Goal: Communication & Community: Answer question/provide support

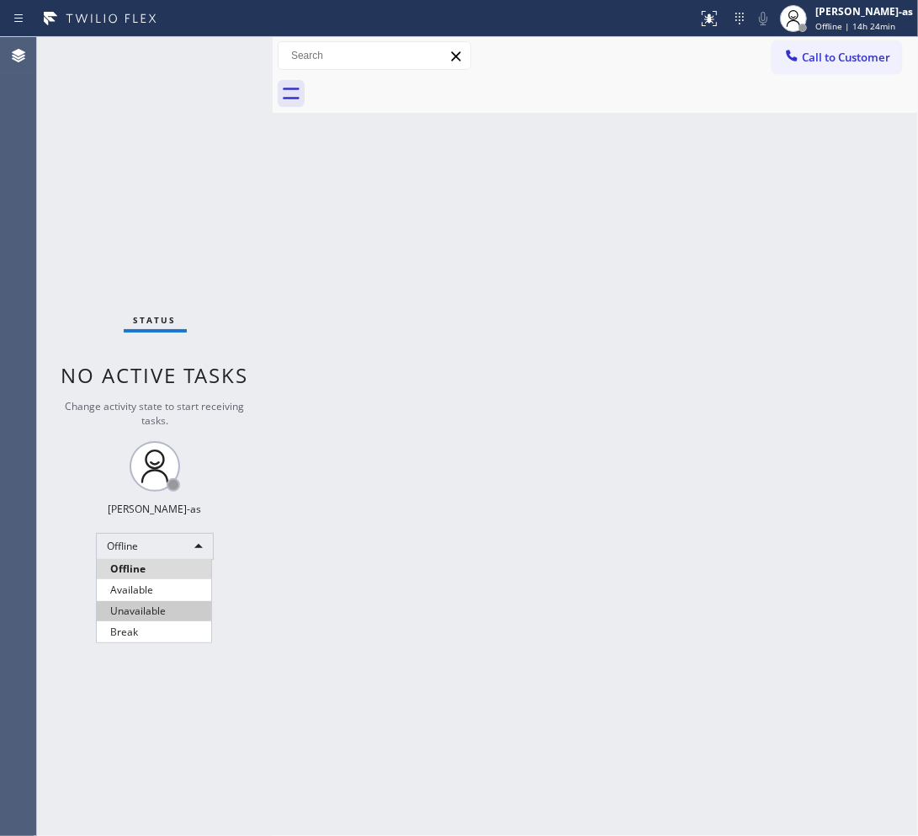
click at [143, 607] on li "Unavailable" at bounding box center [154, 611] width 114 height 20
click at [670, 602] on div "Back to Dashboard Change Sender ID Customers Technicians Select a contact Outbo…" at bounding box center [595, 436] width 645 height 799
click at [474, 440] on div "Back to Dashboard Change Sender ID Customers Technicians Select a contact Outbo…" at bounding box center [595, 436] width 645 height 799
click at [474, 519] on div "Back to Dashboard Change Sender ID Customers Technicians Select a contact Outbo…" at bounding box center [595, 436] width 645 height 799
drag, startPoint x: 822, startPoint y: 43, endPoint x: 724, endPoint y: 156, distance: 149.7
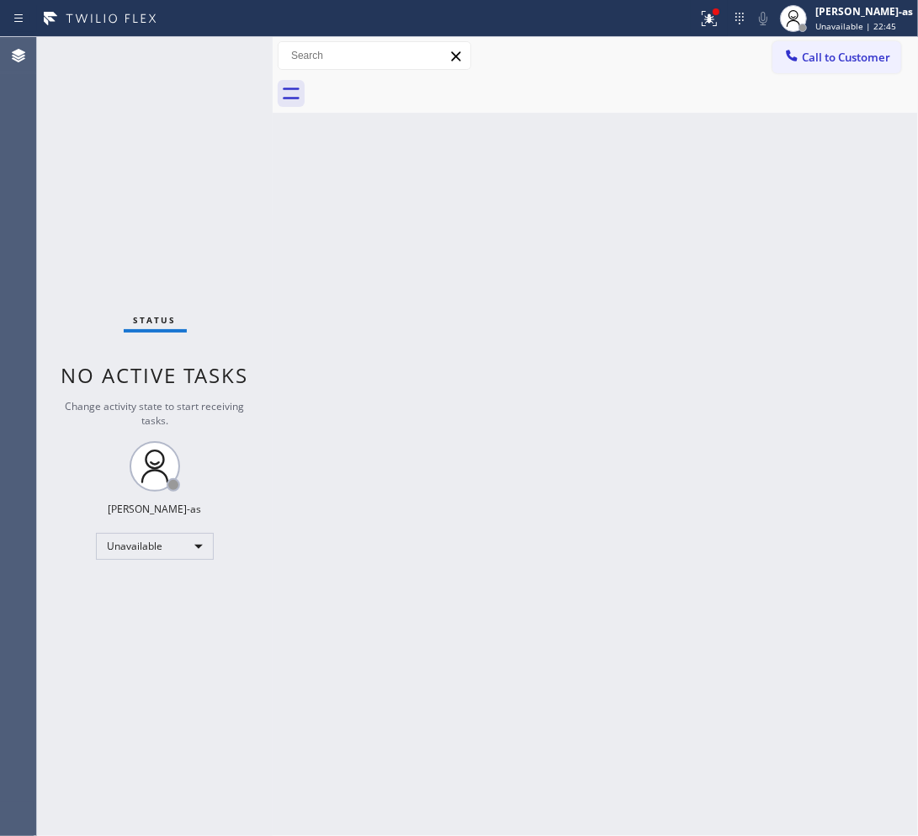
click at [822, 44] on button "Call to Customer" at bounding box center [836, 57] width 129 height 32
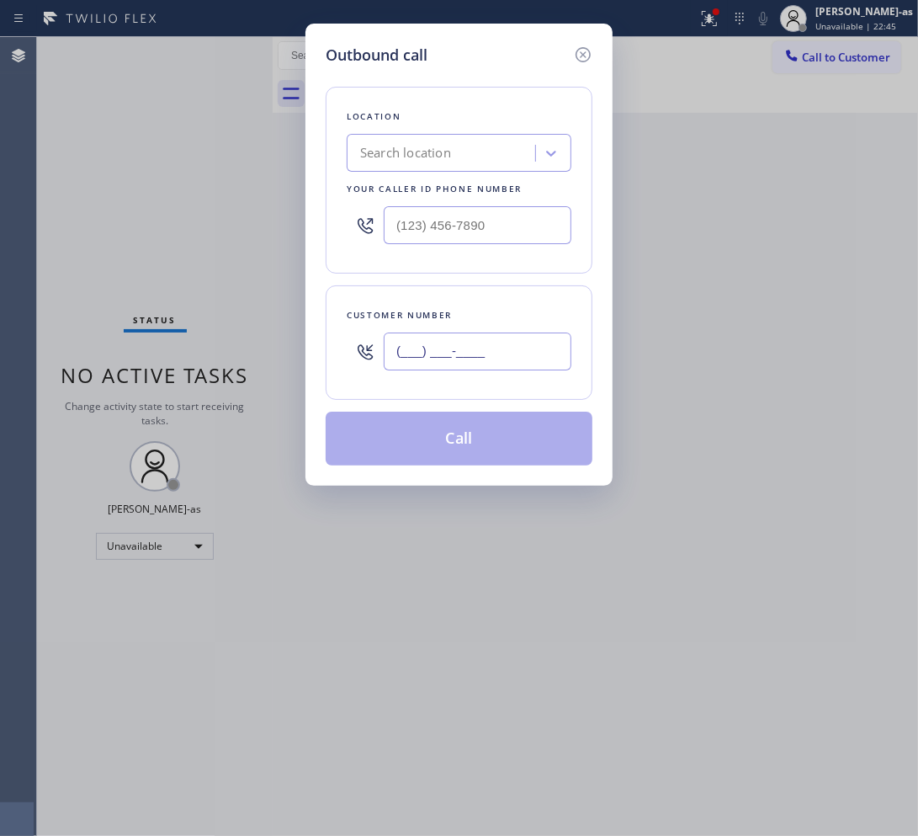
click at [534, 360] on input "(___) ___-____" at bounding box center [478, 351] width 188 height 38
paste input "571) 525-0080"
type input "(571) 525-0080"
click at [514, 237] on input "text" at bounding box center [478, 225] width 188 height 38
click at [514, 237] on input "(___) ___-____" at bounding box center [478, 225] width 188 height 38
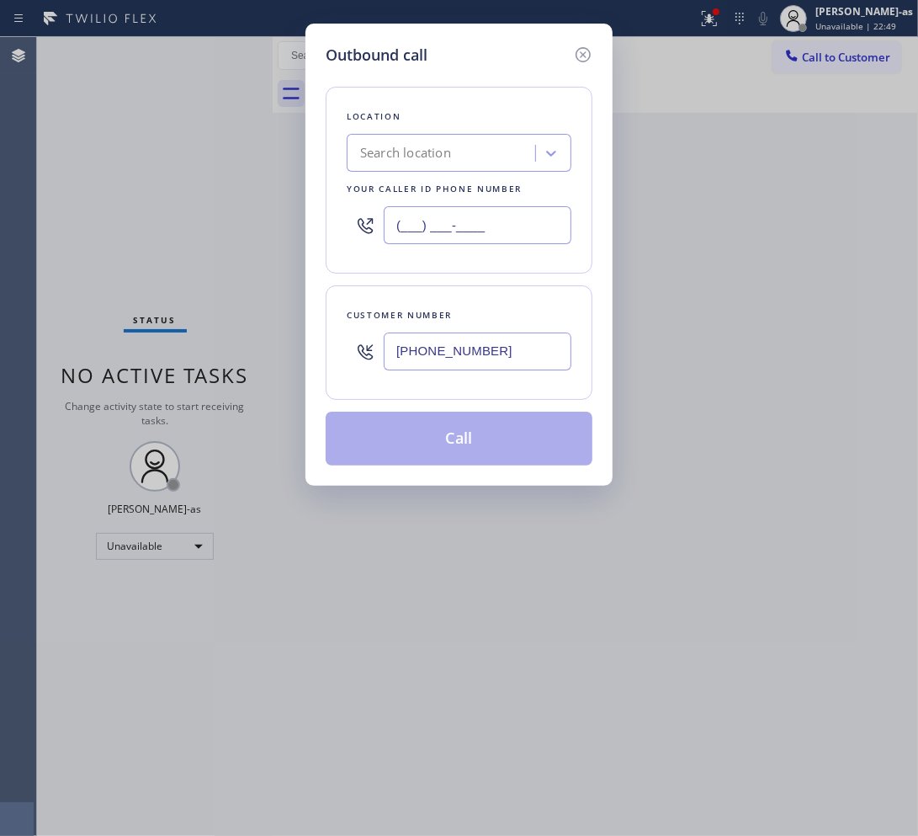
click at [514, 237] on input "(___) ___-____" at bounding box center [478, 225] width 188 height 38
paste input "855) 731-4952"
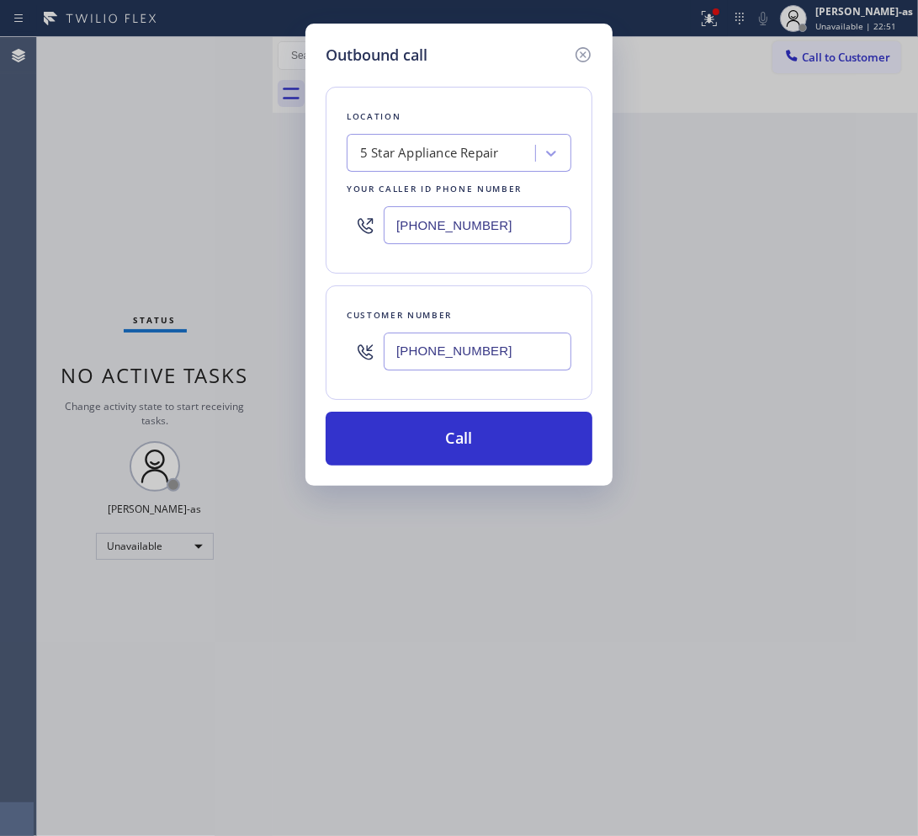
type input "(855) 731-4952"
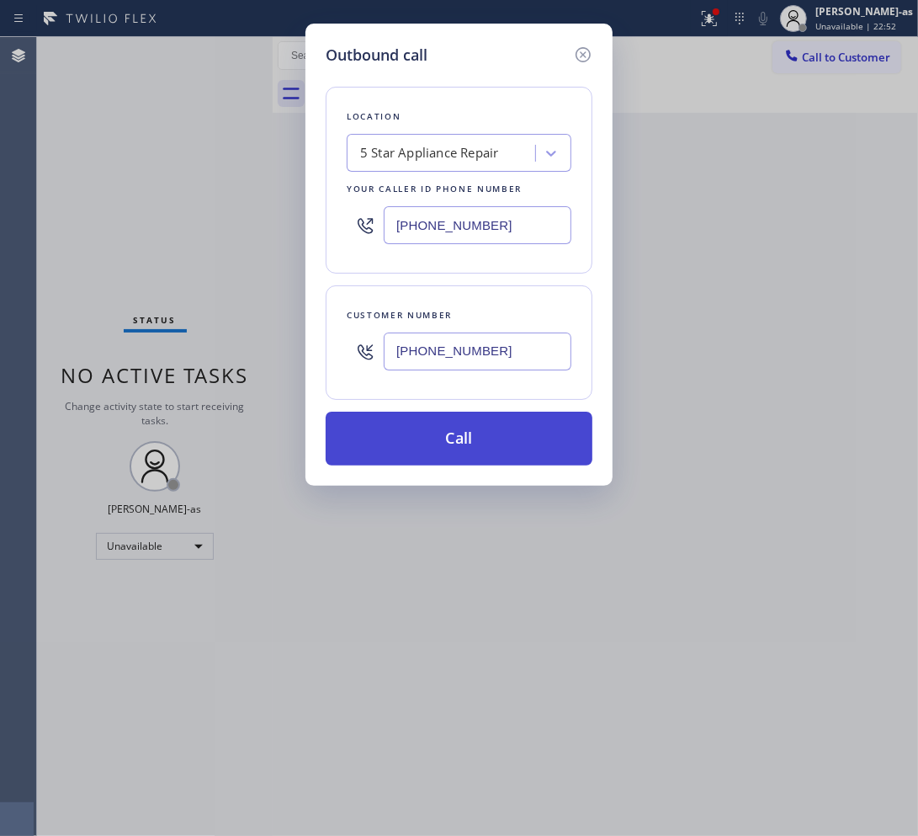
click at [507, 453] on button "Call" at bounding box center [459, 438] width 267 height 54
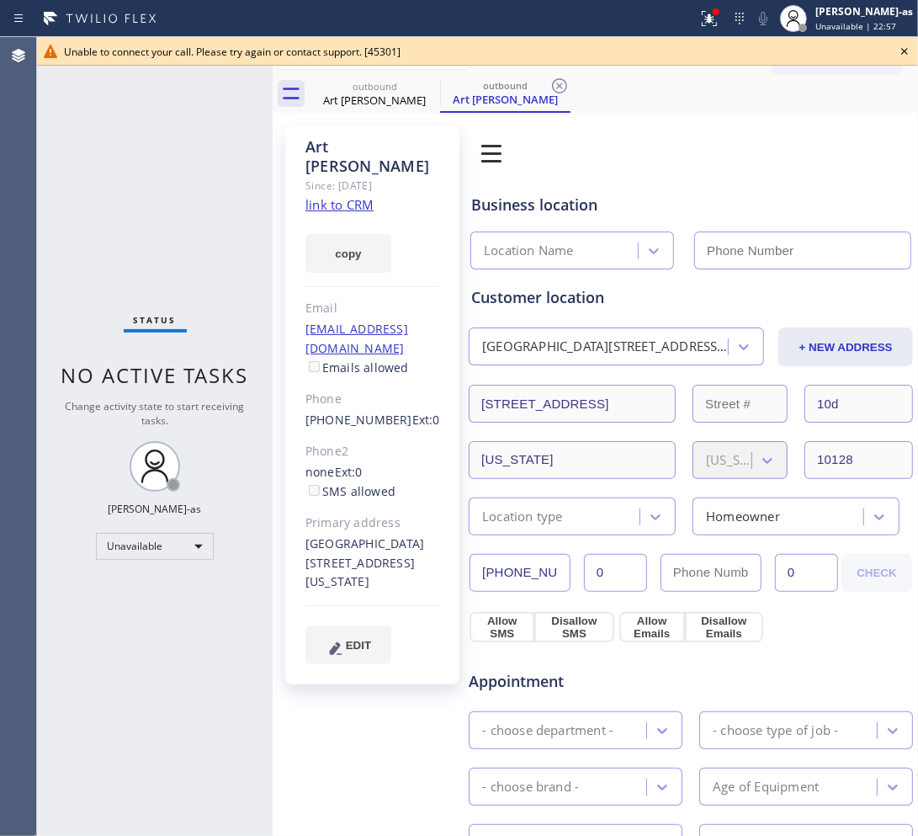
type input "(855) 731-4952"
click at [902, 47] on icon at bounding box center [904, 51] width 20 height 20
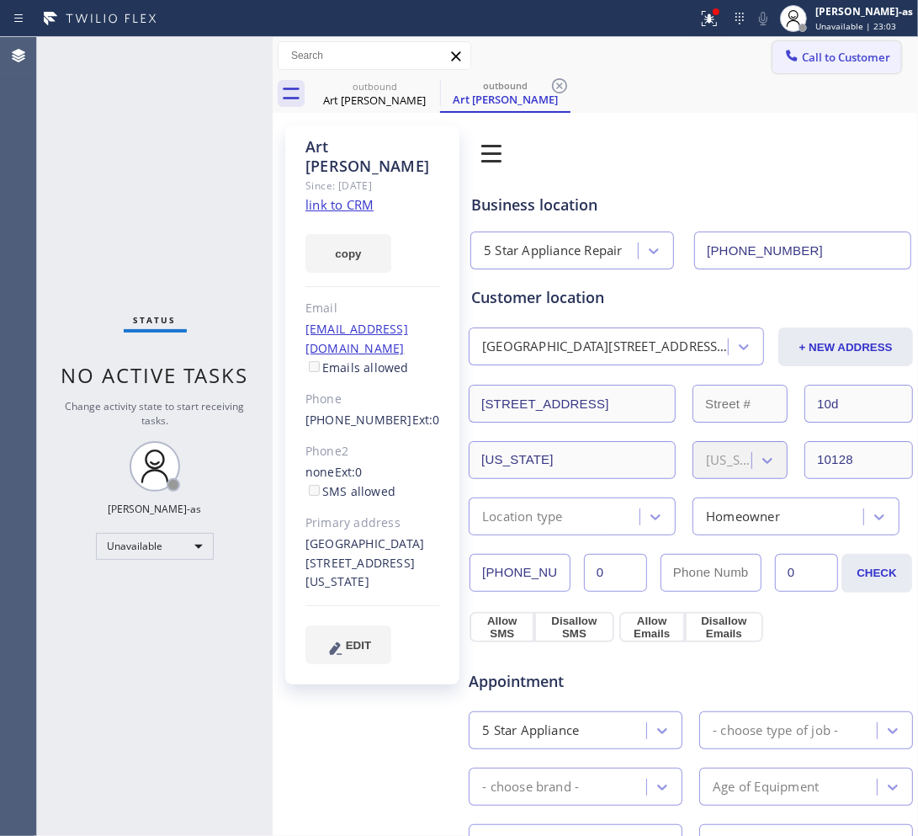
click at [791, 65] on button "Call to Customer" at bounding box center [836, 57] width 129 height 32
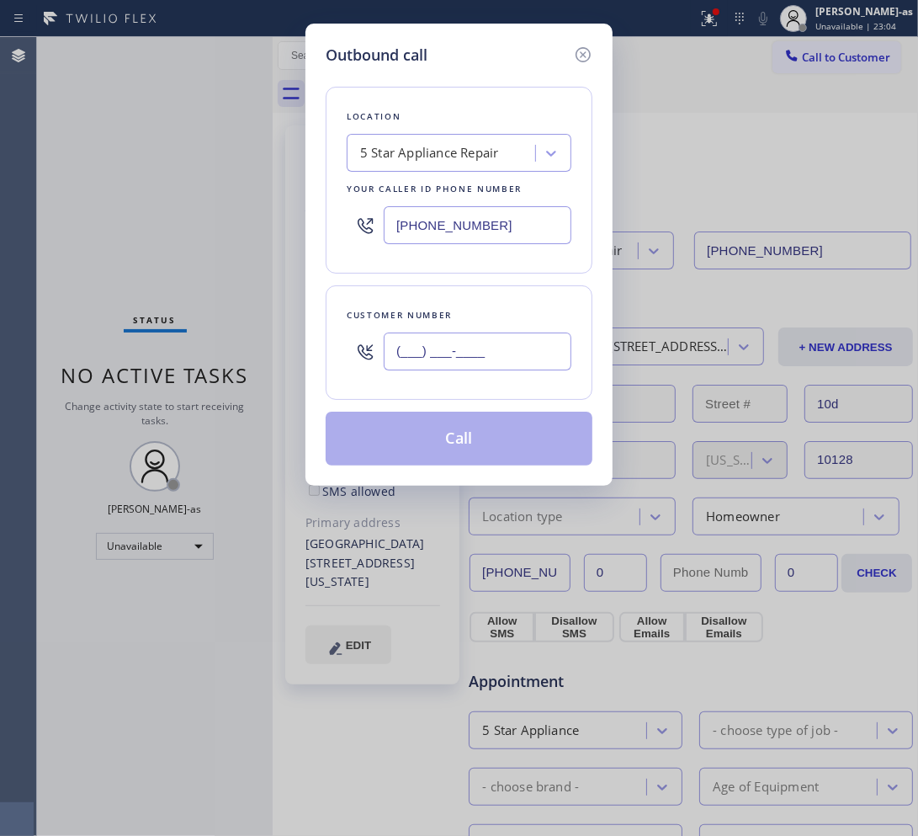
click at [539, 369] on input "(___) ___-____" at bounding box center [478, 351] width 188 height 38
paste input "571) 525-0080"
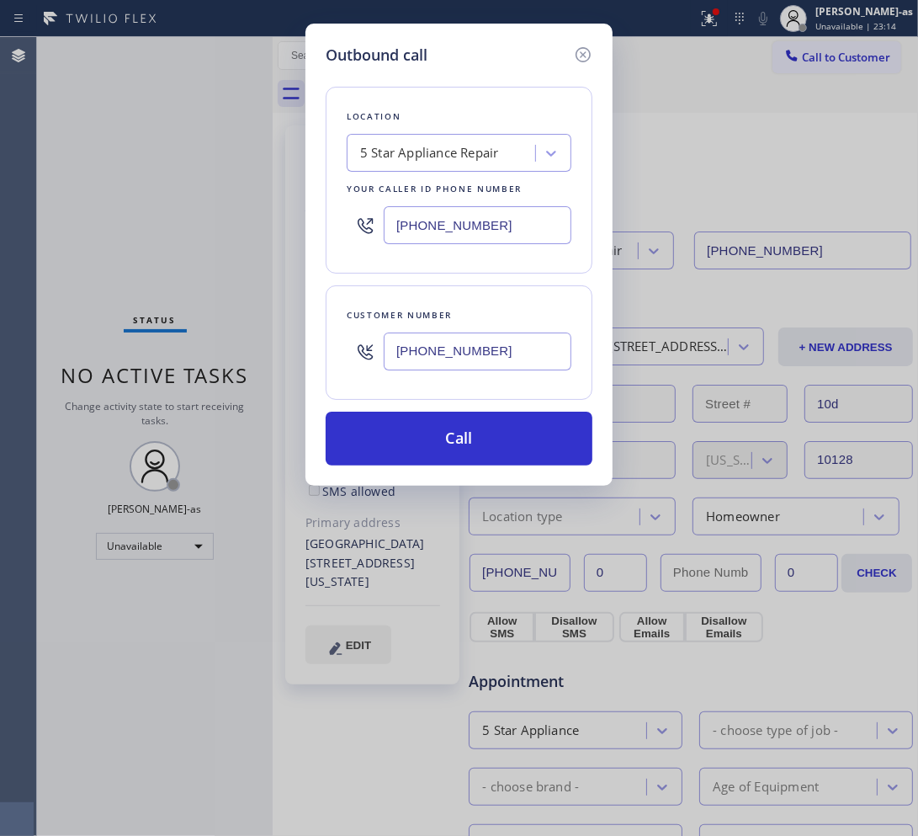
click at [583, 56] on icon at bounding box center [583, 55] width 20 height 20
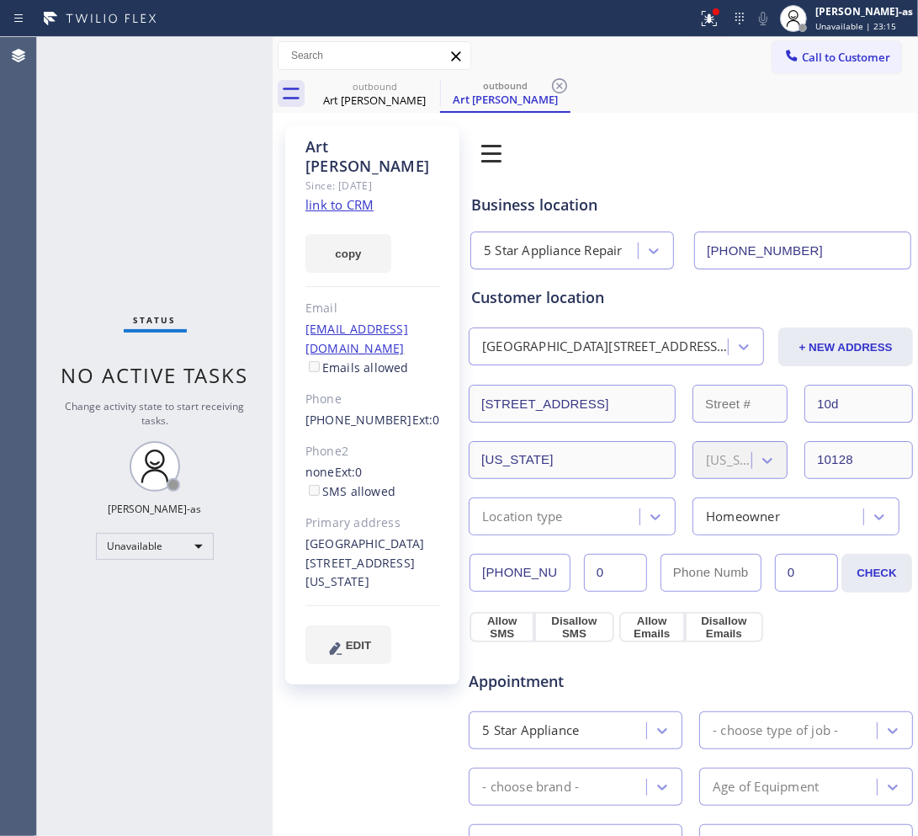
click at [347, 196] on link "link to CRM" at bounding box center [339, 204] width 68 height 17
click at [831, 50] on span "Call to Customer" at bounding box center [846, 57] width 88 height 15
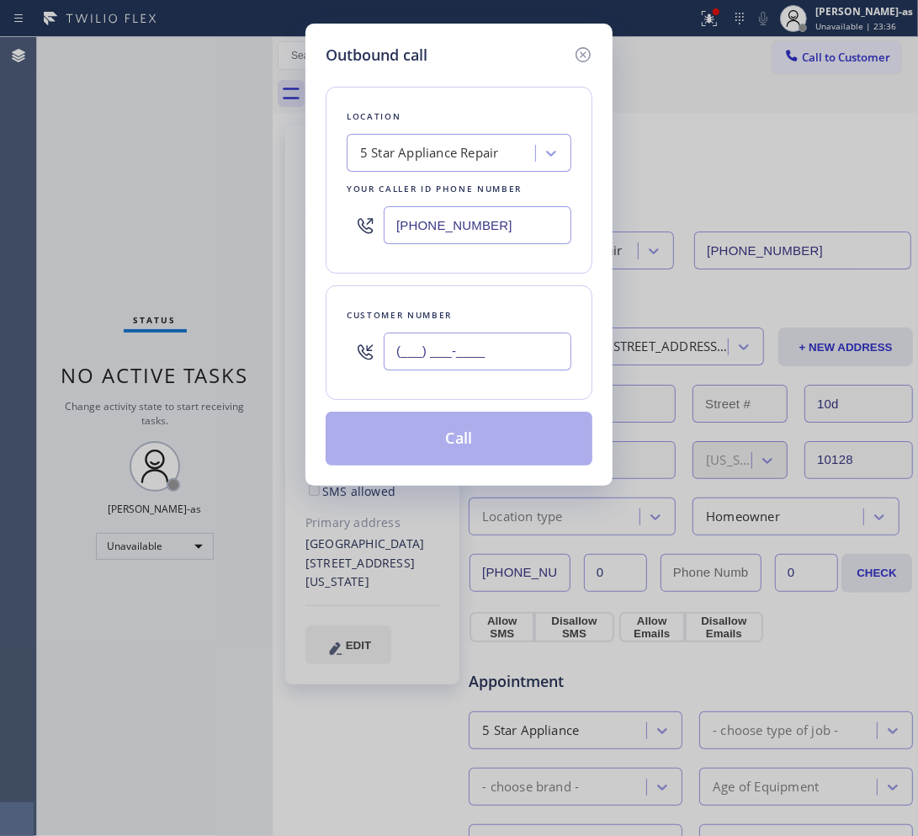
click at [484, 334] on input "(___) ___-____" at bounding box center [478, 351] width 188 height 38
paste input "908) 636-1406"
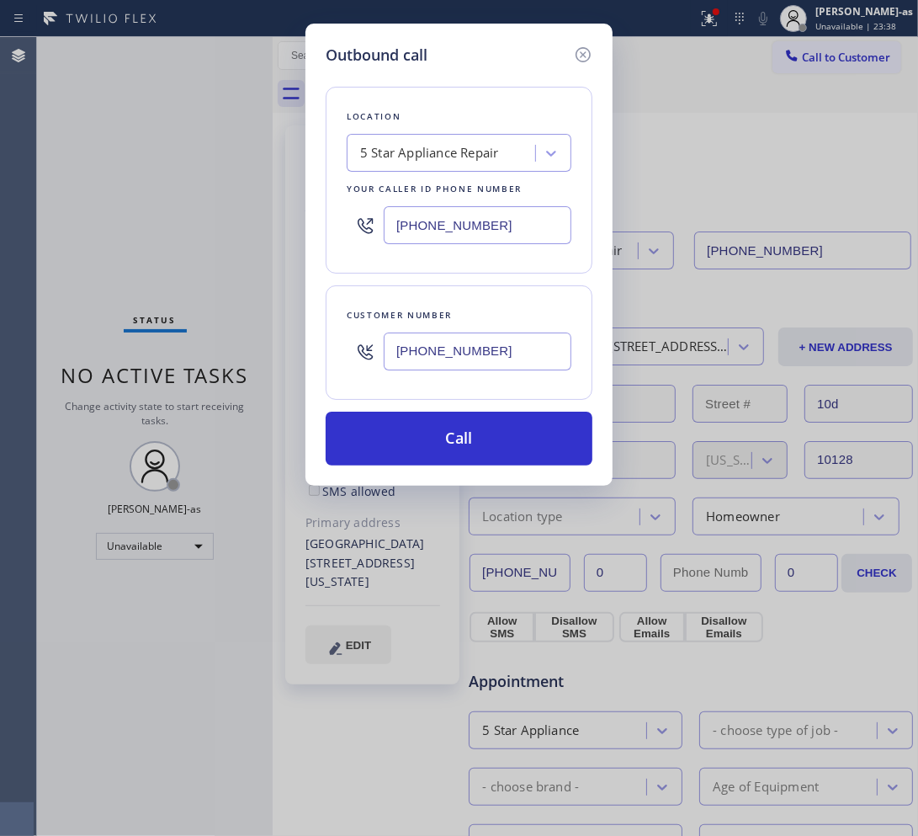
type input "(908) 636-1406"
click at [469, 209] on input "(855) 731-4952" at bounding box center [478, 225] width 188 height 38
paste input "908) 824-6720"
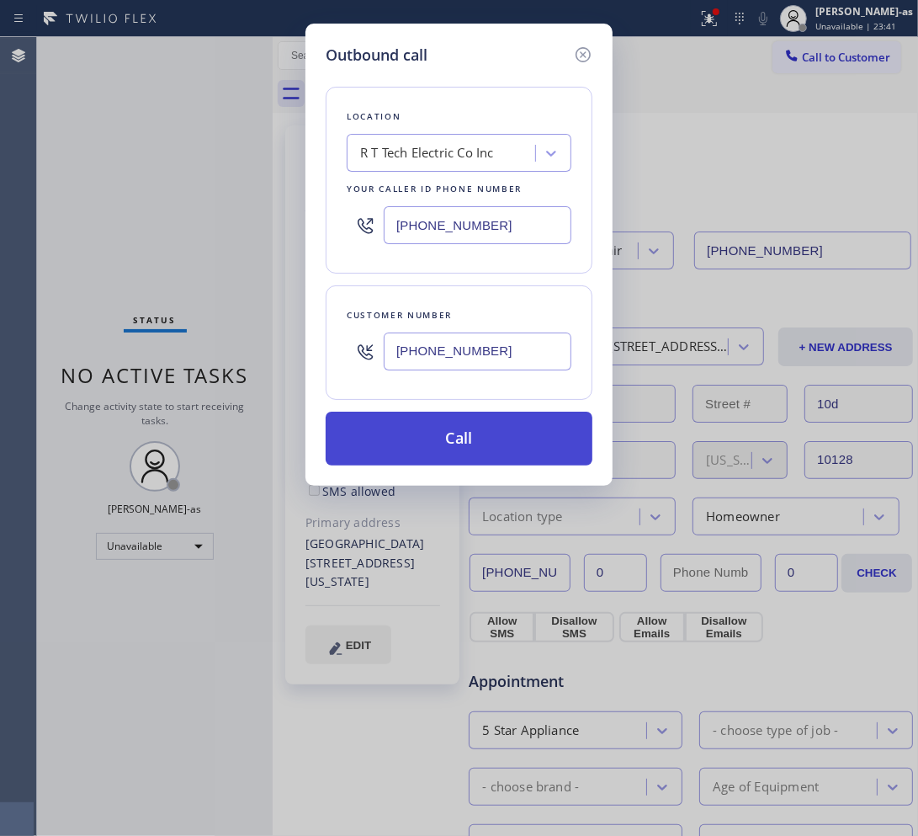
type input "(908) 824-6720"
click at [480, 450] on button "Call" at bounding box center [459, 438] width 267 height 54
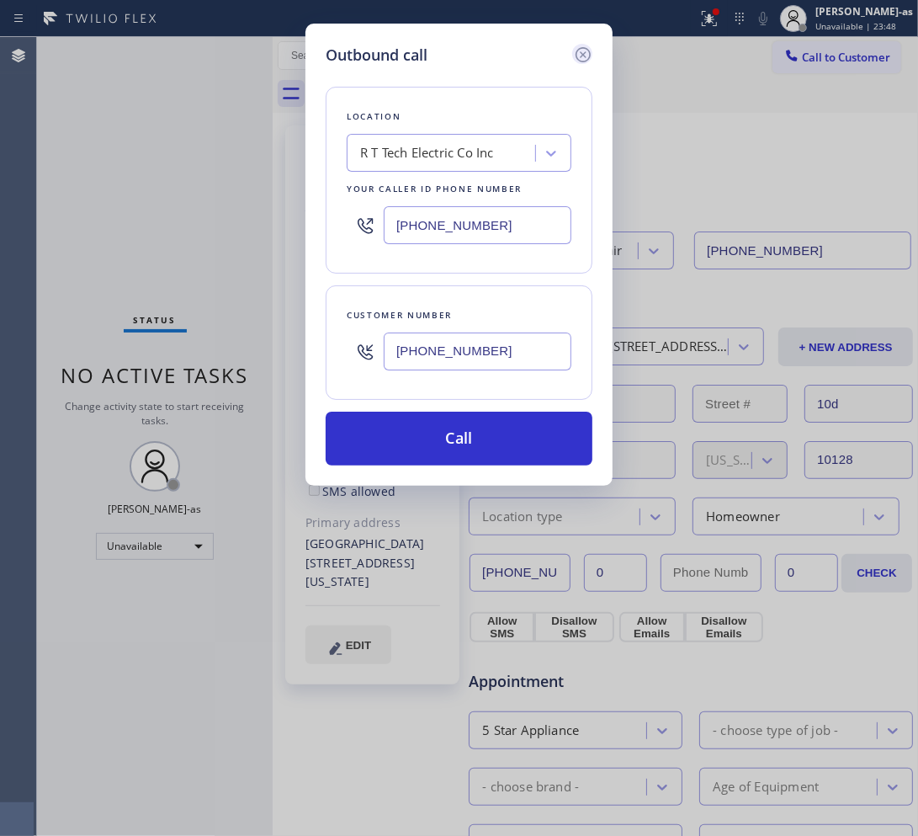
click at [590, 57] on icon at bounding box center [583, 54] width 15 height 15
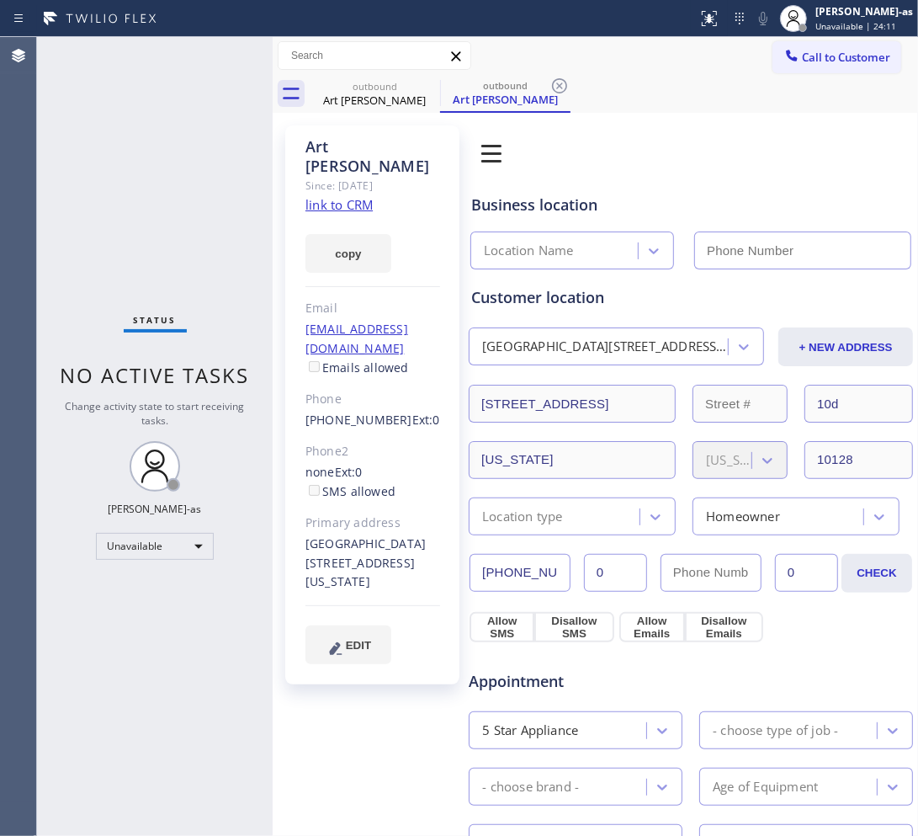
type input "[PHONE_NUMBER]"
click at [813, 60] on span "Call to Customer" at bounding box center [846, 57] width 88 height 15
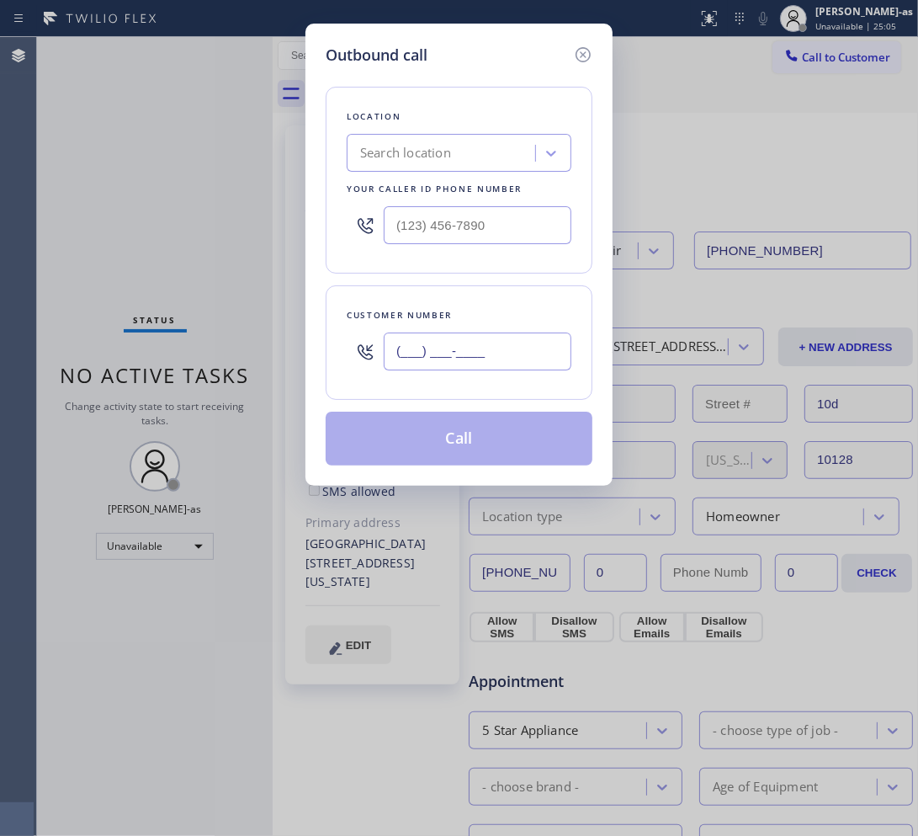
click at [507, 363] on input "(___) ___-____" at bounding box center [478, 351] width 188 height 38
paste input "908) 636-1406"
type input "(908) 636-1406"
click at [447, 227] on input "text" at bounding box center [478, 225] width 188 height 38
click at [447, 227] on input "(___) ___-____" at bounding box center [478, 225] width 188 height 38
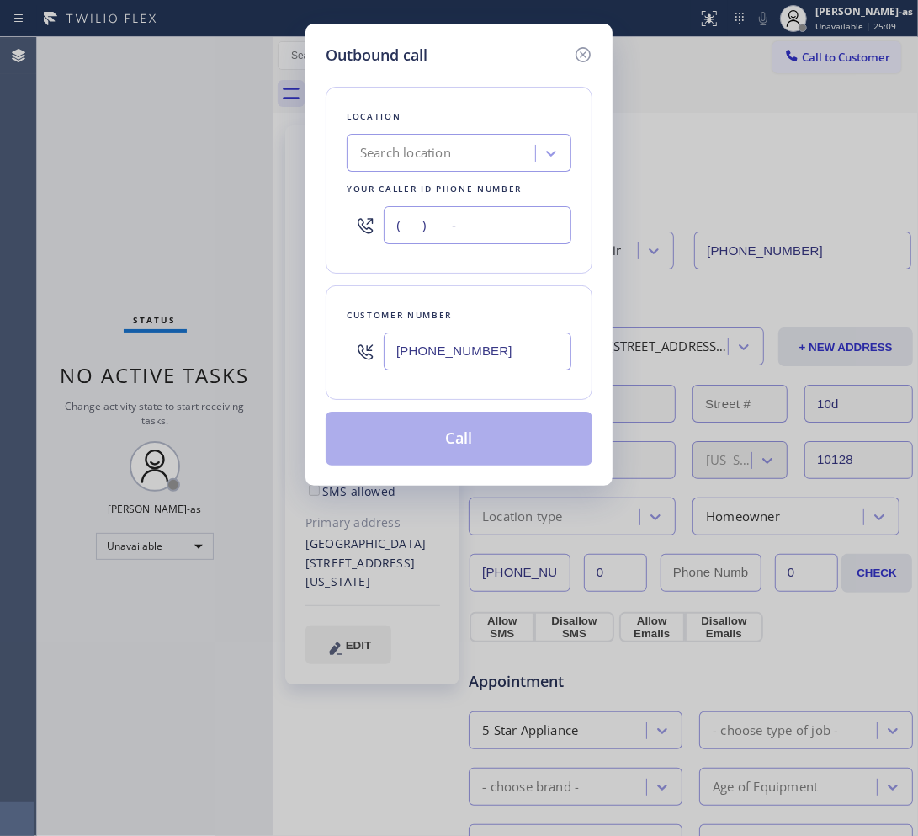
click at [447, 227] on input "(___) ___-____" at bounding box center [478, 225] width 188 height 38
paste input "908) 824-6720"
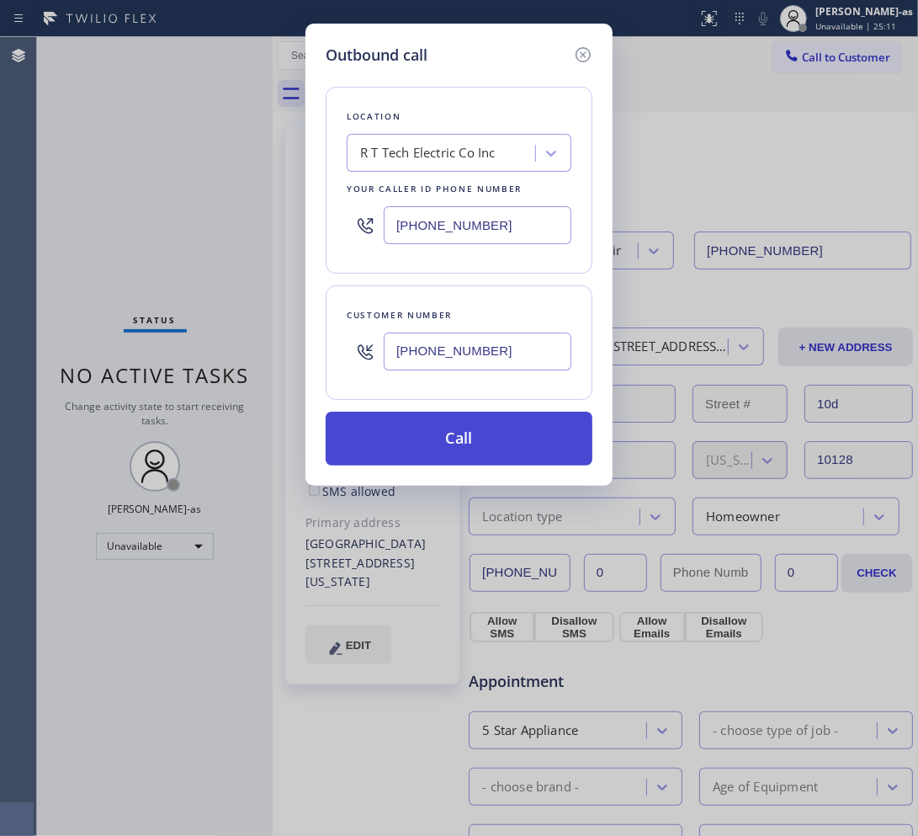
type input "(908) 824-6720"
click at [496, 440] on button "Call" at bounding box center [459, 438] width 267 height 54
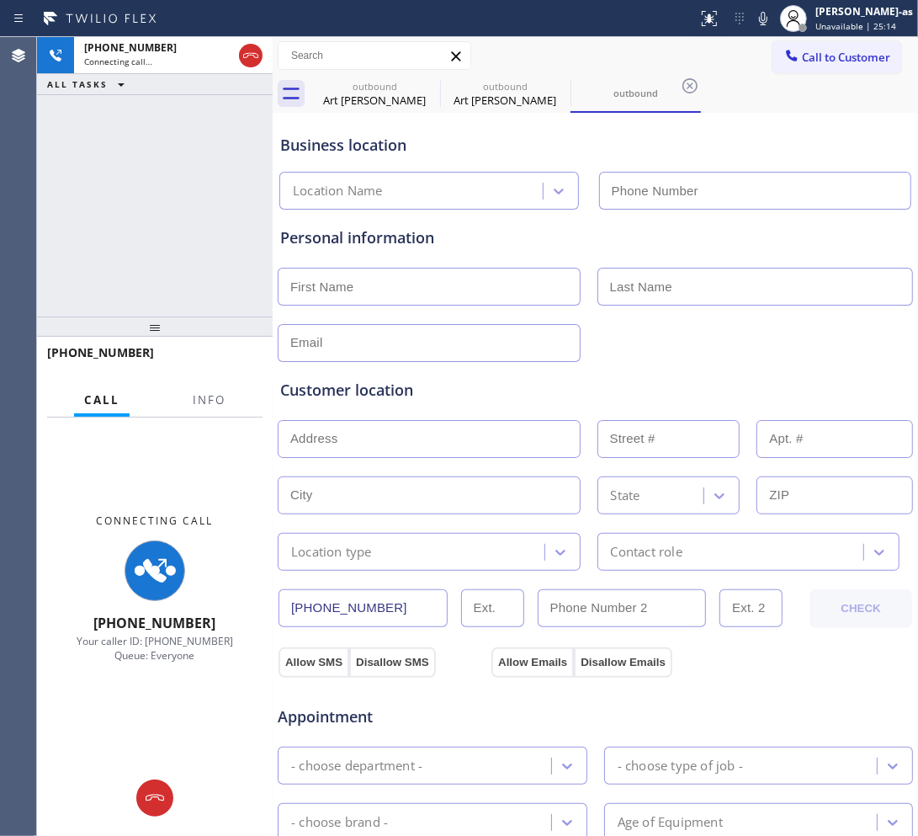
type input "(908) 824-6720"
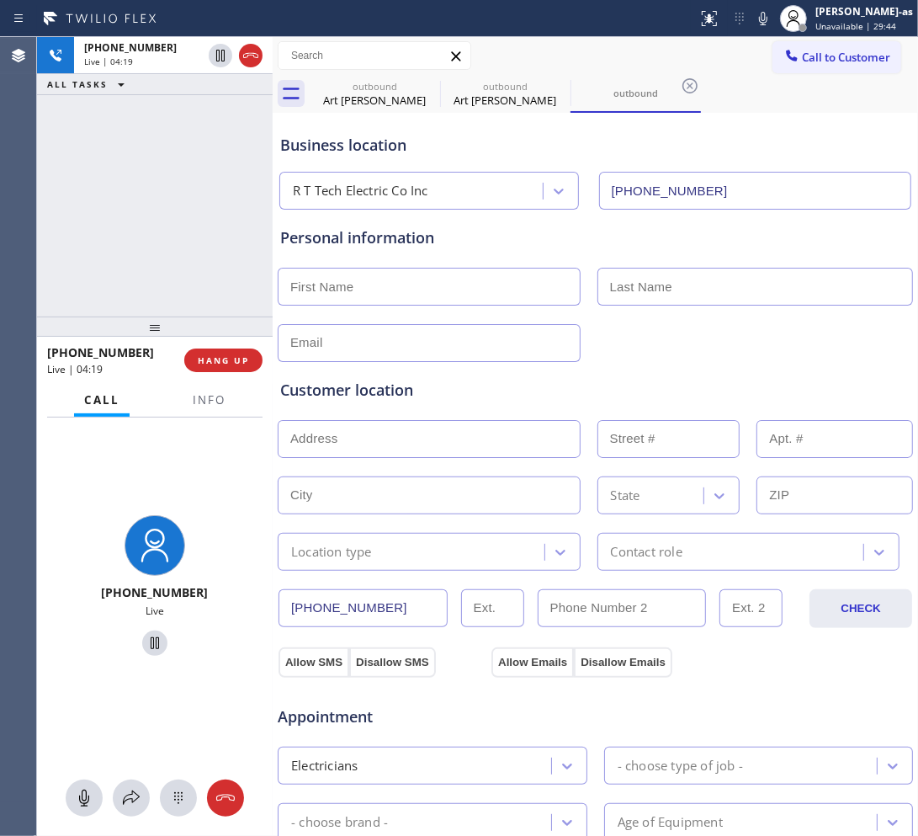
click at [200, 178] on div "+19086361406 Live | 04:19 ALL TASKS ALL TASKS ACTIVE TASKS TASKS IN WRAP UP" at bounding box center [155, 176] width 236 height 279
drag, startPoint x: 210, startPoint y: 591, endPoint x: 120, endPoint y: 592, distance: 90.0
click at [120, 592] on div "+19086361406" at bounding box center [155, 592] width 130 height 16
copy span "9086361406"
click at [102, 251] on div "+19086361406 Live | 11:52 ALL TASKS ALL TASKS ACTIVE TASKS TASKS IN WRAP UP" at bounding box center [155, 176] width 236 height 279
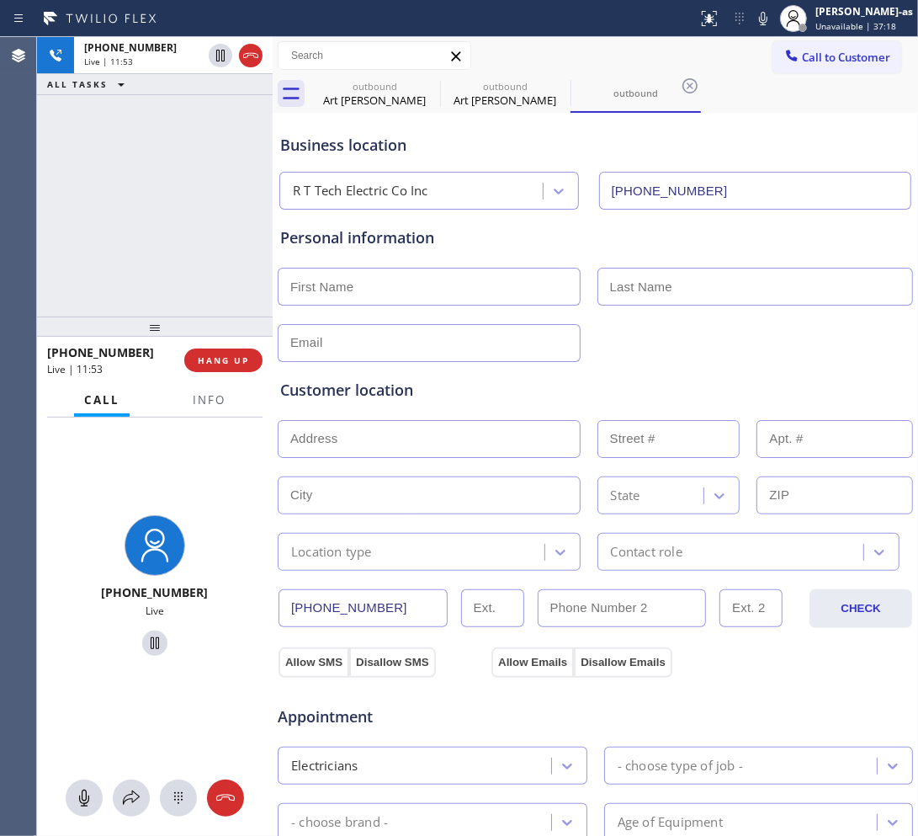
click at [102, 248] on div "+19086361406 Live | 11:53 ALL TASKS ALL TASKS ACTIVE TASKS TASKS IN WRAP UP" at bounding box center [155, 176] width 236 height 279
click at [102, 244] on div "+19086361406 Live | 11:54 ALL TASKS ALL TASKS ACTIVE TASKS TASKS IN WRAP UP" at bounding box center [155, 176] width 236 height 279
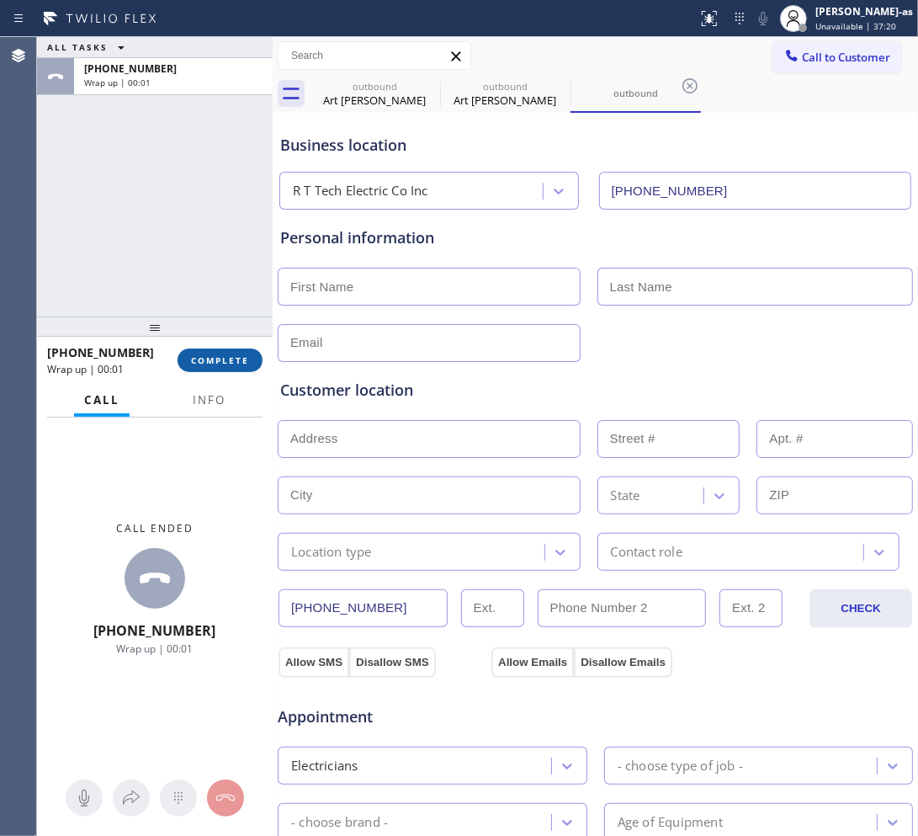
click at [152, 337] on div at bounding box center [155, 326] width 236 height 20
drag, startPoint x: 157, startPoint y: 247, endPoint x: 216, endPoint y: 341, distance: 111.6
click at [157, 250] on div "ALL TASKS ALL TASKS ACTIVE TASKS TASKS IN WRAP UP +19086361406 Wrap up | 00:02" at bounding box center [155, 176] width 236 height 279
click at [216, 348] on button "COMPLETE" at bounding box center [220, 360] width 85 height 24
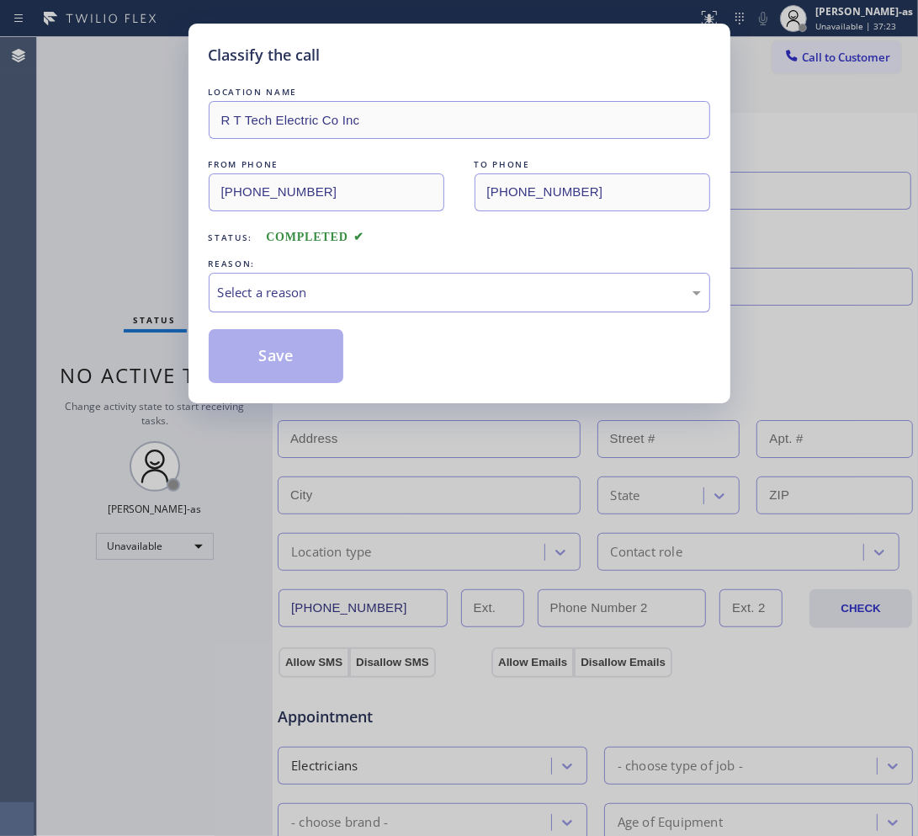
click at [275, 296] on div "Select a reason" at bounding box center [459, 292] width 483 height 19
click at [279, 353] on button "Save" at bounding box center [276, 356] width 135 height 54
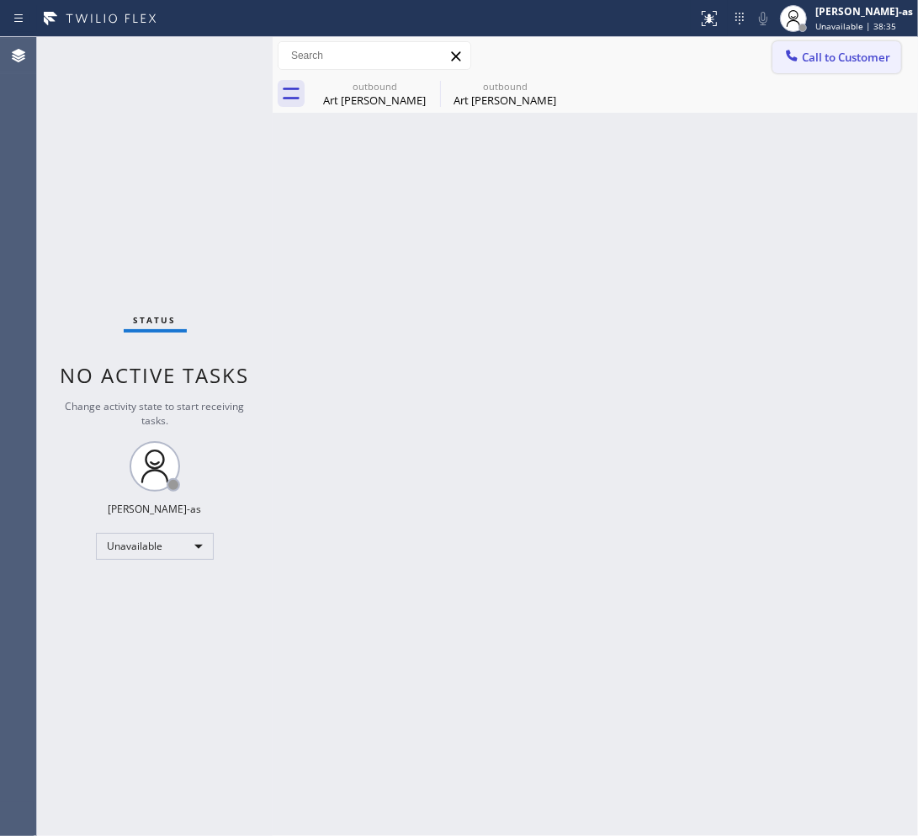
click at [837, 60] on span "Call to Customer" at bounding box center [846, 57] width 88 height 15
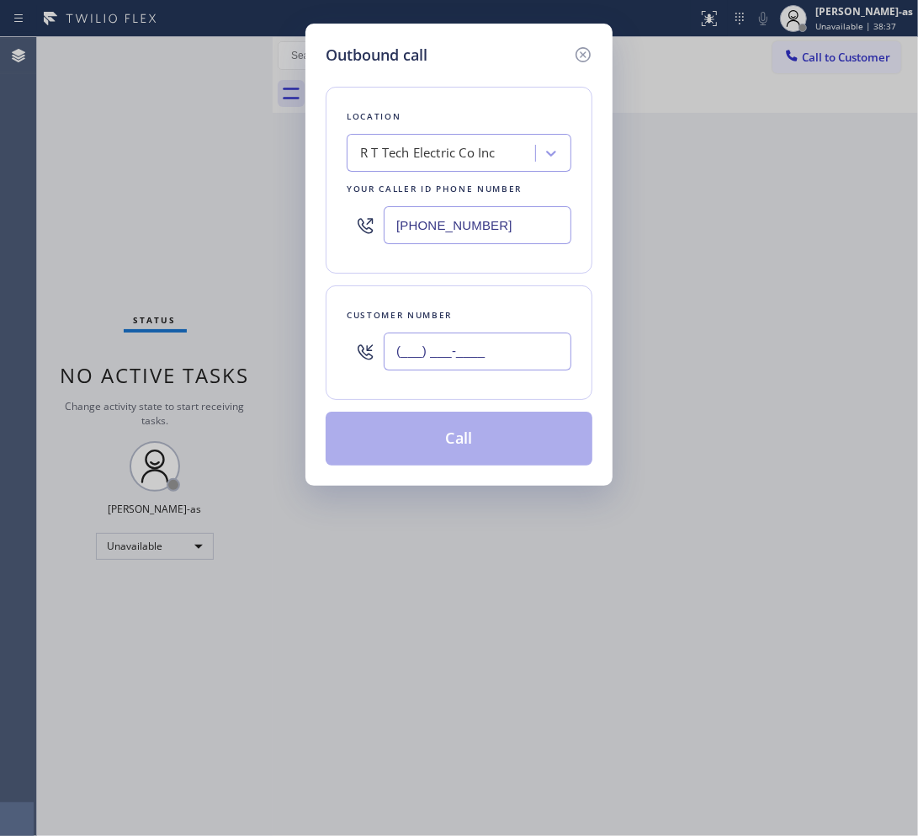
click at [476, 351] on input "(___) ___-____" at bounding box center [478, 351] width 188 height 38
paste input "310) 994-4195"
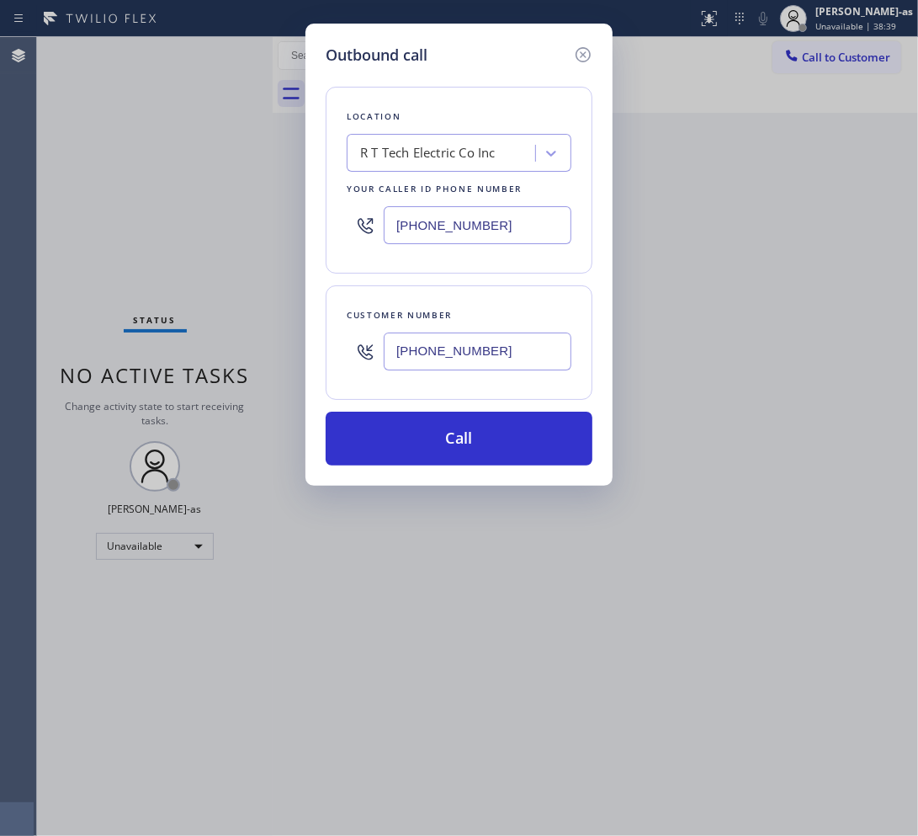
type input "(310) 994-4195"
click at [463, 221] on input "(908) 824-6720" at bounding box center [478, 225] width 188 height 38
paste input "49) 635-7337"
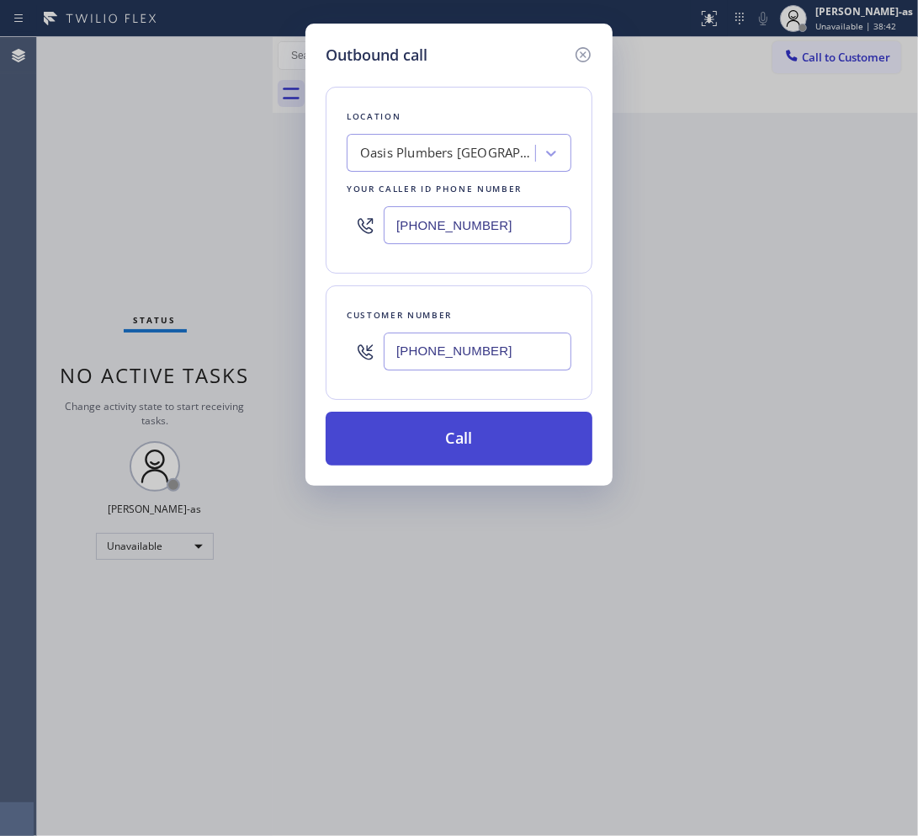
type input "(949) 635-7337"
click at [440, 439] on button "Call" at bounding box center [459, 438] width 267 height 54
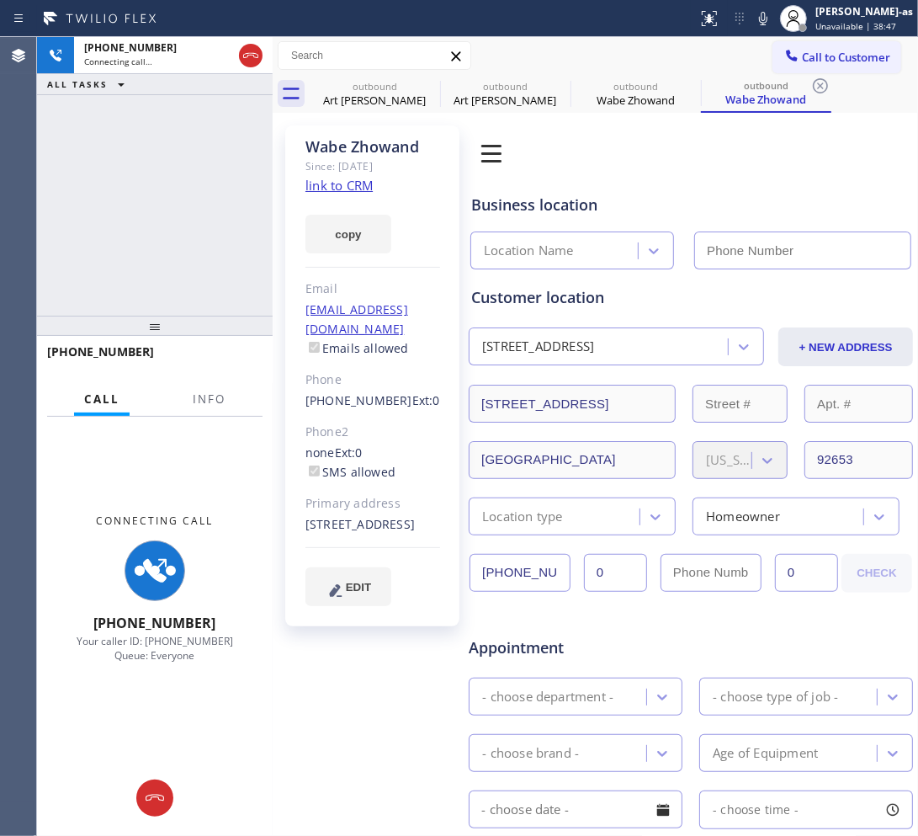
type input "(949) 635-7337"
click at [353, 185] on link "link to CRM" at bounding box center [338, 185] width 67 height 17
click at [98, 161] on div "+13109944195 Connecting call… ALL TASKS ALL TASKS ACTIVE TASKS TASKS IN WRAP UP" at bounding box center [155, 176] width 236 height 279
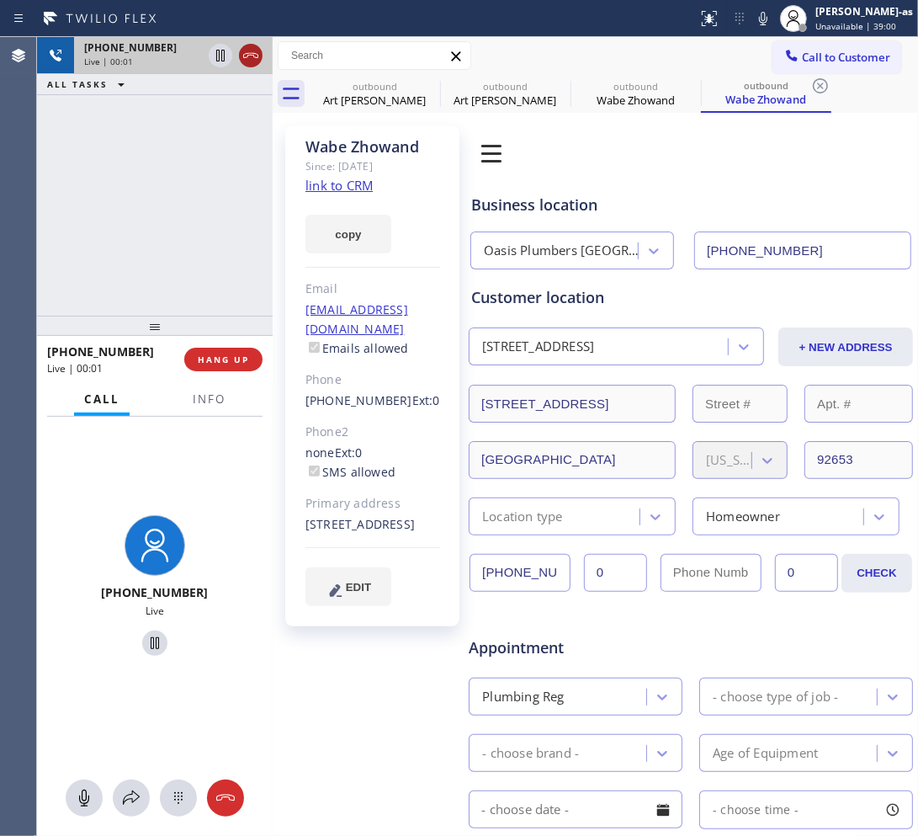
click at [259, 64] on icon at bounding box center [251, 55] width 20 height 20
drag, startPoint x: 147, startPoint y: 233, endPoint x: 154, endPoint y: 240, distance: 9.5
click at [153, 240] on div "+13109944195 Live | 00:01 ALL TASKS ALL TASKS ACTIVE TASKS TASKS IN WRAP UP" at bounding box center [155, 176] width 236 height 279
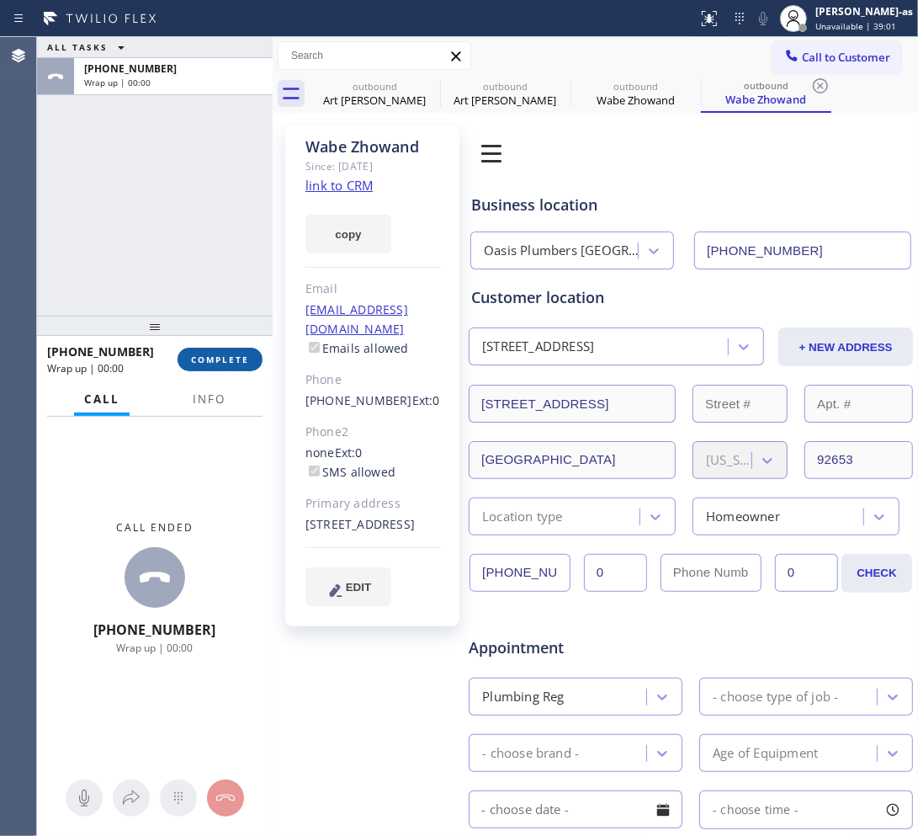
click at [211, 359] on span "COMPLETE" at bounding box center [220, 359] width 58 height 12
click at [174, 287] on div "ALL TASKS ALL TASKS ACTIVE TASKS TASKS IN WRAP UP +13109944195 Wrap up | 00:00" at bounding box center [155, 176] width 236 height 279
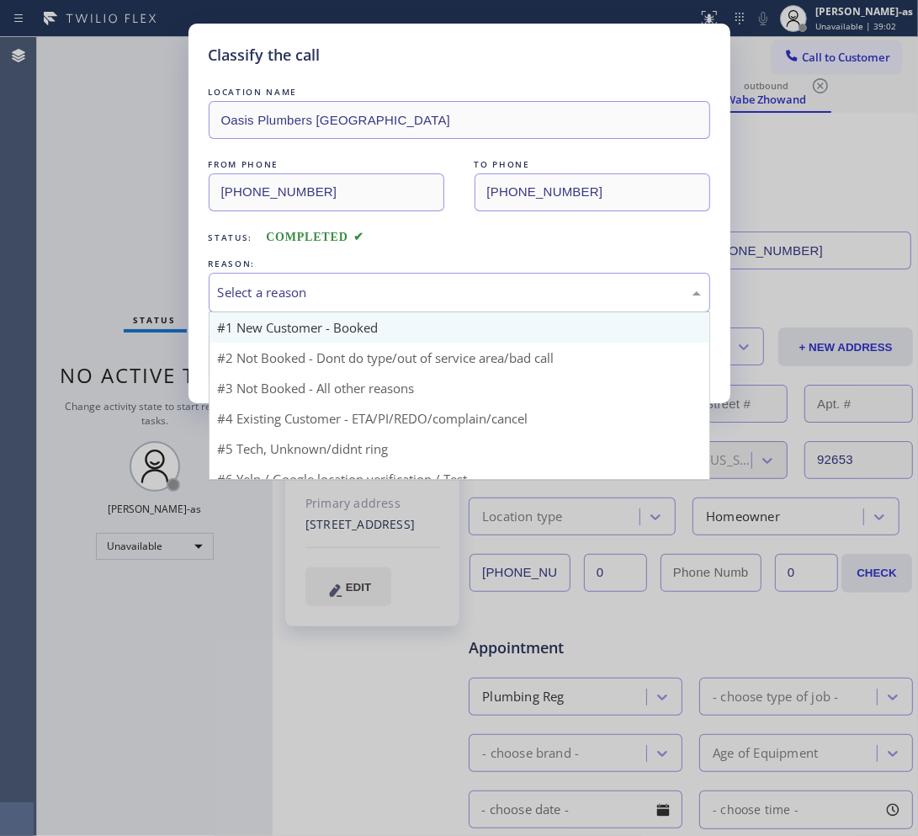
drag, startPoint x: 278, startPoint y: 279, endPoint x: 308, endPoint y: 313, distance: 45.3
click at [279, 291] on div "Select a reason" at bounding box center [459, 293] width 501 height 40
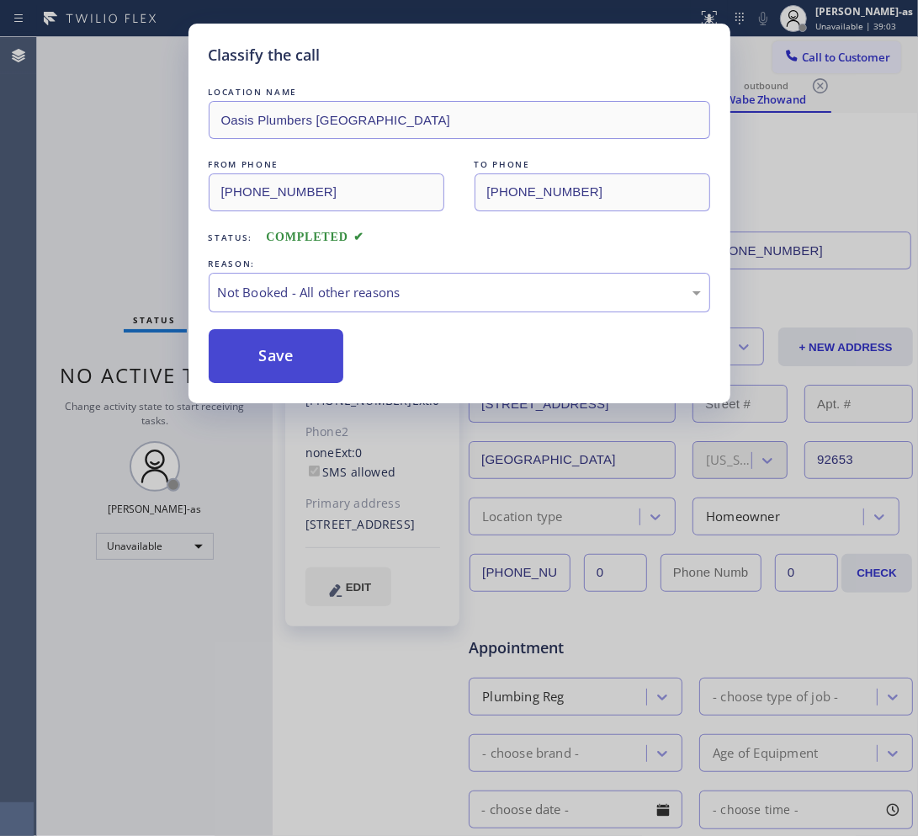
click at [286, 371] on button "Save" at bounding box center [276, 356] width 135 height 54
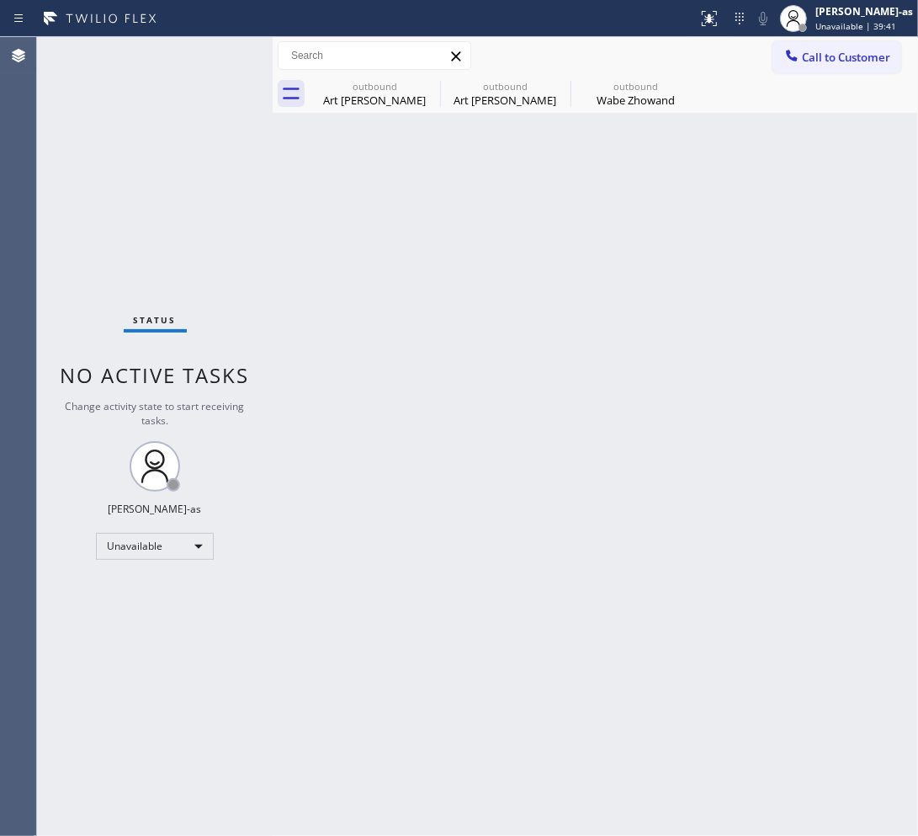
drag, startPoint x: 624, startPoint y: 93, endPoint x: 423, endPoint y: 289, distance: 280.3
click at [624, 93] on div "Wabe Zhowand" at bounding box center [635, 100] width 127 height 15
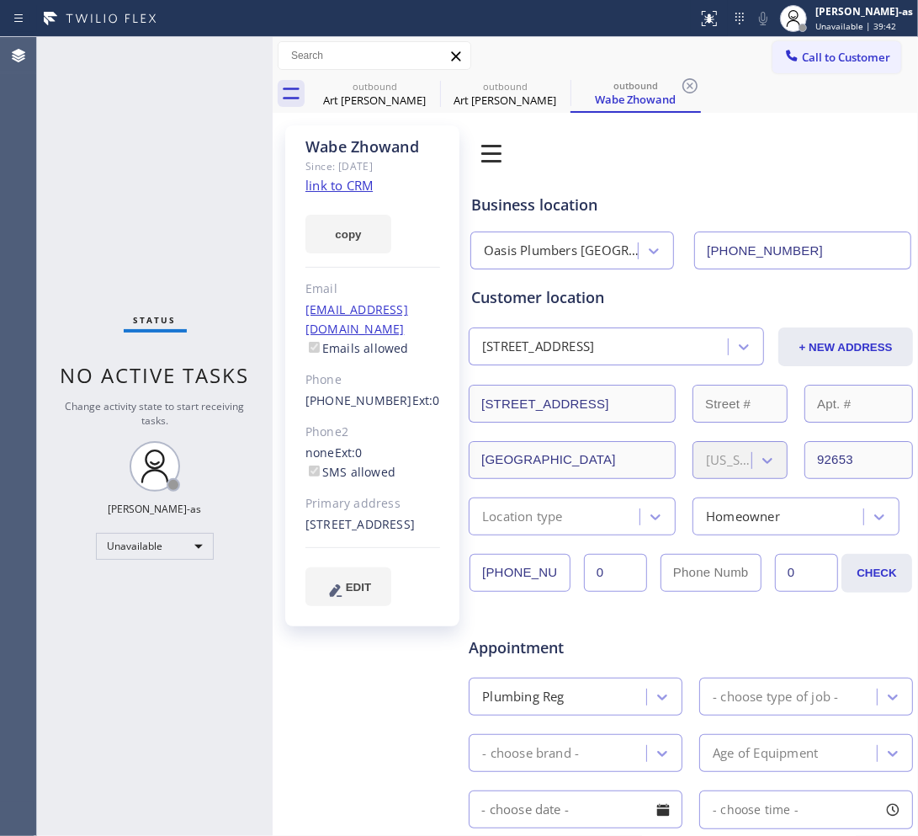
click at [335, 187] on link "link to CRM" at bounding box center [338, 185] width 67 height 17
click at [818, 64] on span "Call to Customer" at bounding box center [846, 57] width 88 height 15
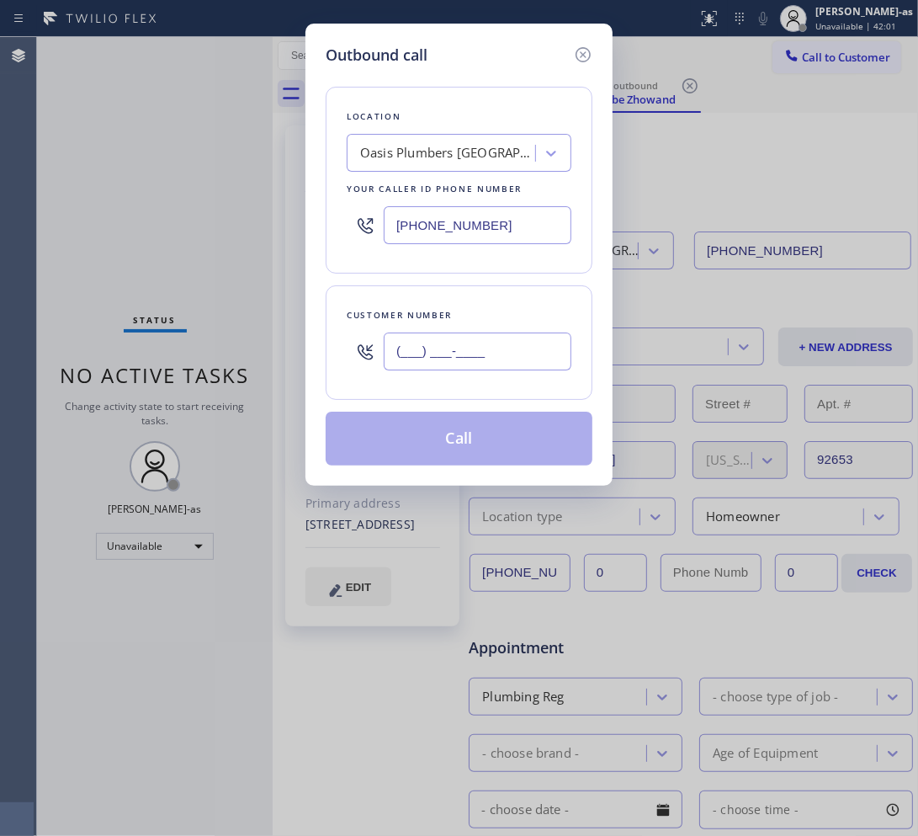
click at [511, 370] on input "(___) ___-____" at bounding box center [478, 351] width 188 height 38
paste input "562) 761-5285"
type input "(562) 761-5285"
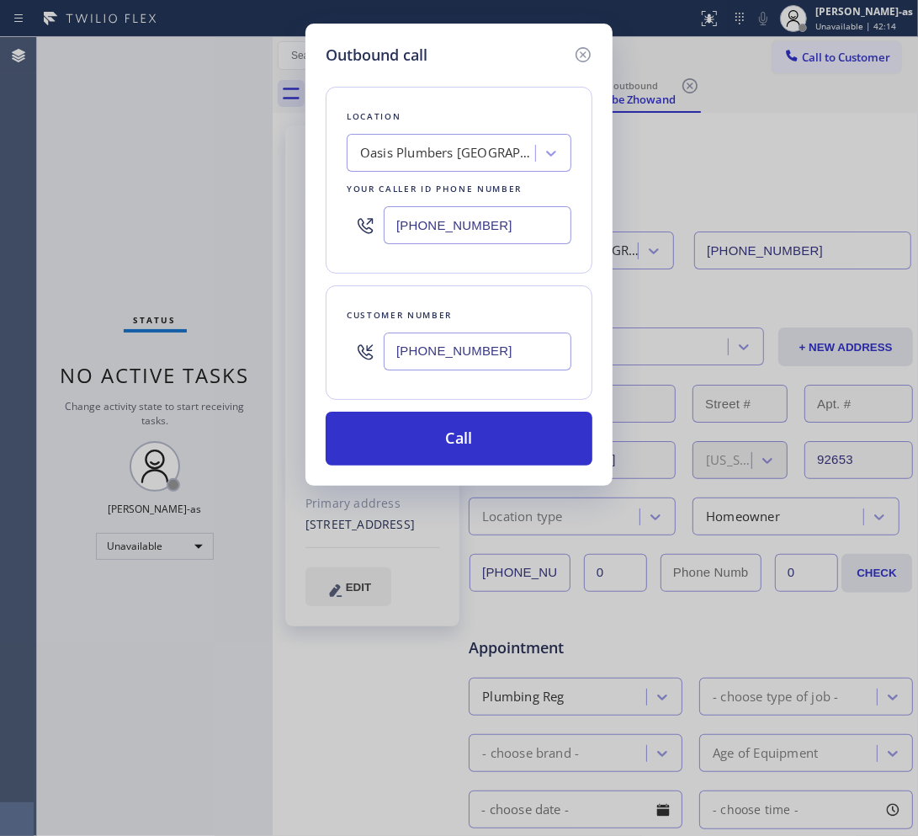
click at [414, 128] on div "Location Oasis Plumbers Mission Viejo Your caller id phone number (949) 635-7337" at bounding box center [459, 180] width 267 height 187
click at [457, 146] on div "Oasis Plumbers Mission Viejo" at bounding box center [448, 153] width 177 height 19
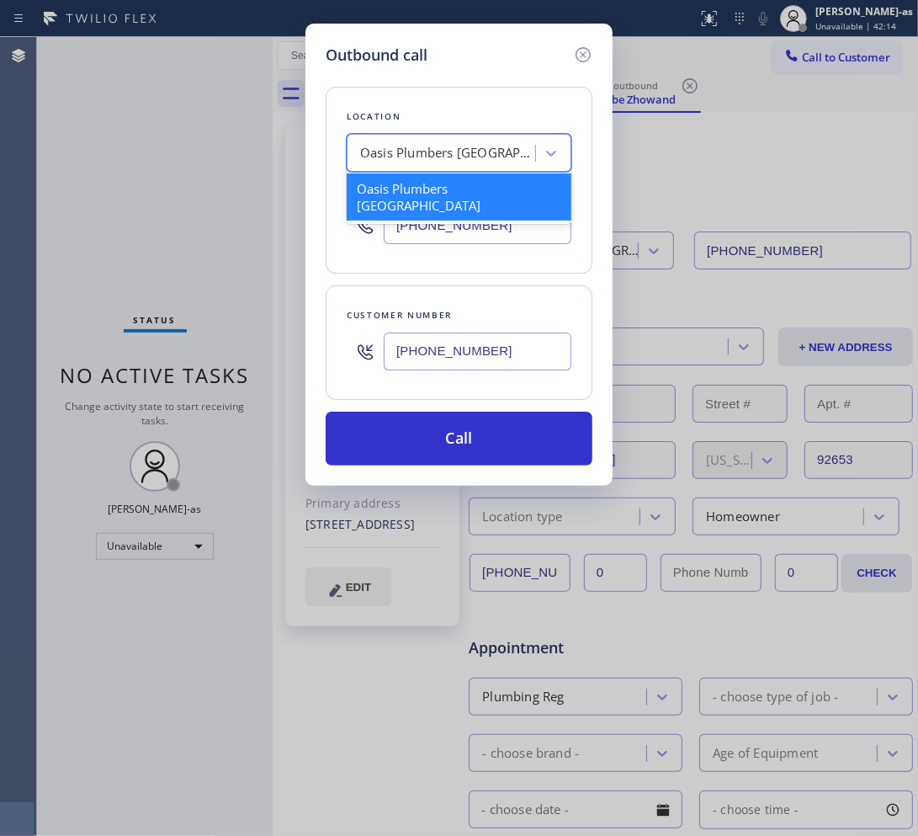
paste input "Long Beach HVAC"
type input "Long Beach HVAC"
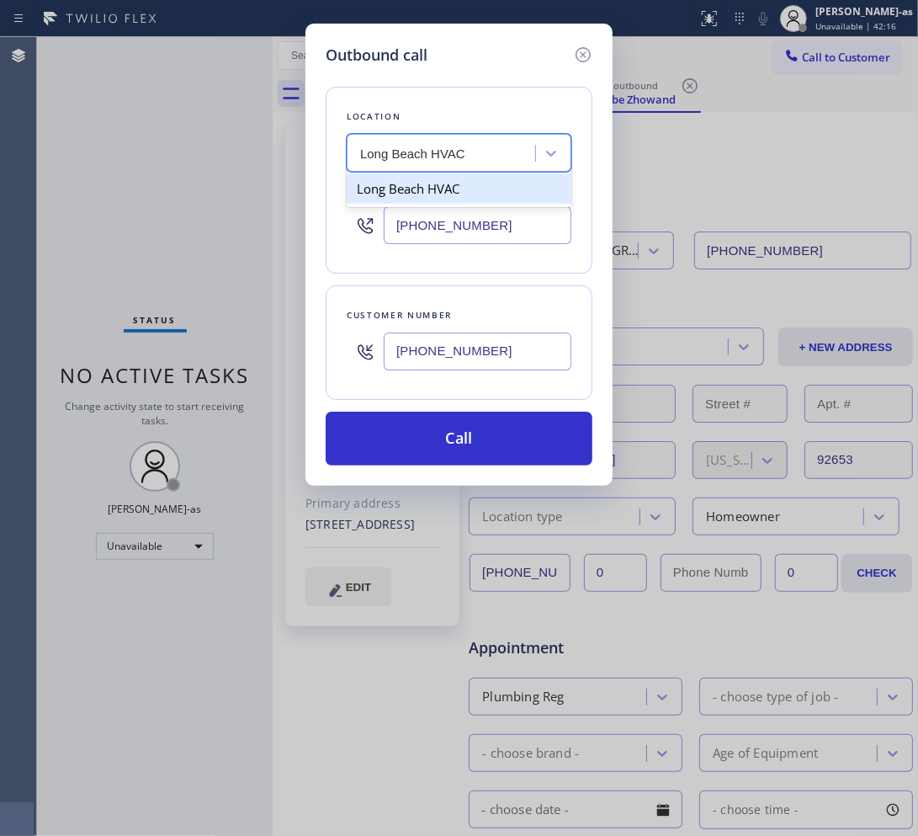
click at [404, 194] on div "Long Beach HVAC" at bounding box center [459, 188] width 225 height 30
type input "(323) 641-4970"
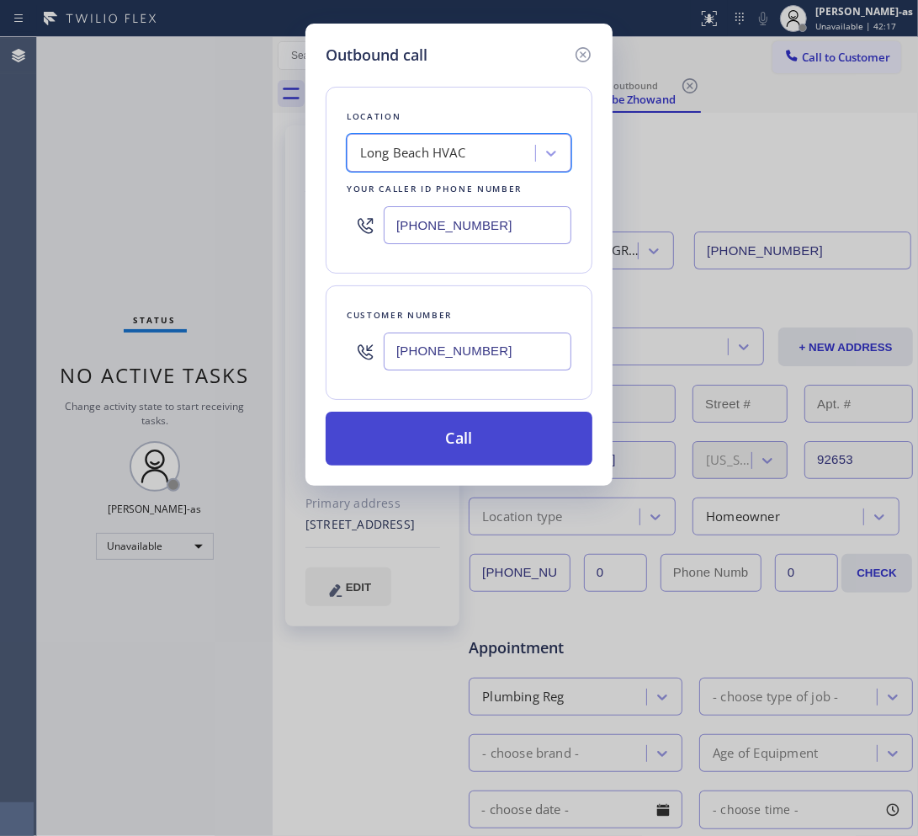
click at [530, 435] on button "Call" at bounding box center [459, 438] width 267 height 54
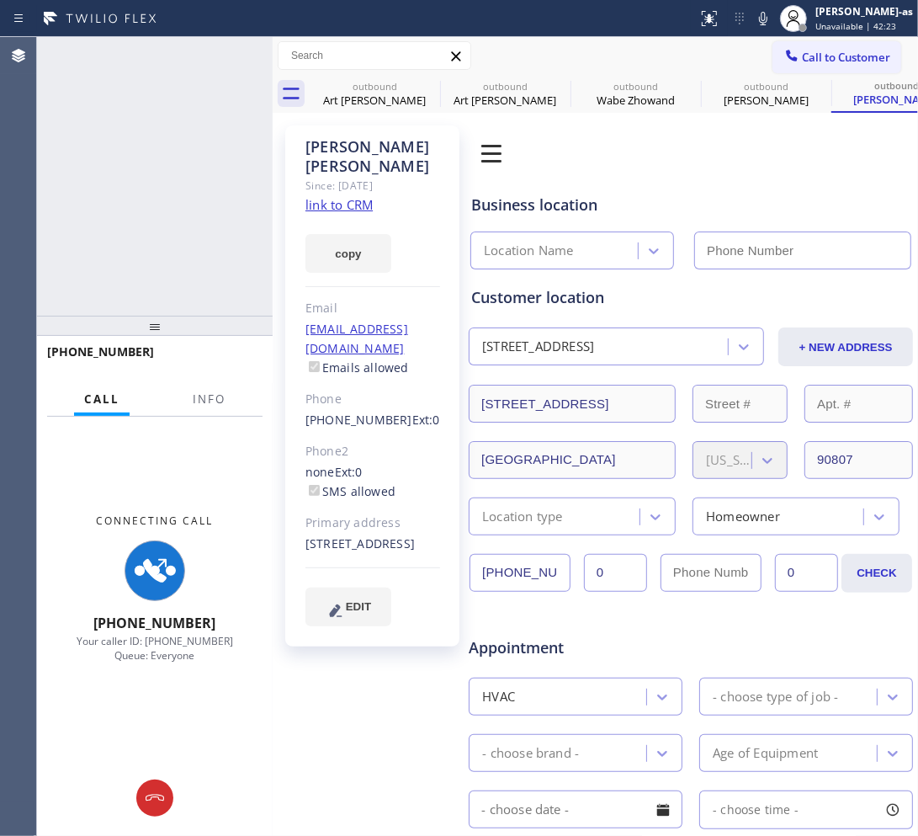
type input "(323) 641-4970"
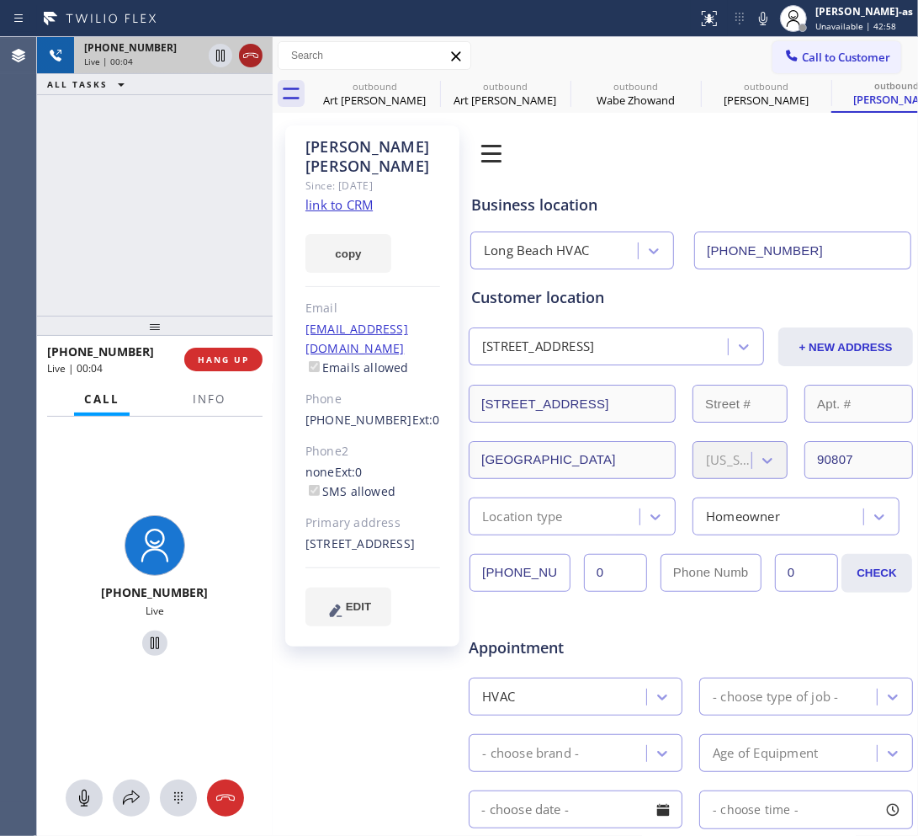
click at [248, 61] on icon at bounding box center [251, 55] width 20 height 20
drag, startPoint x: 385, startPoint y: 80, endPoint x: 411, endPoint y: 88, distance: 27.4
click at [385, 81] on div "outbound" at bounding box center [374, 86] width 127 height 13
type input "(855) 731-4952"
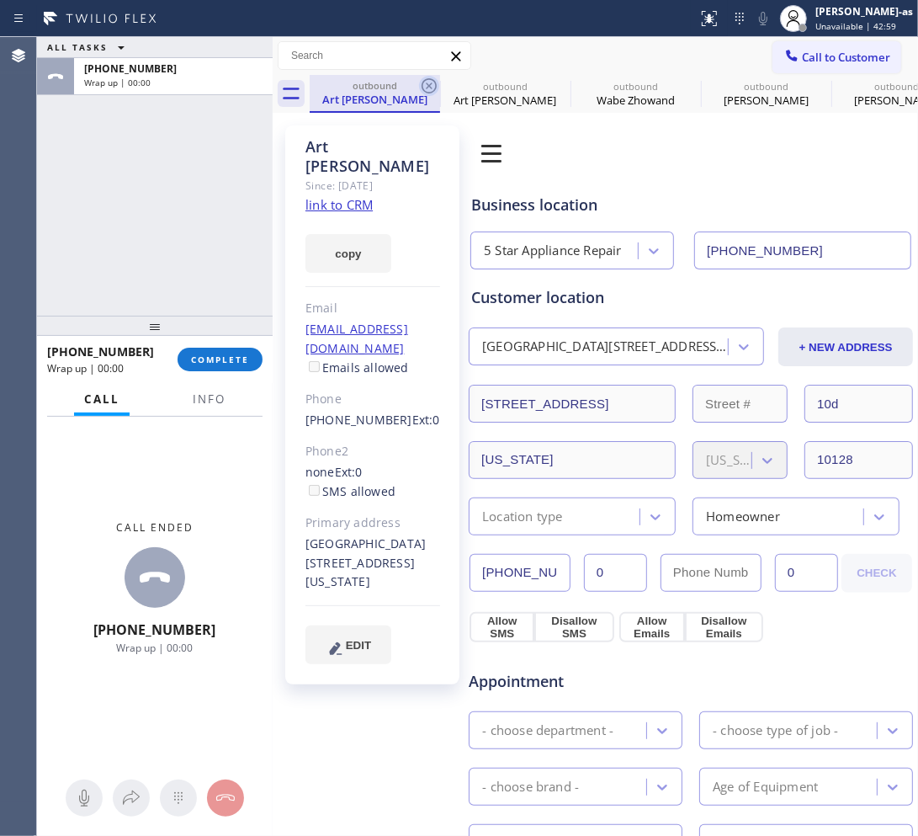
click at [434, 82] on icon at bounding box center [429, 85] width 15 height 15
click at [0, 0] on icon at bounding box center [0, 0] width 0 height 0
type input "(323) 641-4970"
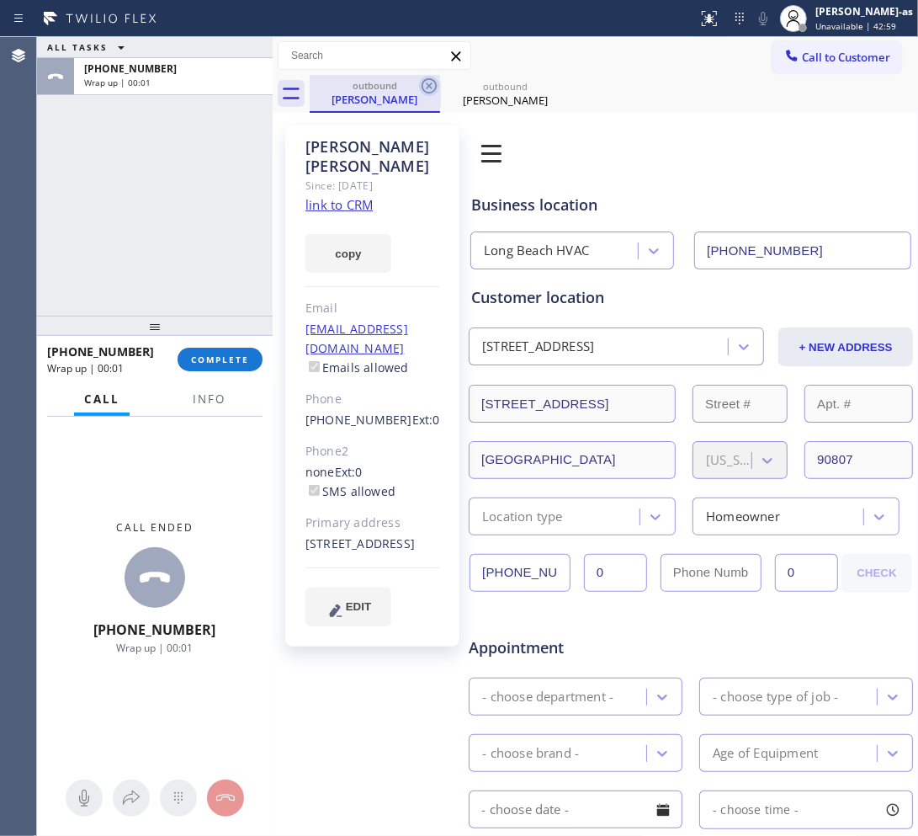
click at [432, 82] on icon at bounding box center [429, 86] width 20 height 20
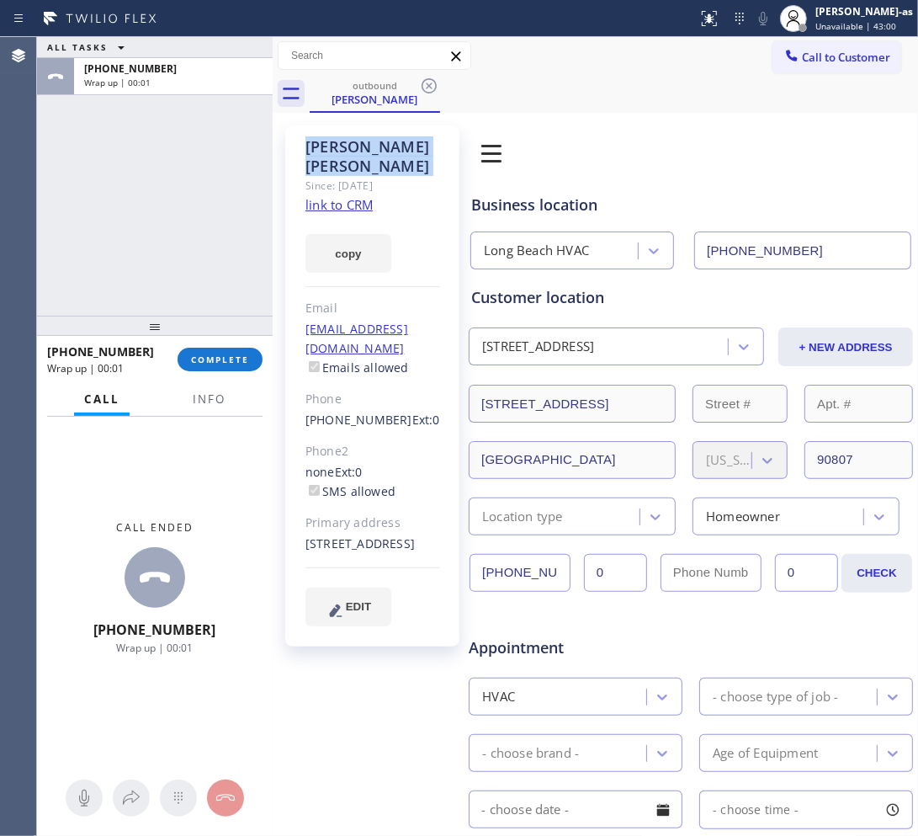
click at [432, 82] on icon at bounding box center [429, 86] width 20 height 20
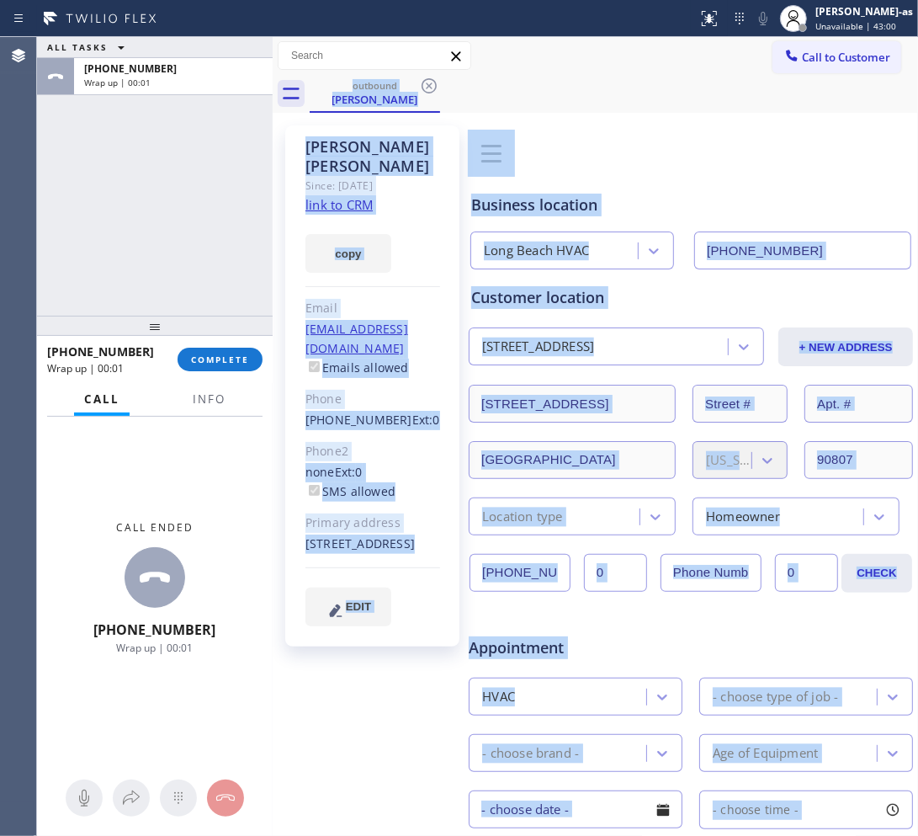
click at [432, 82] on div "outbound Ryan Rieger" at bounding box center [614, 94] width 608 height 38
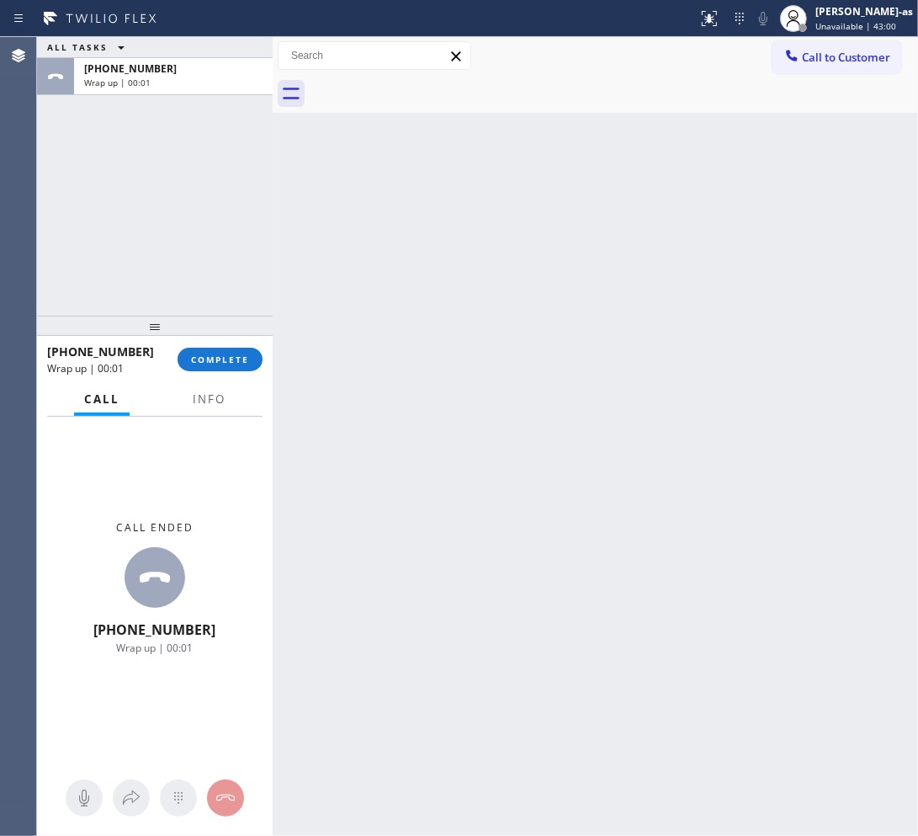
click at [432, 82] on div at bounding box center [614, 94] width 608 height 38
click at [207, 342] on div "+15627615285 Wrap up | 00:02 COMPLETE" at bounding box center [154, 359] width 215 height 44
click at [215, 353] on span "COMPLETE" at bounding box center [220, 359] width 58 height 12
click at [172, 236] on div "ALL TASKS ALL TASKS ACTIVE TASKS TASKS IN WRAP UP +15627615285 Wrap up | 00:03" at bounding box center [155, 176] width 236 height 279
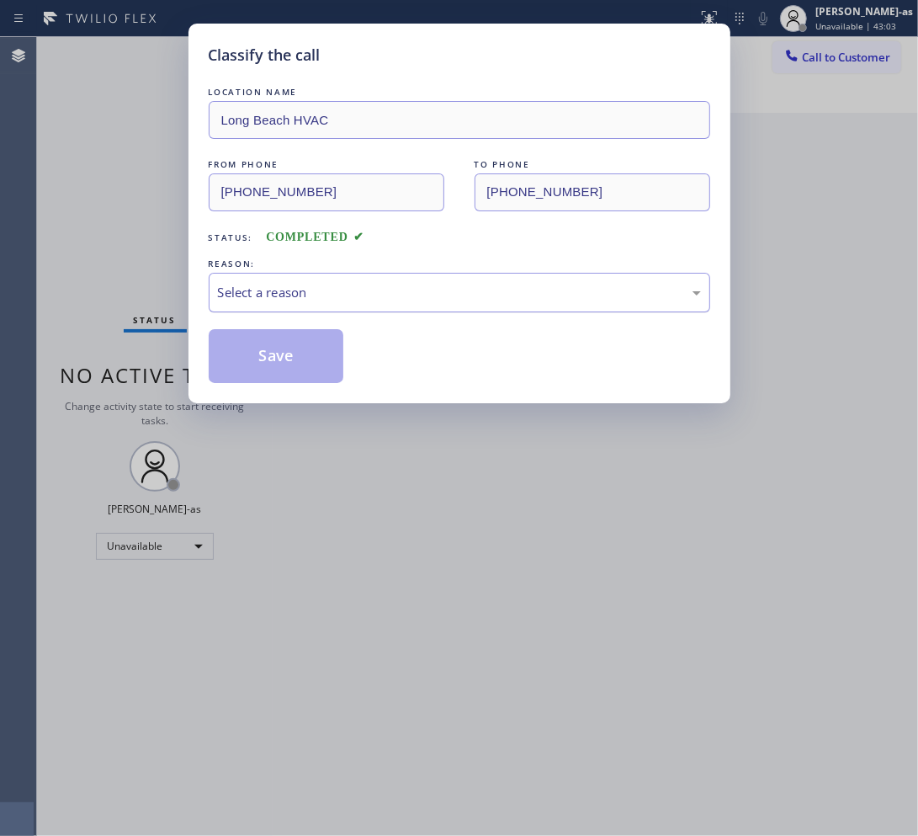
click at [342, 284] on div "Select a reason" at bounding box center [459, 293] width 501 height 40
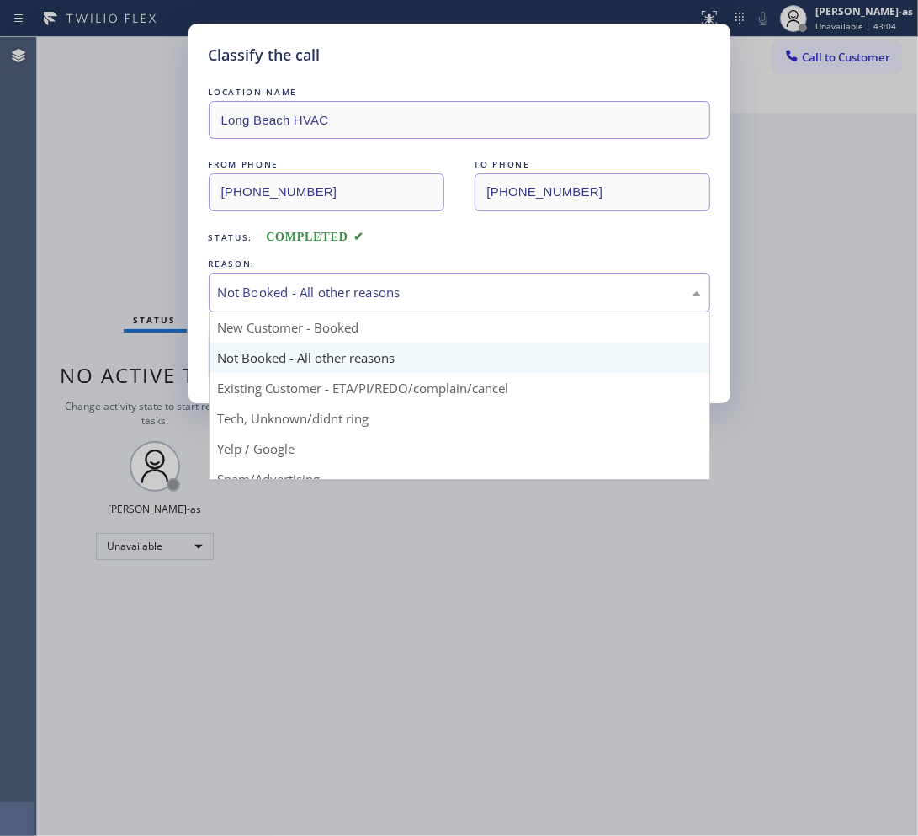
click at [311, 301] on div "Not Booked - All other reasons" at bounding box center [459, 292] width 483 height 19
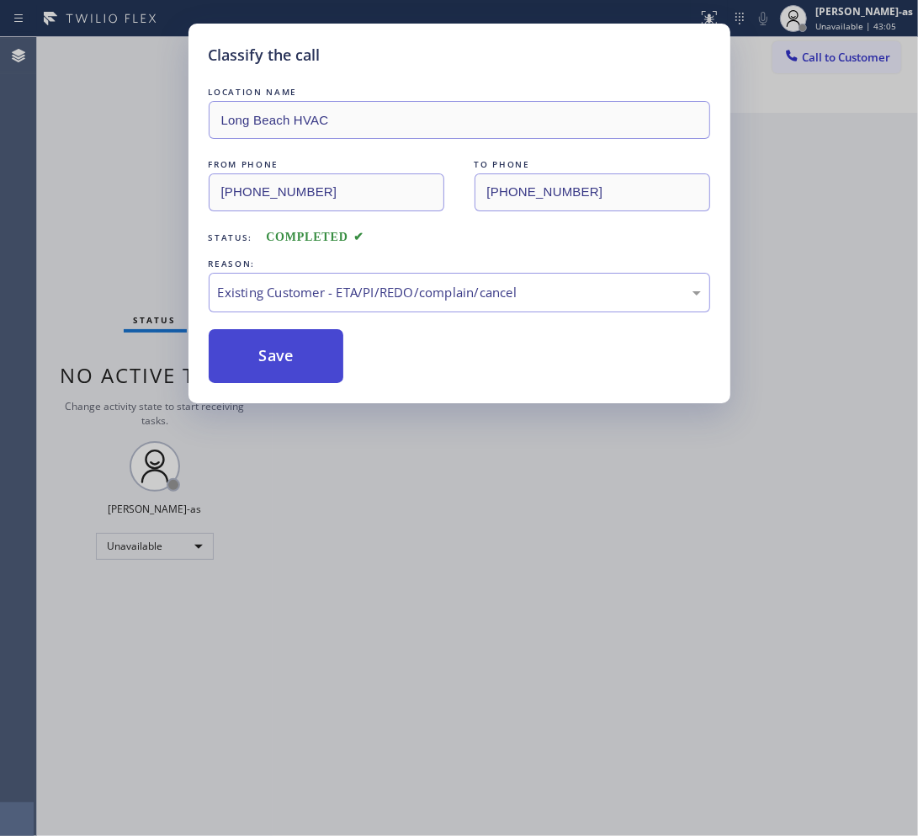
click at [266, 348] on button "Save" at bounding box center [276, 356] width 135 height 54
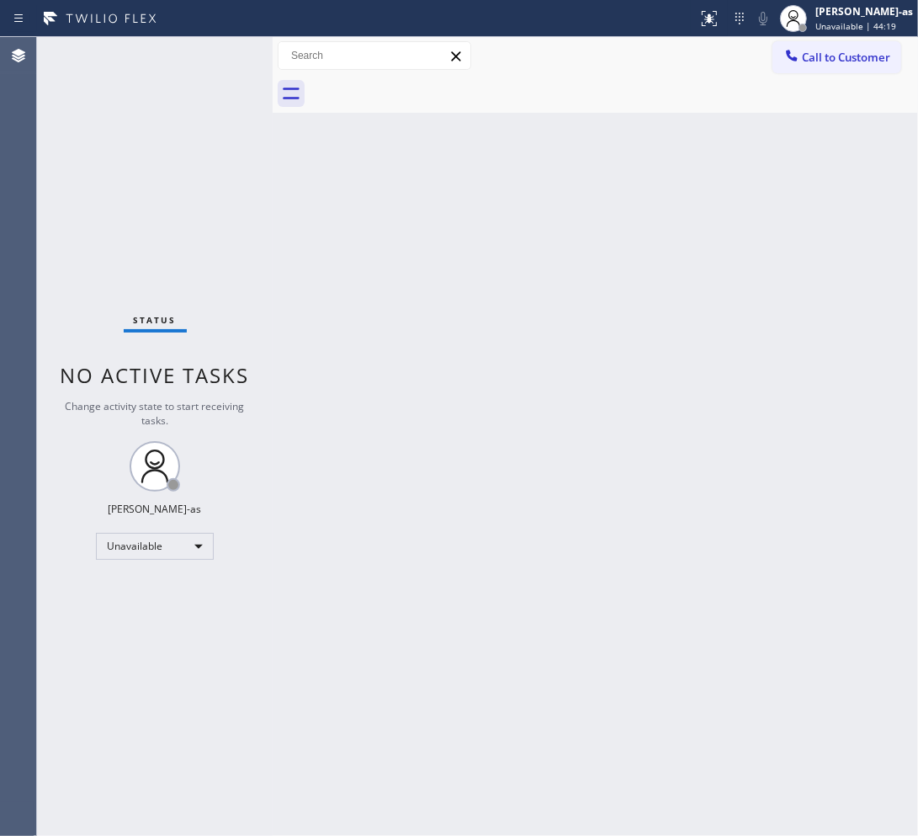
drag, startPoint x: 480, startPoint y: 265, endPoint x: 825, endPoint y: 372, distance: 360.4
click at [482, 263] on div "Back to Dashboard Change Sender ID Customers Technicians Select a contact Outbo…" at bounding box center [595, 436] width 645 height 799
click at [830, 61] on span "Call to Customer" at bounding box center [846, 57] width 88 height 15
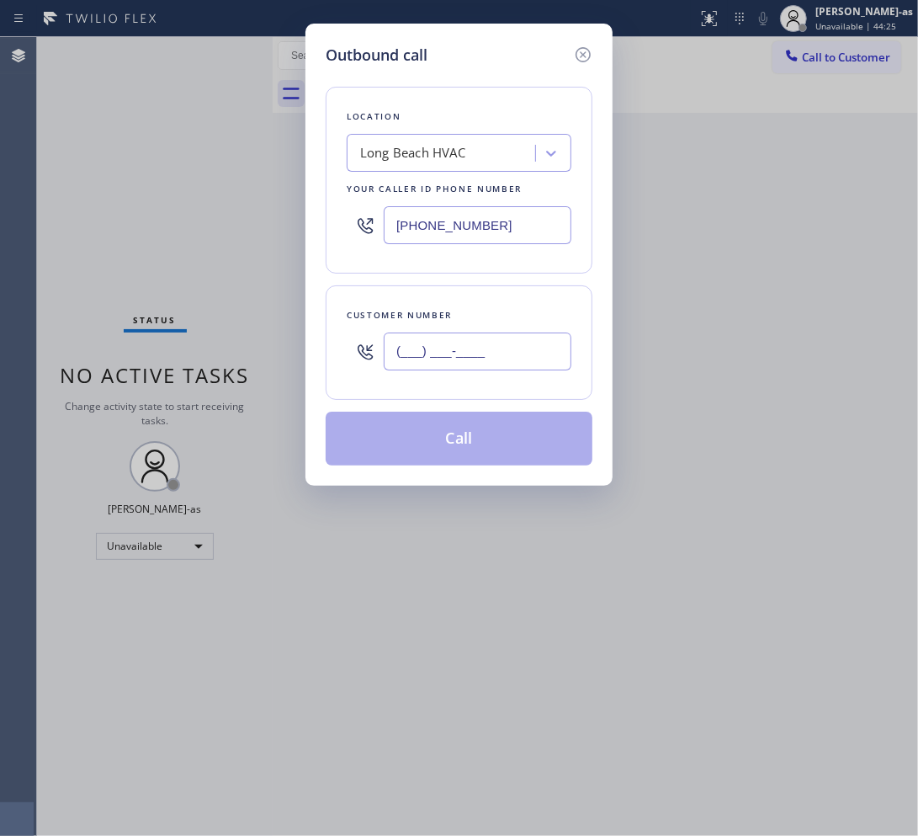
click at [532, 355] on input "(___) ___-____" at bounding box center [478, 351] width 188 height 38
paste input "908) 636-1406"
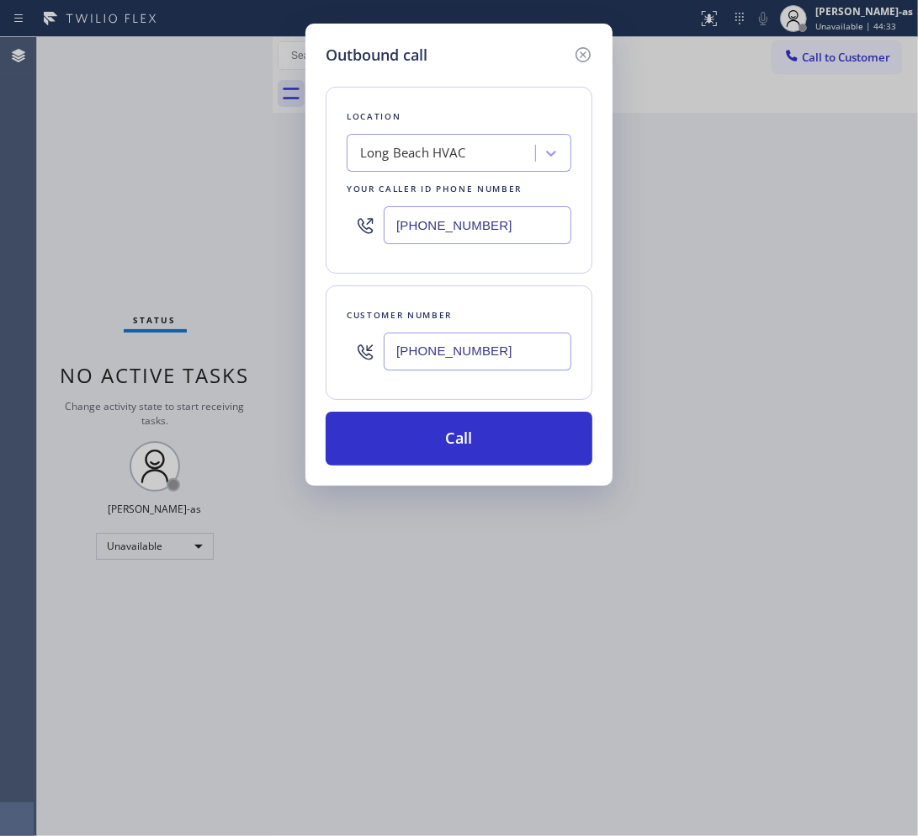
type input "(908) 636-1406"
click at [514, 223] on input "(323) 641-4970" at bounding box center [478, 225] width 188 height 38
paste input "908) 824-672"
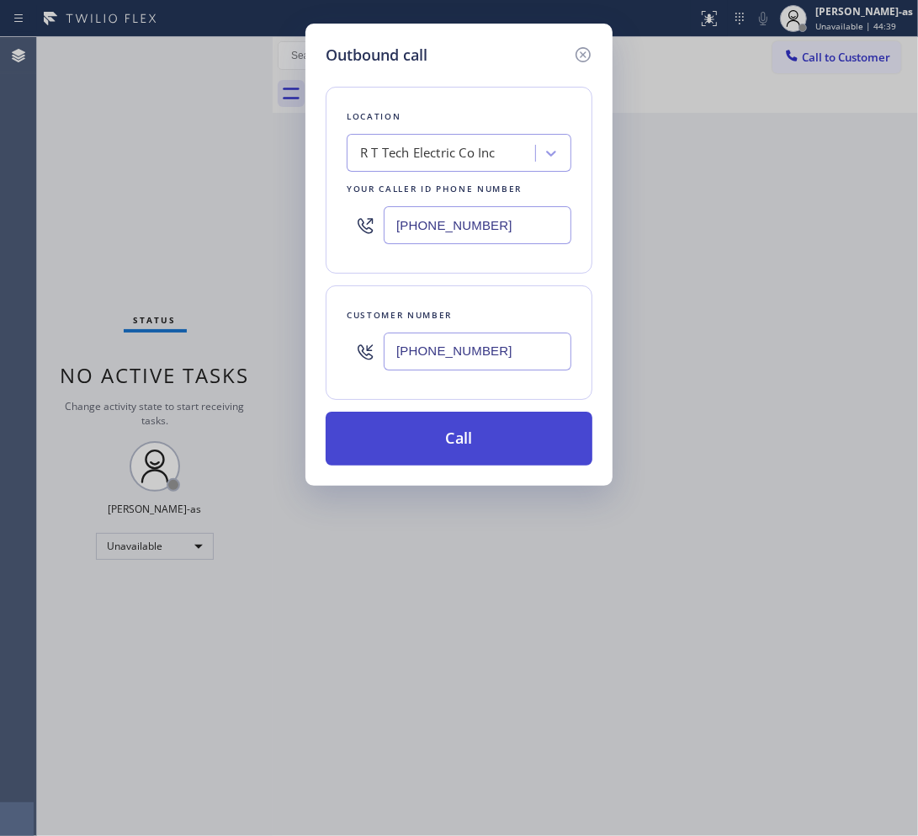
type input "(908) 824-6720"
click at [496, 439] on button "Call" at bounding box center [459, 438] width 267 height 54
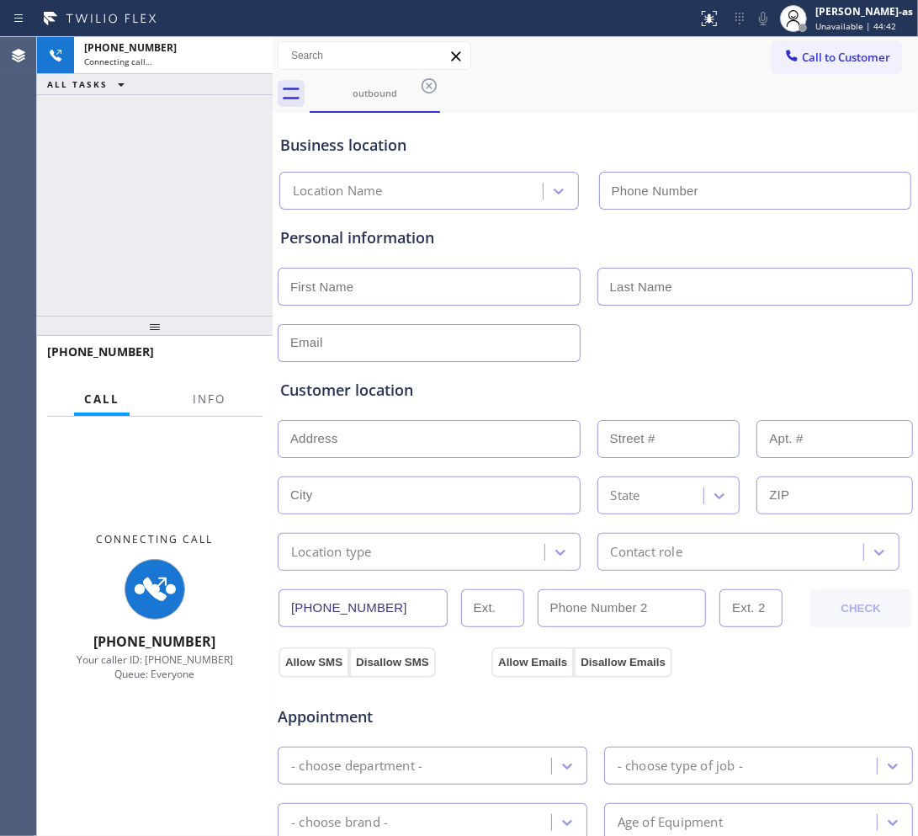
type input "(908) 824-6720"
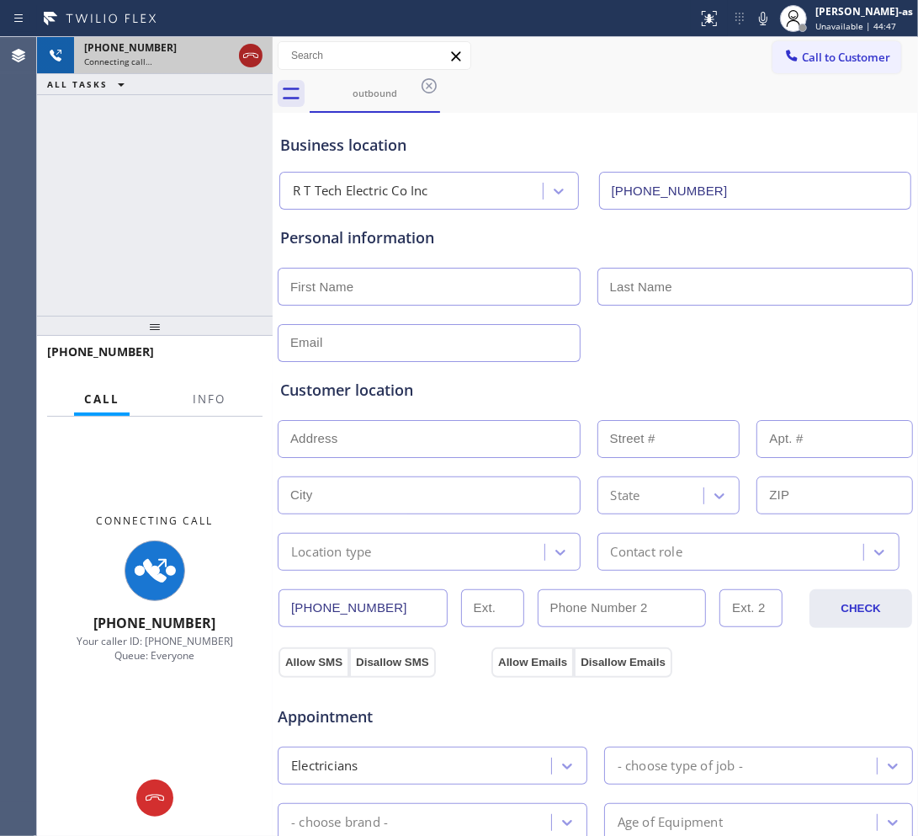
click at [247, 56] on icon at bounding box center [250, 55] width 15 height 5
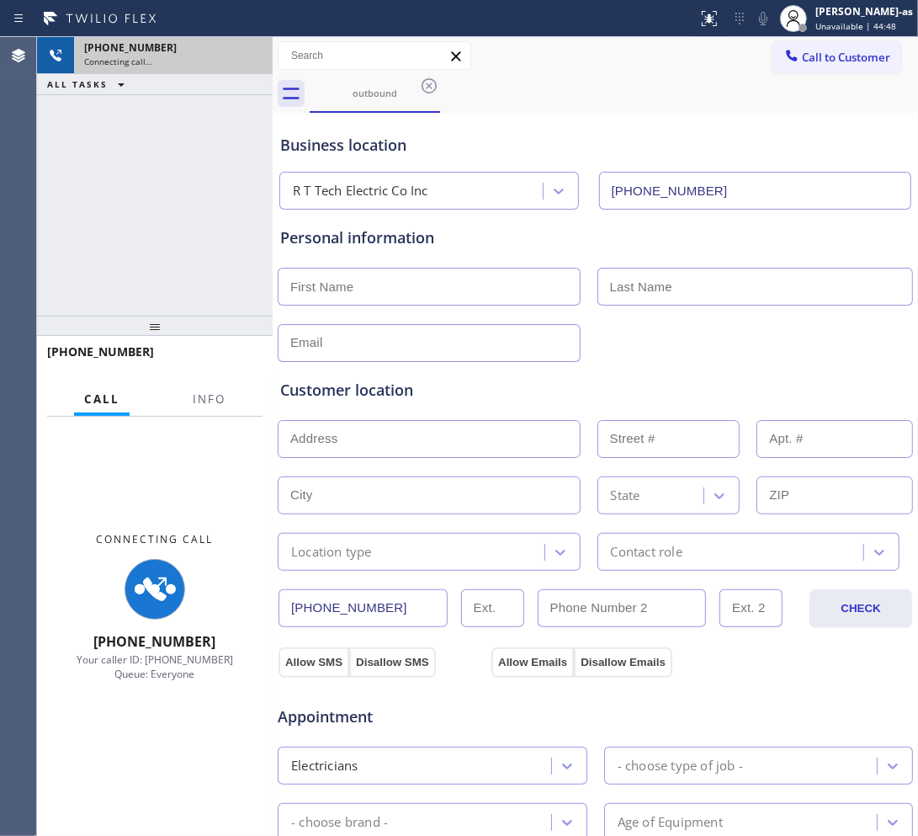
click at [426, 282] on input "text" at bounding box center [429, 287] width 303 height 38
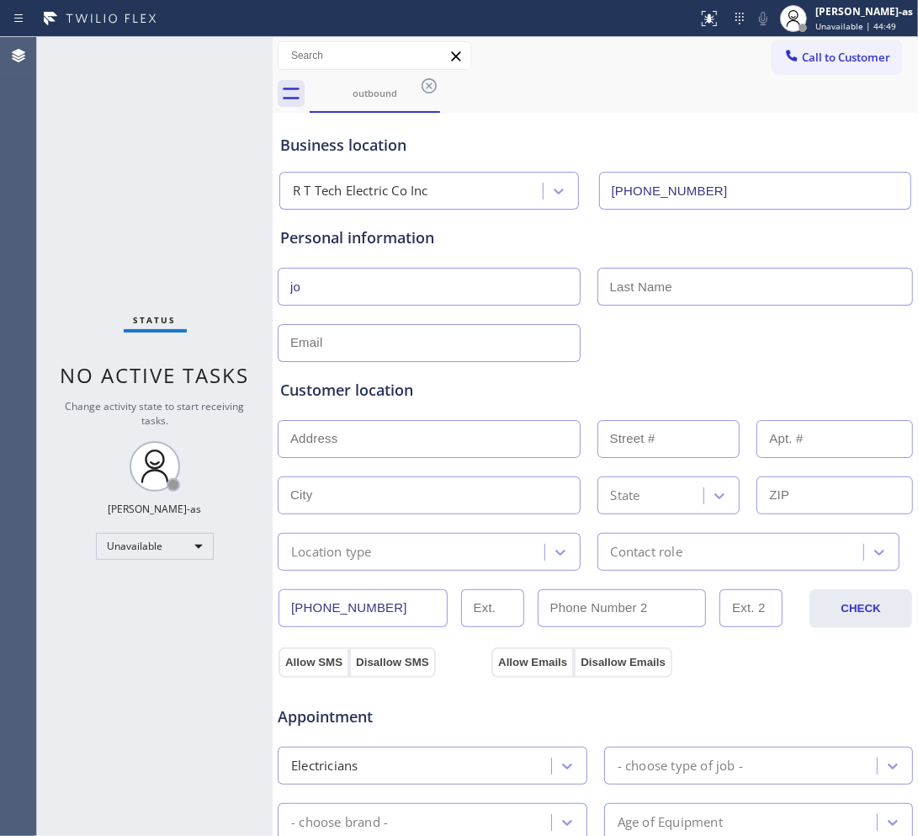
type input "j"
click at [331, 284] on input "text" at bounding box center [429, 287] width 303 height 38
paste input "Joseph Moleski"
click at [331, 288] on input "Joseph Moleski" at bounding box center [429, 287] width 303 height 38
click at [348, 288] on input "Joseph Moleski" at bounding box center [429, 287] width 303 height 38
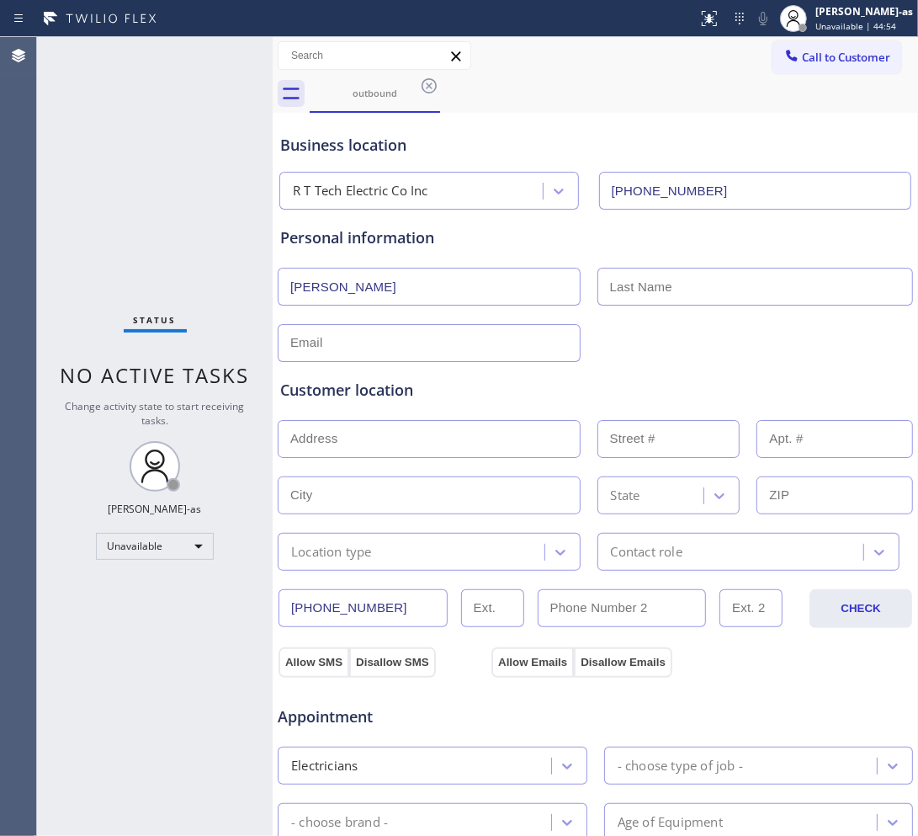
click at [348, 288] on input "Joseph Moleski" at bounding box center [429, 287] width 303 height 38
type input "Joseph"
click at [623, 288] on input "text" at bounding box center [755, 287] width 316 height 38
paste input "Moleski"
type input "Moleski"
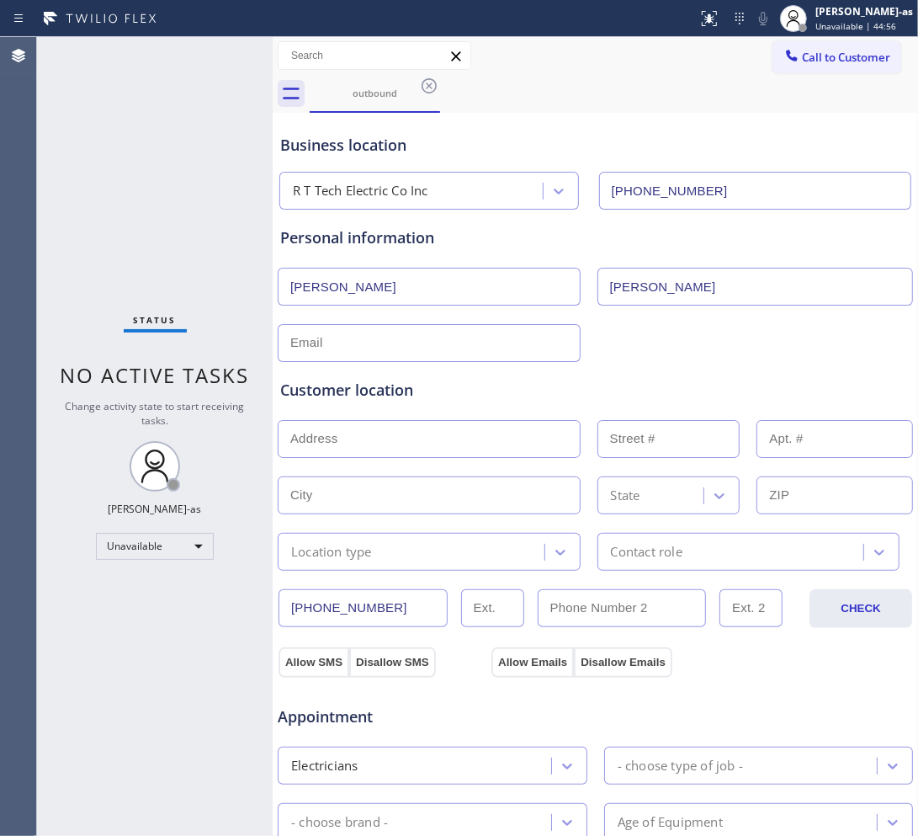
click at [632, 353] on div at bounding box center [595, 341] width 639 height 41
click at [408, 345] on input "text" at bounding box center [429, 343] width 303 height 38
click at [341, 354] on input "text" at bounding box center [429, 343] width 303 height 38
paste input "jmonline1232comcast.net"
drag, startPoint x: 293, startPoint y: 347, endPoint x: 358, endPoint y: 363, distance: 67.8
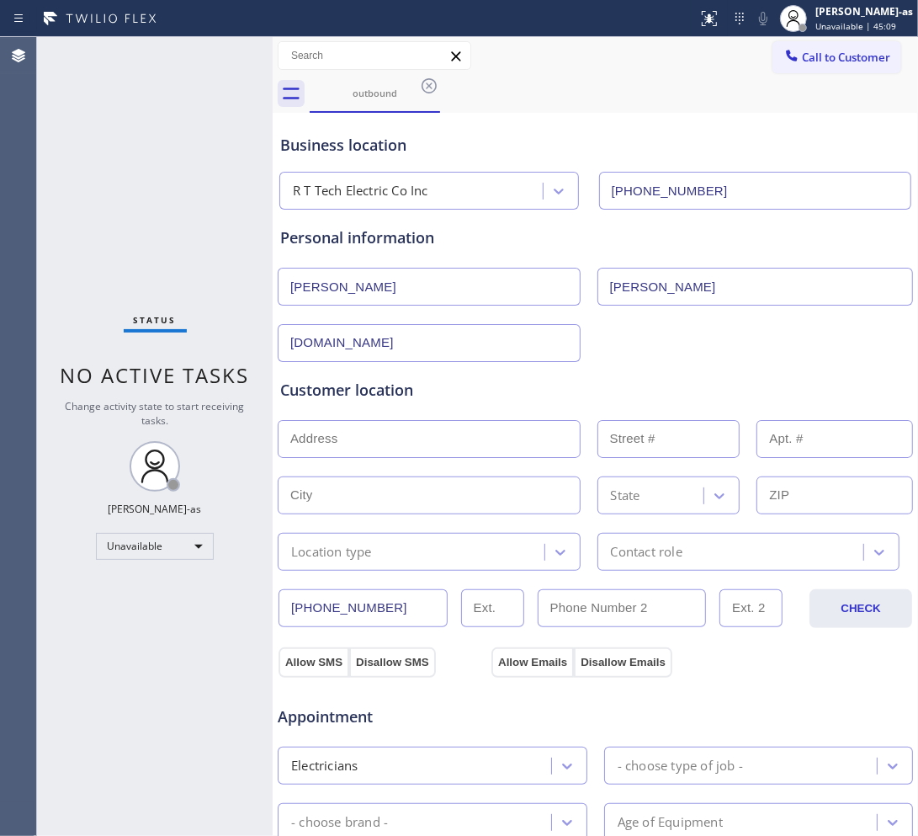
click at [295, 347] on input "jmonline1232comcast.net" at bounding box center [429, 343] width 303 height 38
type input "jmonline123@comcast.net"
click at [686, 347] on div "jmonline123@comcast.net" at bounding box center [595, 341] width 639 height 41
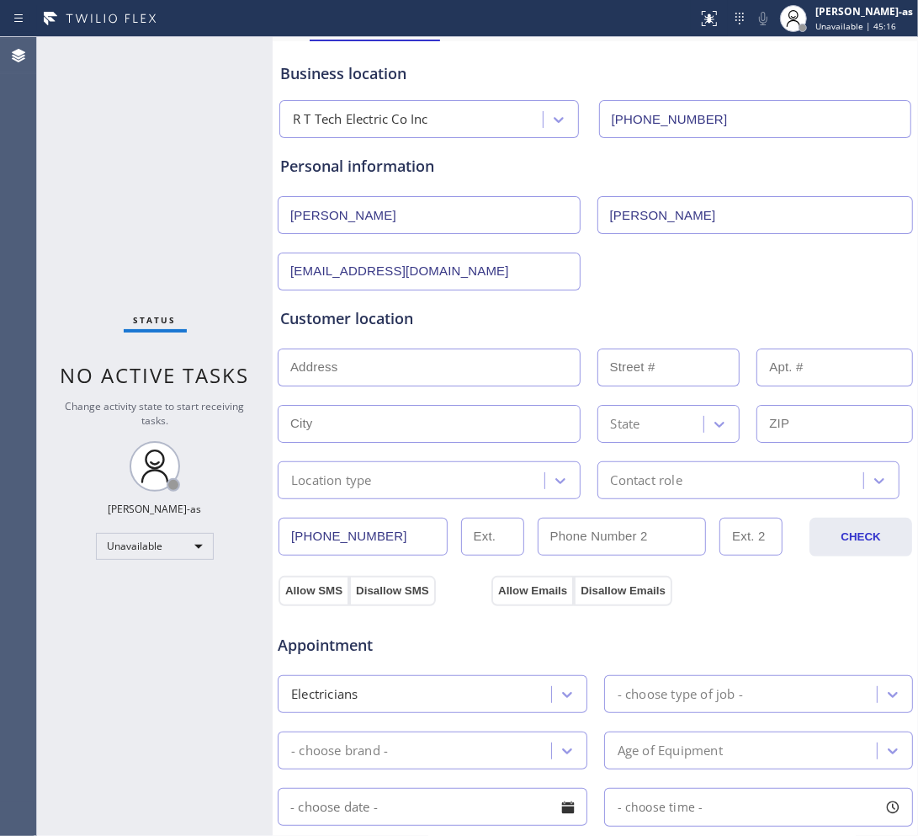
scroll to position [105, 0]
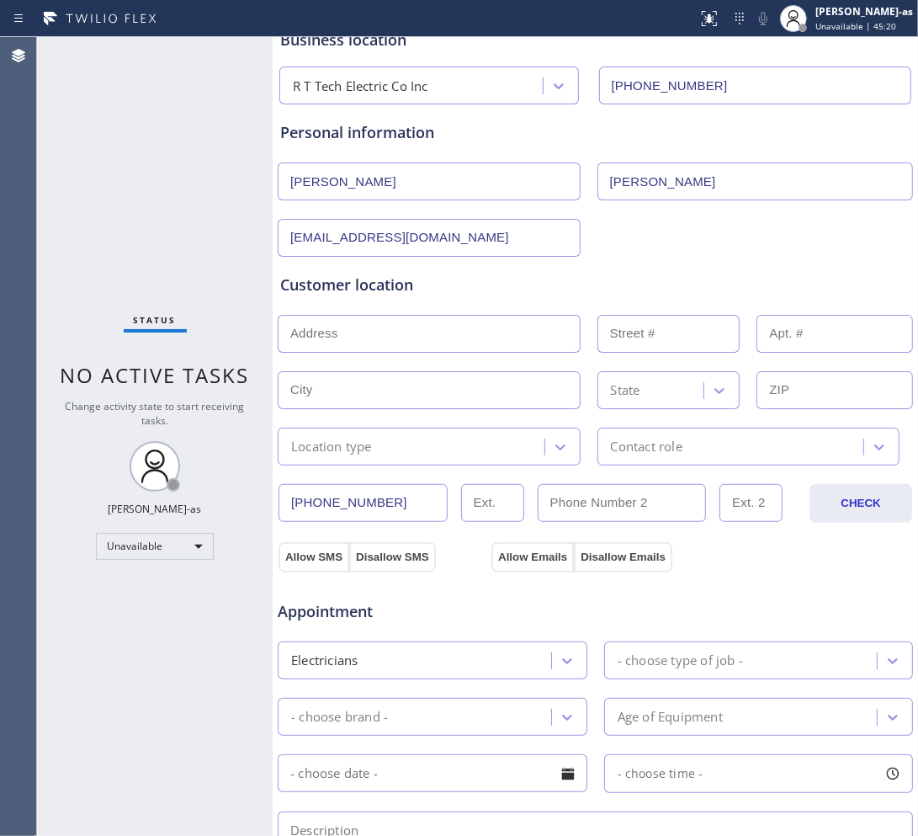
click at [405, 328] on input "text" at bounding box center [429, 334] width 303 height 38
paste input "614 Franklin Ave South Plainfield NJ 07080"
type input "614 Franklin Ave"
type input "614"
type input "South Plainfield"
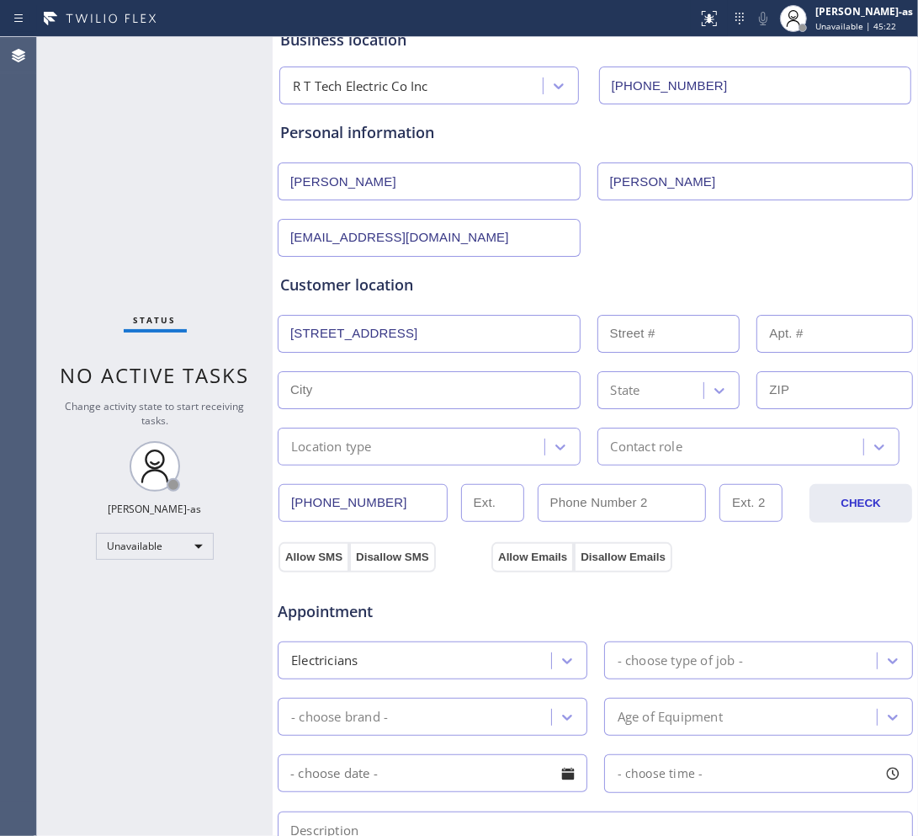
type input "07080"
click at [347, 450] on div "Location type" at bounding box center [331, 446] width 81 height 19
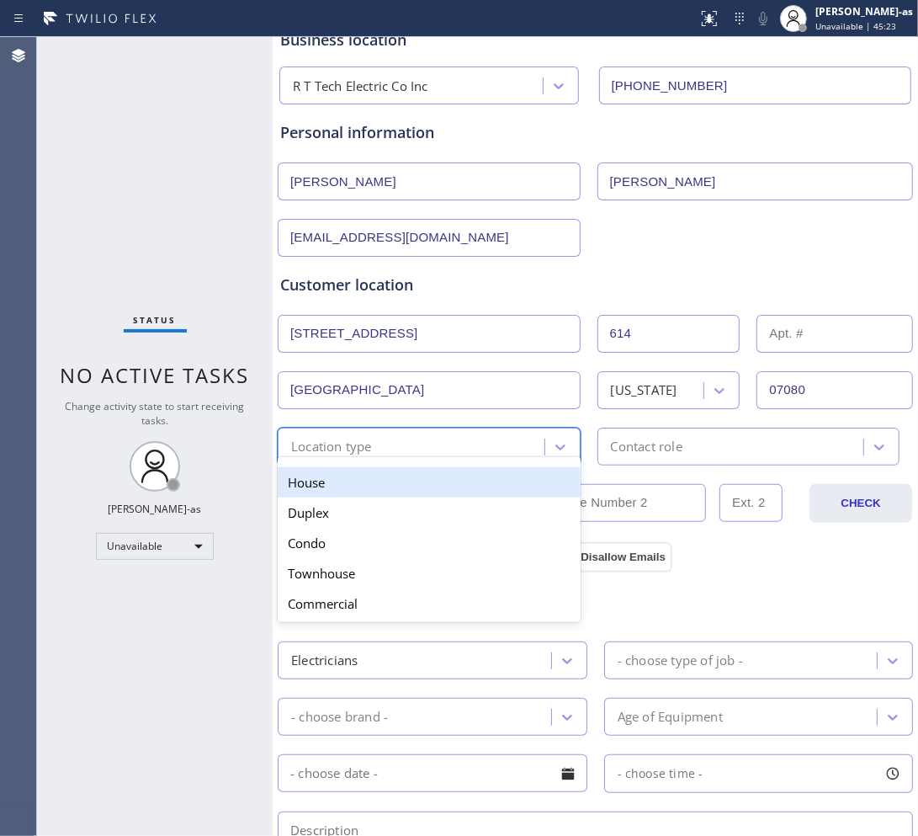
drag, startPoint x: 345, startPoint y: 490, endPoint x: 594, endPoint y: 478, distance: 249.3
click at [346, 489] on div "House" at bounding box center [429, 482] width 303 height 30
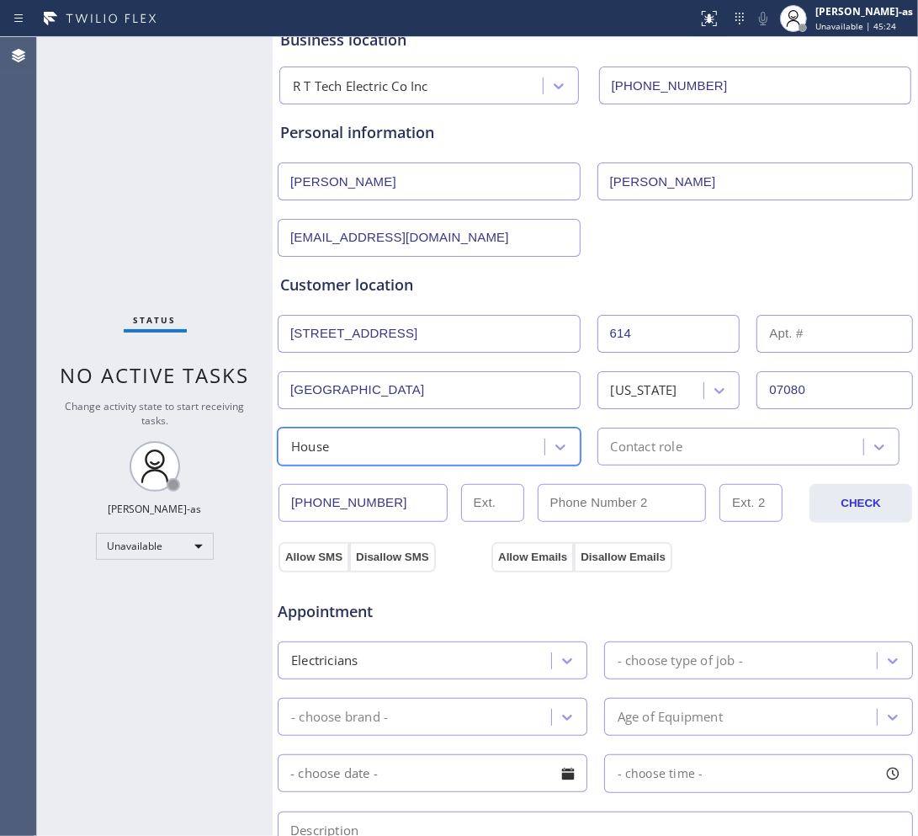
click at [656, 447] on div "Contact role" at bounding box center [647, 446] width 72 height 19
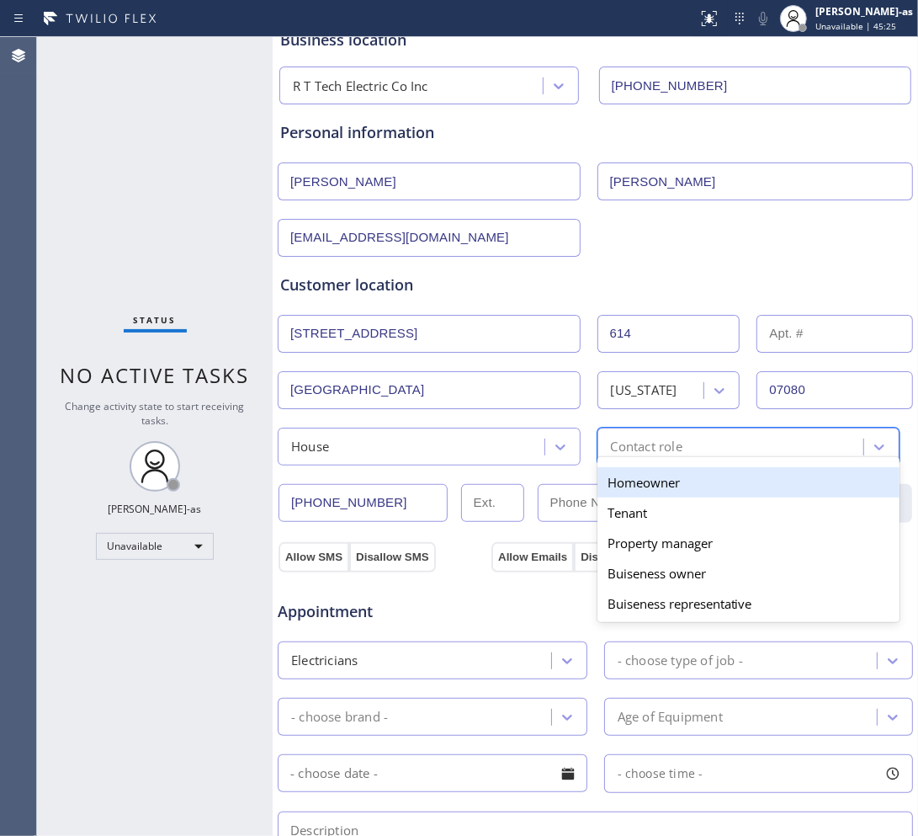
click at [656, 490] on div "Homeowner" at bounding box center [748, 482] width 303 height 30
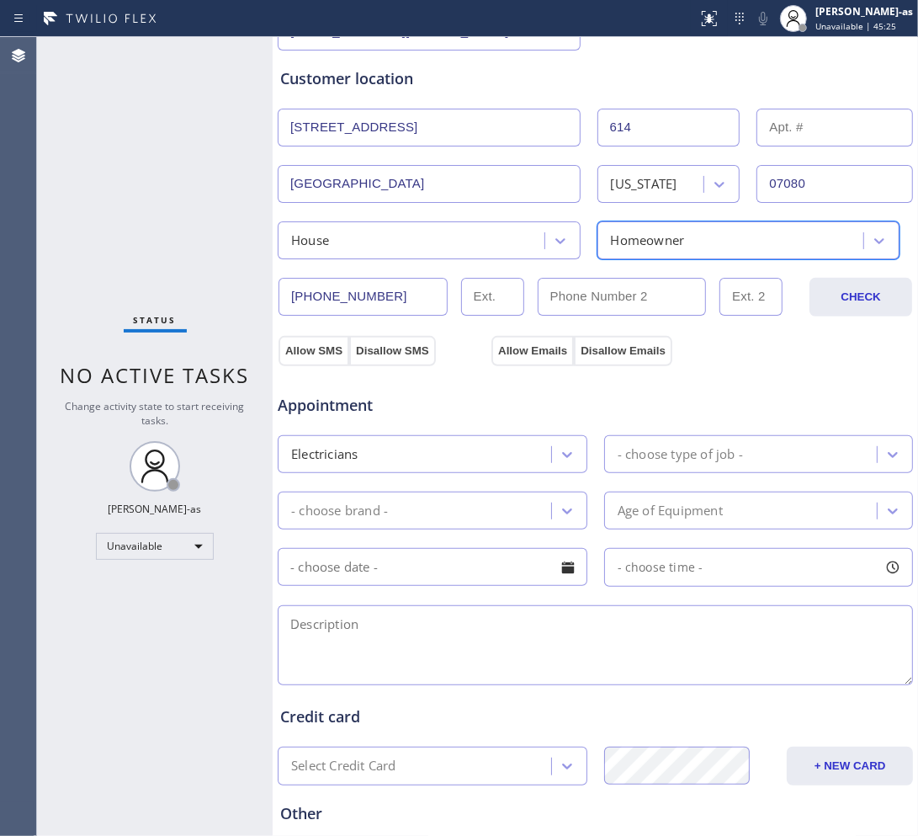
scroll to position [316, 0]
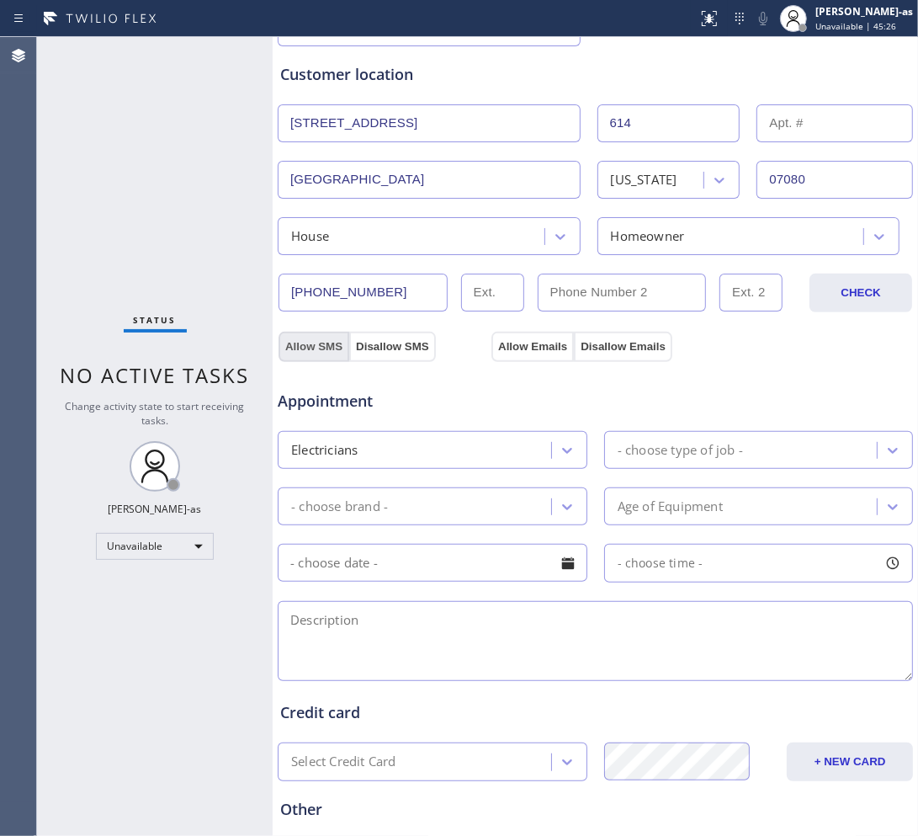
click at [309, 348] on button "Allow SMS" at bounding box center [314, 347] width 71 height 30
click at [534, 349] on button "Allow Emails" at bounding box center [532, 347] width 82 height 30
click at [704, 448] on div "- choose type of job -" at bounding box center [680, 449] width 125 height 19
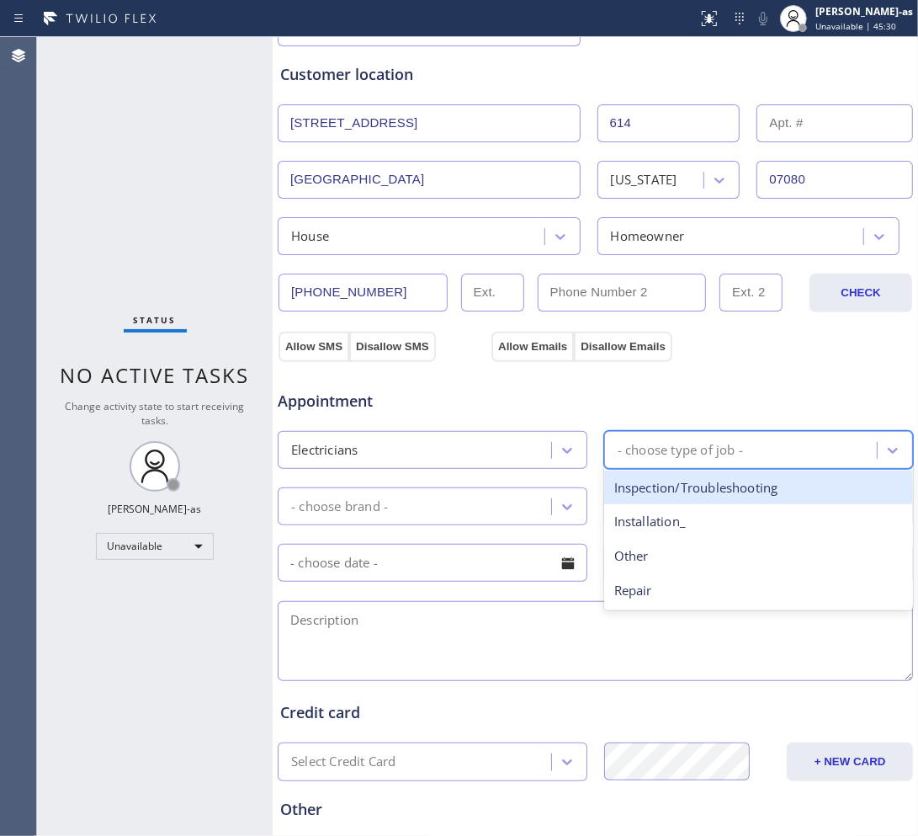
scroll to position [421, 0]
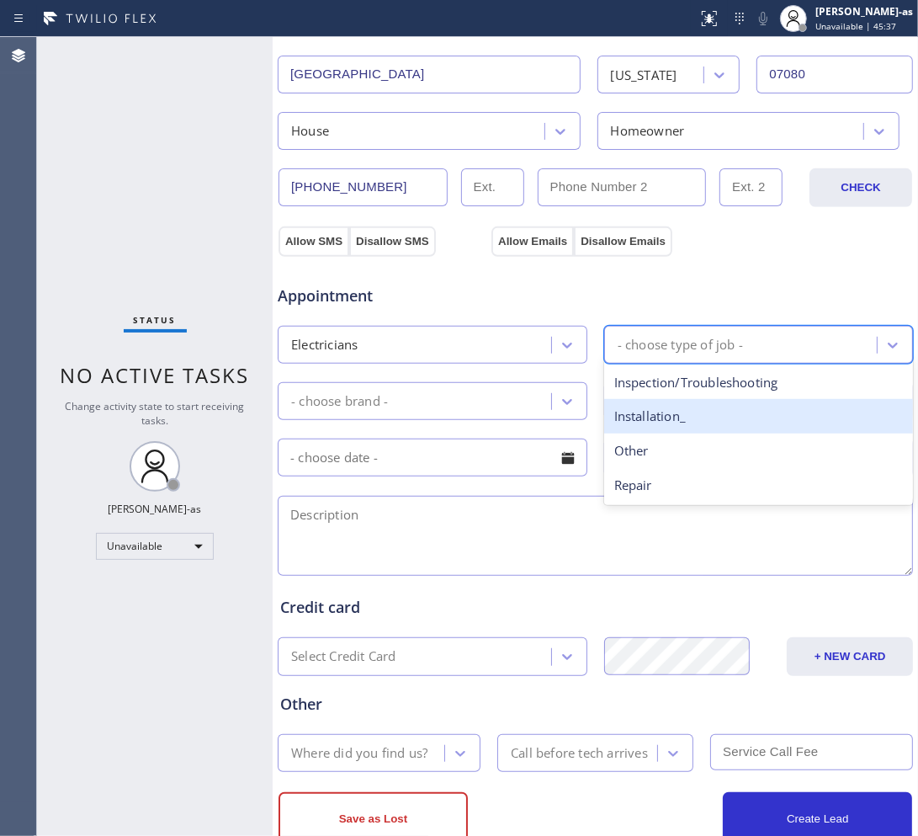
click at [652, 426] on div "Installation_" at bounding box center [759, 416] width 310 height 34
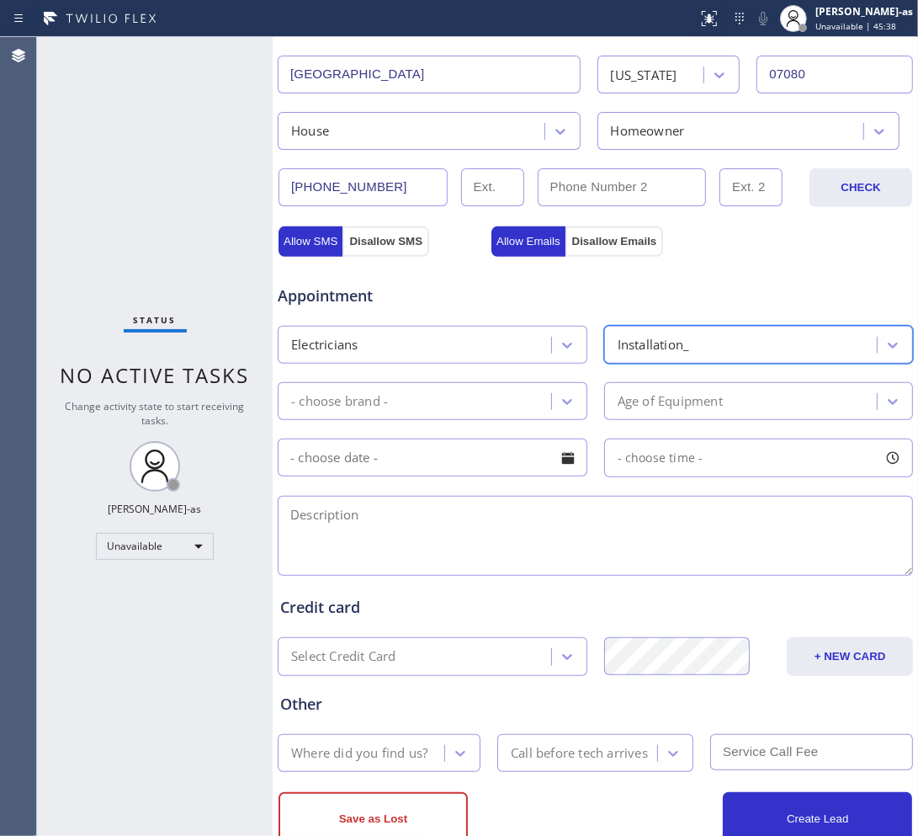
click at [448, 405] on div "- choose brand -" at bounding box center [417, 400] width 268 height 29
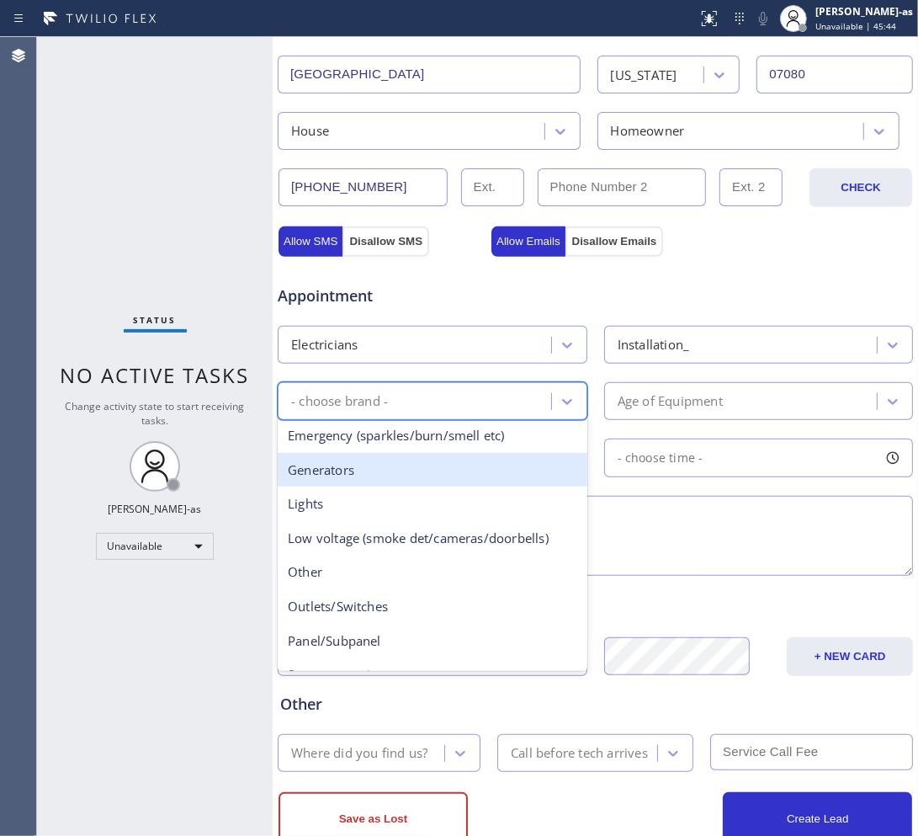
scroll to position [105, 0]
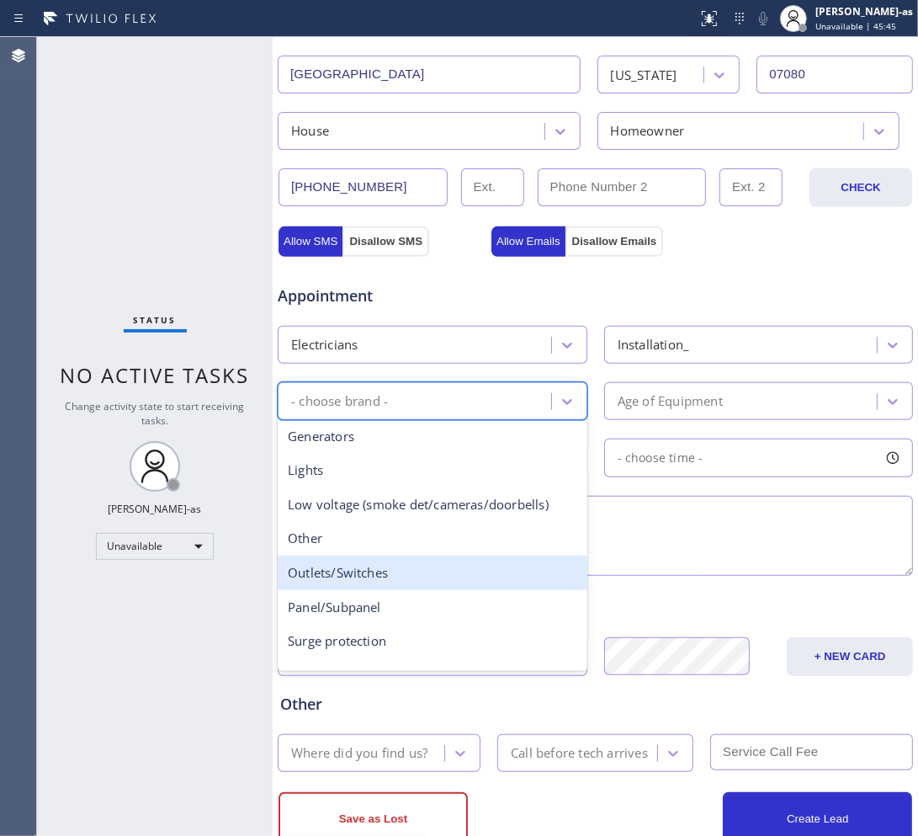
click at [396, 581] on div "Outlets/Switches" at bounding box center [433, 572] width 310 height 34
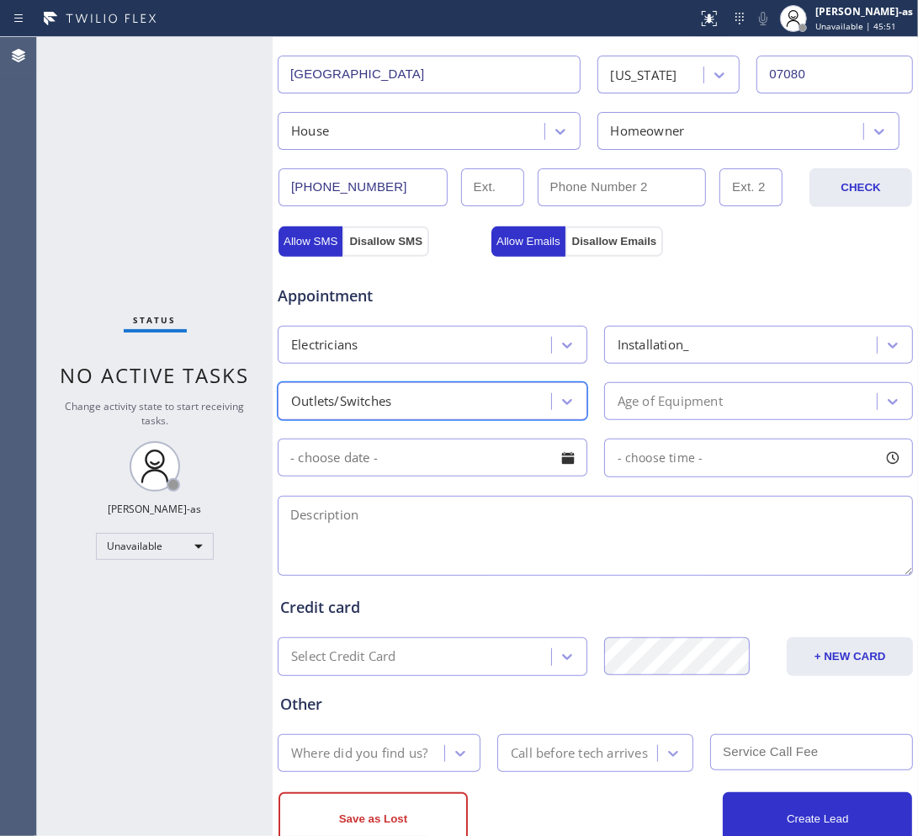
click at [442, 416] on div "Outlets/Switches" at bounding box center [417, 400] width 268 height 29
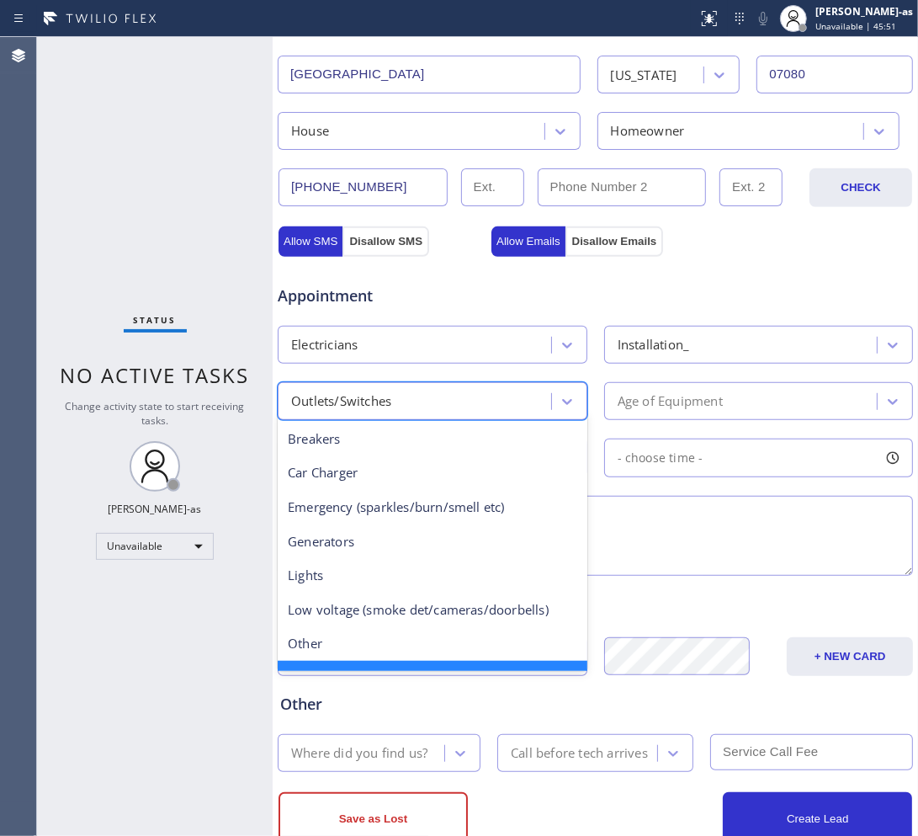
scroll to position [35, 0]
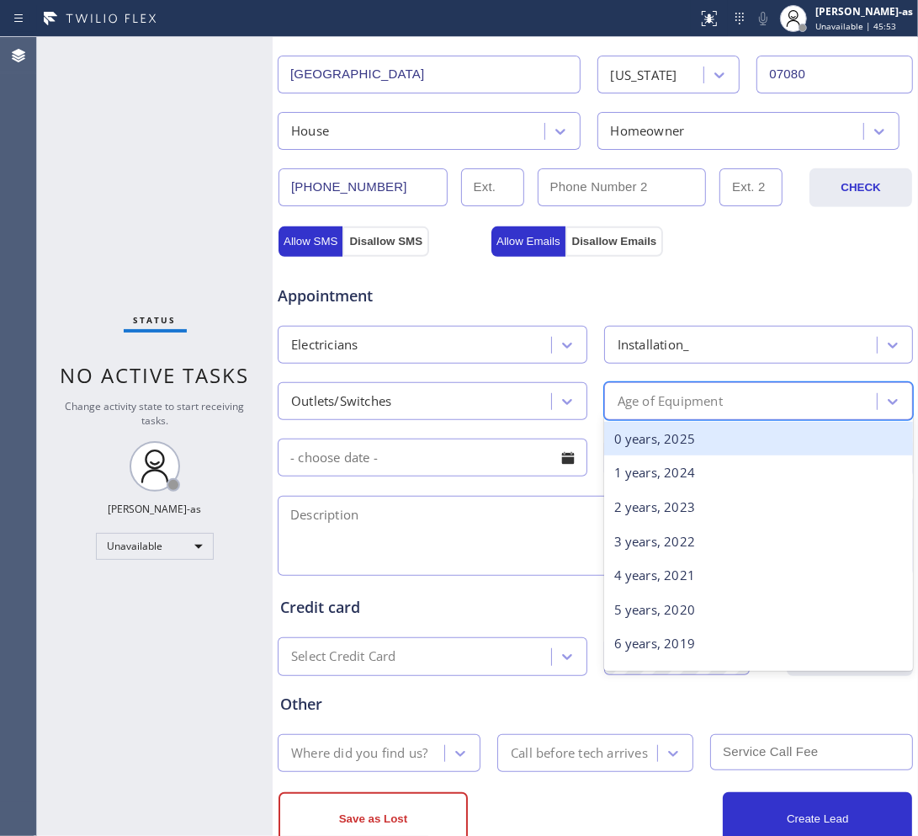
click at [661, 392] on div "Age of Equipment" at bounding box center [743, 400] width 268 height 29
click at [678, 438] on div "0 years, 2025" at bounding box center [759, 439] width 310 height 34
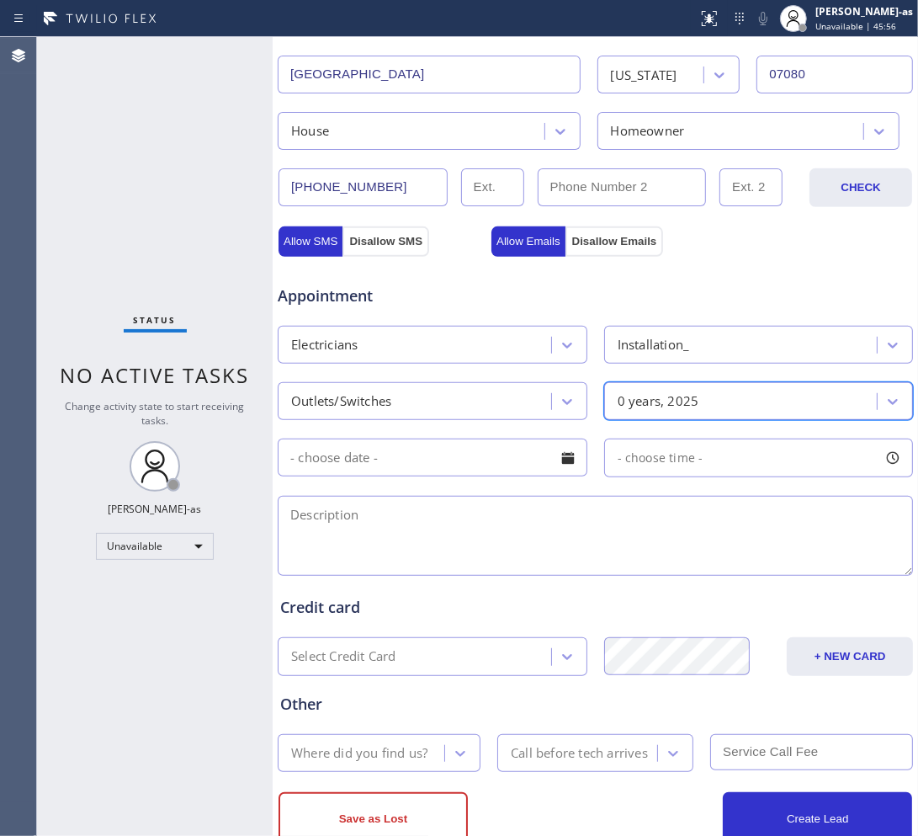
click at [419, 440] on input "text" at bounding box center [433, 457] width 310 height 38
click at [659, 523] on textarea at bounding box center [595, 536] width 635 height 80
click at [408, 526] on textarea at bounding box center [595, 536] width 635 height 80
paste textarea "need estimate install a 240 volt line for his dryer | 614 Franklin Ave South Pl…"
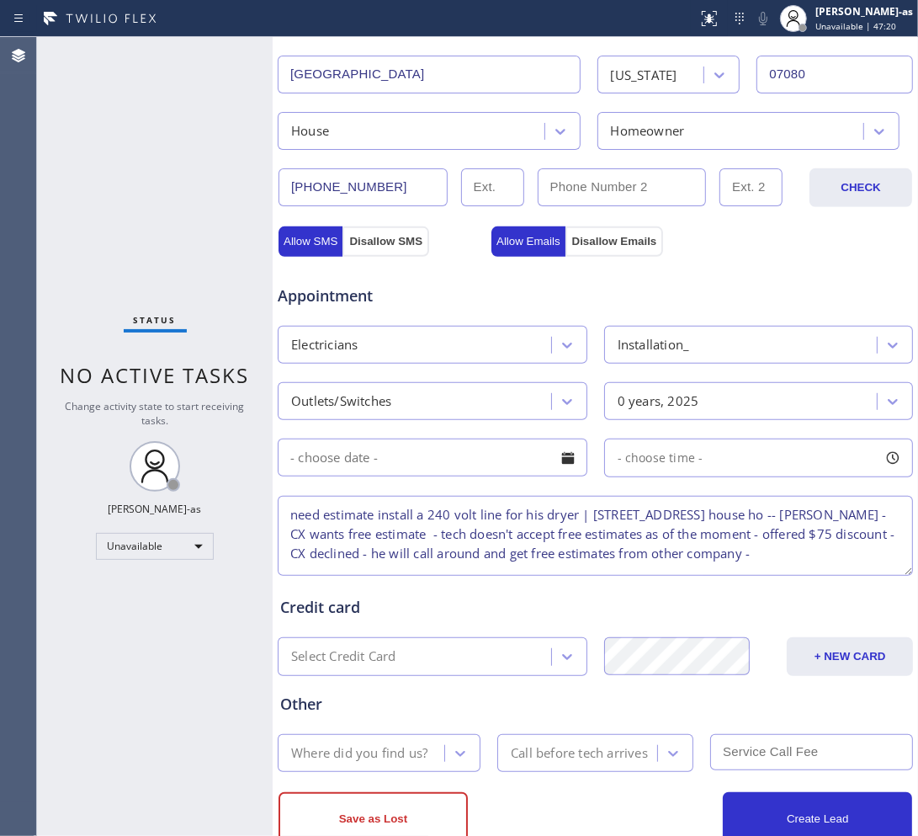
scroll to position [7, 0]
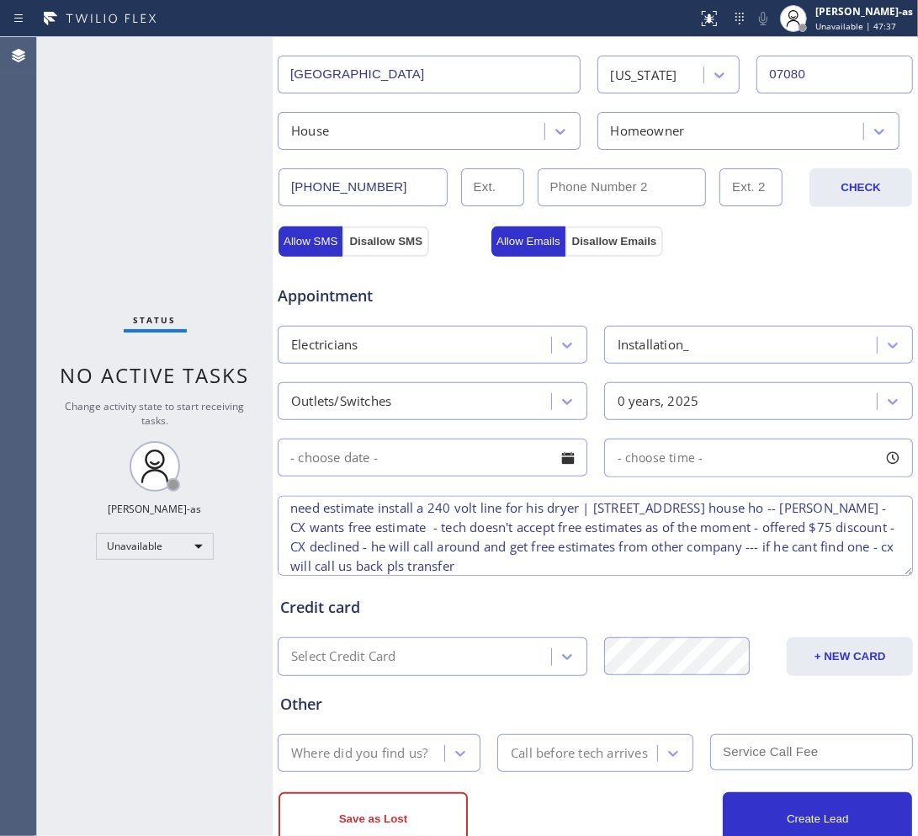
type textarea "need estimate install a 240 volt line for his dryer | 614 Franklin Ave South Pl…"
click at [673, 555] on textarea "need estimate install a 240 volt line for his dryer | 614 Franklin Ave South Pl…" at bounding box center [595, 536] width 635 height 80
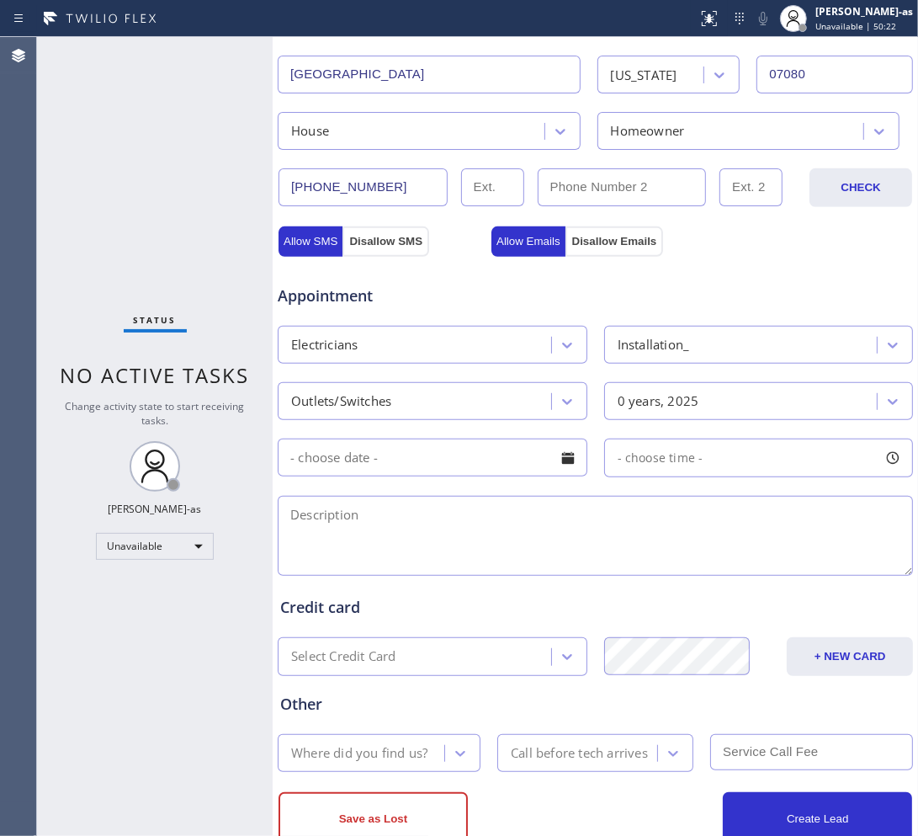
scroll to position [0, 0]
drag, startPoint x: 158, startPoint y: 144, endPoint x: 195, endPoint y: 141, distance: 37.1
click at [158, 143] on div "Status No active tasks Change activity state to start receiving tasks. Jesica J…" at bounding box center [155, 436] width 236 height 799
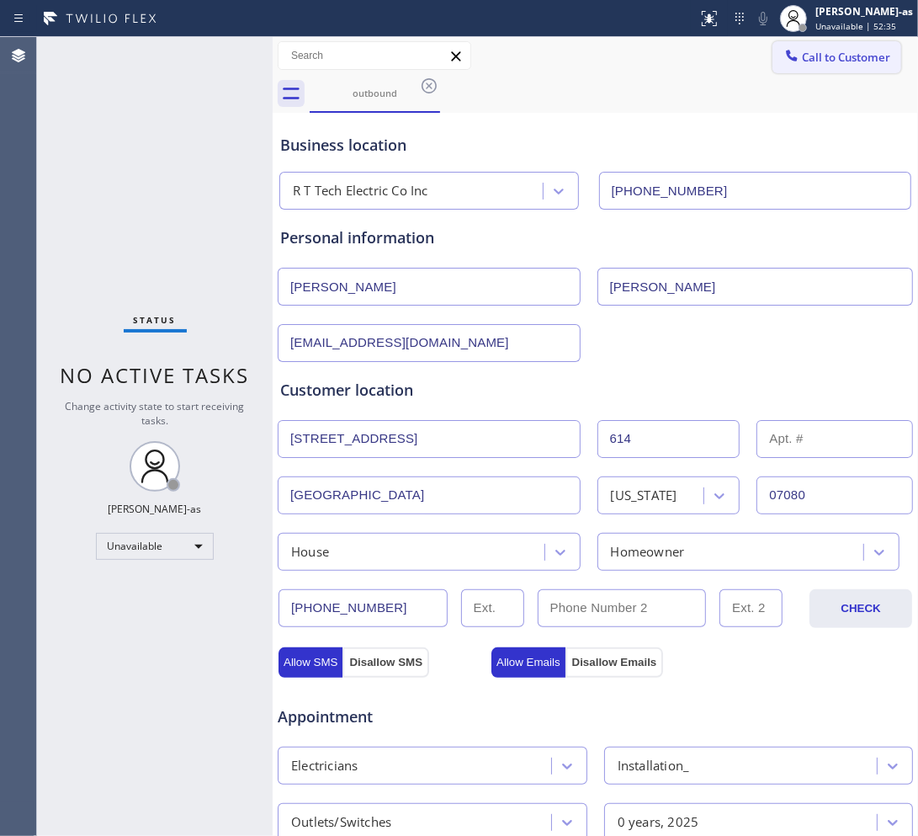
click at [809, 57] on span "Call to Customer" at bounding box center [846, 57] width 88 height 15
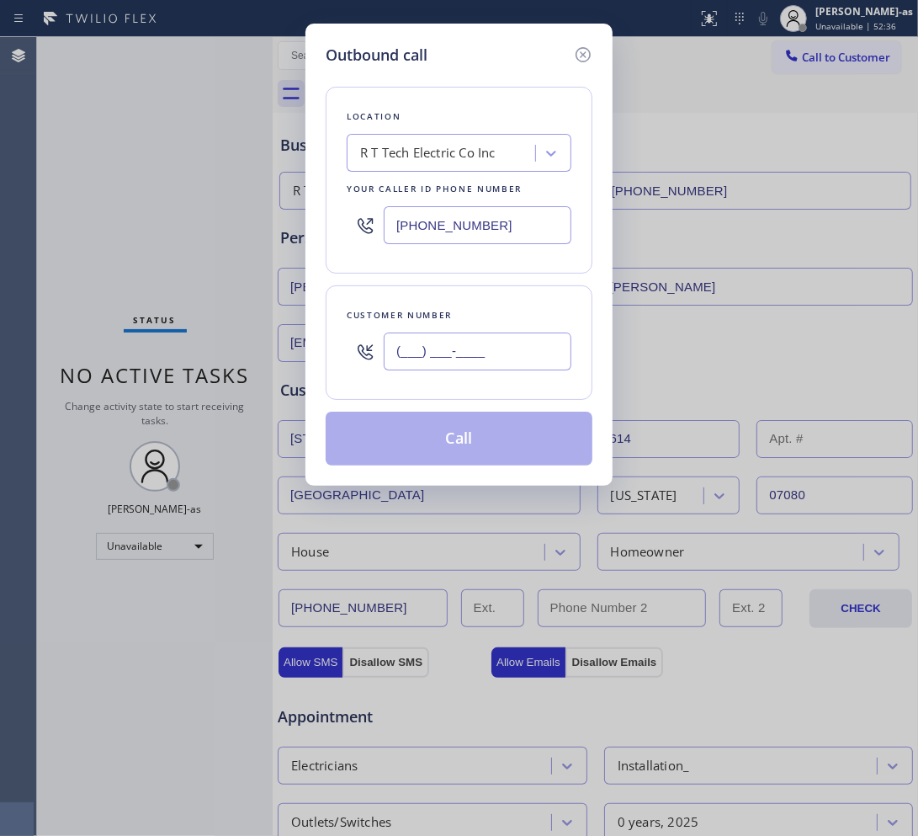
click at [459, 356] on input "(___) ___-____" at bounding box center [478, 351] width 188 height 38
paste input "818) 665-9035"
type input "(818) 665-9035"
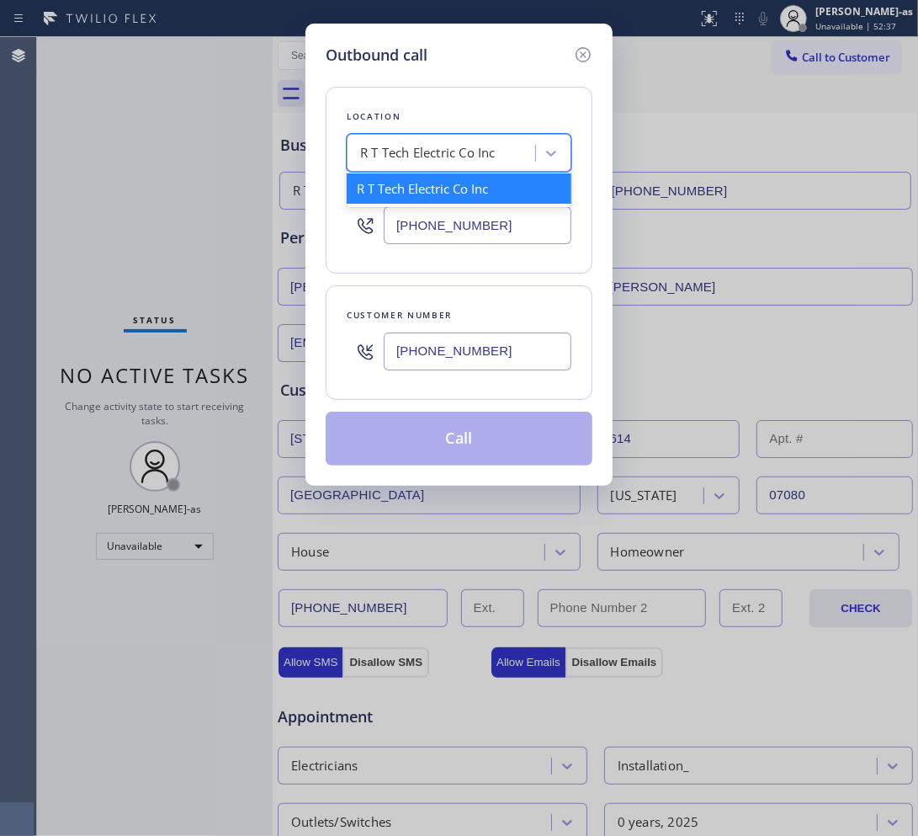
click at [443, 170] on div "R T Tech Electric Co Inc" at bounding box center [459, 153] width 225 height 38
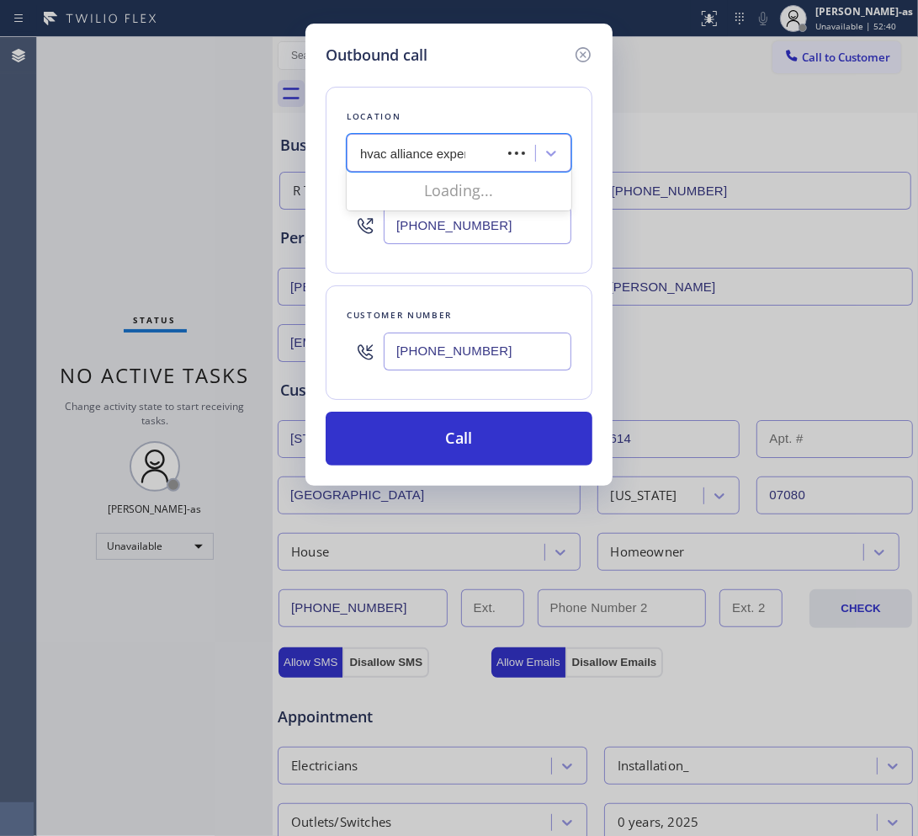
type input "hvac alliance expert"
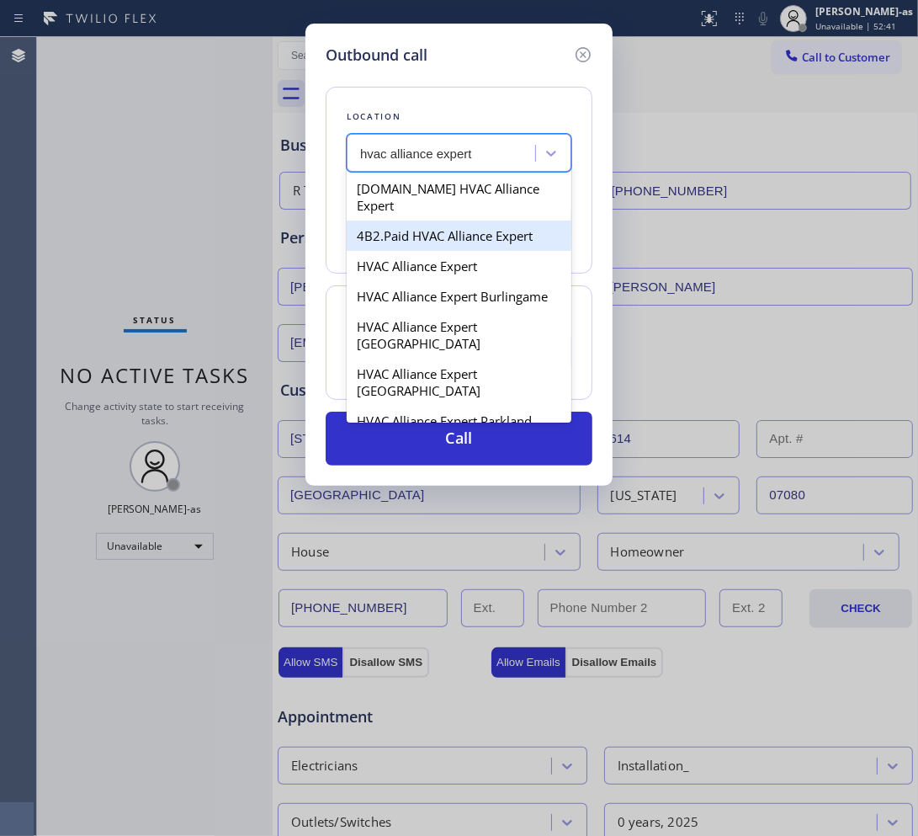
click at [394, 220] on div "4B2.Paid HVAC Alliance Expert" at bounding box center [459, 235] width 225 height 30
type input "(855) 999-4417"
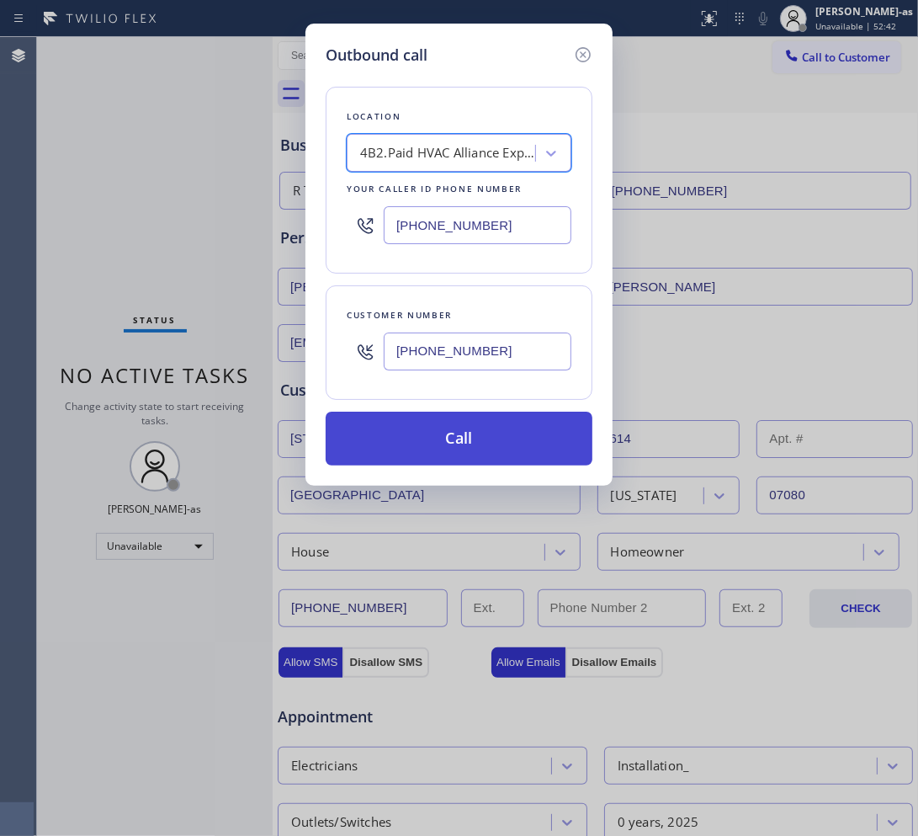
click at [464, 429] on button "Call" at bounding box center [459, 438] width 267 height 54
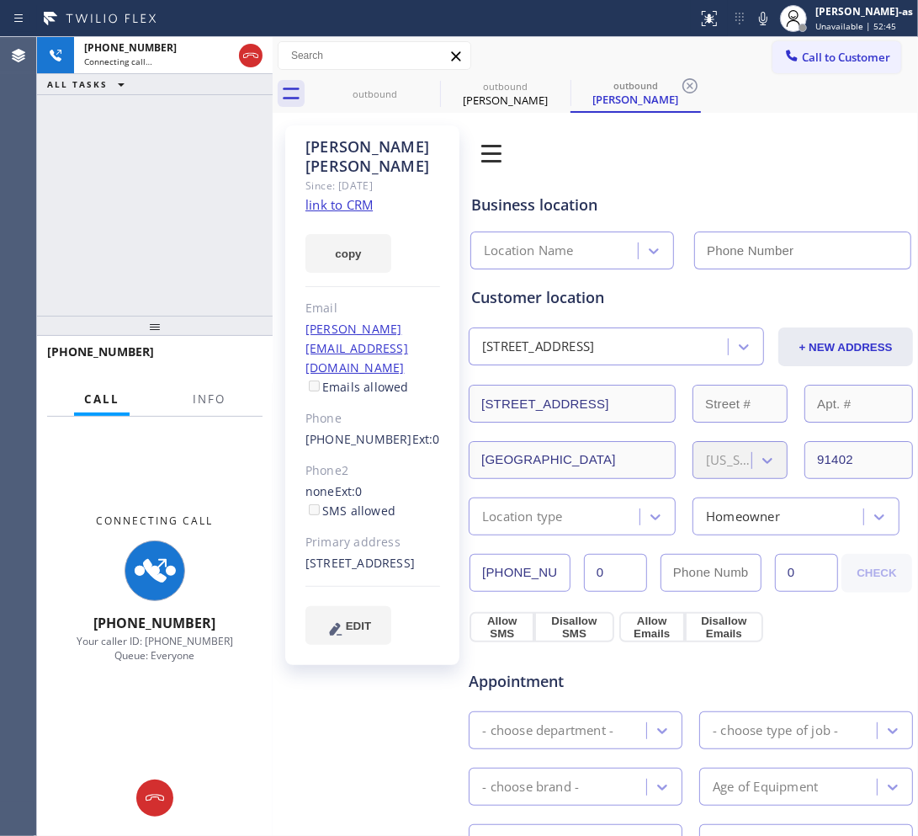
click at [351, 196] on link "link to CRM" at bounding box center [338, 204] width 67 height 17
type input "(855) 999-4417"
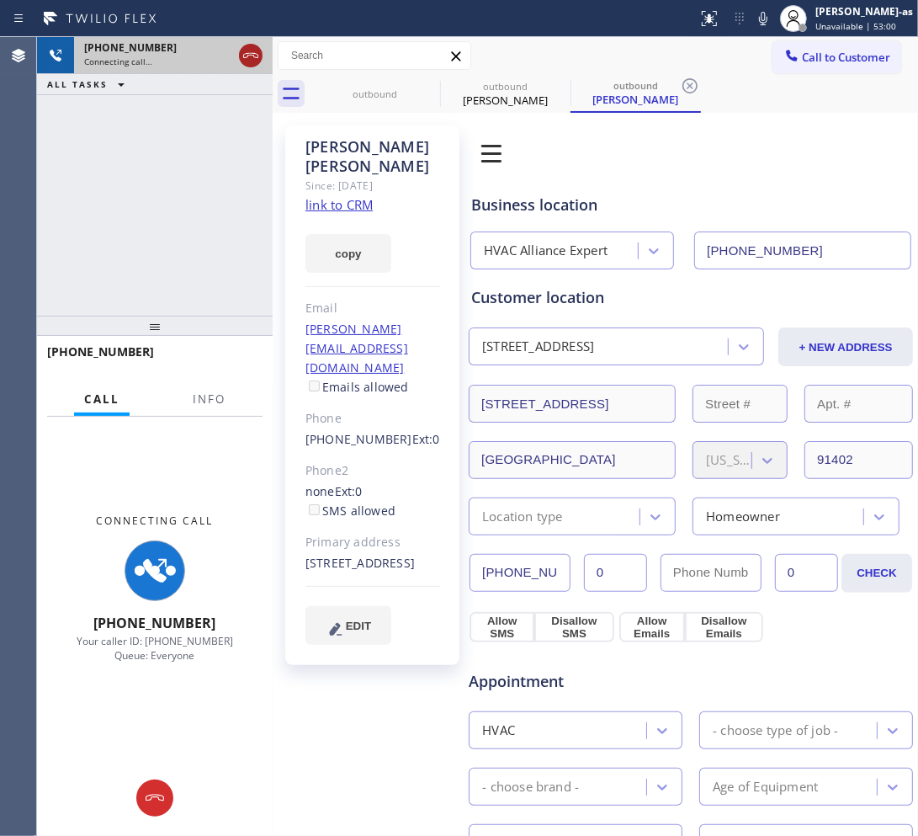
click at [244, 55] on icon at bounding box center [250, 55] width 15 height 5
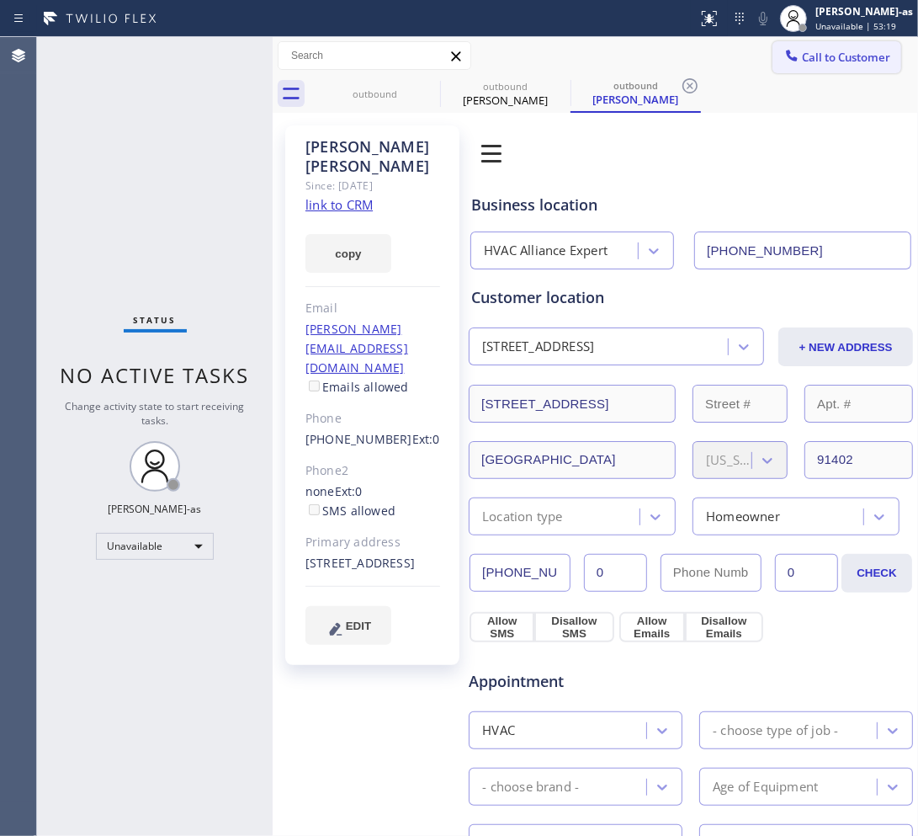
click at [810, 52] on span "Call to Customer" at bounding box center [846, 57] width 88 height 15
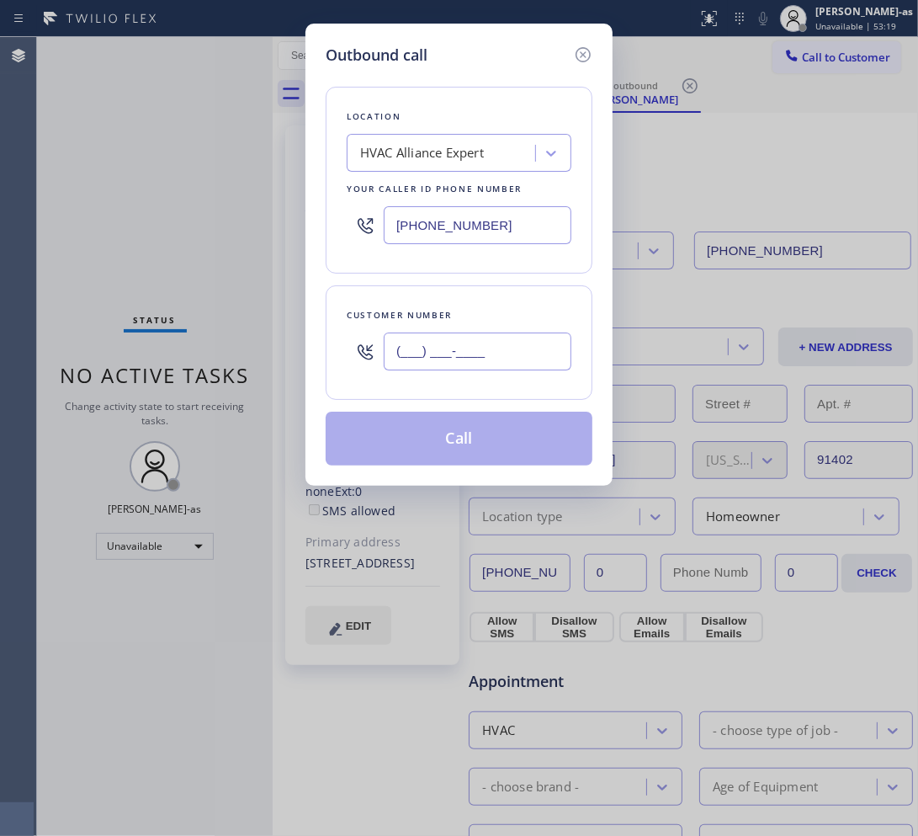
click at [497, 345] on input "(___) ___-____" at bounding box center [478, 351] width 188 height 38
paste input "818) 665-9035"
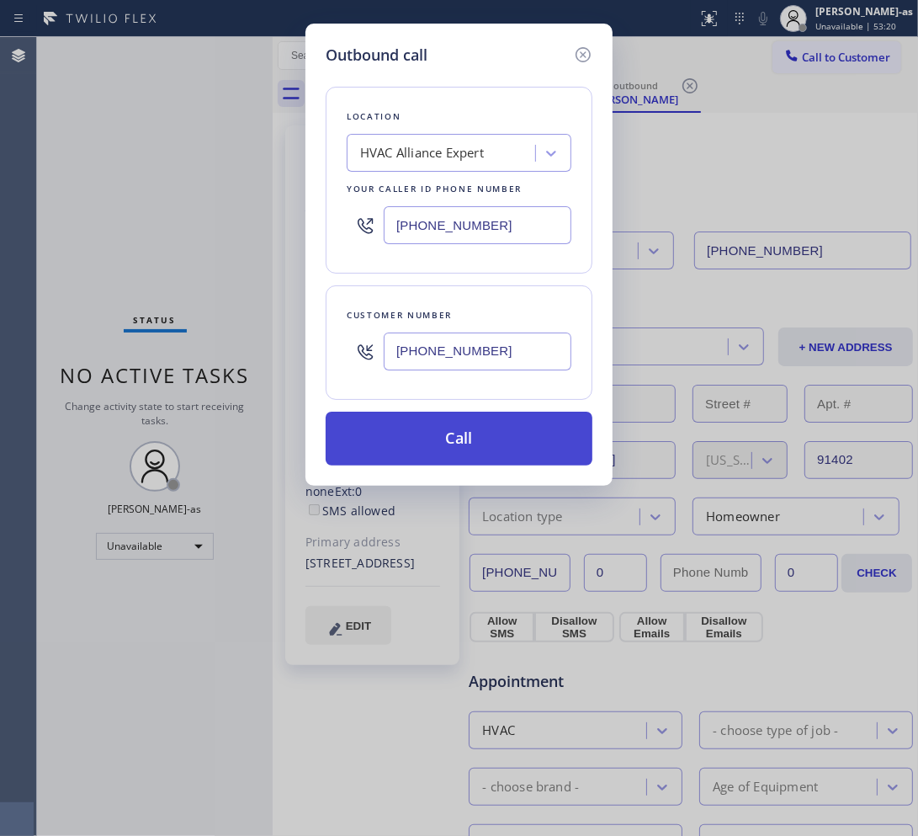
type input "(818) 665-9035"
click at [499, 438] on button "Call" at bounding box center [459, 438] width 267 height 54
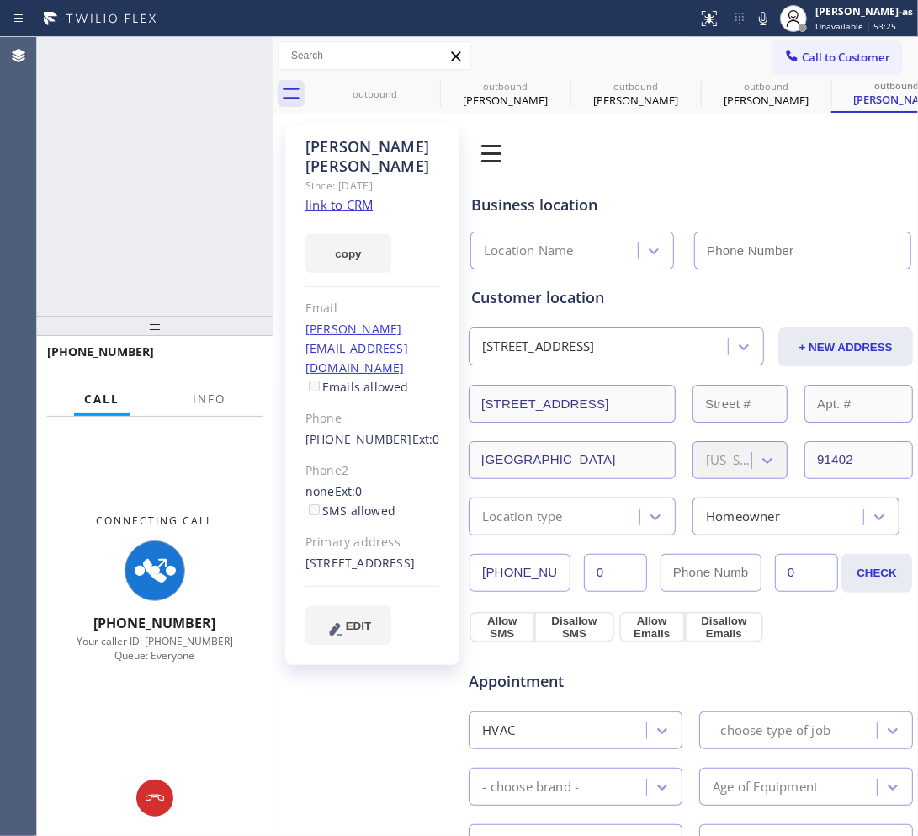
type input "(855) 999-4417"
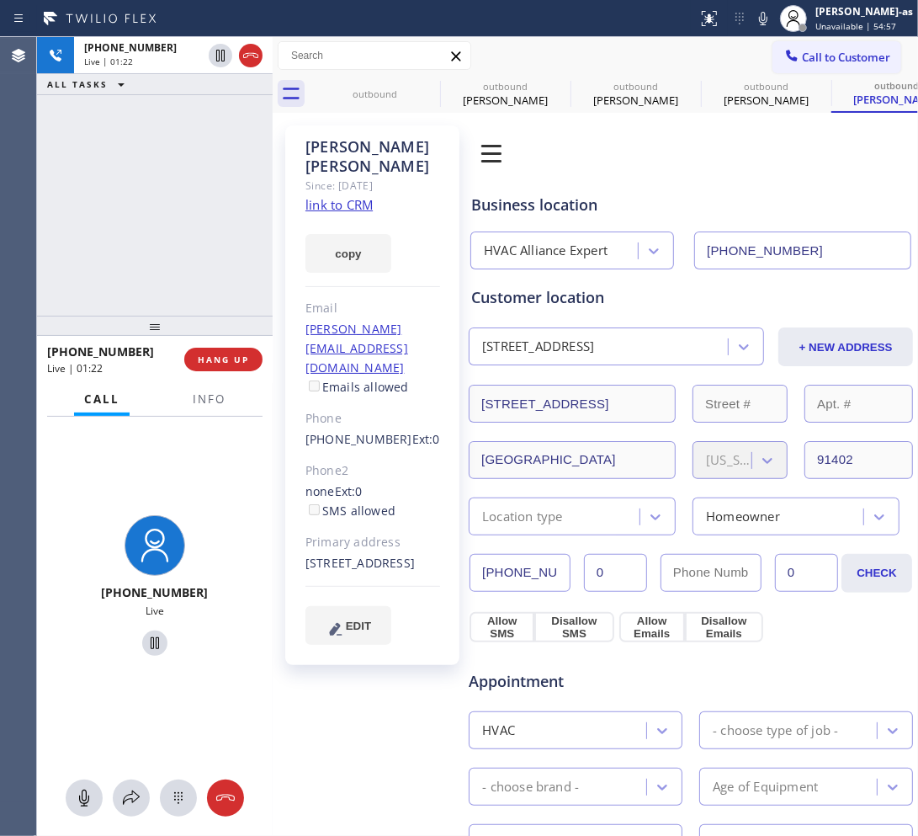
click at [136, 224] on div "+18186659035 Live | 01:22 ALL TASKS ALL TASKS ACTIVE TASKS TASKS IN WRAP UP" at bounding box center [155, 176] width 236 height 279
click at [179, 262] on div "+18186659035 Live | 01:23 ALL TASKS ALL TASKS ACTIVE TASKS TASKS IN WRAP UP" at bounding box center [155, 176] width 236 height 279
click at [196, 253] on div "+18186659035 Live | 01:23 ALL TASKS ALL TASKS ACTIVE TASKS TASKS IN WRAP UP" at bounding box center [155, 176] width 236 height 279
drag, startPoint x: 133, startPoint y: 292, endPoint x: 209, endPoint y: 377, distance: 113.8
click at [135, 292] on div "+18186659035 Live | 01:24 ALL TASKS ALL TASKS ACTIVE TASKS TASKS IN WRAP UP" at bounding box center [155, 176] width 236 height 279
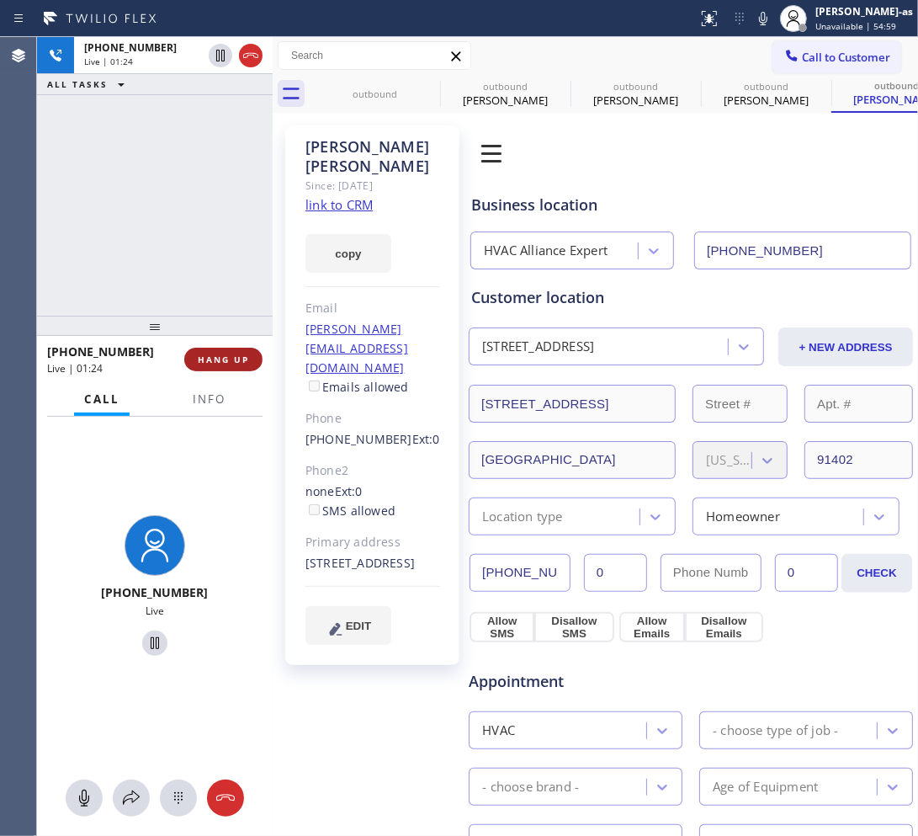
click at [216, 360] on span "HANG UP" at bounding box center [223, 359] width 51 height 12
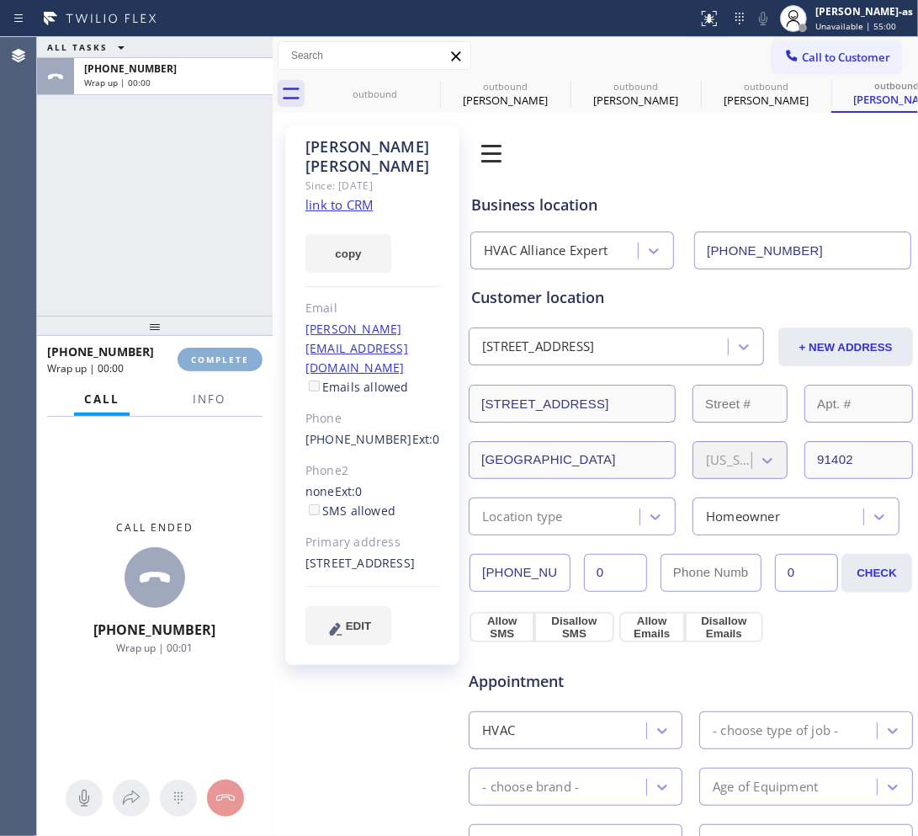
click at [217, 360] on span "COMPLETE" at bounding box center [220, 359] width 58 height 12
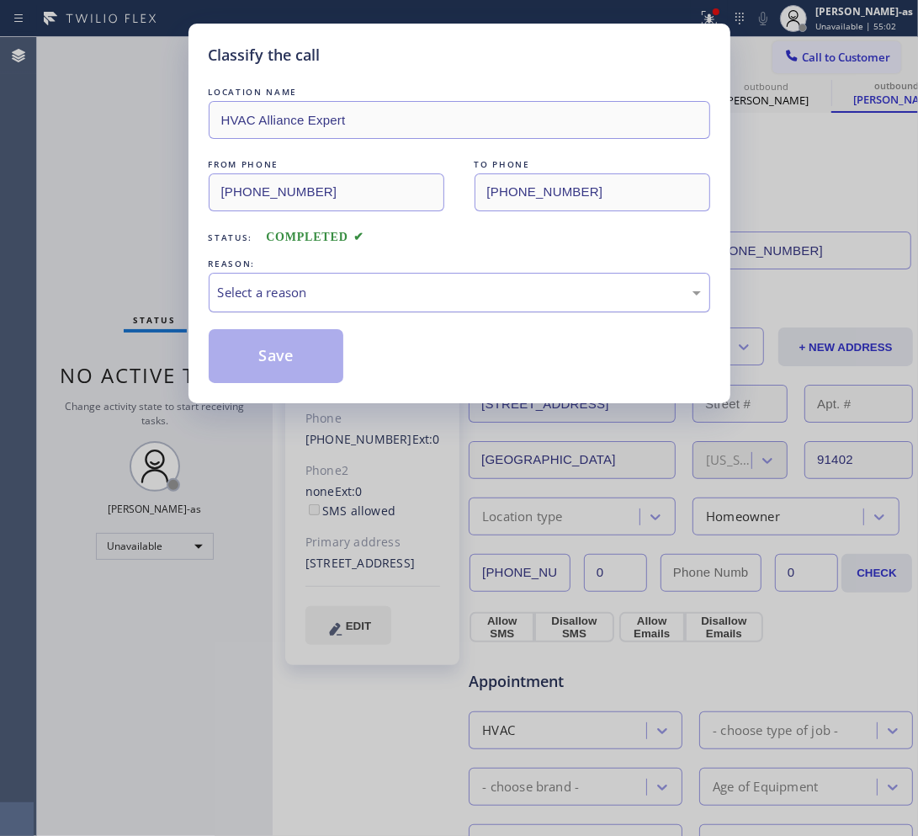
click at [292, 287] on div "Select a reason" at bounding box center [459, 292] width 483 height 19
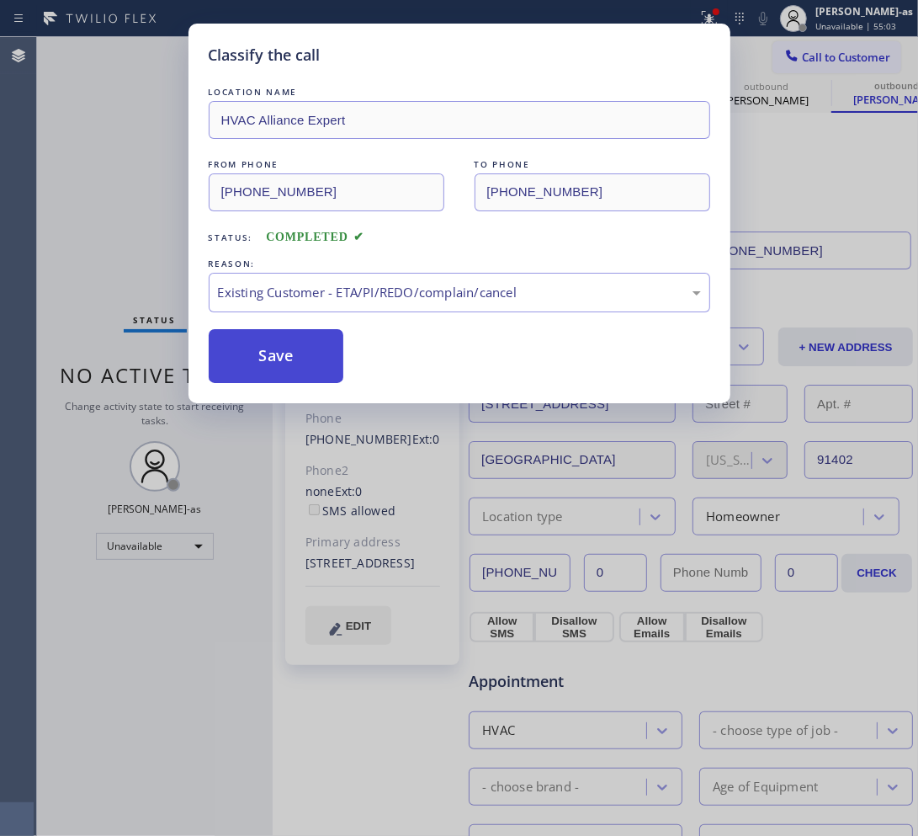
click at [278, 355] on button "Save" at bounding box center [276, 356] width 135 height 54
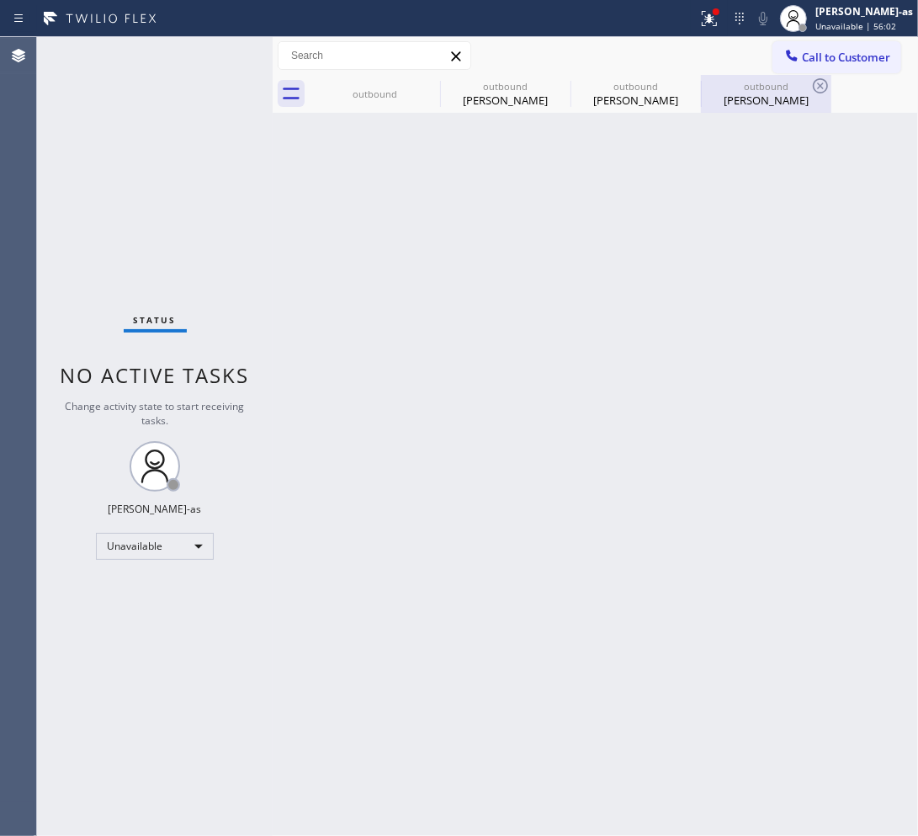
click at [764, 93] on div "Omar Briones" at bounding box center [766, 100] width 127 height 15
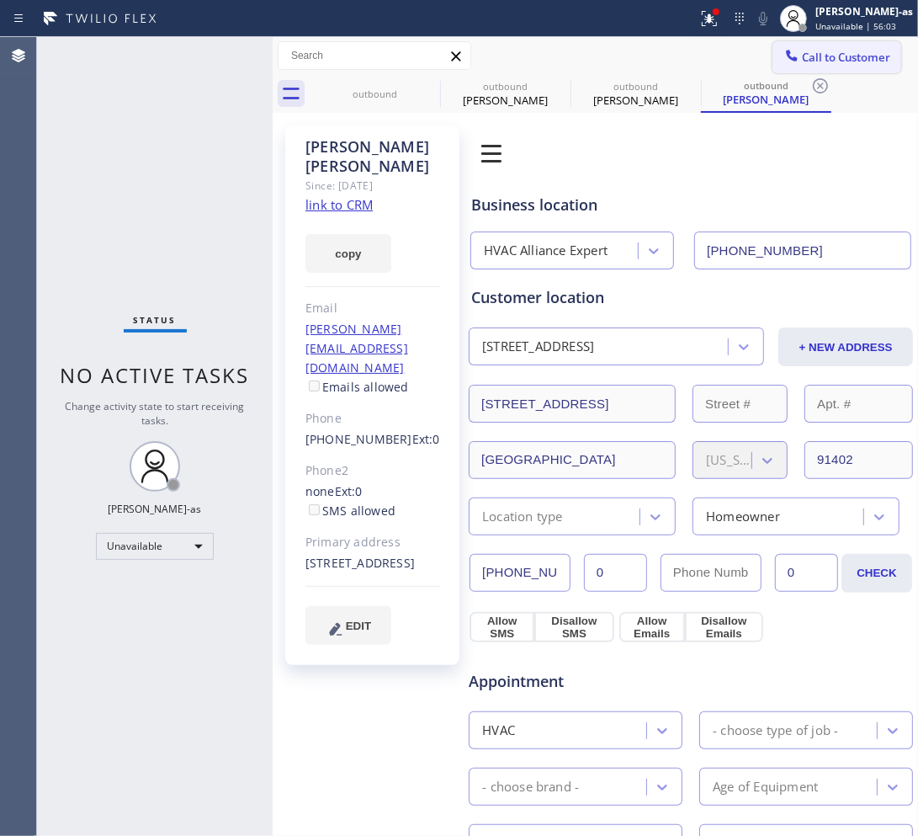
click at [825, 53] on span "Call to Customer" at bounding box center [846, 57] width 88 height 15
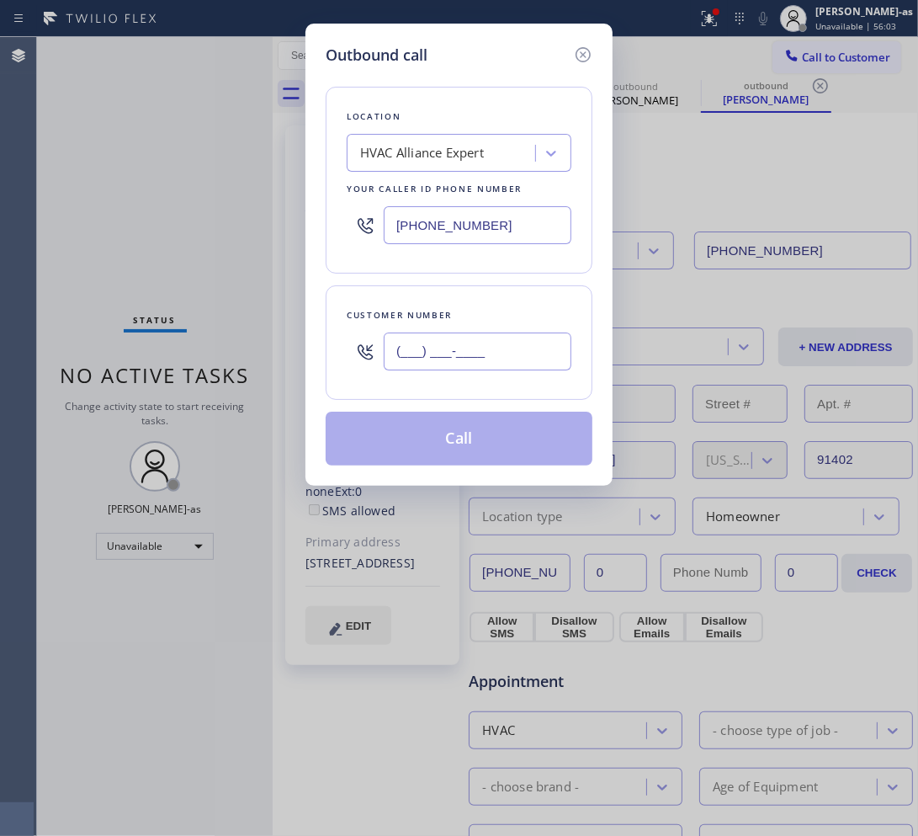
click at [444, 339] on input "(___) ___-____" at bounding box center [478, 351] width 188 height 38
paste input "619) 540-8303"
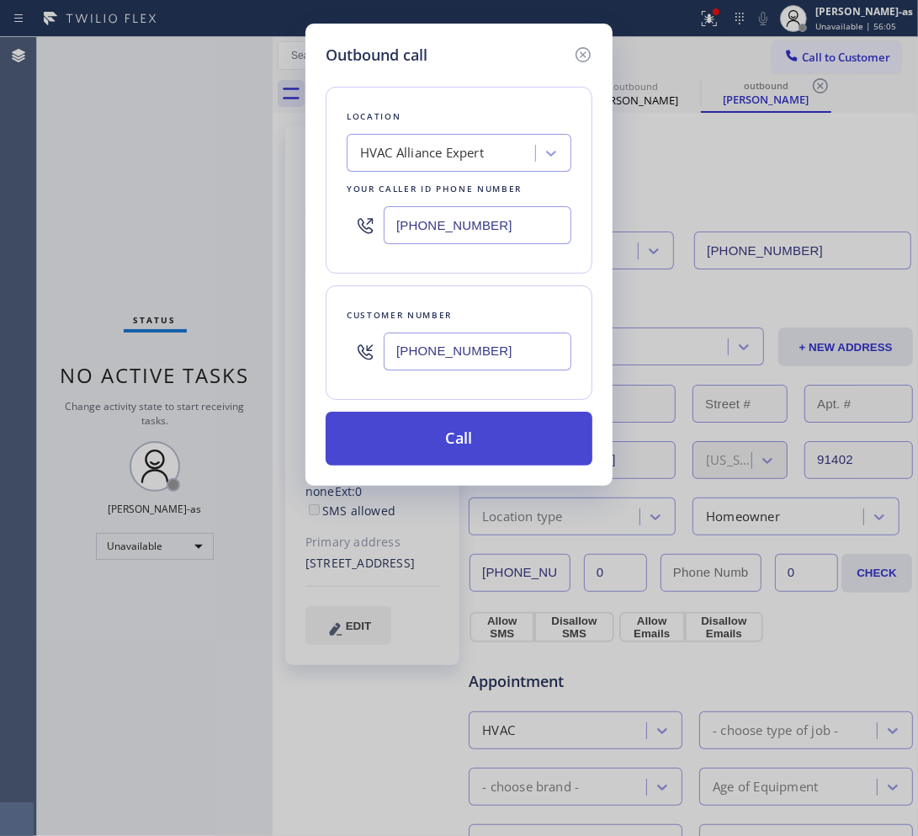
type input "(619) 540-8303"
click at [492, 444] on button "Call" at bounding box center [459, 438] width 267 height 54
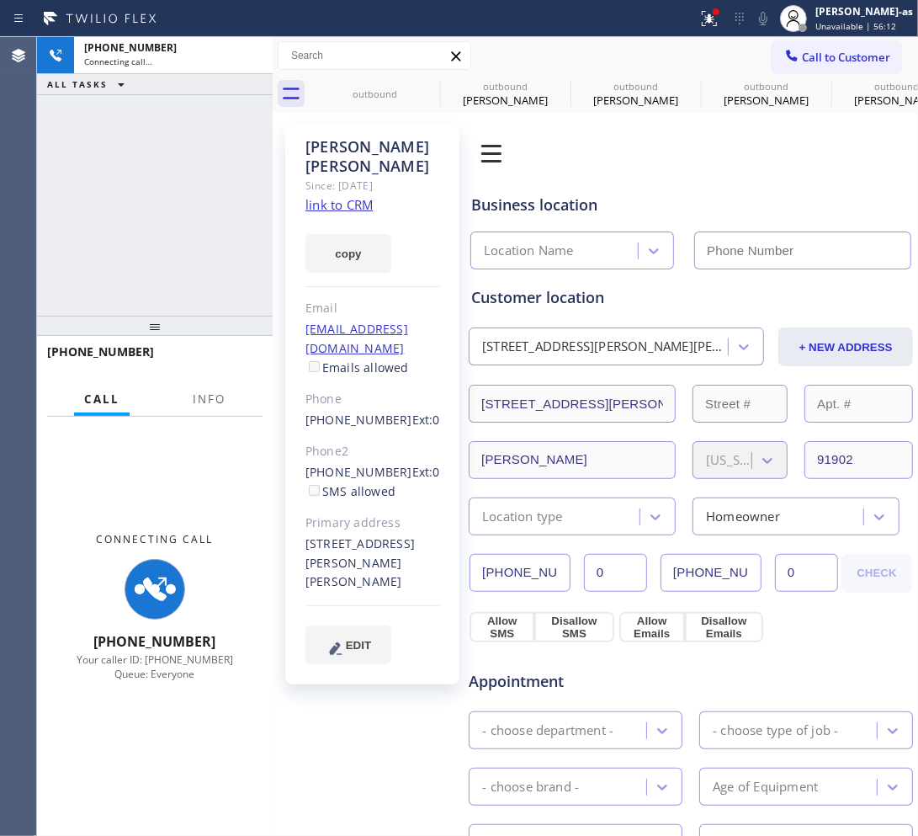
click at [348, 196] on link "link to CRM" at bounding box center [338, 204] width 67 height 17
type input "(855) 999-4417"
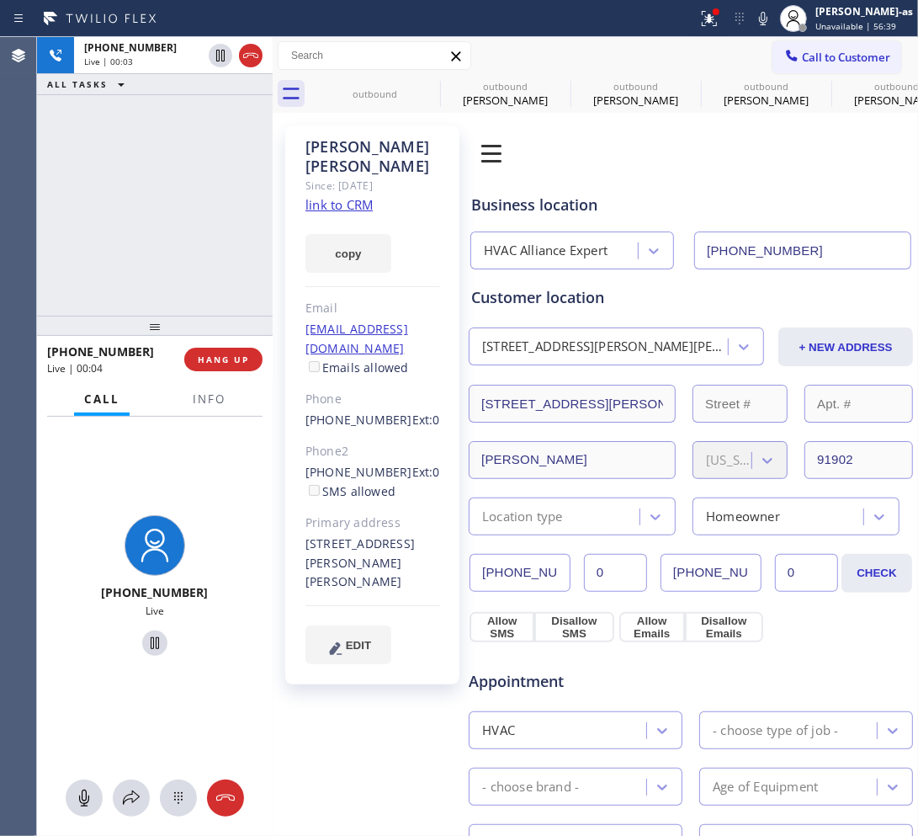
click at [337, 196] on link "link to CRM" at bounding box center [338, 204] width 67 height 17
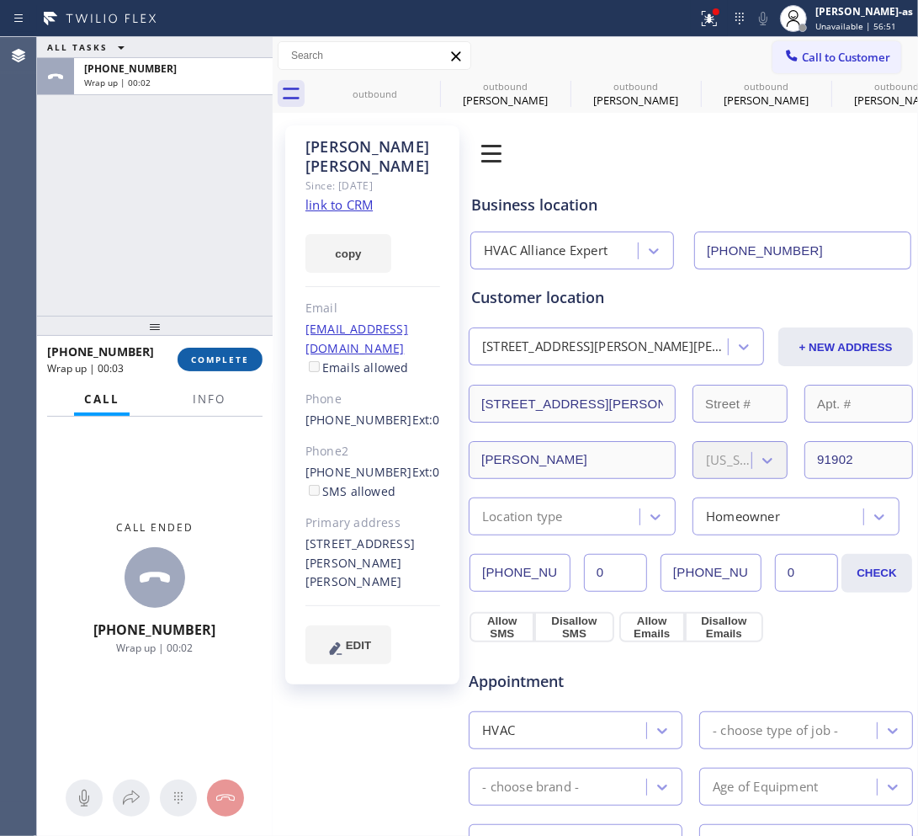
click at [177, 233] on div "ALL TASKS ALL TASKS ACTIVE TASKS TASKS IN WRAP UP +16195408303 Wrap up | 00:02" at bounding box center [155, 176] width 236 height 279
click at [238, 359] on span "COMPLETE" at bounding box center [220, 359] width 58 height 12
click at [230, 279] on div "ALL TASKS ALL TASKS ACTIVE TASKS TASKS IN WRAP UP +16195408303 Wrap up | 00:03" at bounding box center [155, 176] width 236 height 279
click at [157, 221] on div "ALL TASKS ALL TASKS ACTIVE TASKS TASKS IN WRAP UP +16195408303 Wrap up | 00:03" at bounding box center [155, 176] width 236 height 279
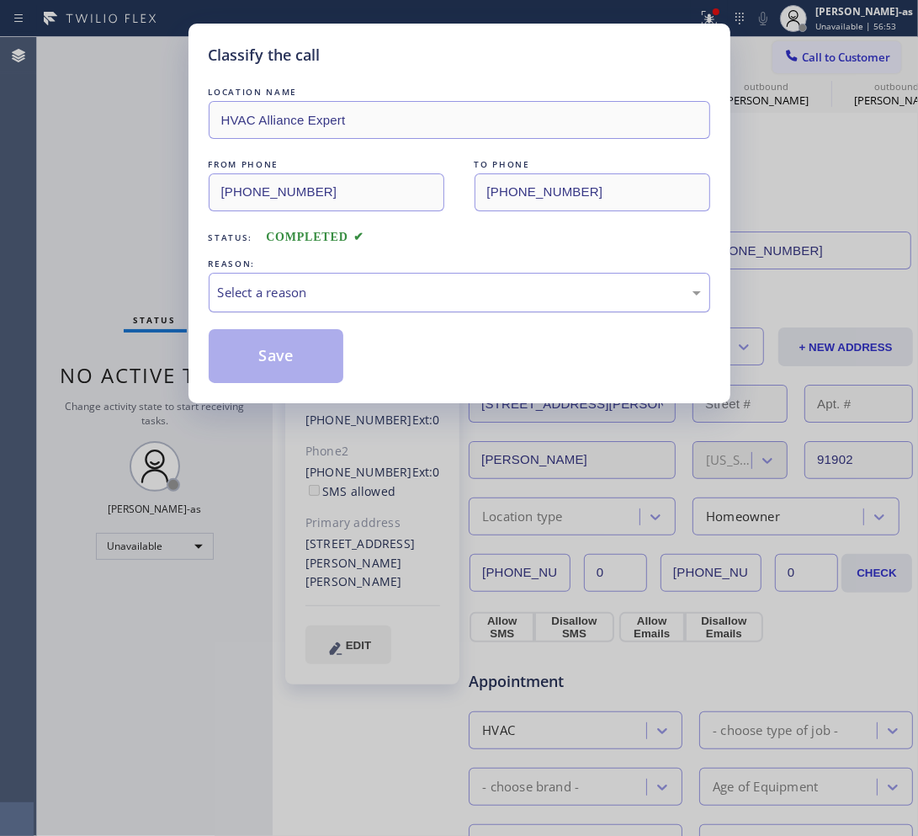
click at [279, 299] on div "Select a reason" at bounding box center [459, 292] width 483 height 19
click at [297, 359] on button "Save" at bounding box center [276, 356] width 135 height 54
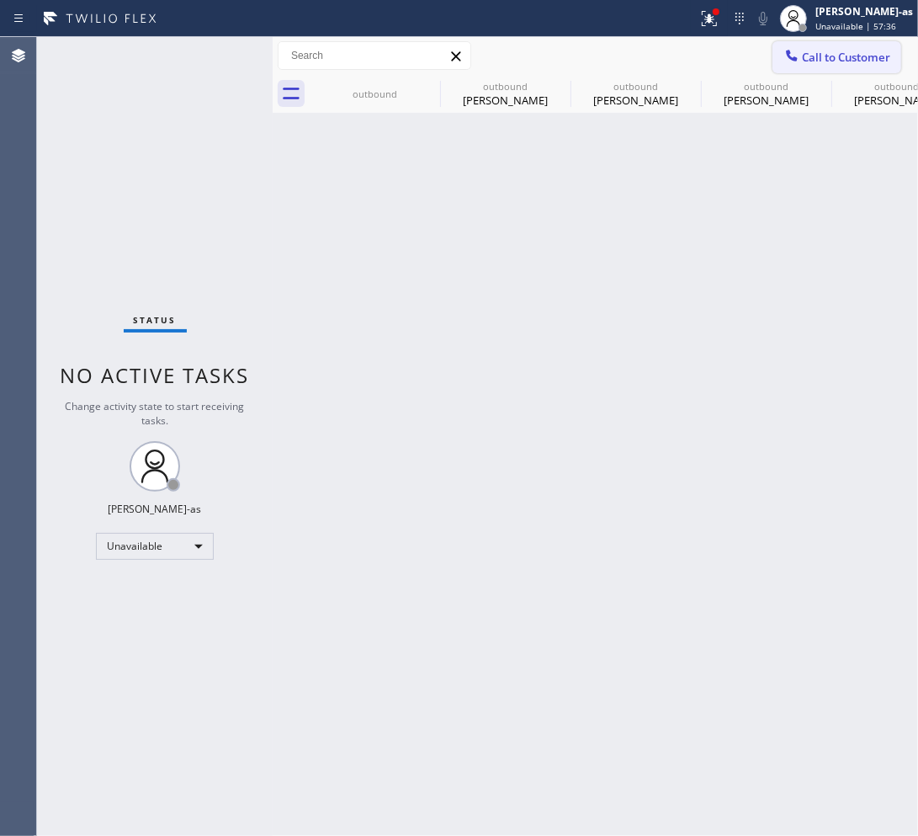
click at [829, 57] on span "Call to Customer" at bounding box center [846, 57] width 88 height 15
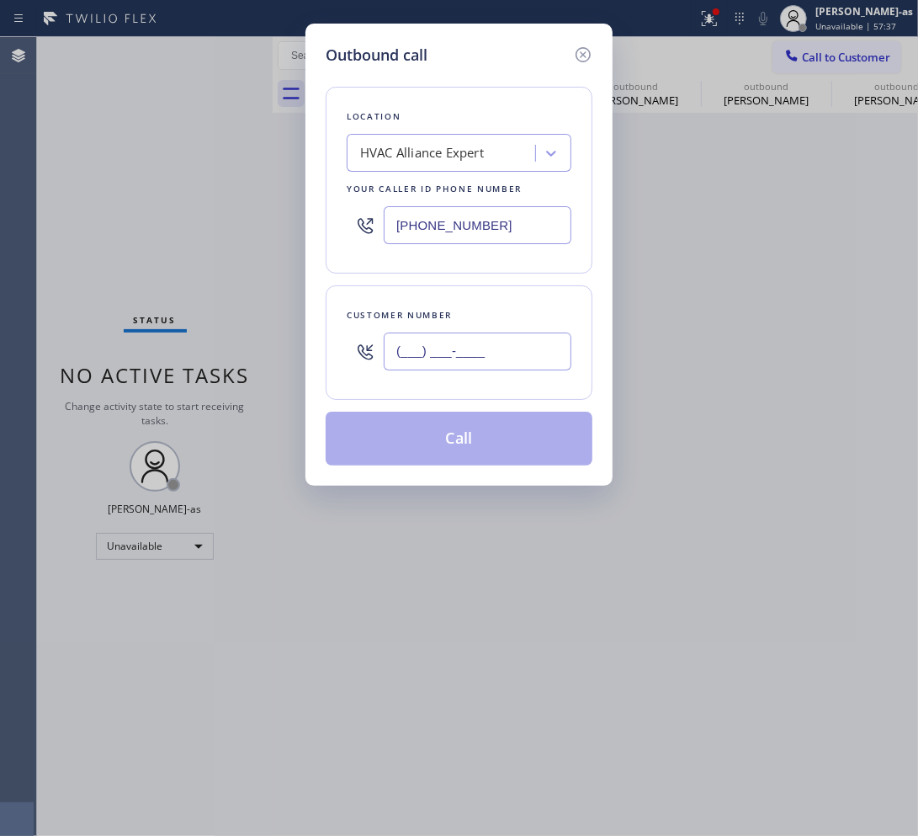
click at [502, 349] on input "(___) ___-____" at bounding box center [478, 351] width 188 height 38
paste input "310) 570-8286"
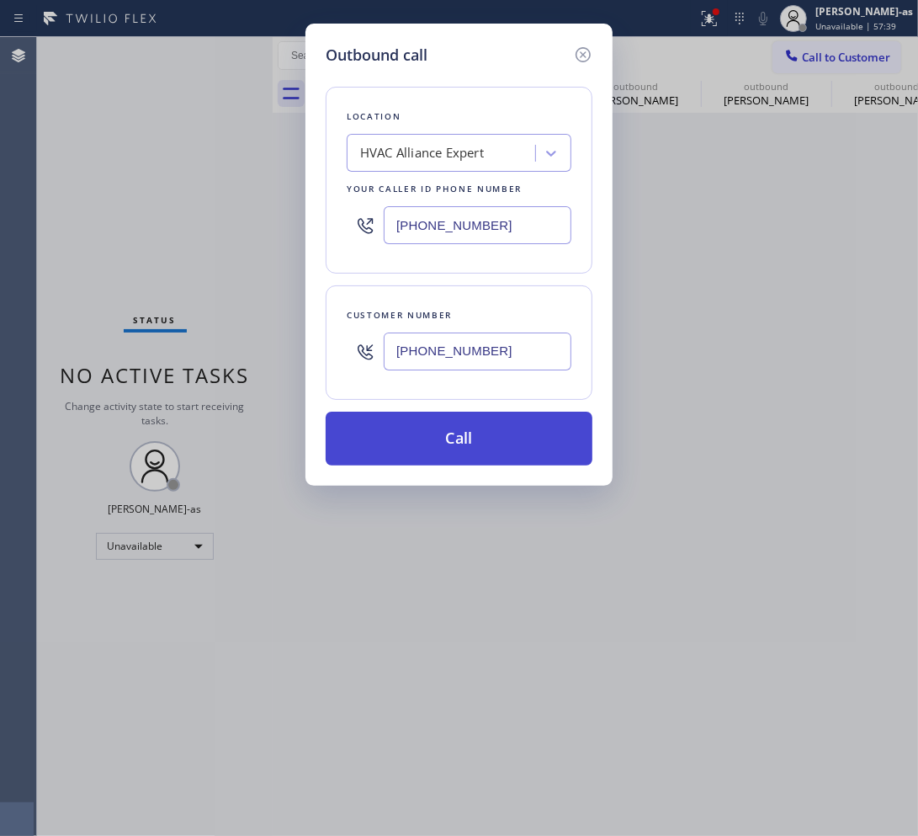
type input "(310) 570-8286"
click at [432, 442] on button "Call" at bounding box center [459, 438] width 267 height 54
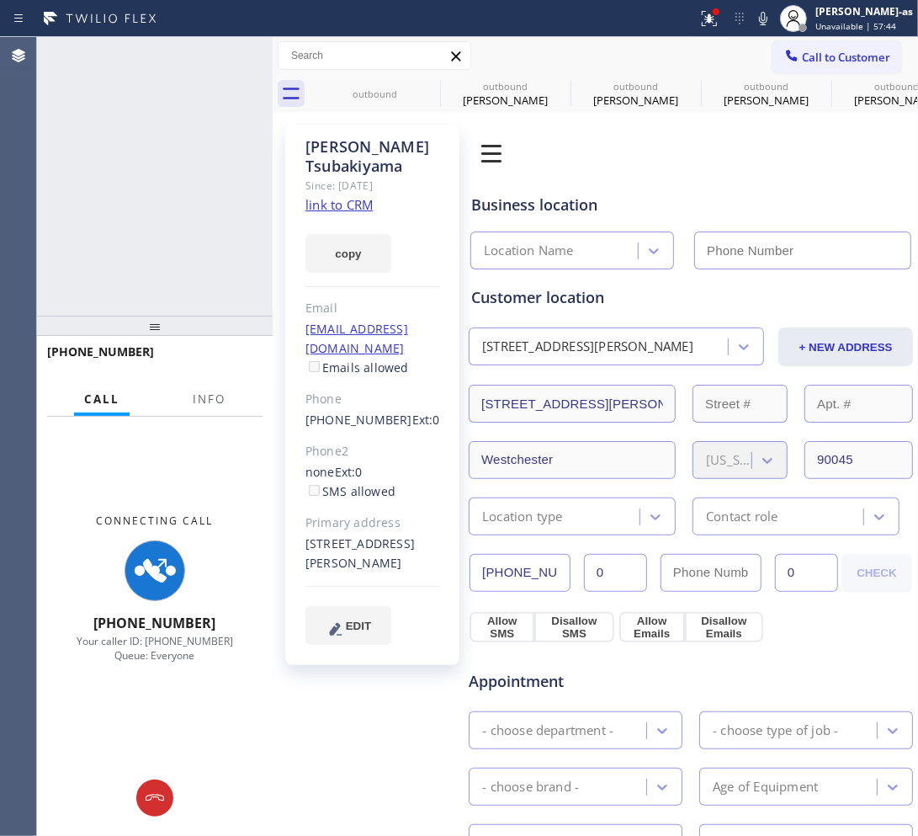
type input "(855) 999-4417"
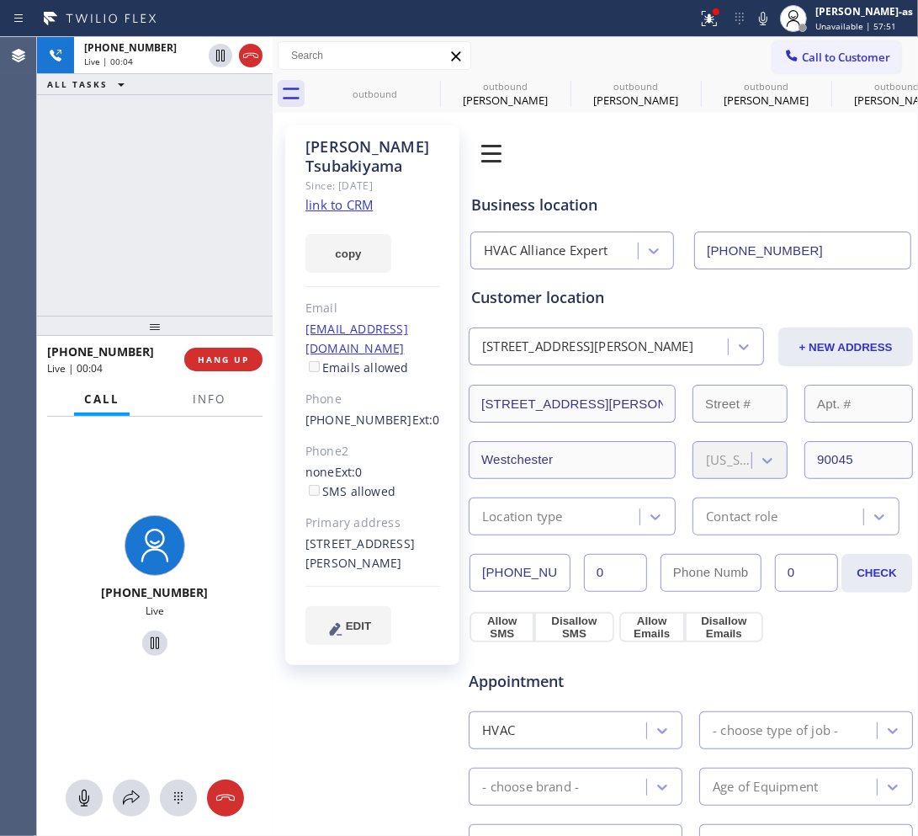
drag, startPoint x: 227, startPoint y: 220, endPoint x: 283, endPoint y: 207, distance: 57.0
click at [227, 206] on div "+13105708286 Live | 00:04 ALL TASKS ALL TASKS ACTIVE TASKS TASKS IN WRAP UP" at bounding box center [155, 176] width 236 height 279
click at [348, 207] on link "link to CRM" at bounding box center [338, 204] width 67 height 17
click at [132, 215] on div "+13105708286 Live | 00:47 ALL TASKS ALL TASKS ACTIVE TASKS TASKS IN WRAP UP" at bounding box center [155, 176] width 236 height 279
click at [251, 59] on icon at bounding box center [251, 55] width 20 height 20
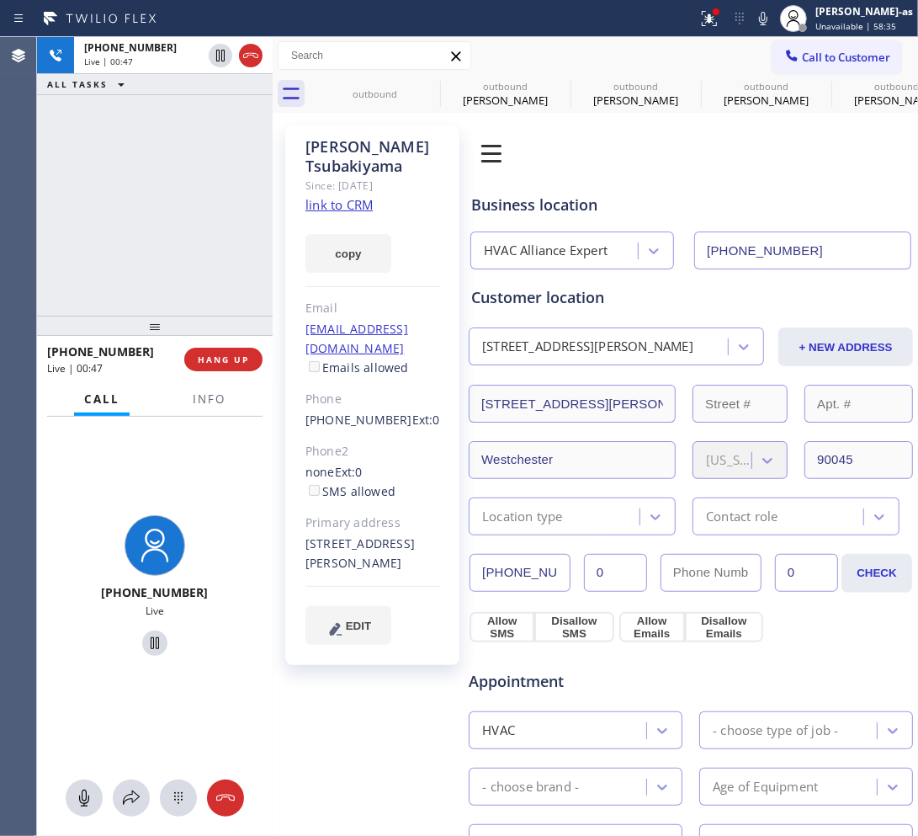
click at [219, 226] on div "+13105708286 Live | 00:47 ALL TASKS ALL TASKS ACTIVE TASKS TASKS IN WRAP UP" at bounding box center [155, 176] width 236 height 279
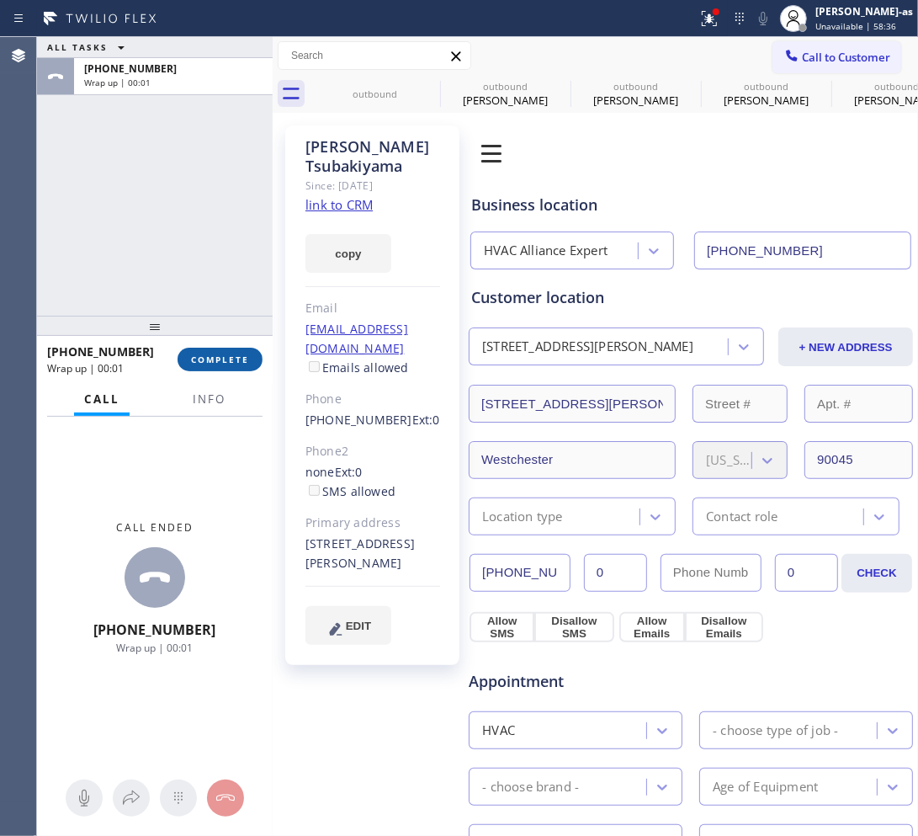
drag, startPoint x: 236, startPoint y: 351, endPoint x: 223, endPoint y: 351, distance: 12.6
click at [234, 351] on button "COMPLETE" at bounding box center [220, 360] width 85 height 24
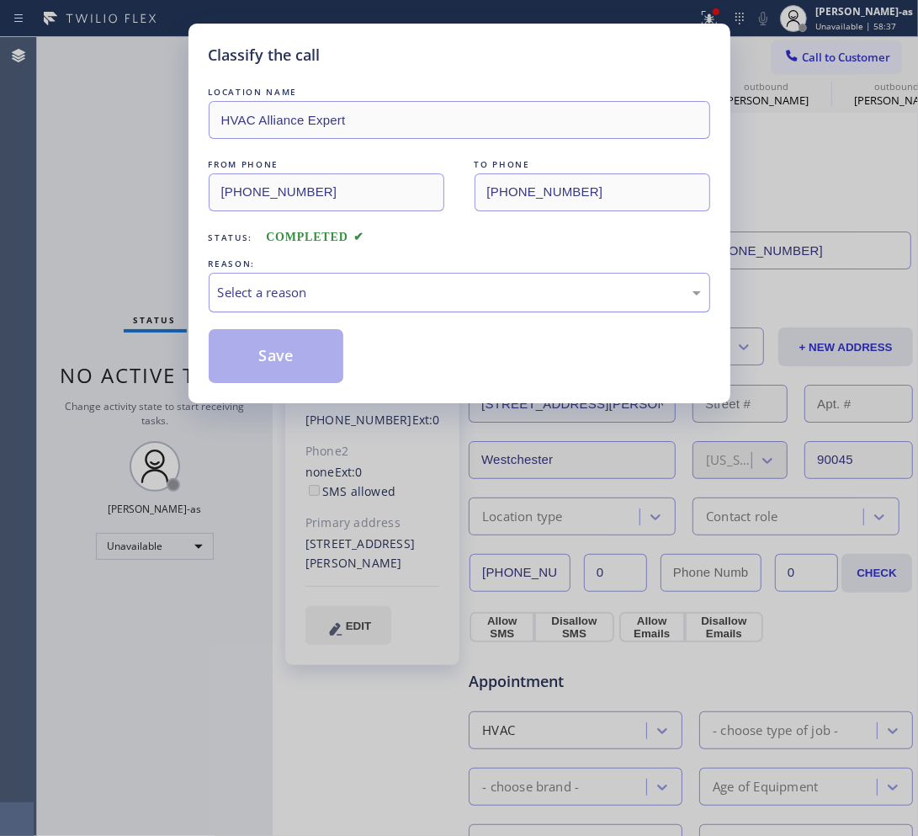
click at [289, 275] on div "REASON: Select a reason" at bounding box center [459, 283] width 501 height 57
click at [471, 247] on div "Status: COMPLETED" at bounding box center [459, 233] width 501 height 27
click at [443, 300] on div "Select a reason" at bounding box center [459, 292] width 483 height 19
click at [252, 364] on button "Save" at bounding box center [276, 356] width 135 height 54
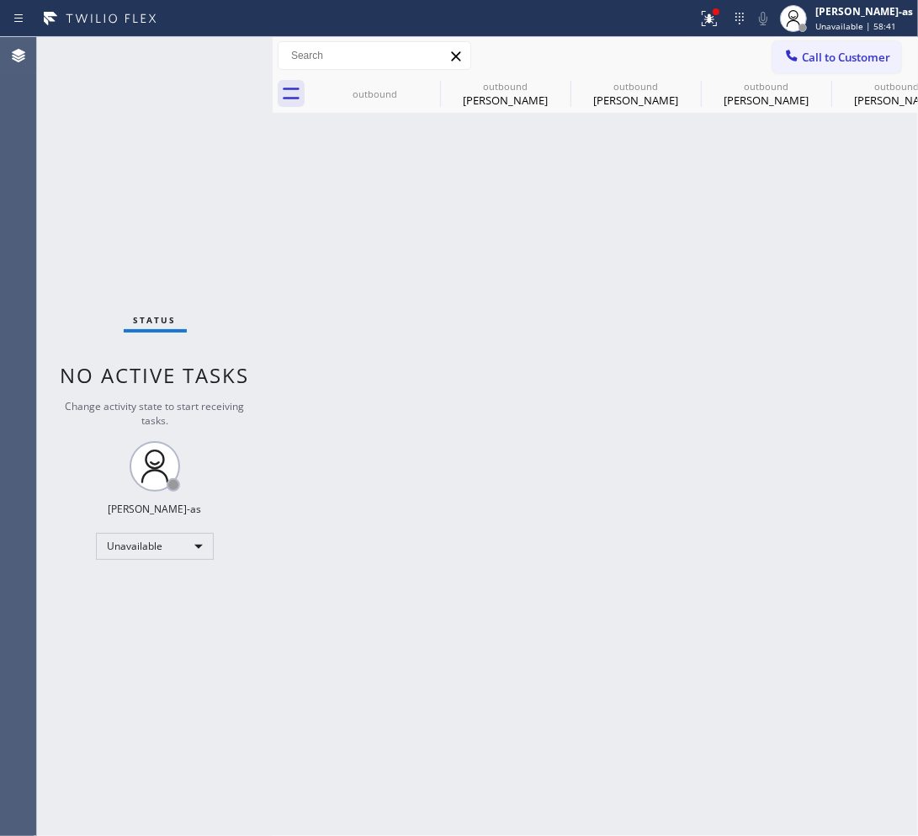
drag, startPoint x: 129, startPoint y: 158, endPoint x: 120, endPoint y: 156, distance: 8.8
click at [127, 157] on div "Status No active tasks Change activity state to start receiving tasks. Jesica J…" at bounding box center [155, 436] width 236 height 799
click at [852, 52] on span "Call to Customer" at bounding box center [846, 57] width 88 height 15
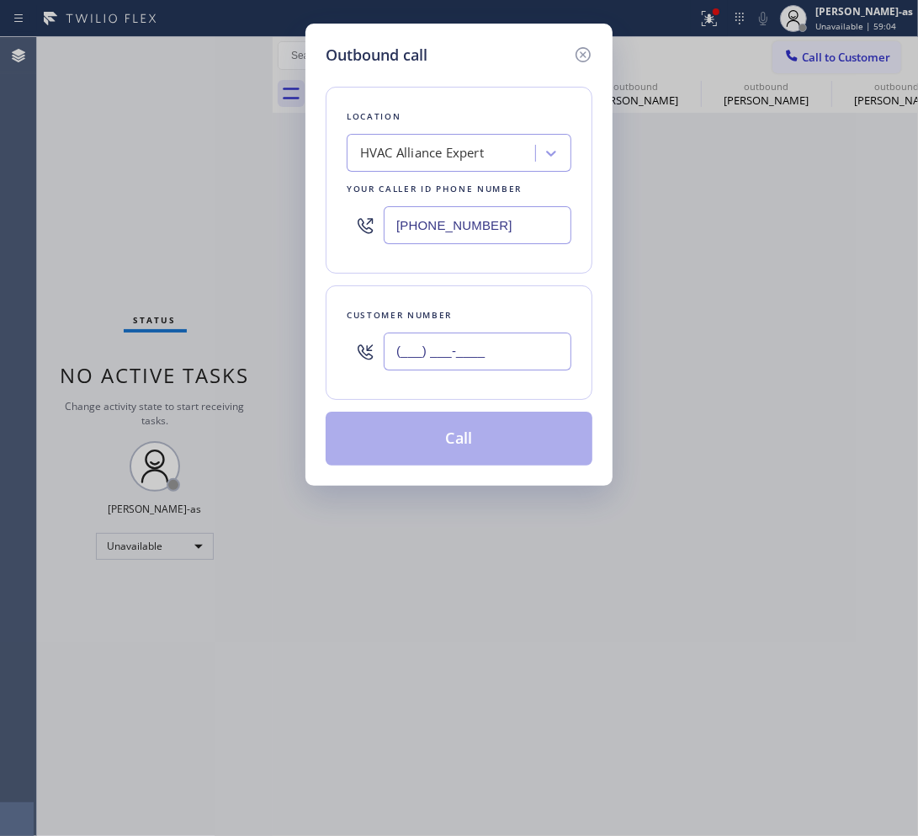
click at [512, 349] on input "(___) ___-____" at bounding box center [478, 351] width 188 height 38
paste input "562) 326-3051"
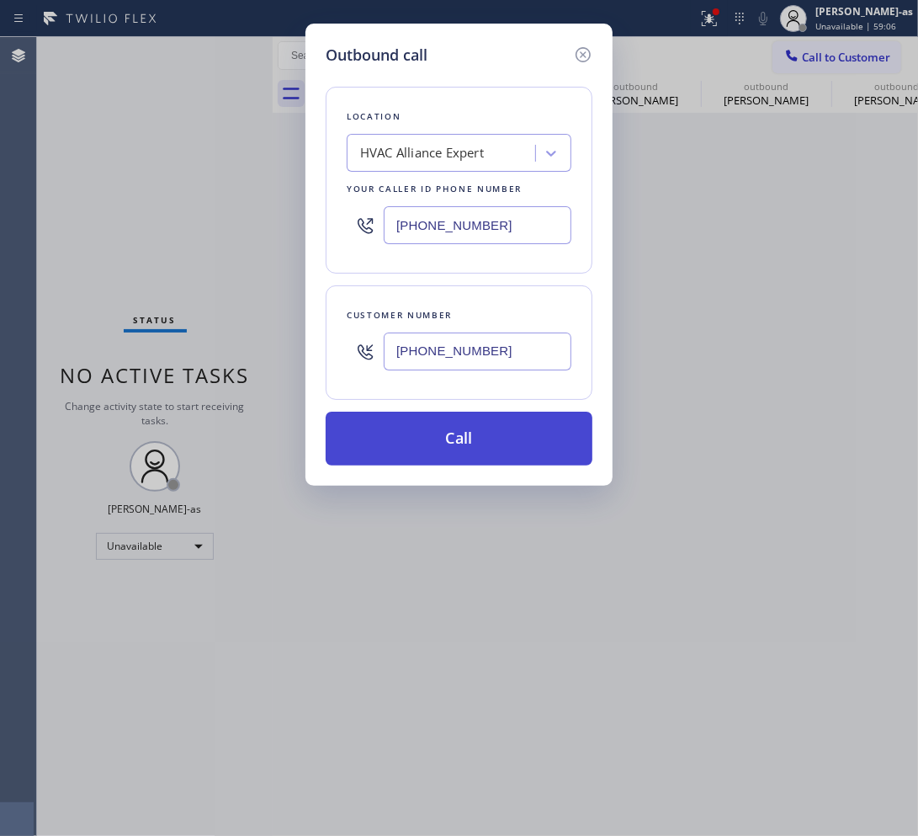
type input "(562) 326-3051"
click at [486, 442] on button "Call" at bounding box center [459, 438] width 267 height 54
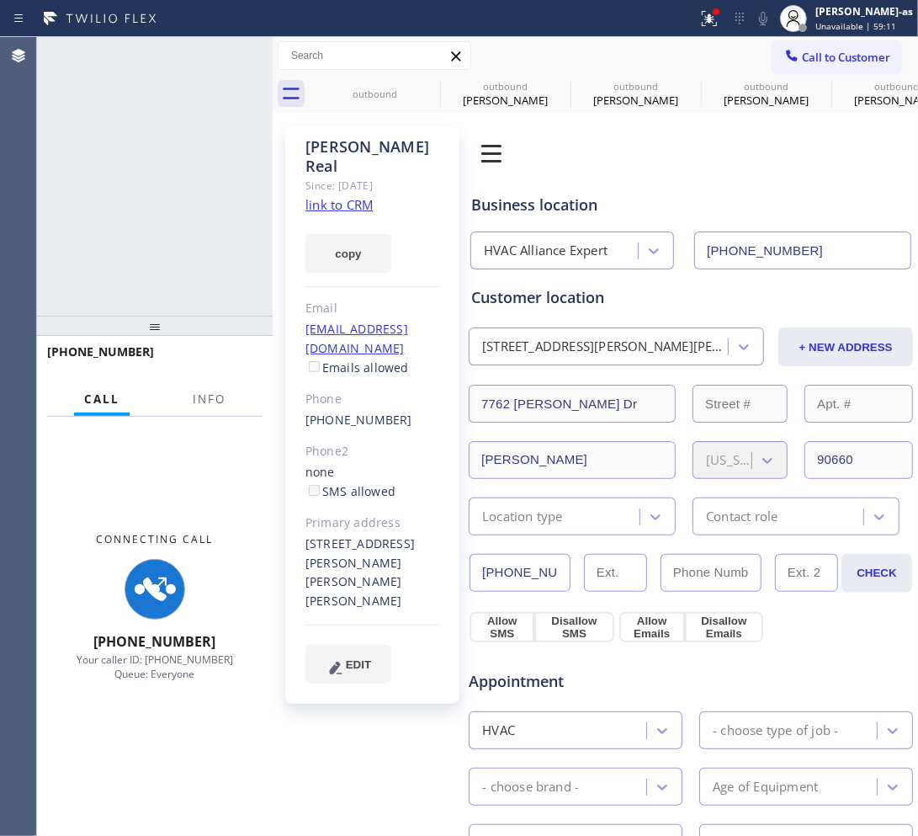
type input "(855) 999-4417"
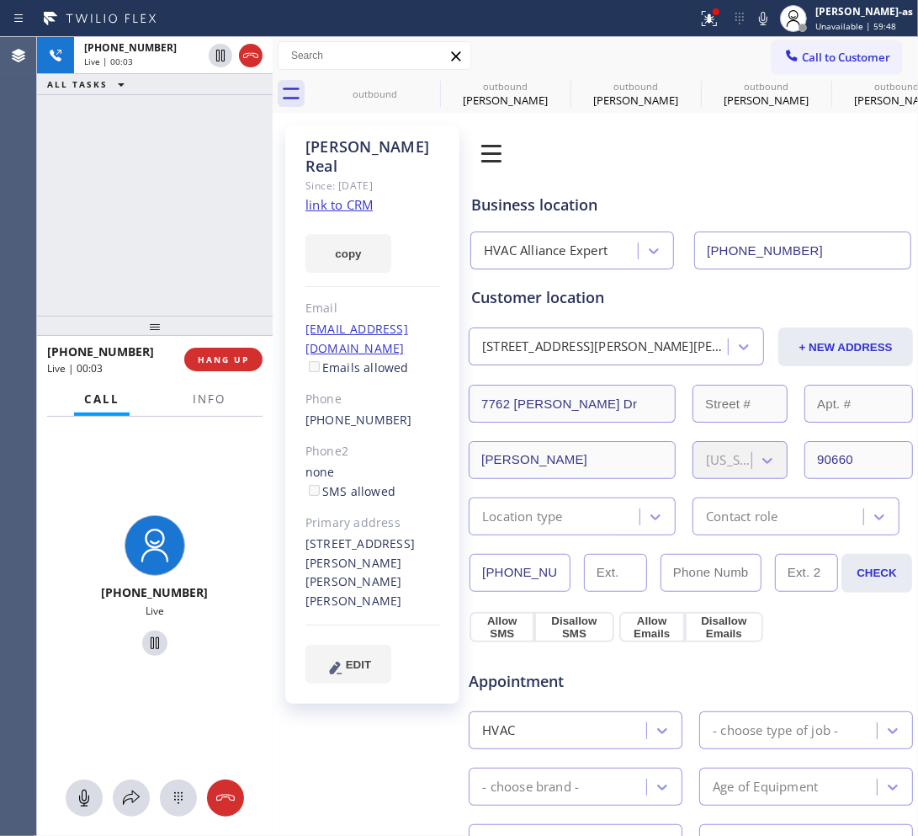
click at [153, 132] on div "+15623263051 Live | 00:03 ALL TASKS ALL TASKS ACTIVE TASKS TASKS IN WRAP UP" at bounding box center [155, 176] width 236 height 279
click at [358, 196] on link "link to CRM" at bounding box center [338, 204] width 67 height 17
click at [120, 203] on div "+15623263051 Live | 00:59 ALL TASKS ALL TASKS ACTIVE TASKS TASKS IN WRAP UP" at bounding box center [155, 176] width 236 height 279
click at [146, 217] on div "+15623263051 Live | 01:03 ALL TASKS ALL TASKS ACTIVE TASKS TASKS IN WRAP UP" at bounding box center [155, 176] width 236 height 279
click at [145, 216] on div "+15623263051 Live | 01:03 ALL TASKS ALL TASKS ACTIVE TASKS TASKS IN WRAP UP" at bounding box center [155, 176] width 236 height 279
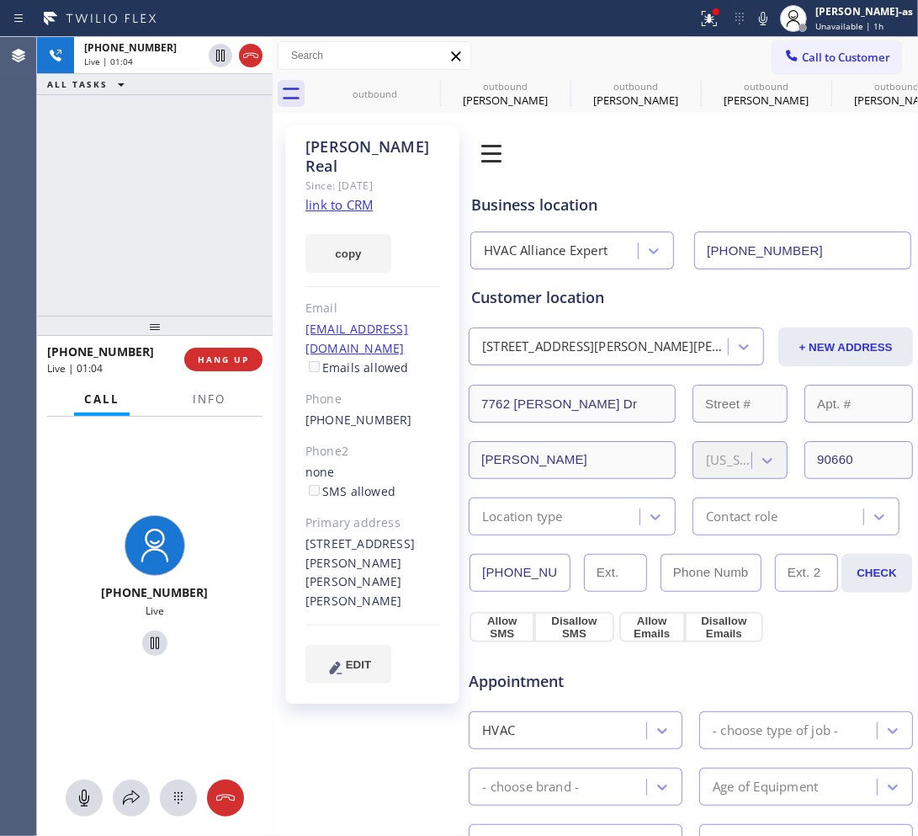
click at [145, 216] on div "+15623263051 Live | 01:04 ALL TASKS ALL TASKS ACTIVE TASKS TASKS IN WRAP UP" at bounding box center [155, 176] width 236 height 279
click at [145, 216] on div "+15623263051 Live | 01:05 ALL TASKS ALL TASKS ACTIVE TASKS TASKS IN WRAP UP" at bounding box center [155, 176] width 236 height 279
click at [208, 358] on button "HANG UP" at bounding box center [223, 360] width 78 height 24
click at [199, 358] on span "HANG UP" at bounding box center [223, 359] width 51 height 12
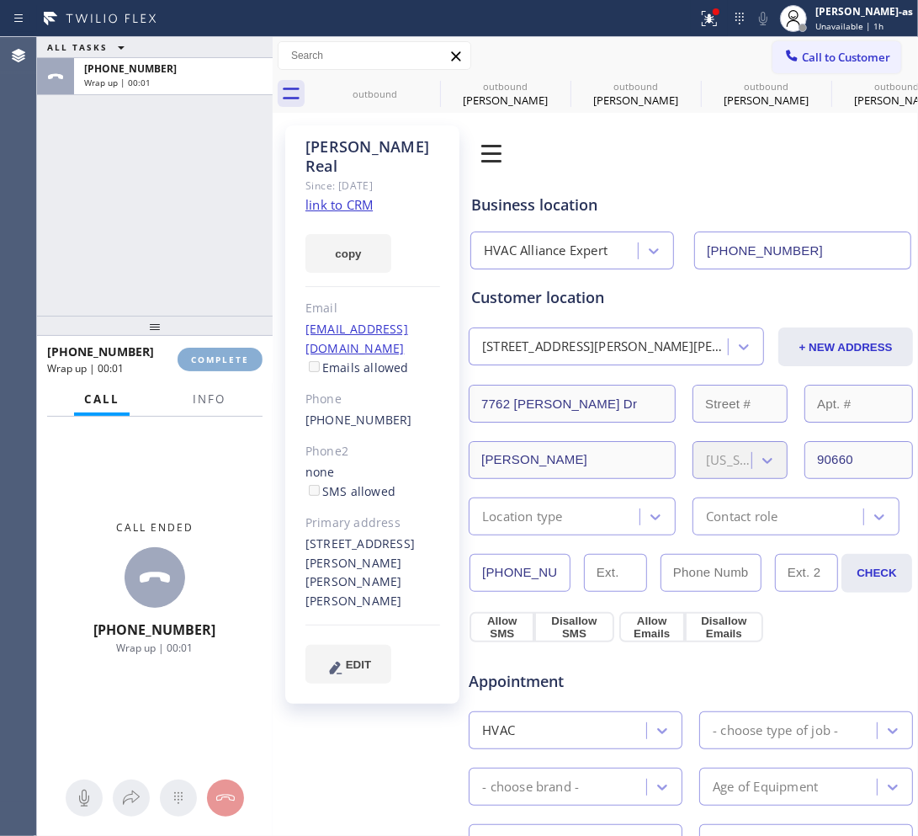
click at [212, 358] on span "COMPLETE" at bounding box center [220, 359] width 58 height 12
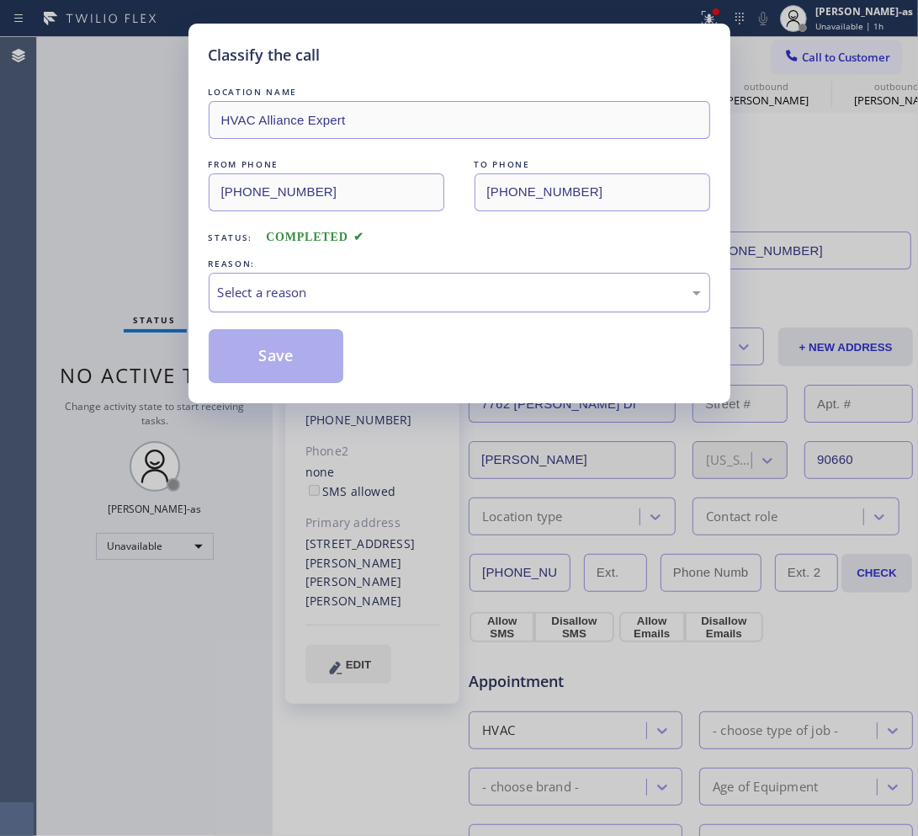
drag, startPoint x: 321, startPoint y: 286, endPoint x: 342, endPoint y: 309, distance: 31.5
click at [322, 289] on div "Select a reason" at bounding box center [459, 292] width 483 height 19
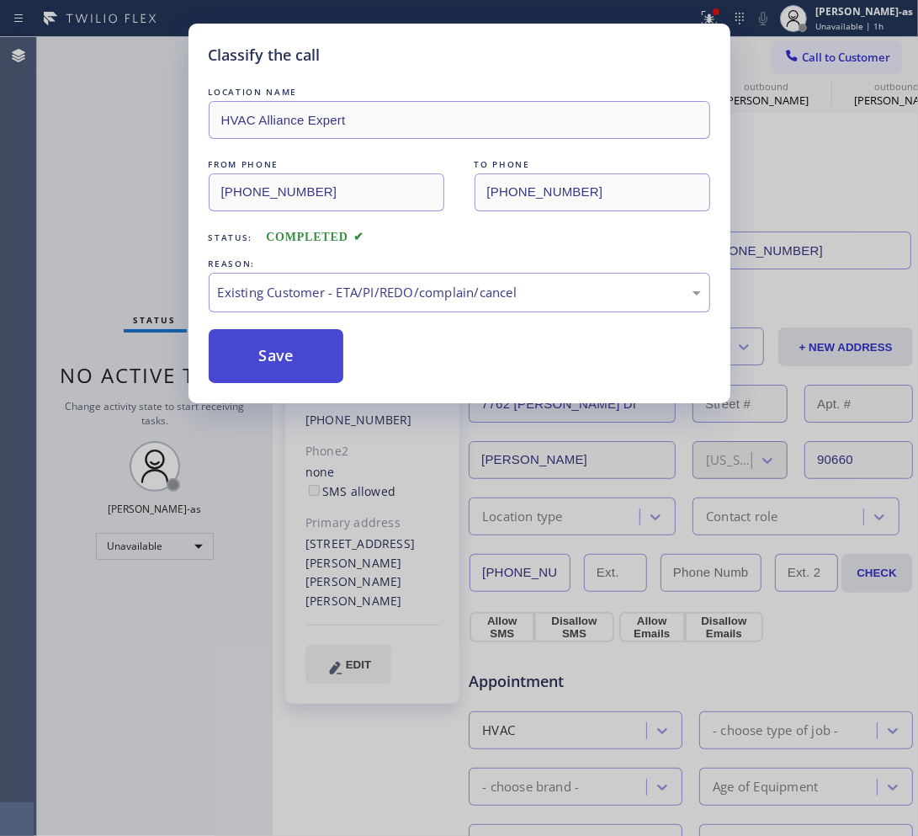
click at [321, 351] on button "Save" at bounding box center [276, 356] width 135 height 54
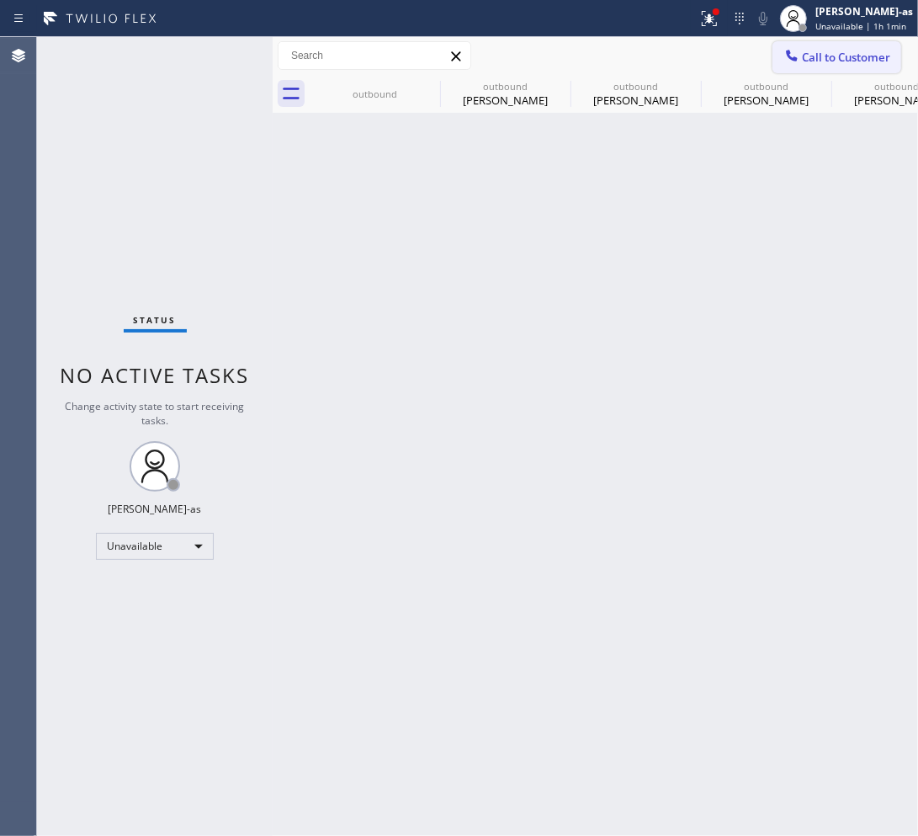
click at [858, 45] on button "Call to Customer" at bounding box center [836, 57] width 129 height 32
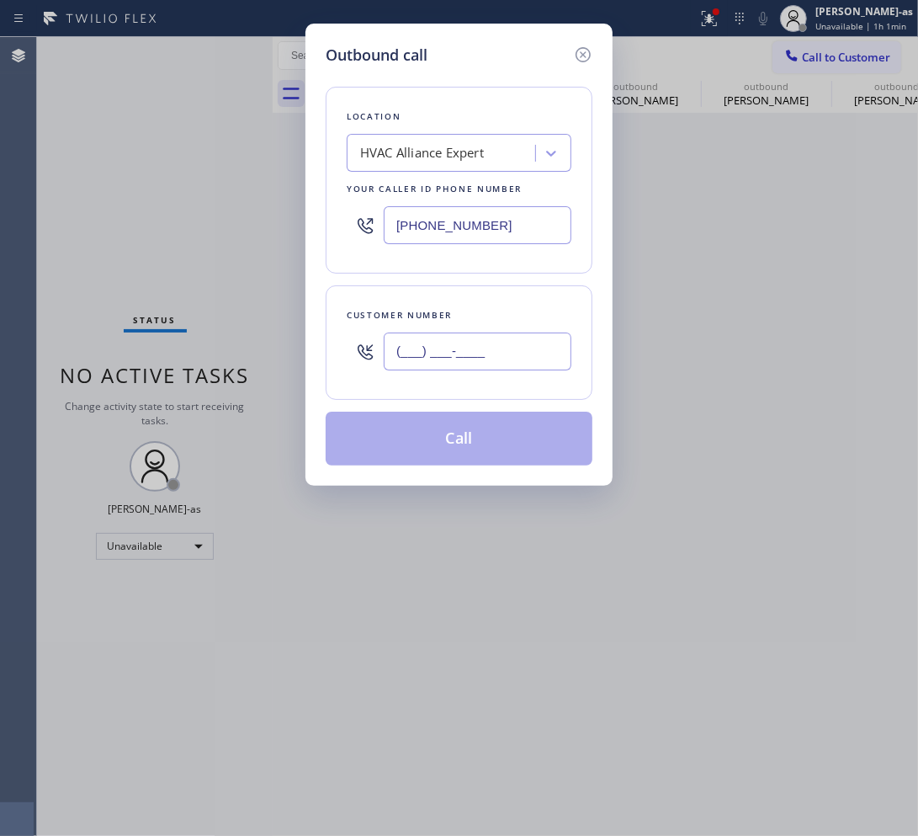
click at [511, 350] on input "(___) ___-____" at bounding box center [478, 351] width 188 height 38
paste input "310) 721-7478"
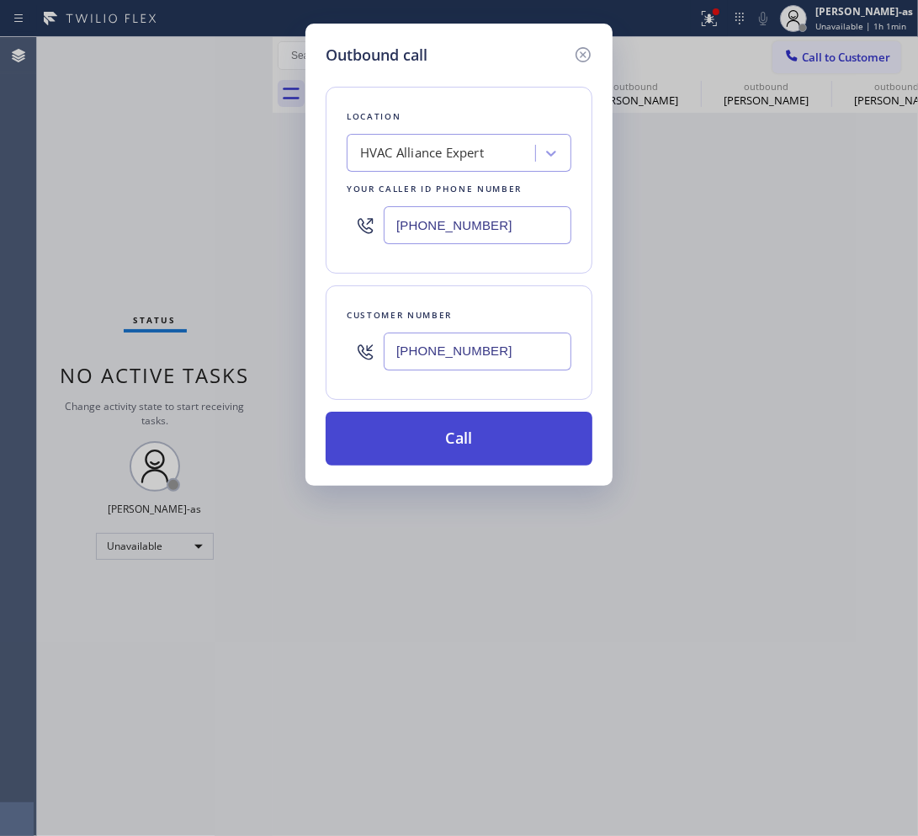
type input "(310) 721-7478"
drag, startPoint x: 468, startPoint y: 453, endPoint x: 454, endPoint y: 442, distance: 17.3
click at [464, 448] on button "Call" at bounding box center [459, 438] width 267 height 54
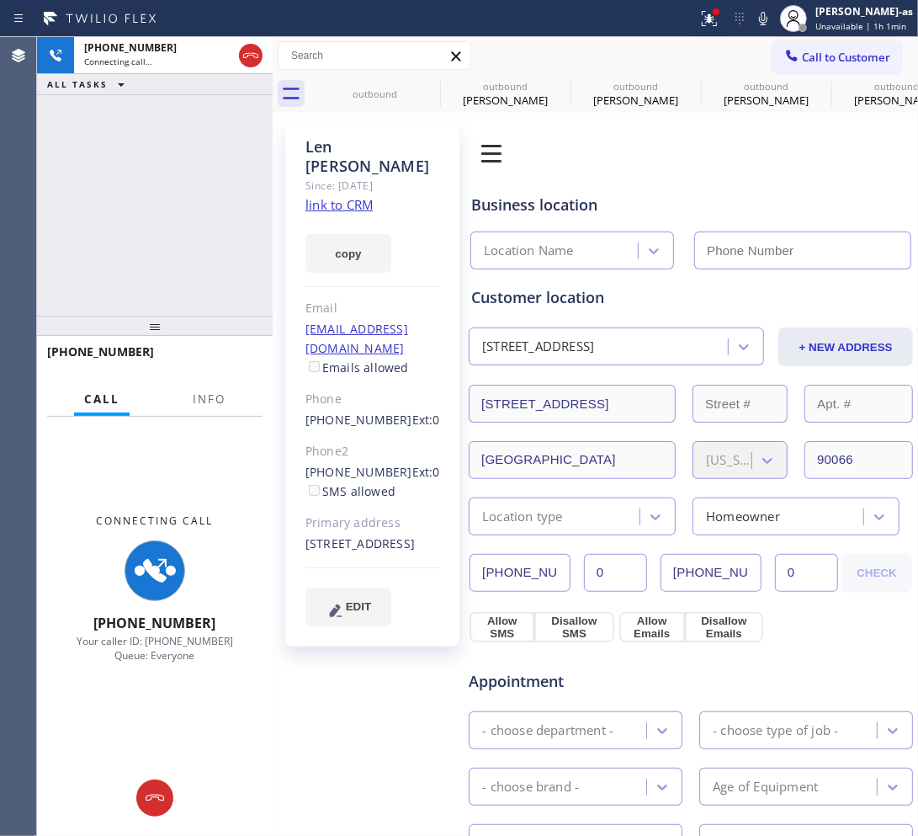
type input "(855) 999-4417"
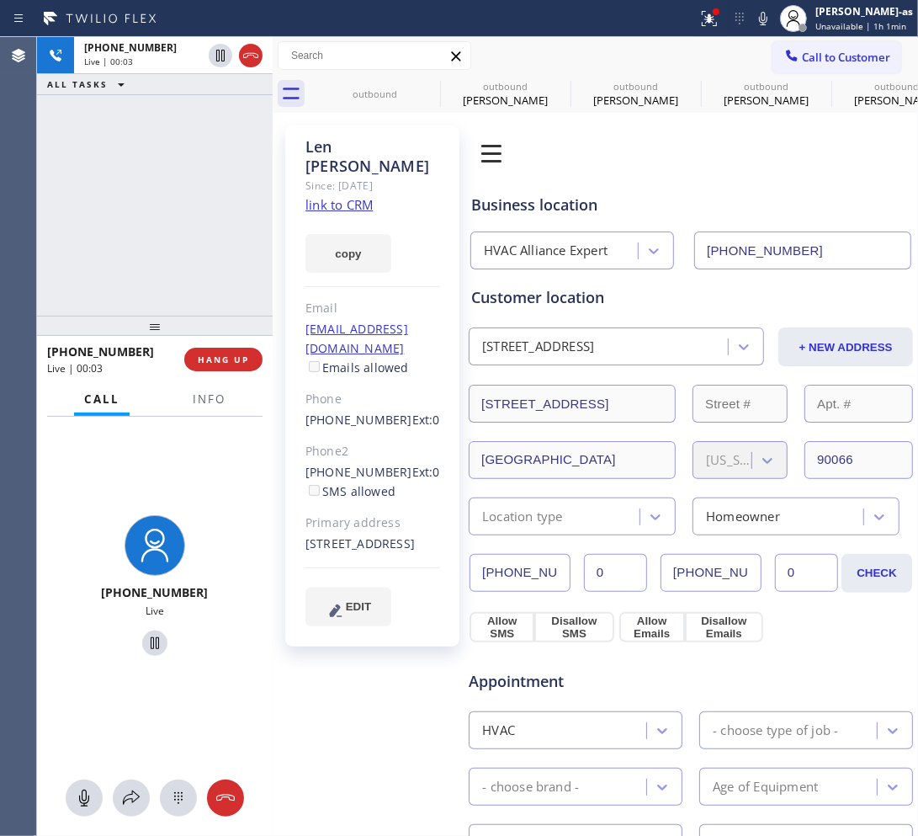
click at [198, 215] on div "+13107217478 Live | 00:03 ALL TASKS ALL TASKS ACTIVE TASKS TASKS IN WRAP UP" at bounding box center [155, 176] width 236 height 279
drag, startPoint x: 141, startPoint y: 220, endPoint x: 204, endPoint y: 312, distance: 111.3
click at [141, 226] on div "+13107217478 Live | 00:10 ALL TASKS ALL TASKS ACTIVE TASKS TASKS IN WRAP UP" at bounding box center [155, 176] width 236 height 279
drag, startPoint x: 230, startPoint y: 350, endPoint x: 297, endPoint y: 426, distance: 101.3
click at [231, 350] on button "HANG UP" at bounding box center [223, 360] width 78 height 24
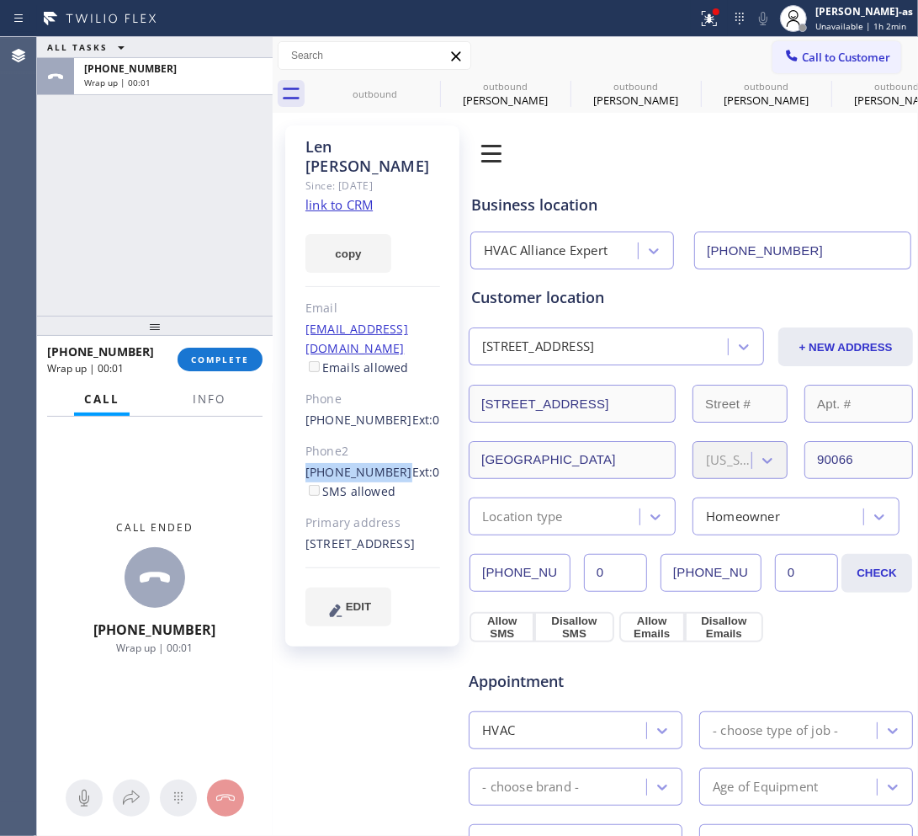
drag, startPoint x: 297, startPoint y: 433, endPoint x: 388, endPoint y: 439, distance: 91.1
click at [388, 439] on div "Len Felder Since: 20 may 2020 link to CRM copy Email lcfelder@yahoo.com Emails …" at bounding box center [372, 385] width 174 height 521
copy link "(310) 398-9673"
click at [199, 363] on span "COMPLETE" at bounding box center [220, 359] width 58 height 12
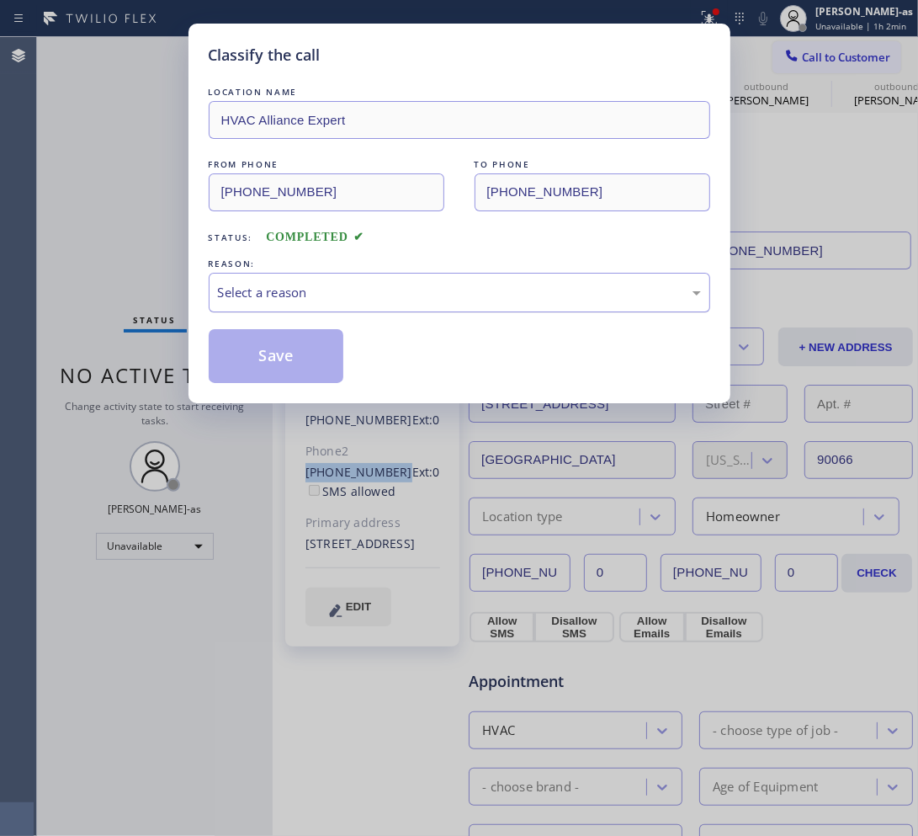
drag, startPoint x: 310, startPoint y: 286, endPoint x: 326, endPoint y: 289, distance: 16.2
click at [326, 289] on div "Select a reason" at bounding box center [459, 292] width 483 height 19
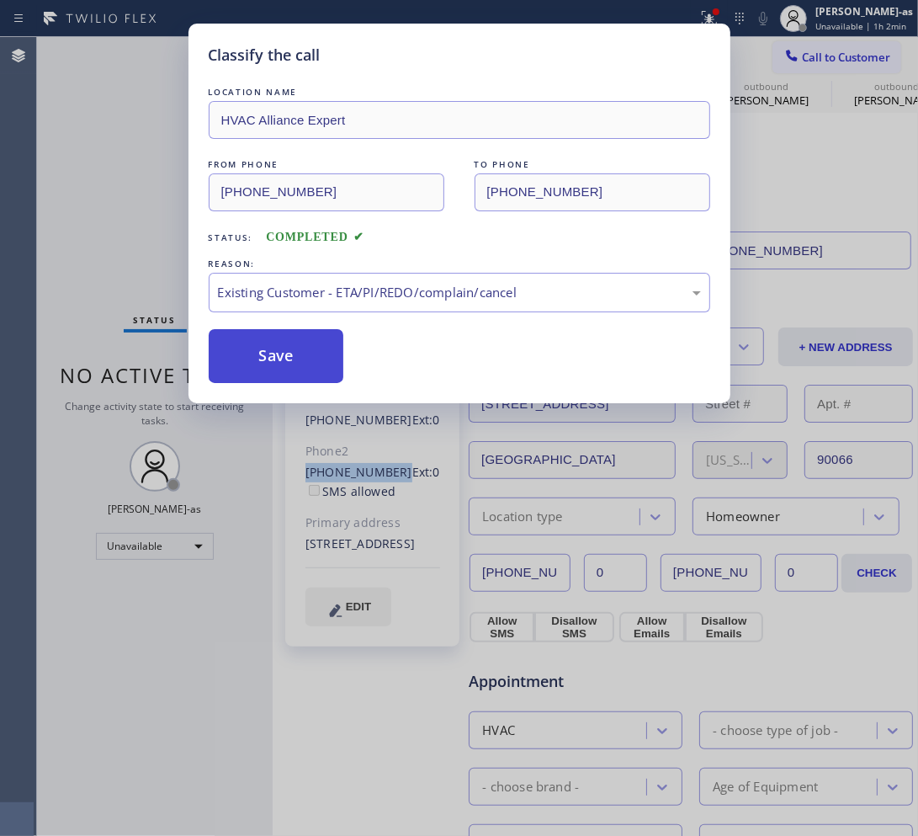
drag, startPoint x: 278, startPoint y: 352, endPoint x: 362, endPoint y: 308, distance: 94.8
click at [288, 343] on button "Save" at bounding box center [276, 356] width 135 height 54
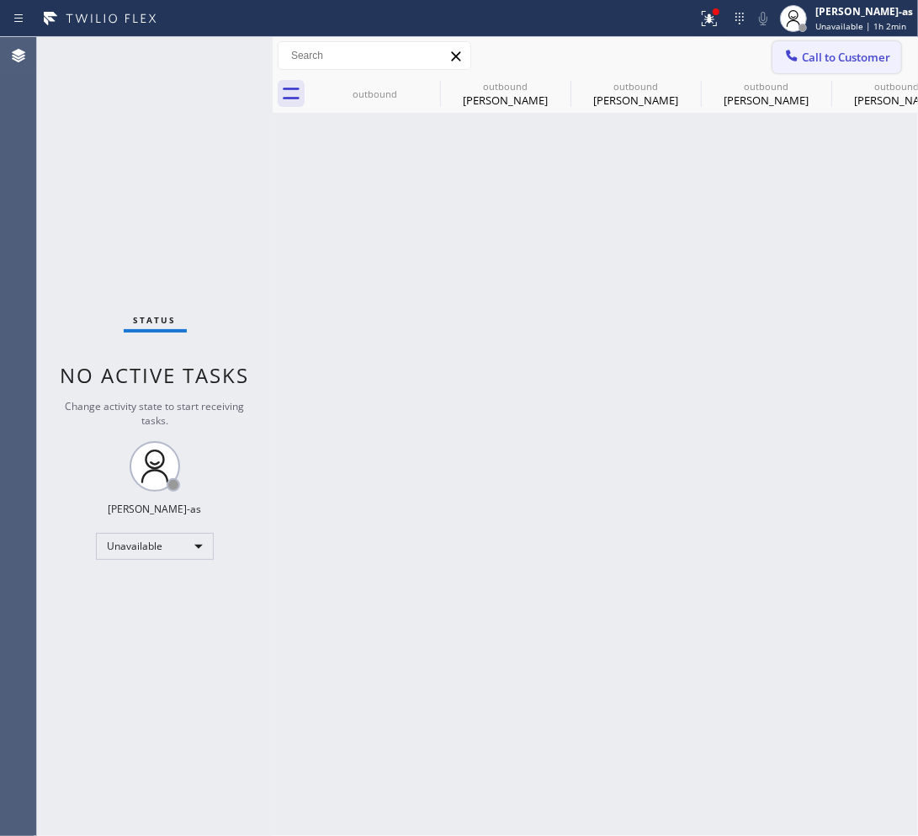
click at [833, 56] on span "Call to Customer" at bounding box center [846, 57] width 88 height 15
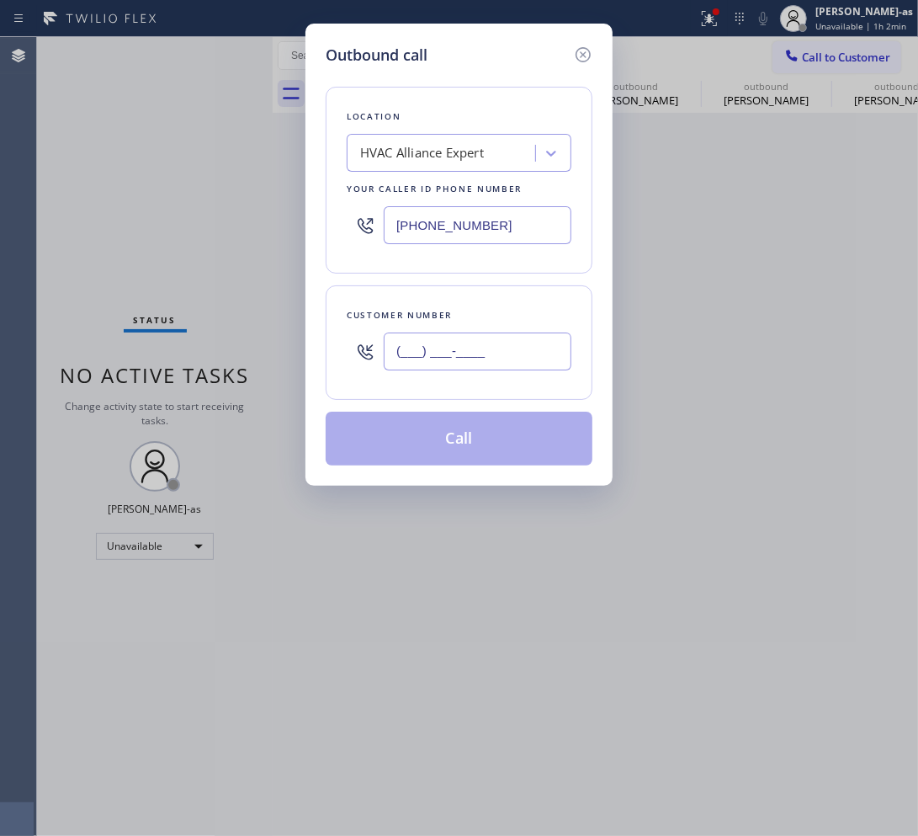
click at [477, 358] on input "(___) ___-____" at bounding box center [478, 351] width 188 height 38
paste input "310) 398-9673"
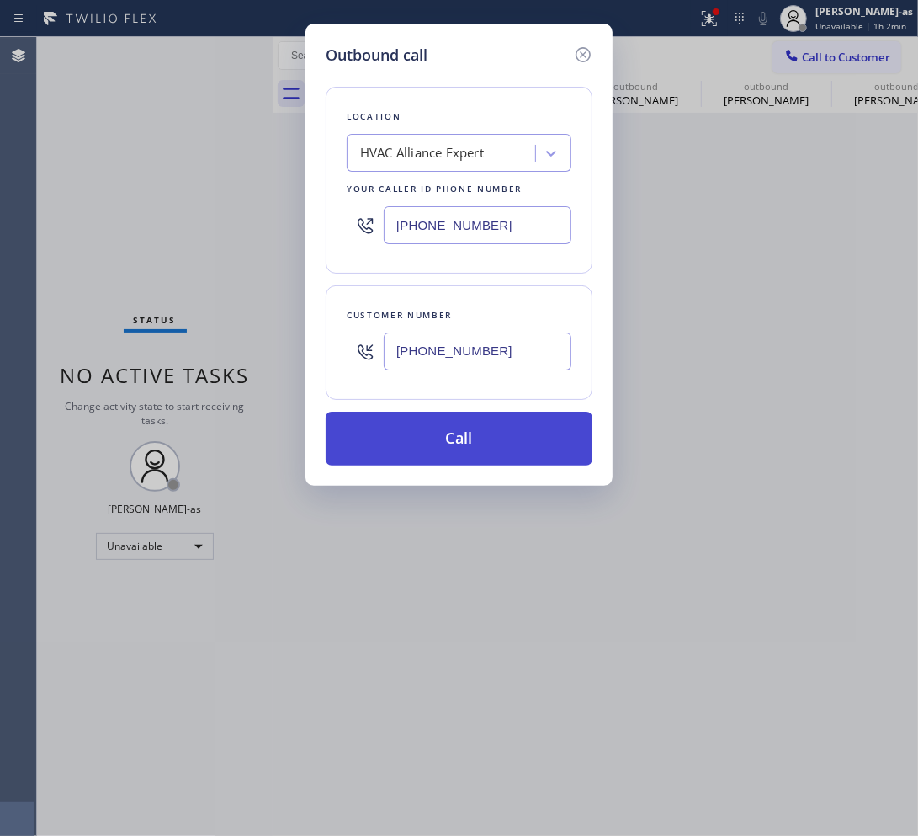
type input "(310) 398-9673"
click at [460, 442] on button "Call" at bounding box center [459, 438] width 267 height 54
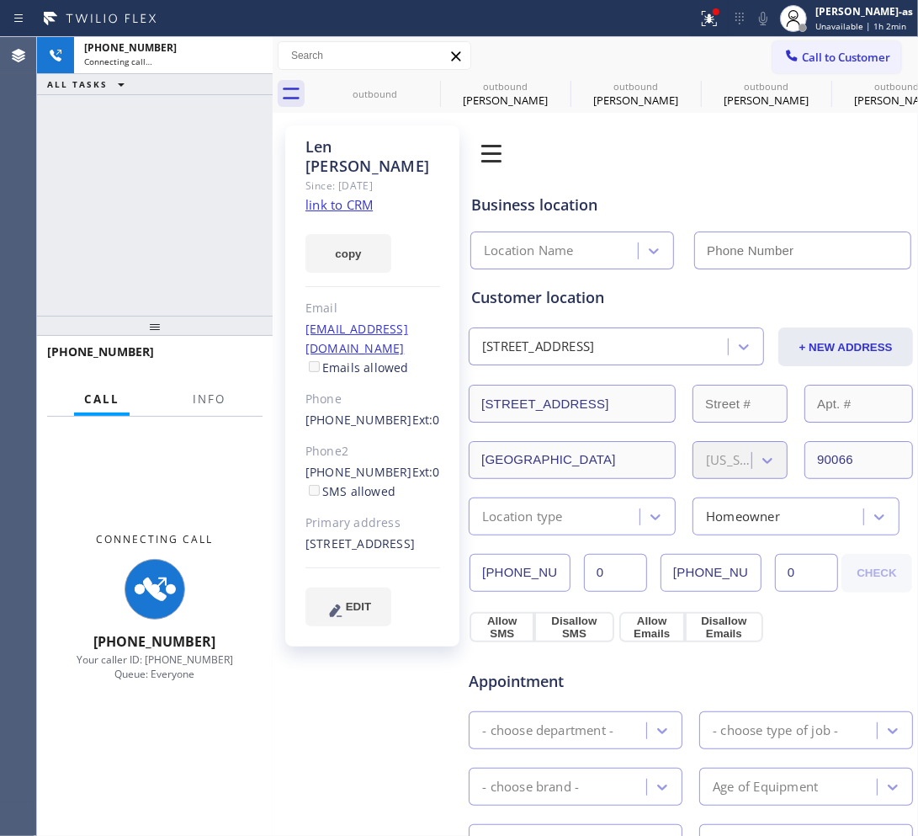
type input "(855) 999-4417"
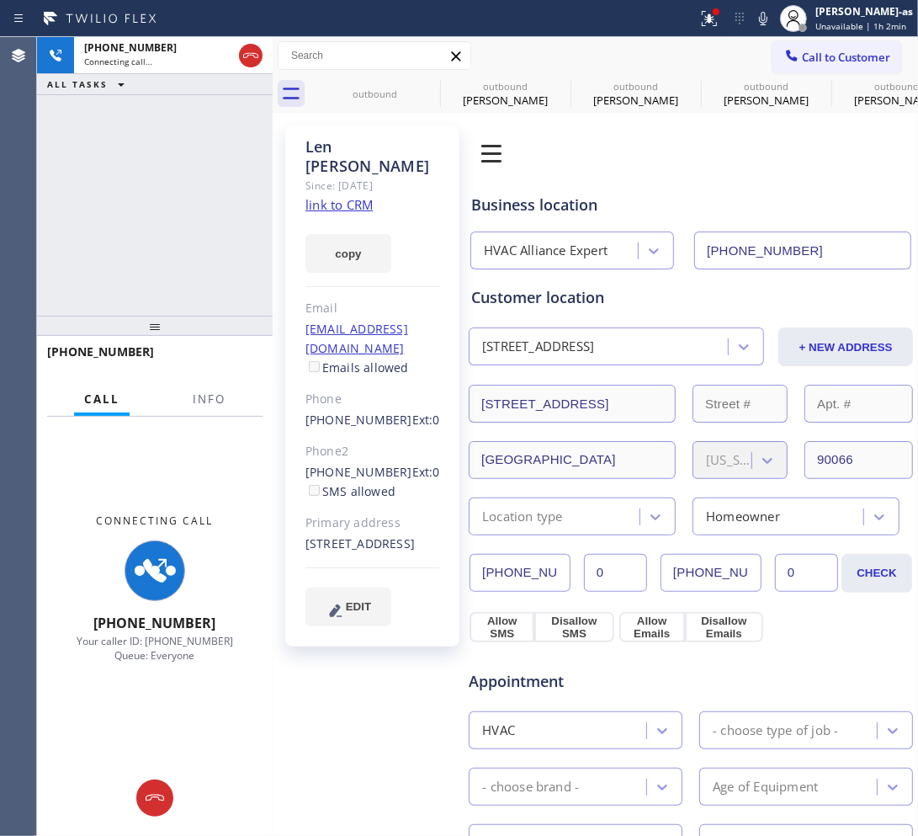
click at [133, 223] on div "+13103989673 Connecting call… ALL TASKS ALL TASKS ACTIVE TASKS TASKS IN WRAP UP" at bounding box center [155, 176] width 236 height 279
drag, startPoint x: 223, startPoint y: 398, endPoint x: 211, endPoint y: 400, distance: 11.9
click at [216, 404] on span "Info" at bounding box center [209, 398] width 33 height 15
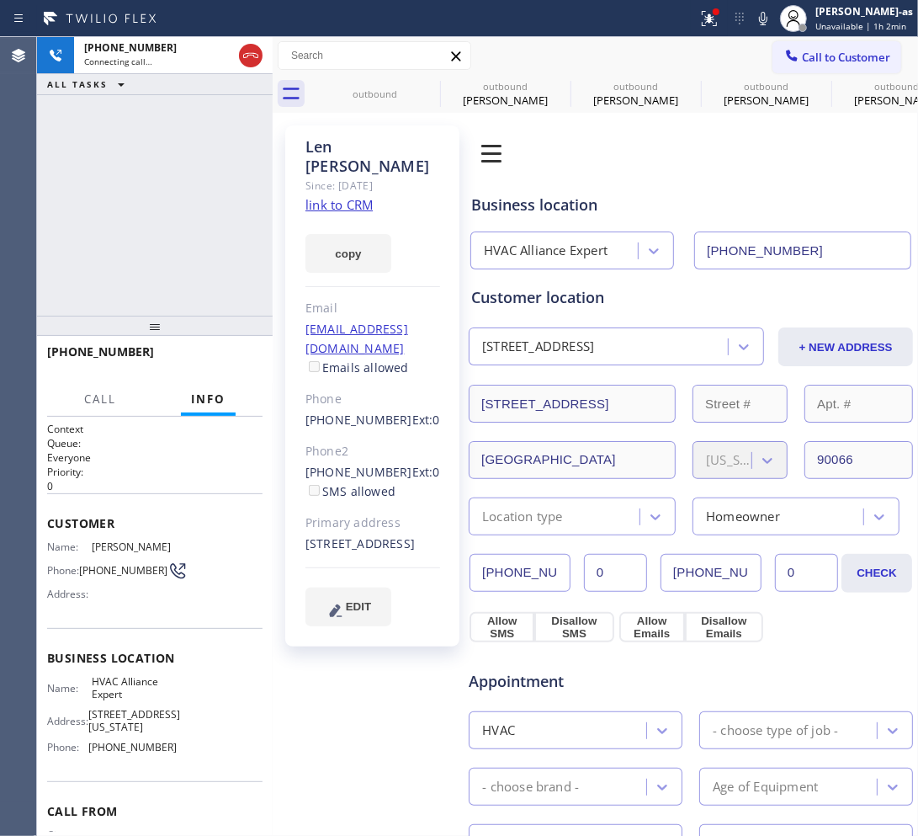
click at [354, 196] on link "link to CRM" at bounding box center [338, 204] width 67 height 17
click at [200, 149] on div "+13103989673 Live | 00:41 ALL TASKS ALL TASKS ACTIVE TASKS TASKS IN WRAP UP" at bounding box center [155, 176] width 236 height 279
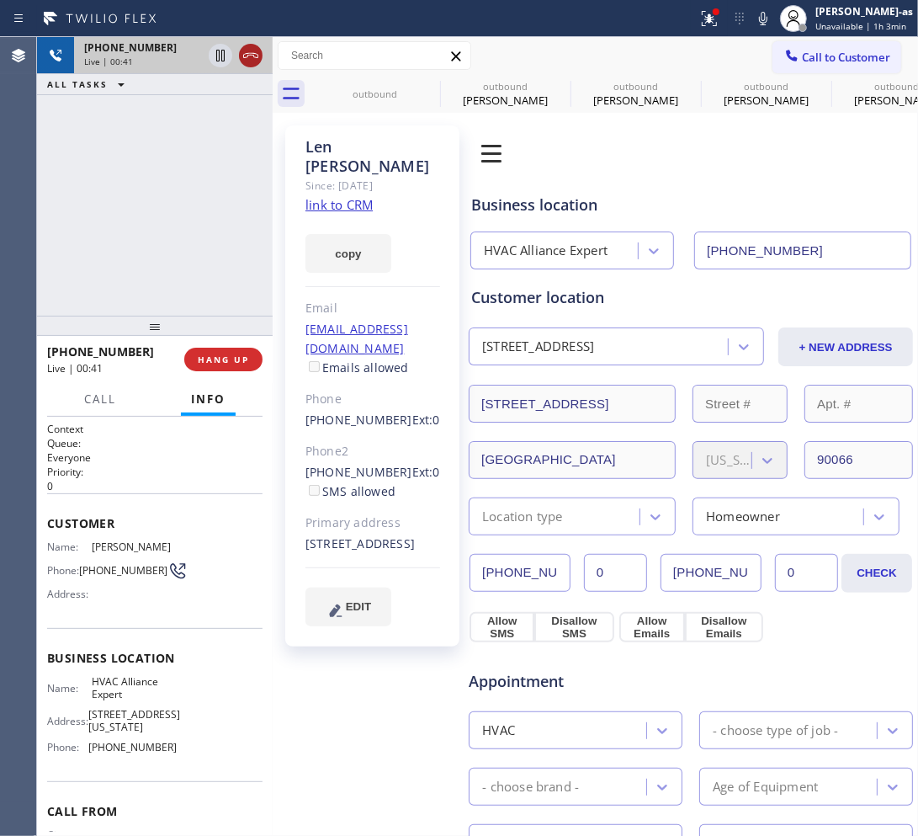
click at [245, 65] on button at bounding box center [251, 56] width 24 height 24
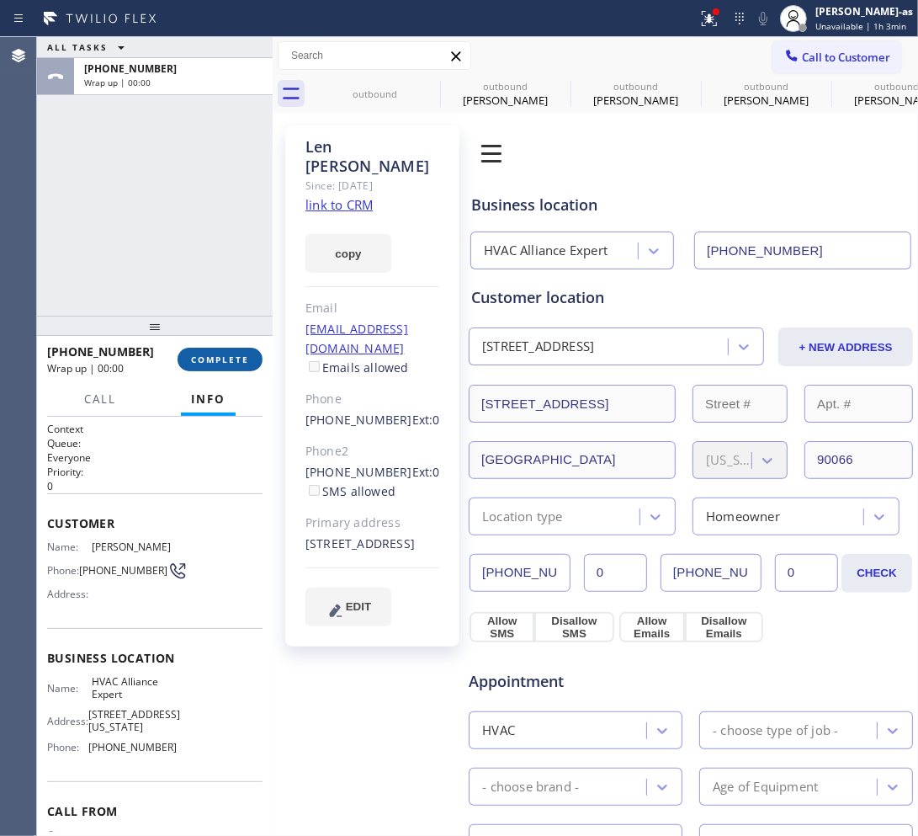
click at [219, 367] on button "COMPLETE" at bounding box center [220, 360] width 85 height 24
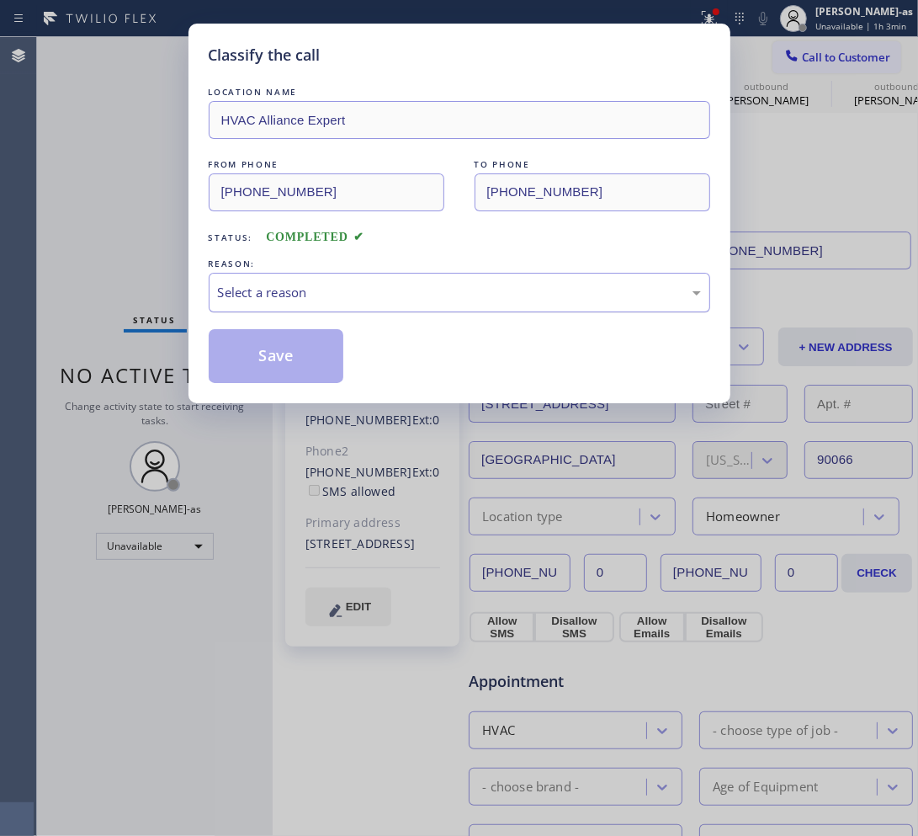
click at [279, 295] on div "Select a reason" at bounding box center [459, 292] width 483 height 19
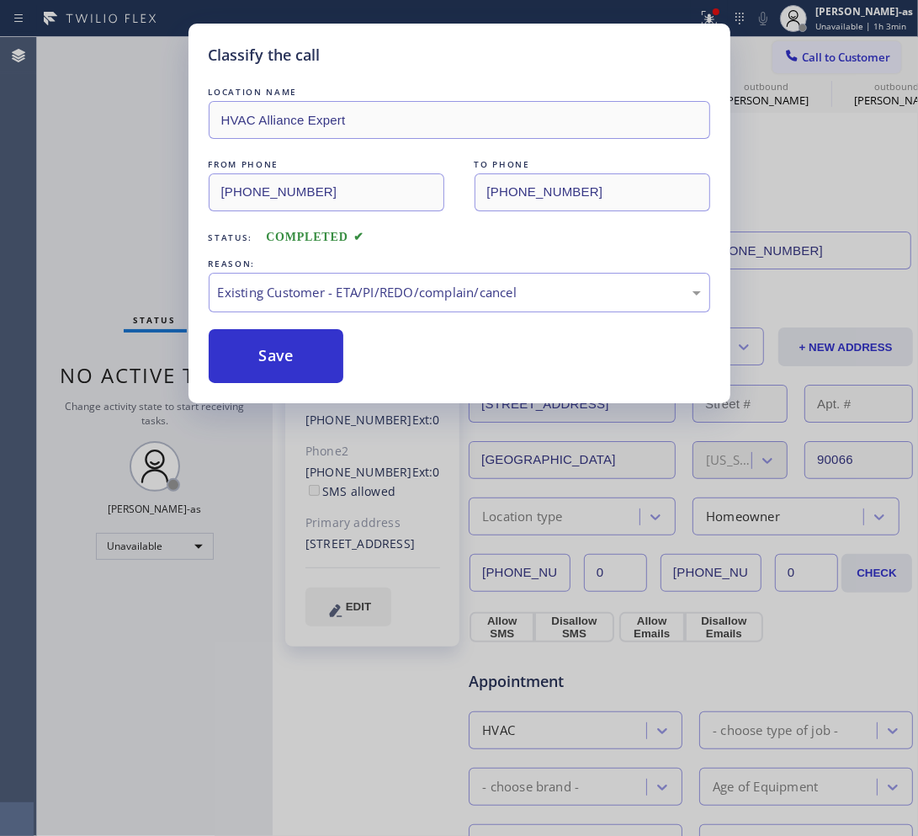
click at [292, 346] on button "Save" at bounding box center [276, 356] width 135 height 54
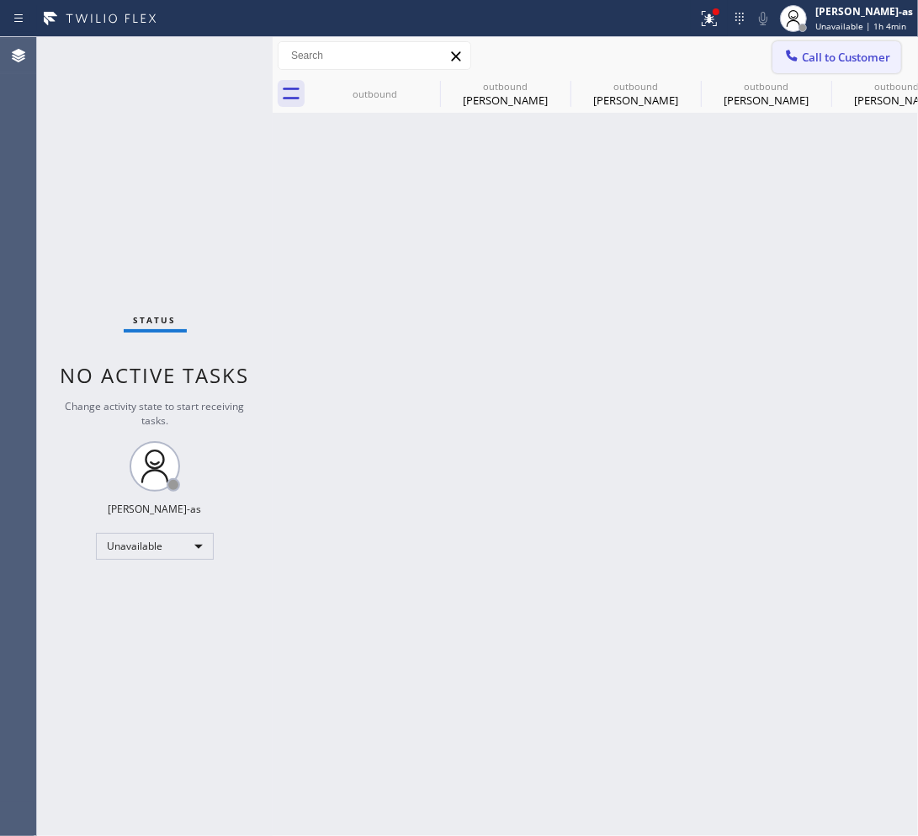
click at [830, 52] on span "Call to Customer" at bounding box center [846, 57] width 88 height 15
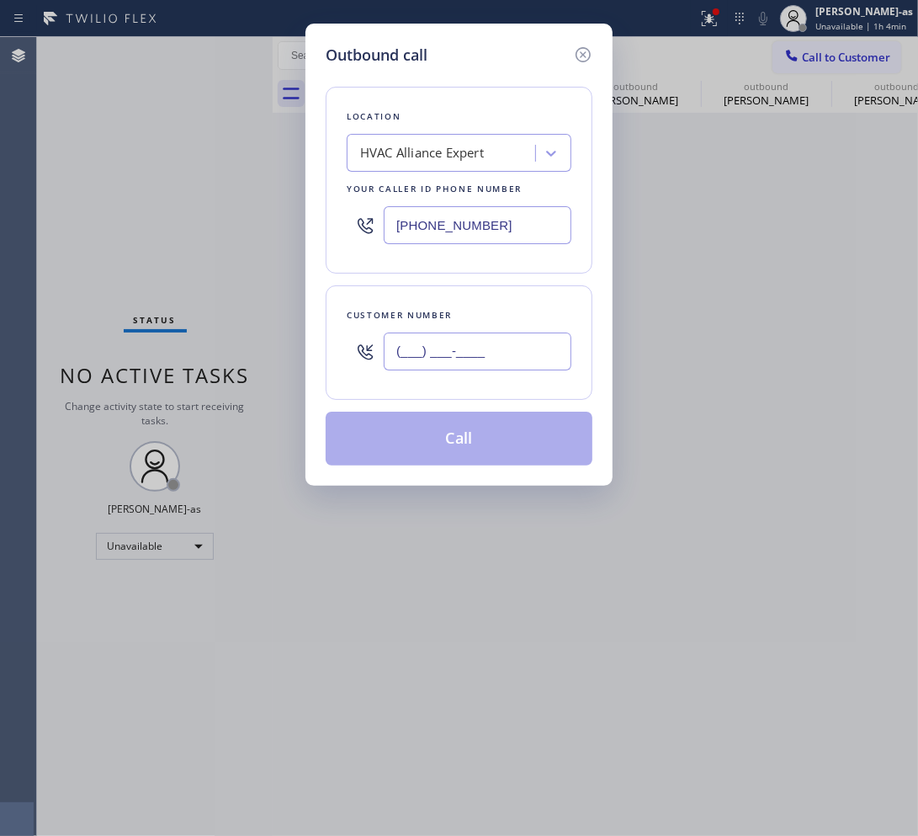
click at [491, 363] on input "(___) ___-____" at bounding box center [478, 351] width 188 height 38
paste input "303) 819-6492"
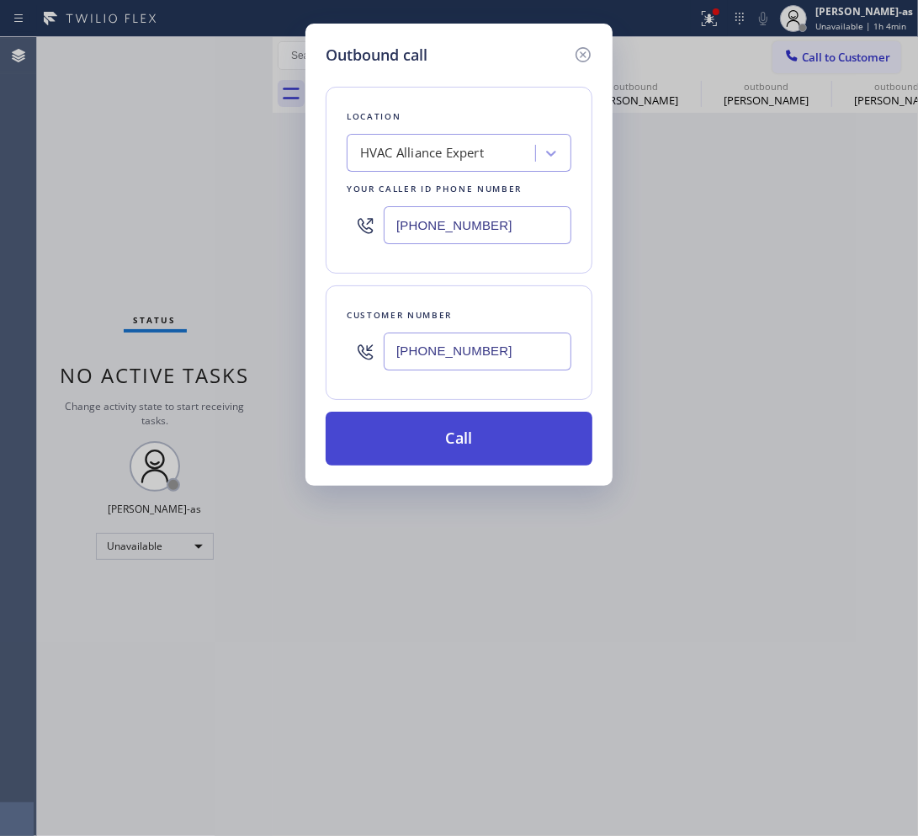
type input "(303) 819-6492"
click at [486, 448] on button "Call" at bounding box center [459, 438] width 267 height 54
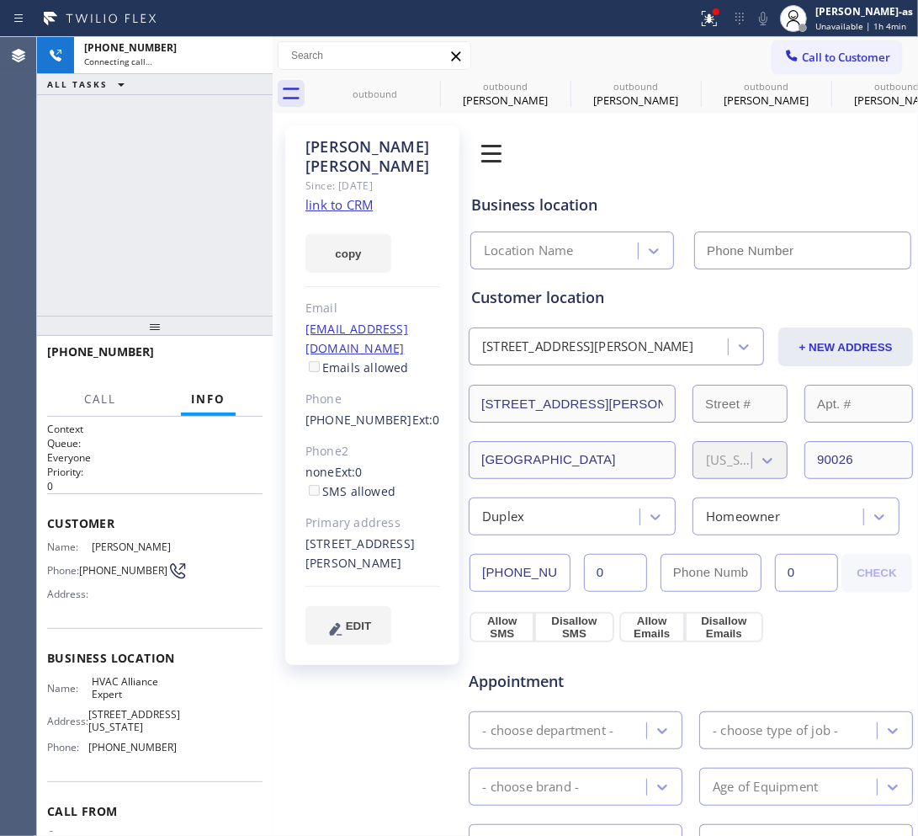
click at [345, 196] on link "link to CRM" at bounding box center [338, 204] width 67 height 17
type input "(855) 999-4417"
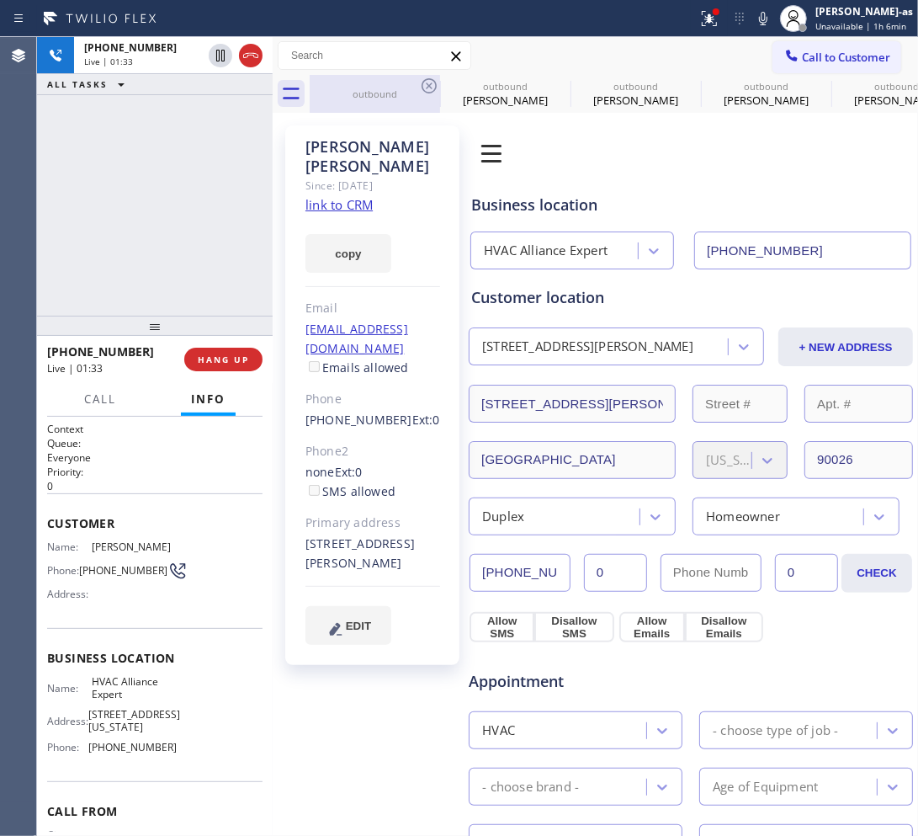
click at [377, 111] on div "outbound" at bounding box center [374, 94] width 127 height 38
click at [0, 0] on icon at bounding box center [0, 0] width 0 height 0
type input "(855) 999-4417"
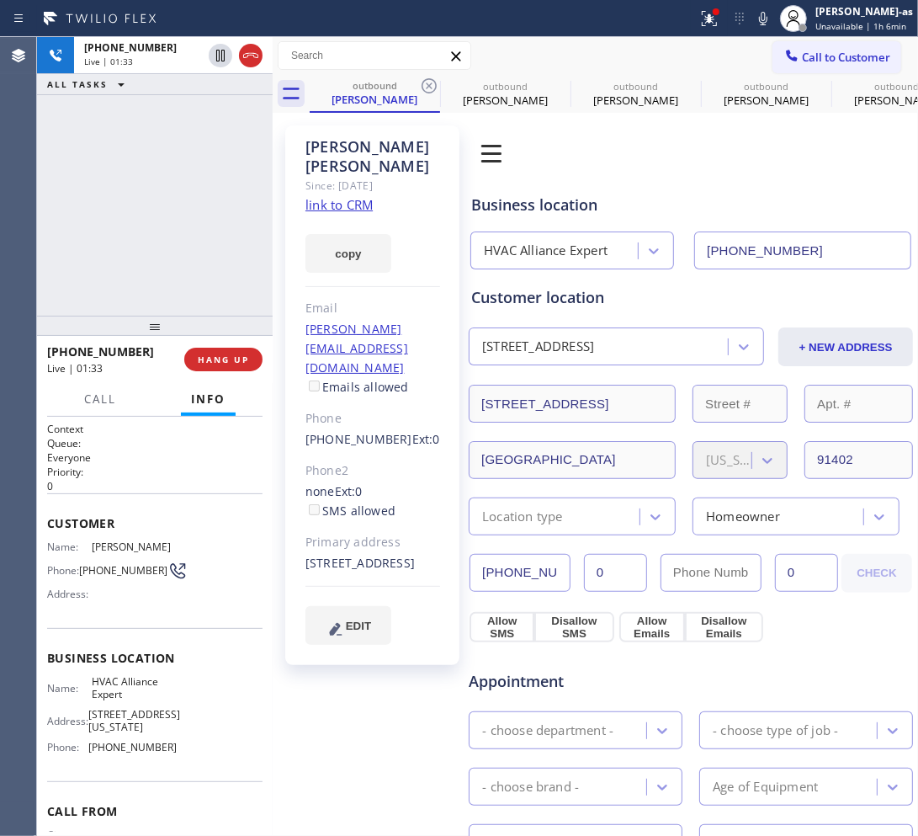
click at [166, 199] on div "+13038196492 Live | 01:33 ALL TASKS ALL TASKS ACTIVE TASKS TASKS IN WRAP UP" at bounding box center [155, 176] width 236 height 279
click at [136, 227] on div "+13038196492 Live | 01:34 ALL TASKS ALL TASKS ACTIVE TASKS TASKS IN WRAP UP" at bounding box center [155, 176] width 236 height 279
click at [216, 362] on span "HANG UP" at bounding box center [223, 359] width 51 height 12
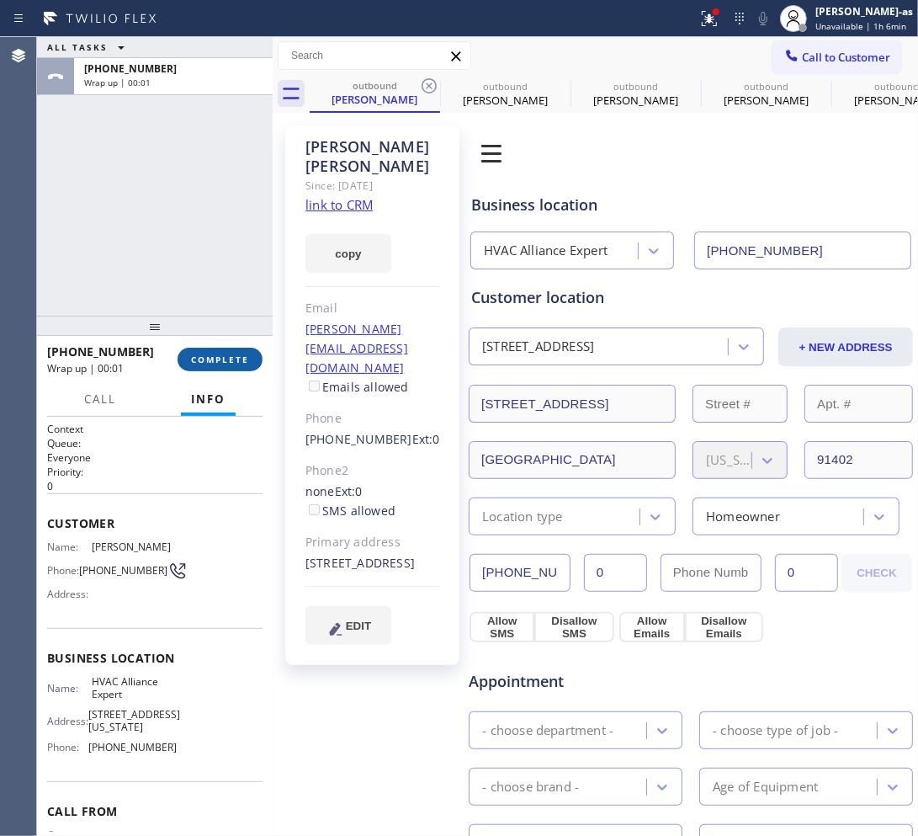
click at [216, 360] on span "COMPLETE" at bounding box center [220, 359] width 58 height 12
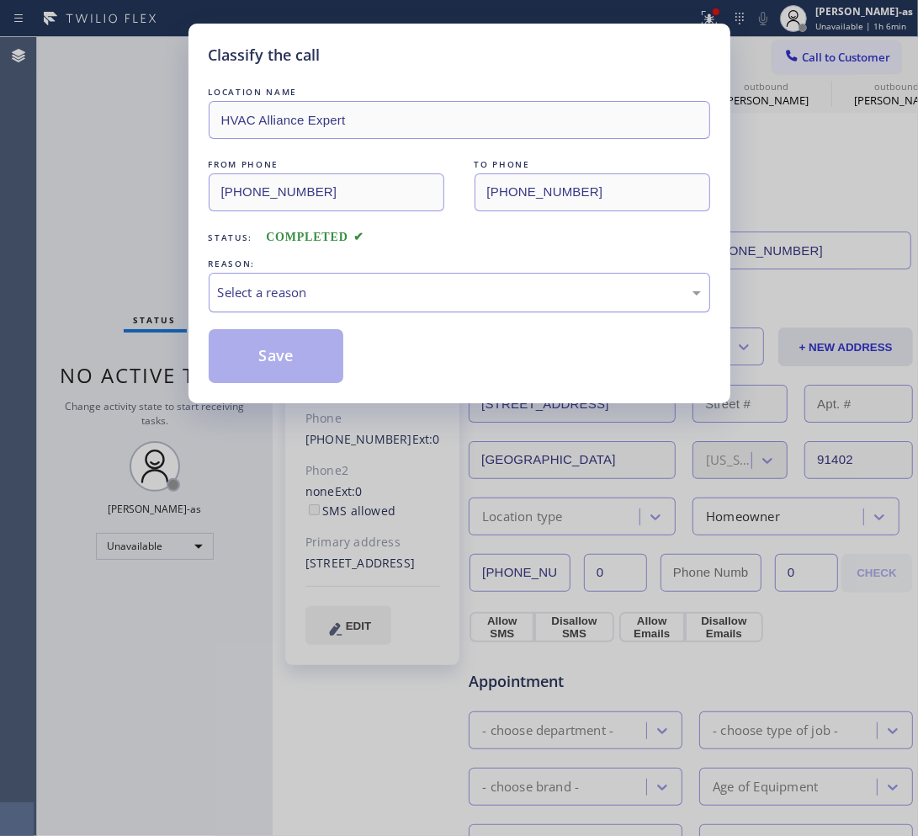
click at [257, 290] on div "Select a reason" at bounding box center [459, 292] width 483 height 19
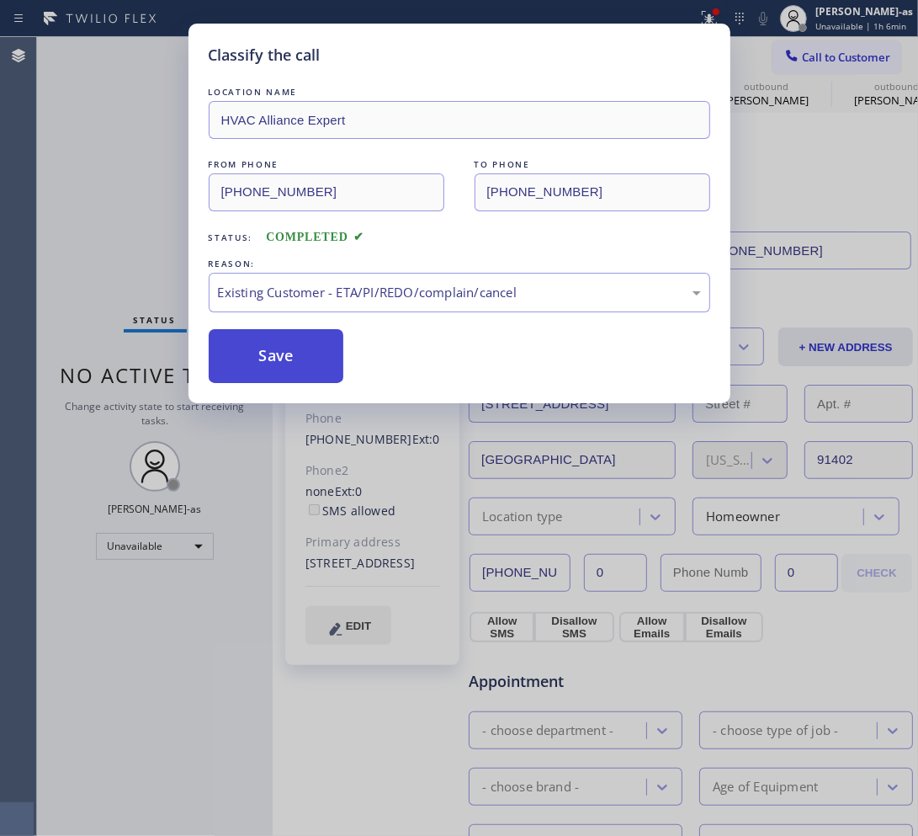
click at [270, 351] on button "Save" at bounding box center [276, 356] width 135 height 54
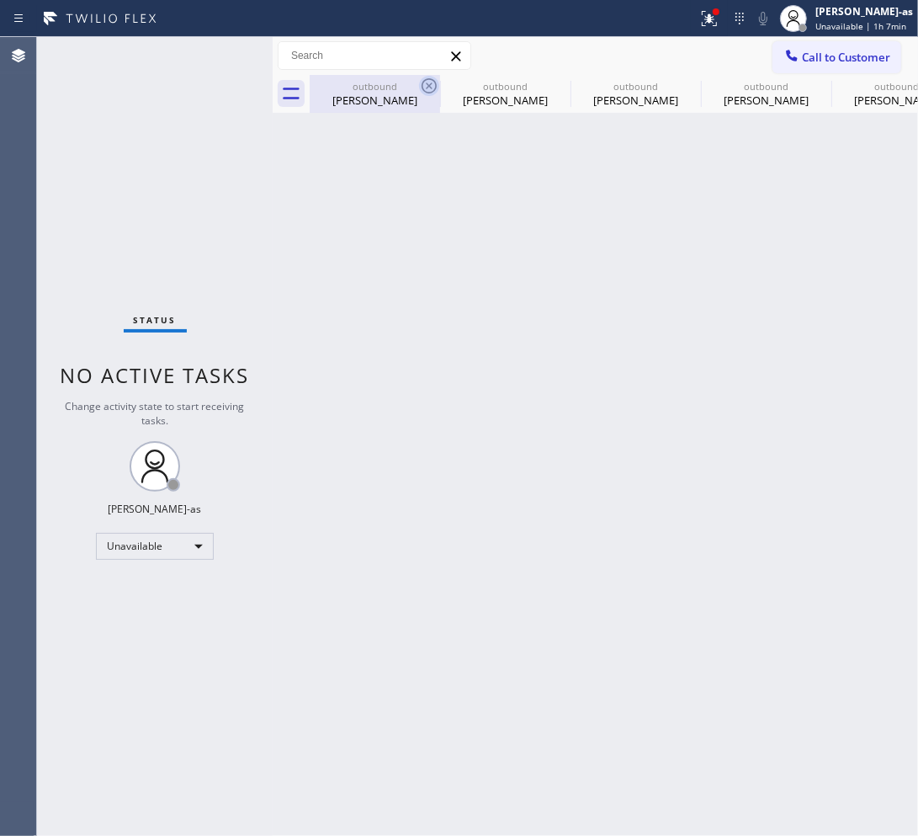
click at [412, 98] on div "Omar Briones" at bounding box center [374, 100] width 127 height 15
click at [427, 87] on icon at bounding box center [429, 85] width 15 height 15
click at [0, 0] on icon at bounding box center [0, 0] width 0 height 0
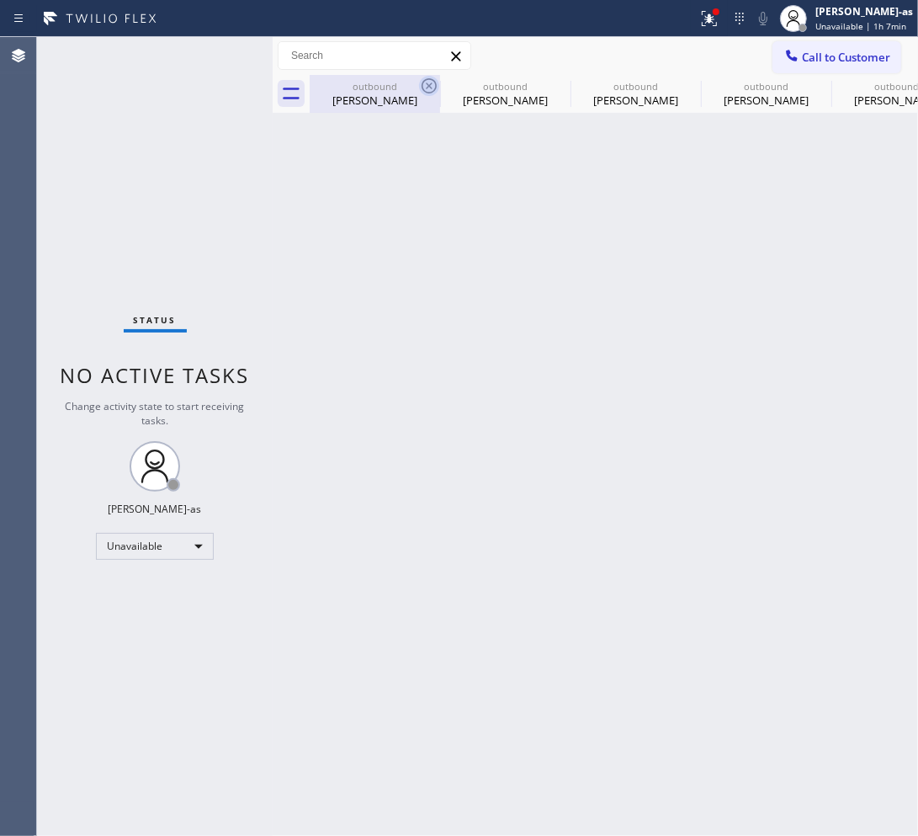
click at [0, 0] on icon at bounding box center [0, 0] width 0 height 0
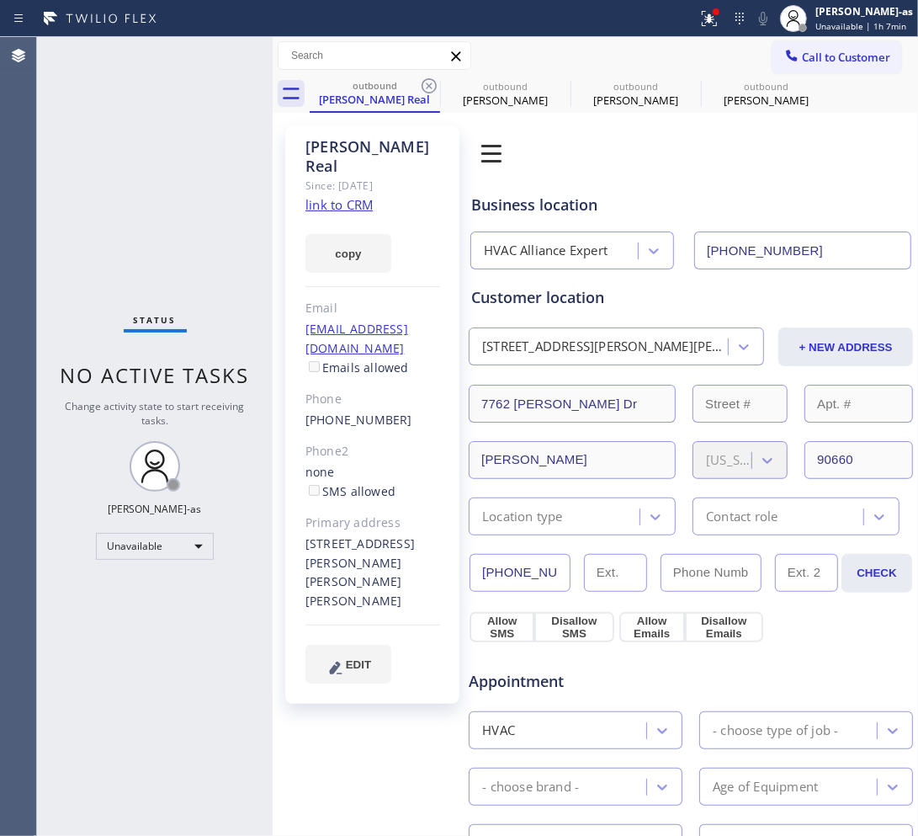
click at [427, 87] on icon at bounding box center [429, 85] width 15 height 15
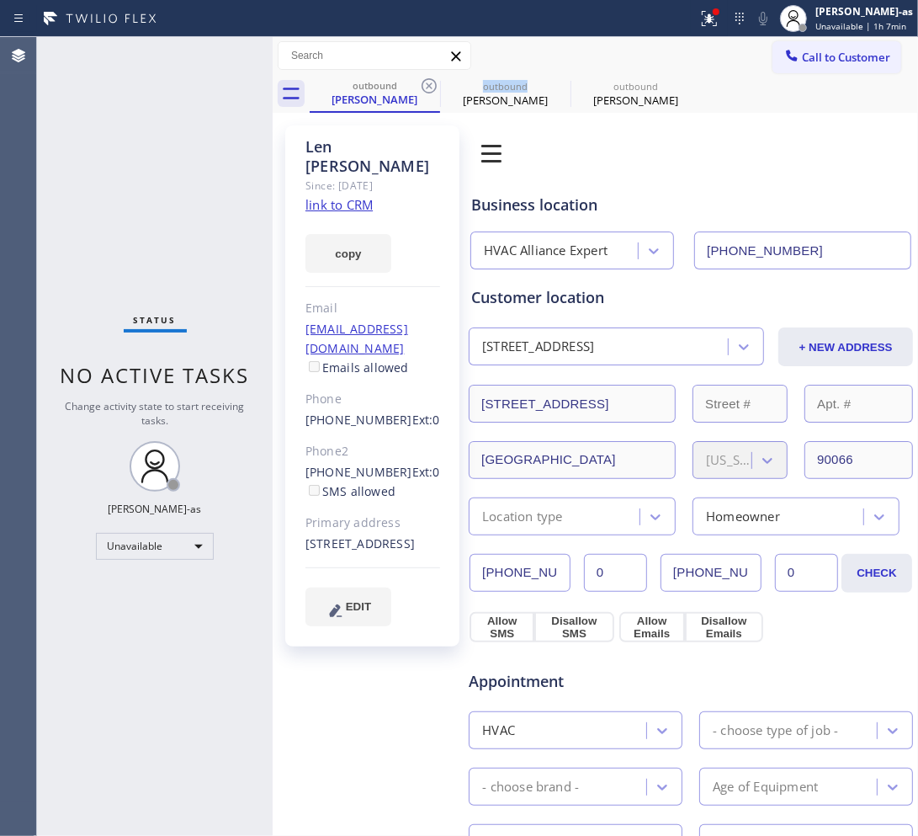
click at [427, 87] on icon at bounding box center [429, 85] width 15 height 15
click at [0, 0] on icon at bounding box center [0, 0] width 0 height 0
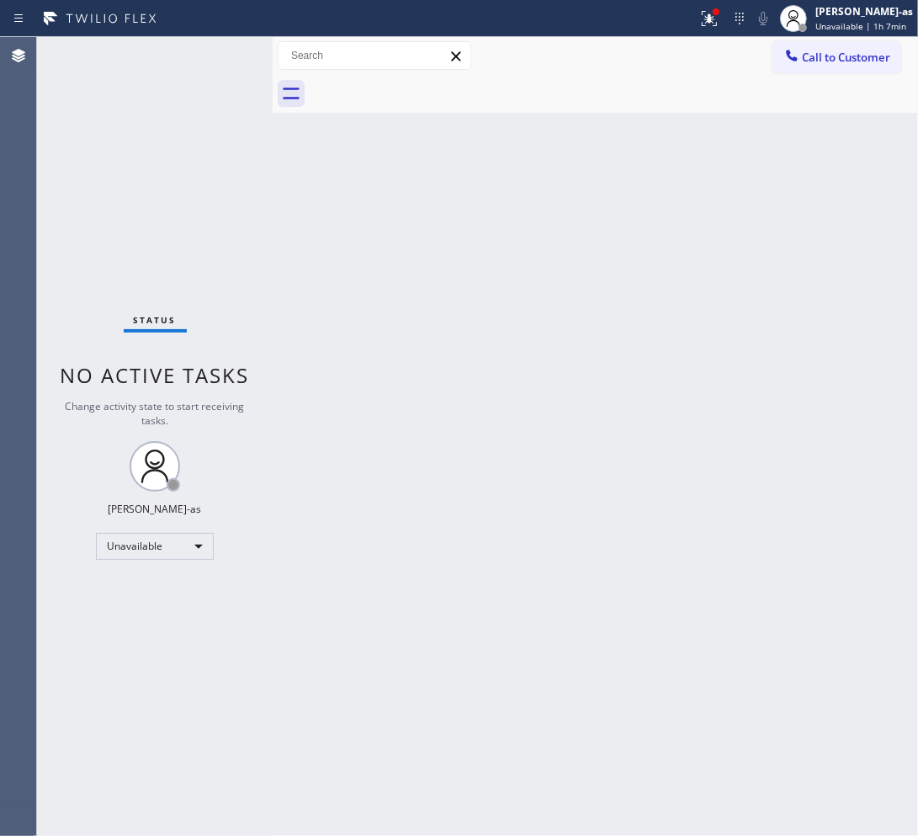
click at [427, 87] on div at bounding box center [614, 94] width 608 height 38
click at [332, 241] on div "Back to Dashboard Change Sender ID Customers Technicians Select a contact Outbo…" at bounding box center [595, 436] width 645 height 799
click at [823, 53] on span "Call to Customer" at bounding box center [846, 57] width 88 height 15
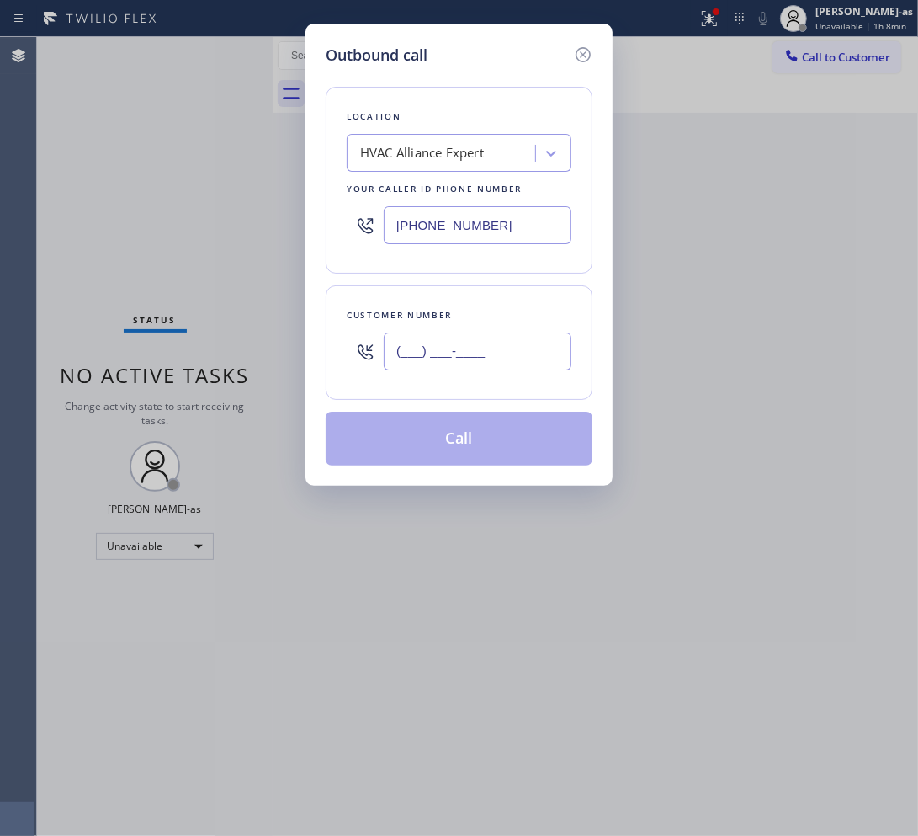
click at [470, 351] on input "(___) ___-____" at bounding box center [478, 351] width 188 height 38
paste input "951) 313-6900"
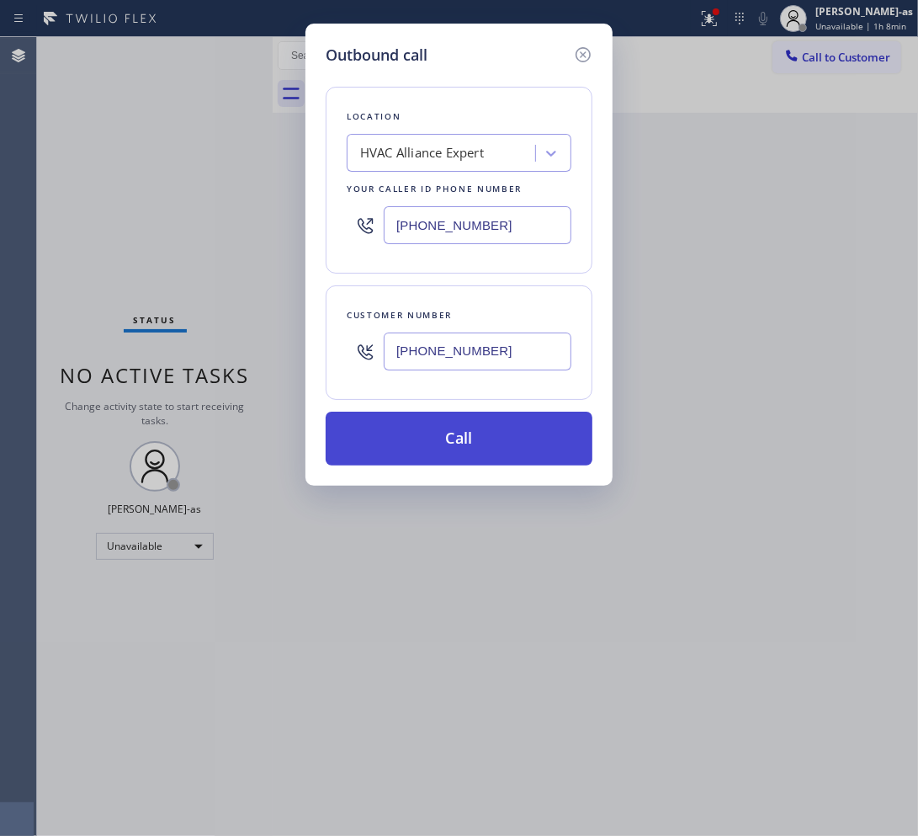
type input "(951) 313-6900"
click at [490, 436] on button "Call" at bounding box center [459, 438] width 267 height 54
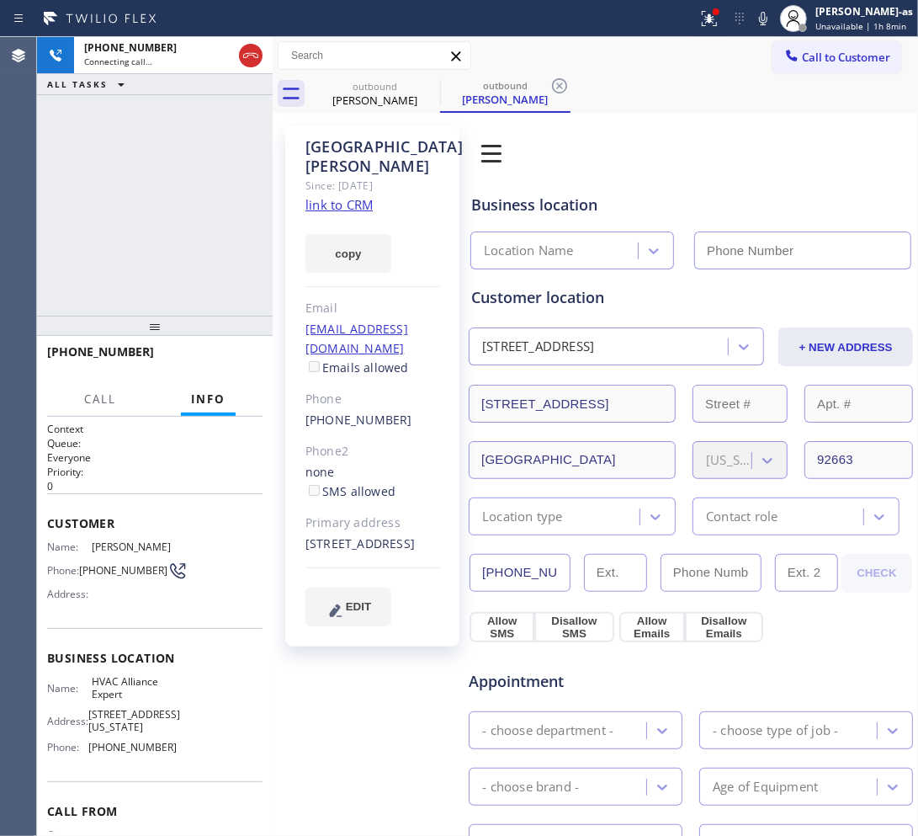
type input "(855) 999-4417"
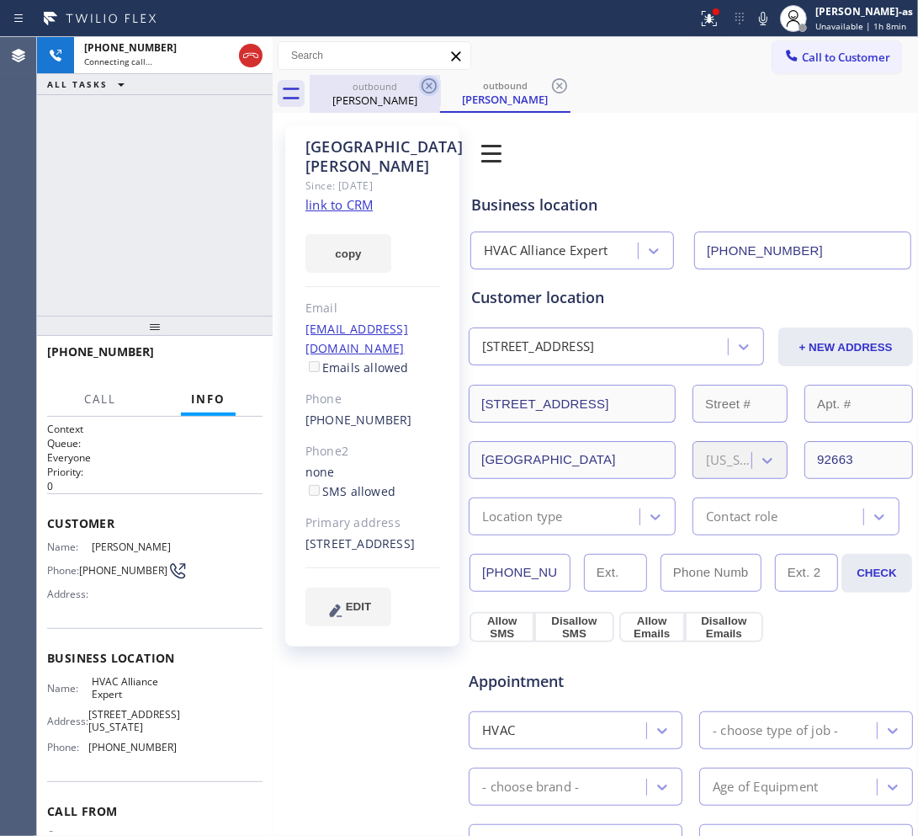
click at [379, 88] on div "outbound" at bounding box center [374, 86] width 127 height 13
click at [427, 87] on icon at bounding box center [429, 85] width 15 height 15
click at [156, 244] on div "+19513136900 Connecting call… ALL TASKS ALL TASKS ACTIVE TASKS TASKS IN WRAP UP" at bounding box center [155, 176] width 236 height 279
click at [354, 98] on div "Dallas Mckinnon" at bounding box center [374, 99] width 127 height 15
click at [358, 196] on link "link to CRM" at bounding box center [338, 204] width 67 height 17
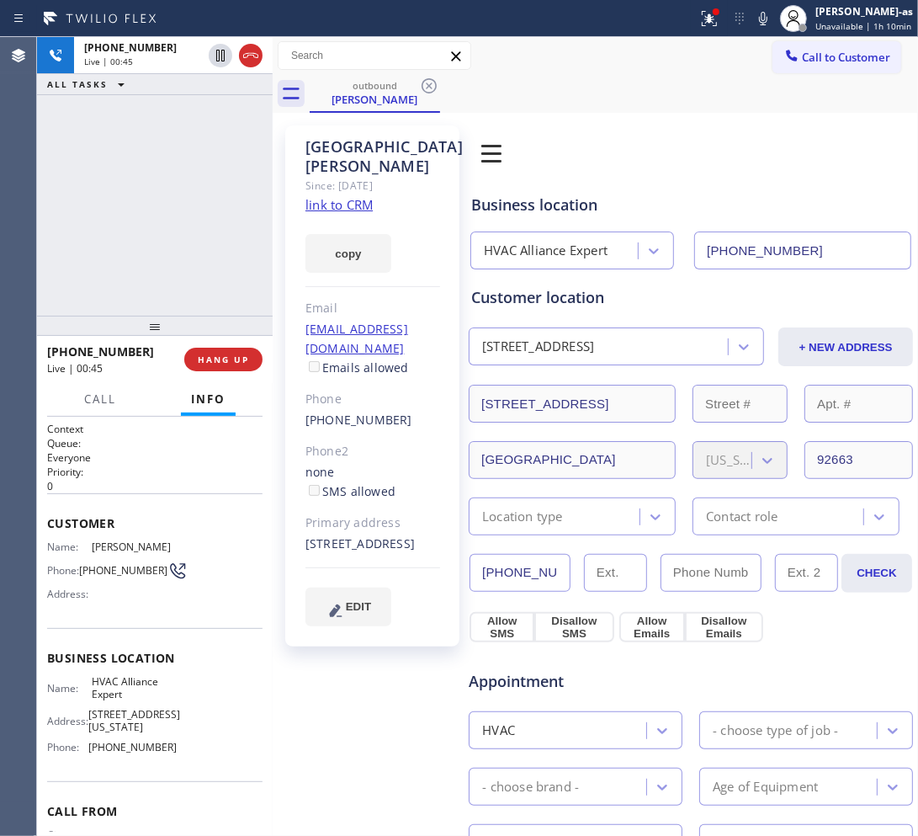
drag, startPoint x: 126, startPoint y: 238, endPoint x: 151, endPoint y: 374, distance: 138.6
click at [127, 238] on div "+19513136900 Live | 00:45 ALL TASKS ALL TASKS ACTIVE TASKS TASKS IN WRAP UP" at bounding box center [155, 176] width 236 height 279
click at [147, 287] on div "+19513136900 Live | 00:45 ALL TASKS ALL TASKS ACTIVE TASKS TASKS IN WRAP UP" at bounding box center [155, 176] width 236 height 279
click at [225, 358] on span "HANG UP" at bounding box center [223, 359] width 51 height 12
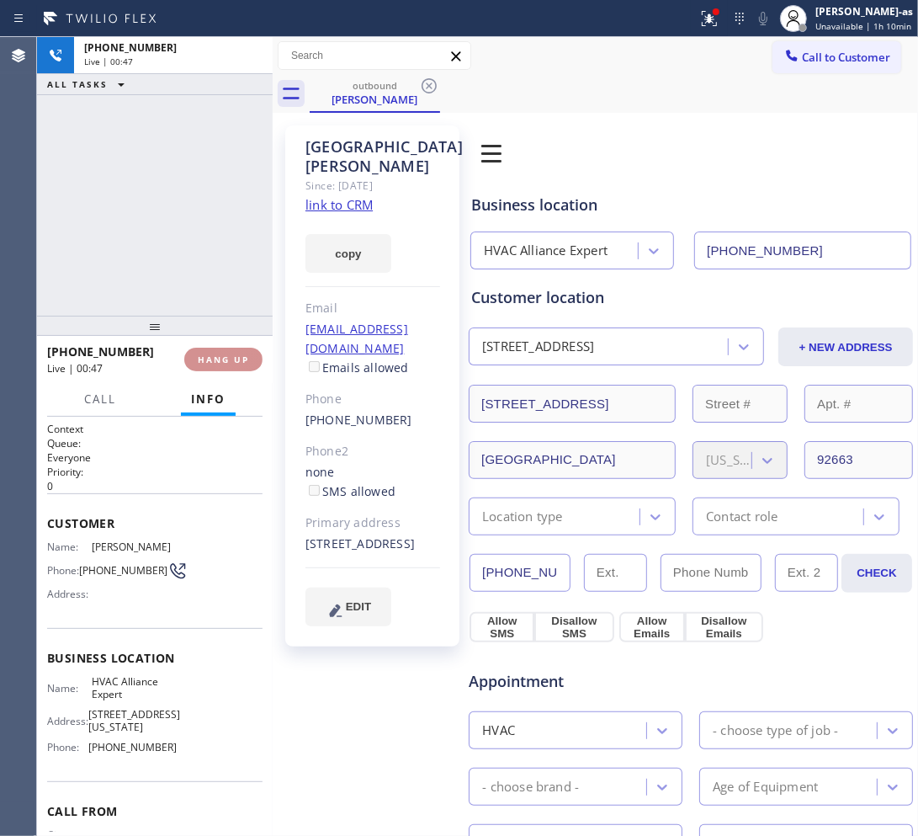
click at [225, 358] on span "HANG UP" at bounding box center [223, 359] width 51 height 12
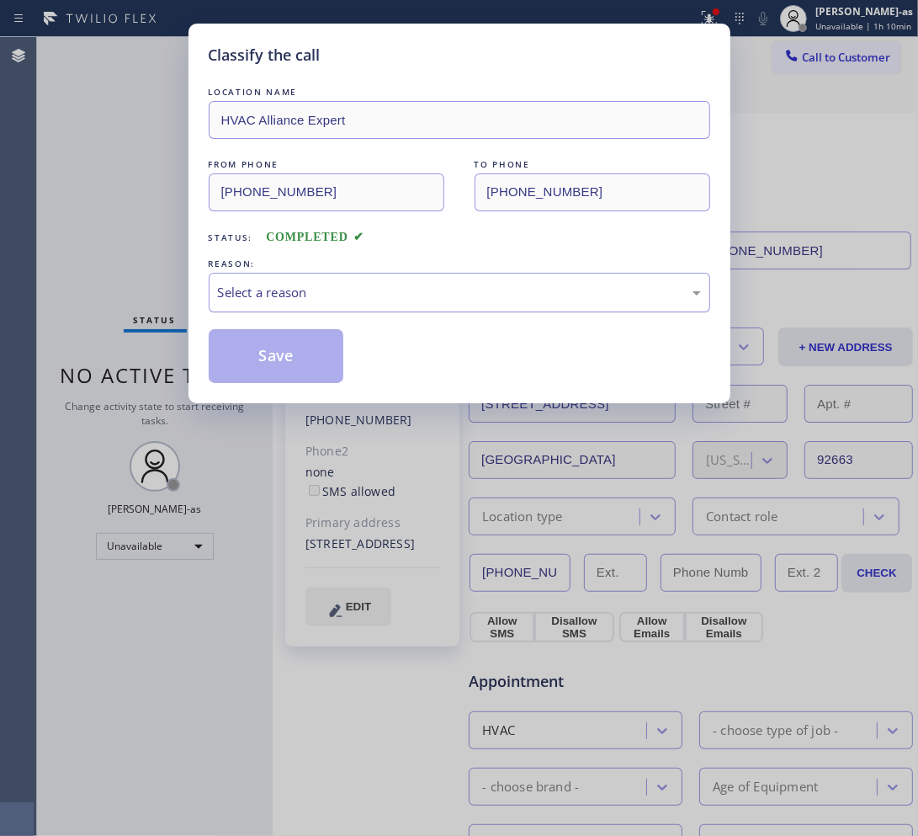
drag, startPoint x: 278, startPoint y: 296, endPoint x: 292, endPoint y: 310, distance: 19.6
click at [279, 296] on div "Select a reason" at bounding box center [459, 292] width 483 height 19
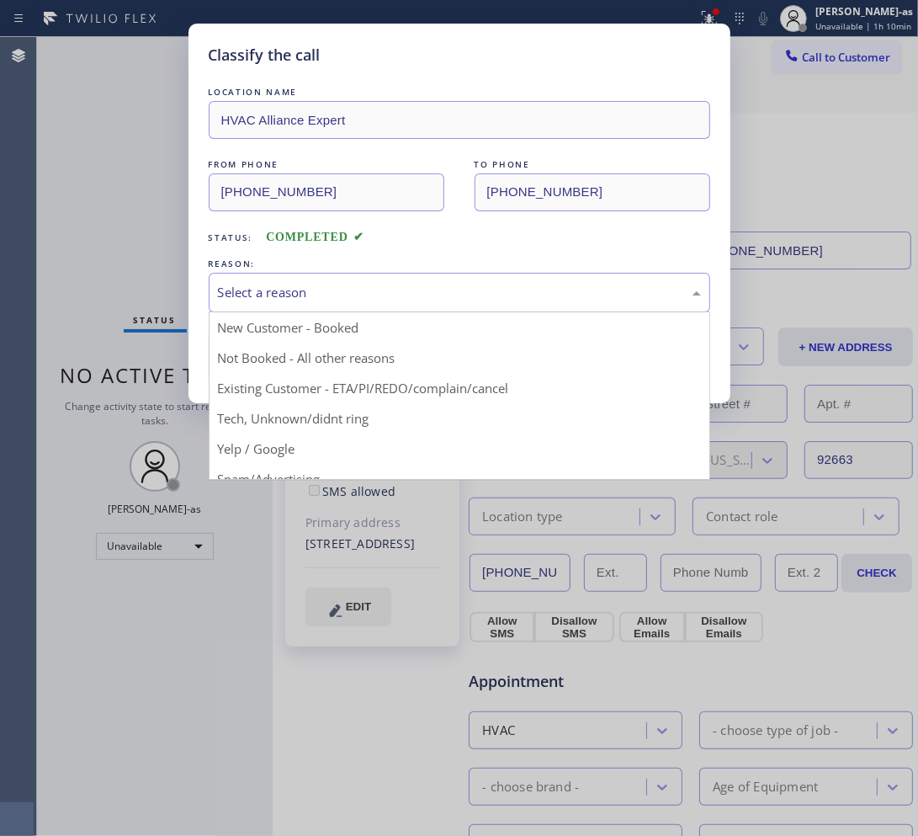
drag, startPoint x: 406, startPoint y: 381, endPoint x: 373, endPoint y: 366, distance: 36.9
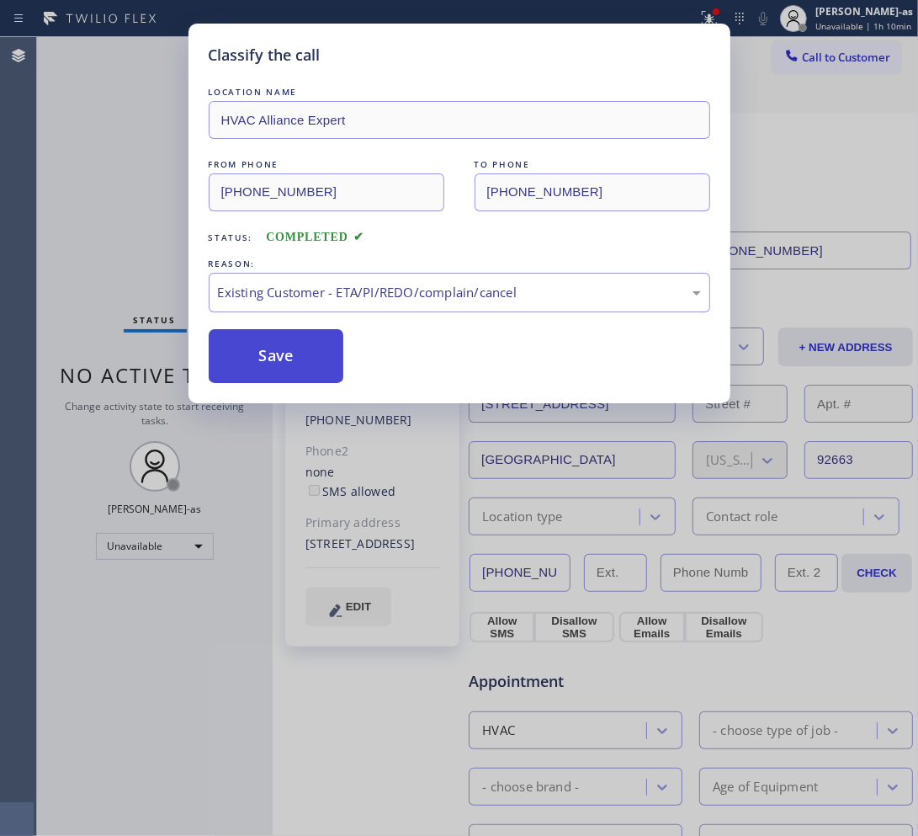
click at [295, 354] on button "Save" at bounding box center [276, 356] width 135 height 54
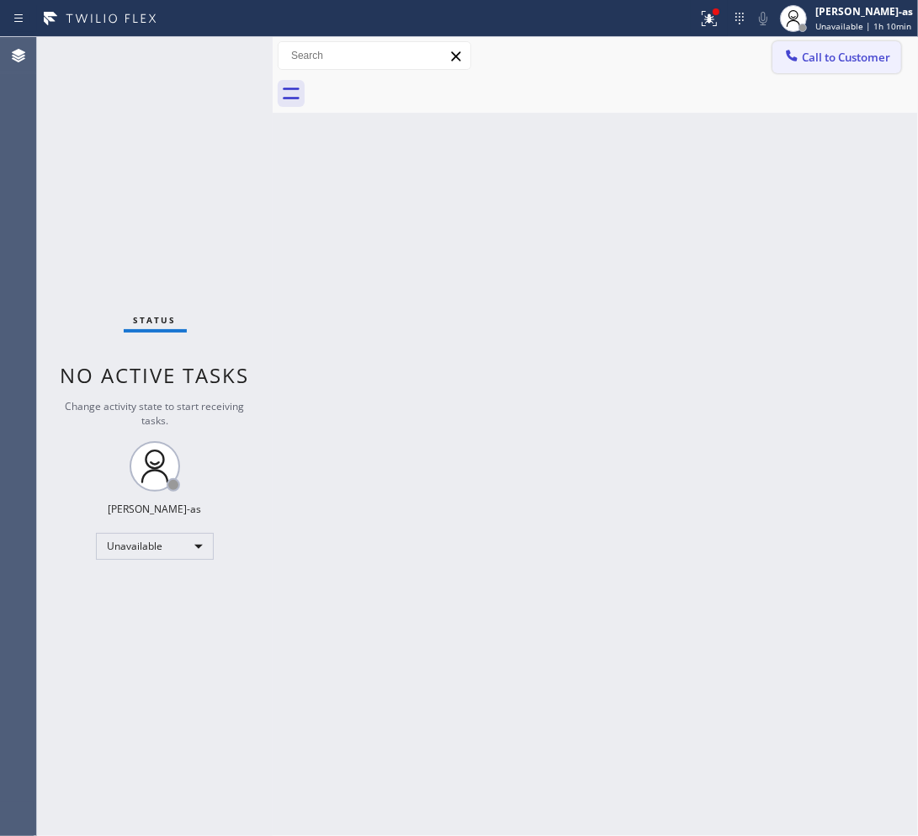
click at [814, 56] on span "Call to Customer" at bounding box center [846, 57] width 88 height 15
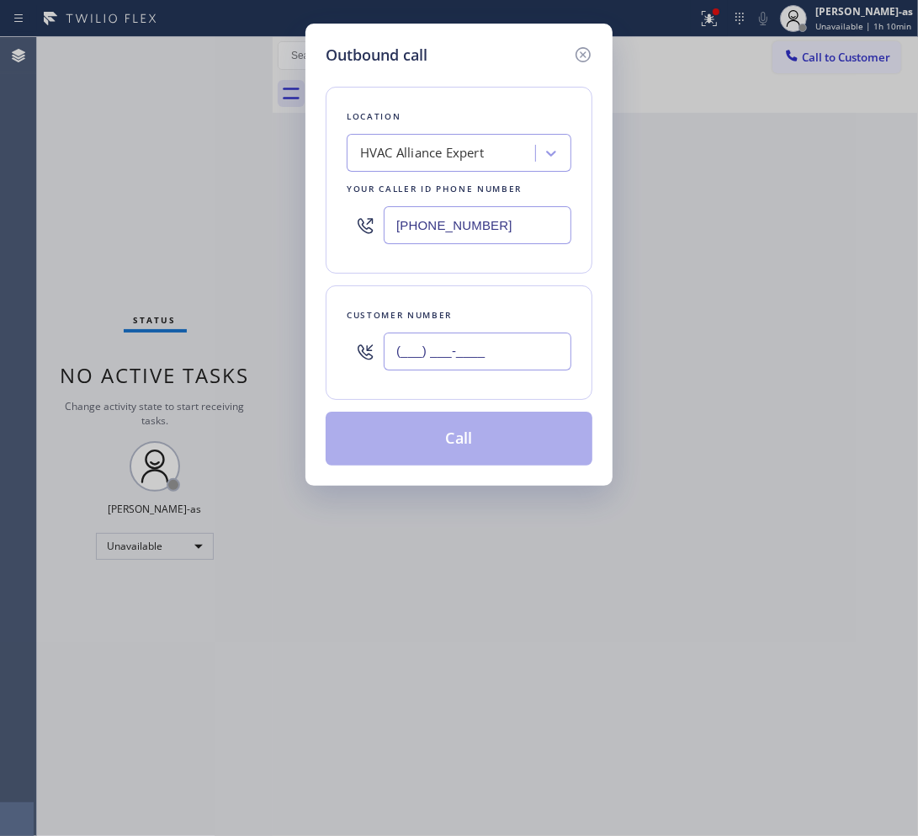
click at [465, 360] on input "(___) ___-____" at bounding box center [478, 351] width 188 height 38
paste input "626) 905-9557"
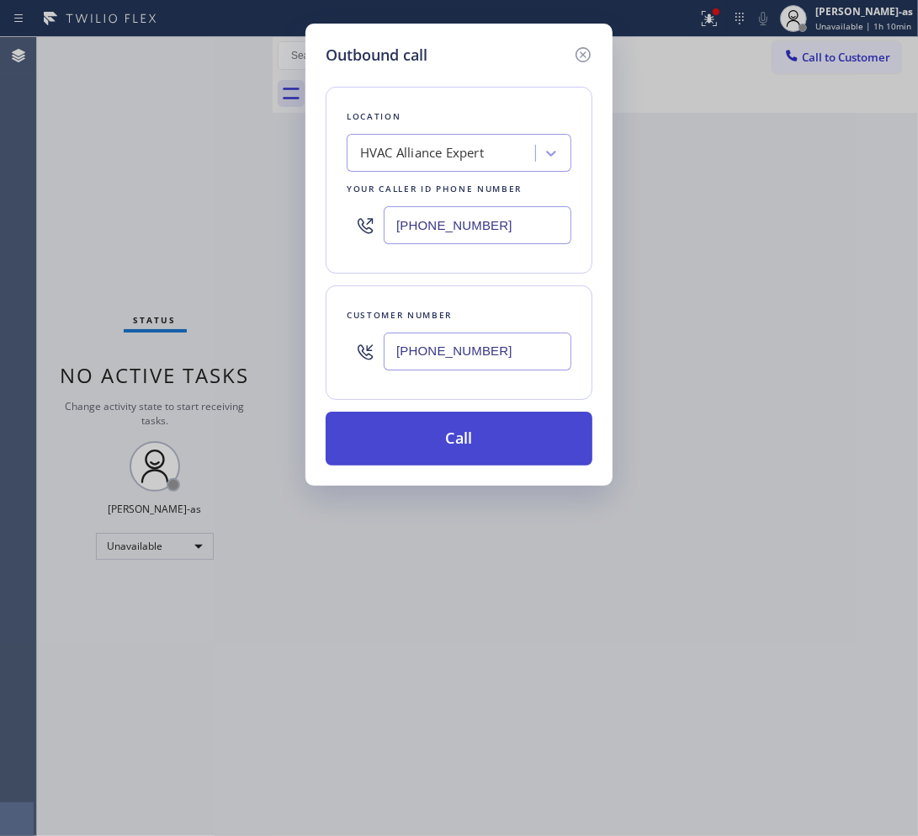
type input "(626) 905-9557"
click at [478, 436] on button "Call" at bounding box center [459, 438] width 267 height 54
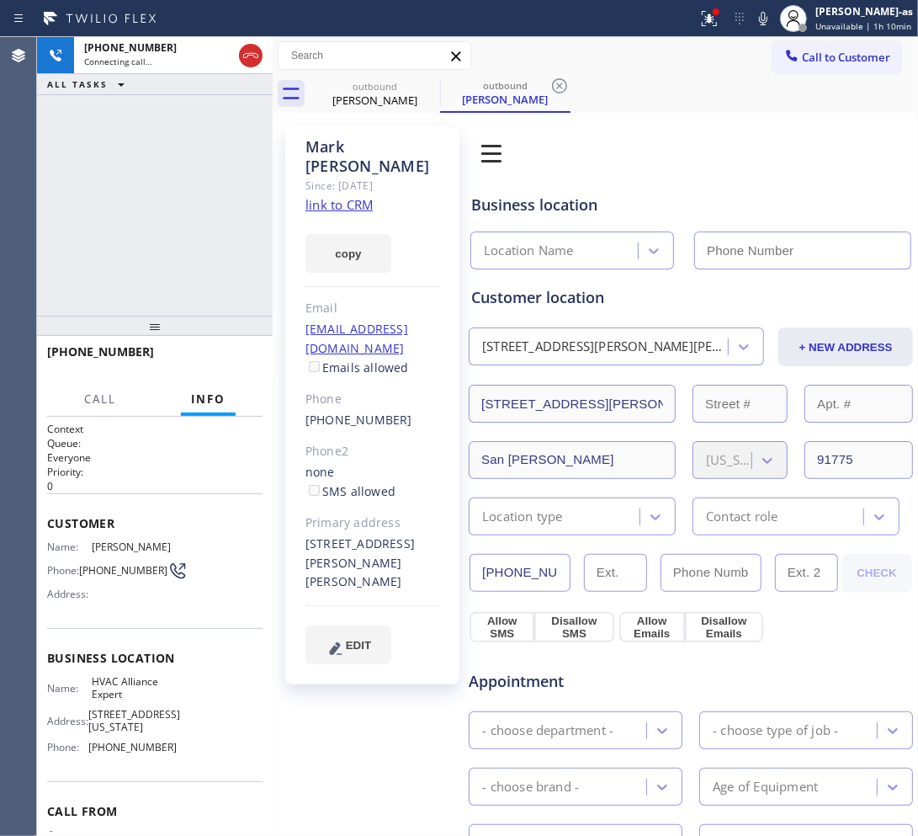
type input "(855) 999-4417"
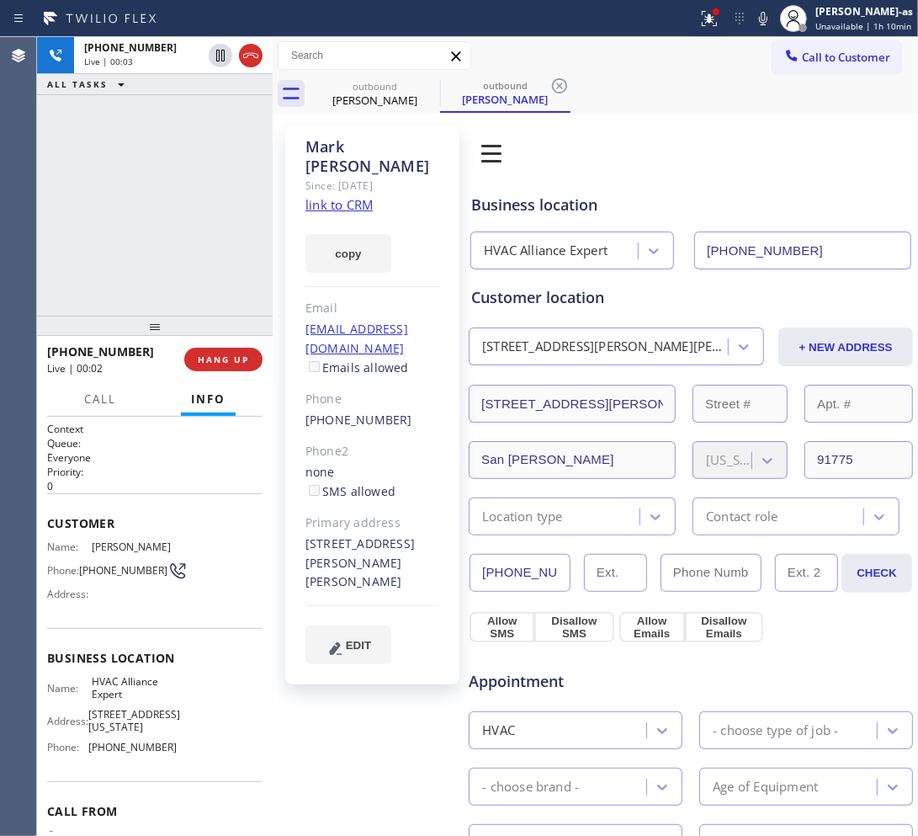
drag, startPoint x: 164, startPoint y: 188, endPoint x: 165, endPoint y: 178, distance: 9.3
click at [164, 188] on div "+16269059557 Live | 00:03 ALL TASKS ALL TASKS ACTIVE TASKS TASKS IN WRAP UP" at bounding box center [155, 176] width 236 height 279
click at [337, 196] on link "link to CRM" at bounding box center [338, 204] width 67 height 17
drag, startPoint x: 95, startPoint y: 139, endPoint x: 199, endPoint y: 126, distance: 104.3
click at [107, 133] on div "+16269059557 Live | 00:41 ALL TASKS ALL TASKS ACTIVE TASKS TASKS IN WRAP UP" at bounding box center [155, 176] width 236 height 279
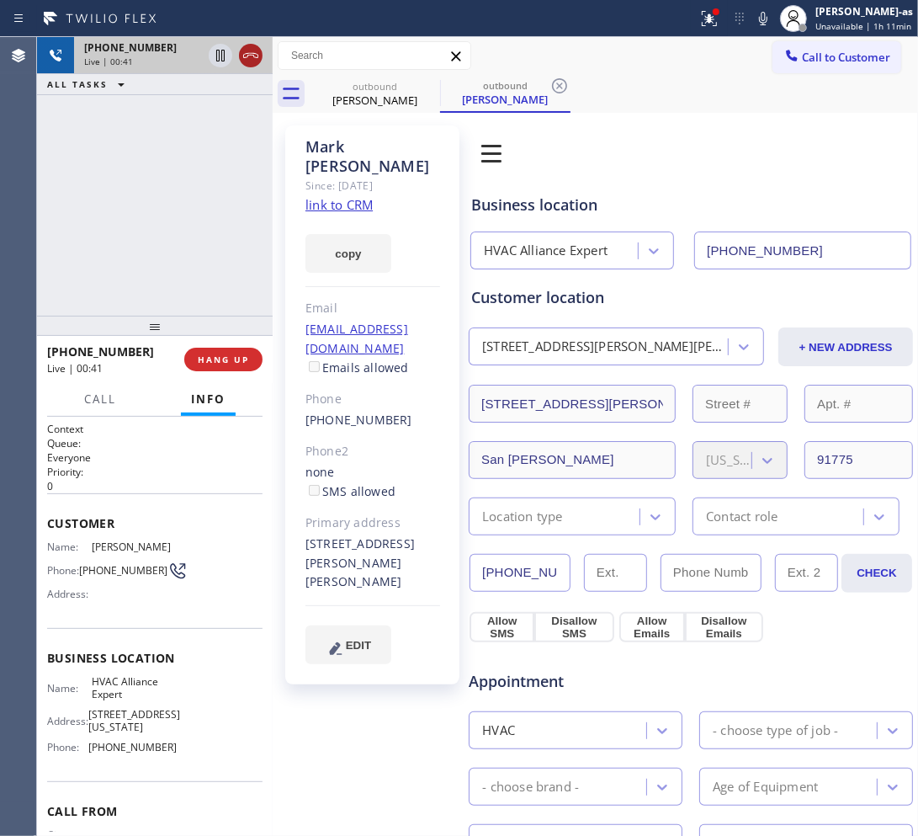
click at [247, 47] on icon at bounding box center [251, 55] width 20 height 20
click at [141, 316] on div at bounding box center [155, 326] width 236 height 20
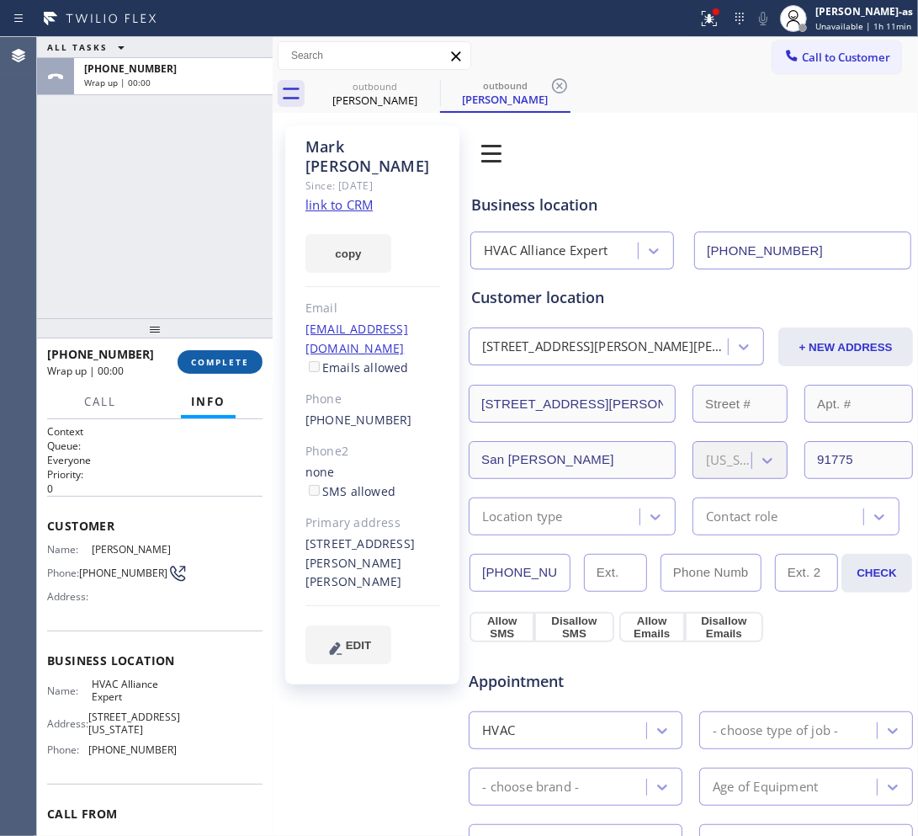
click at [212, 354] on button "COMPLETE" at bounding box center [220, 362] width 85 height 24
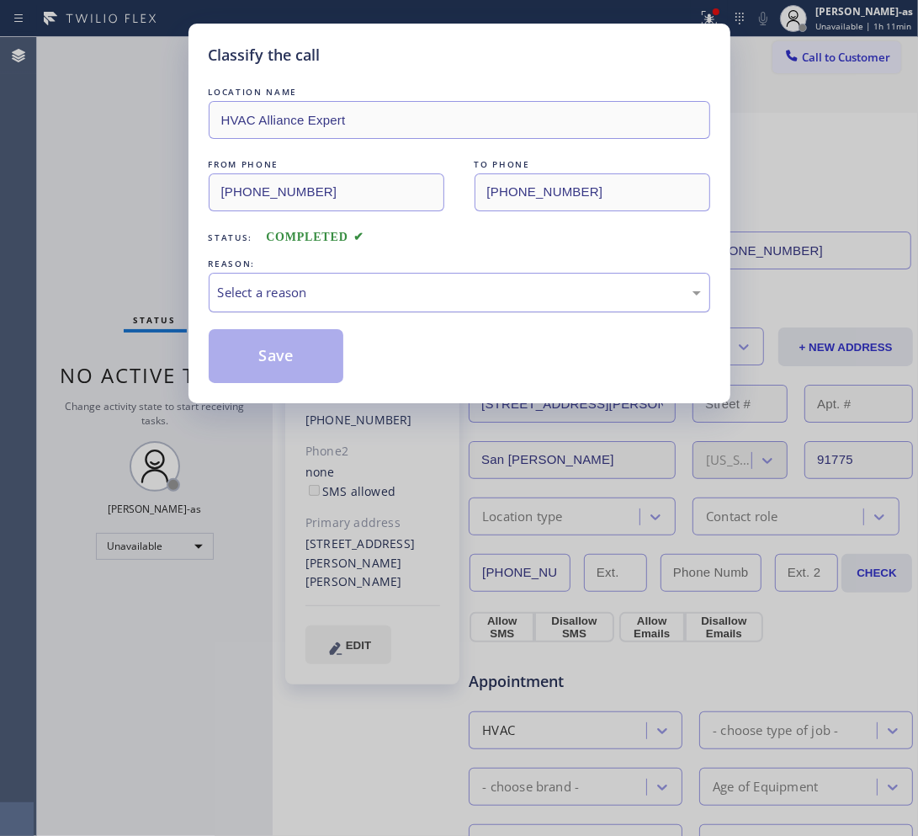
click at [280, 291] on div "Select a reason" at bounding box center [459, 292] width 483 height 19
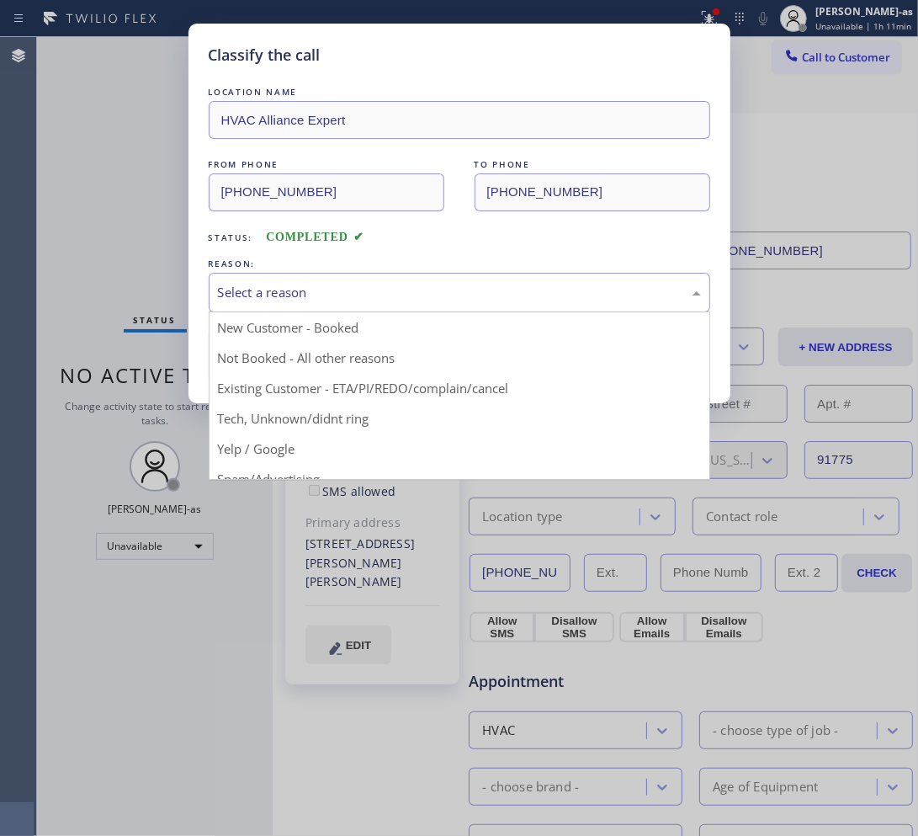
drag, startPoint x: 447, startPoint y: 396, endPoint x: 436, endPoint y: 384, distance: 16.7
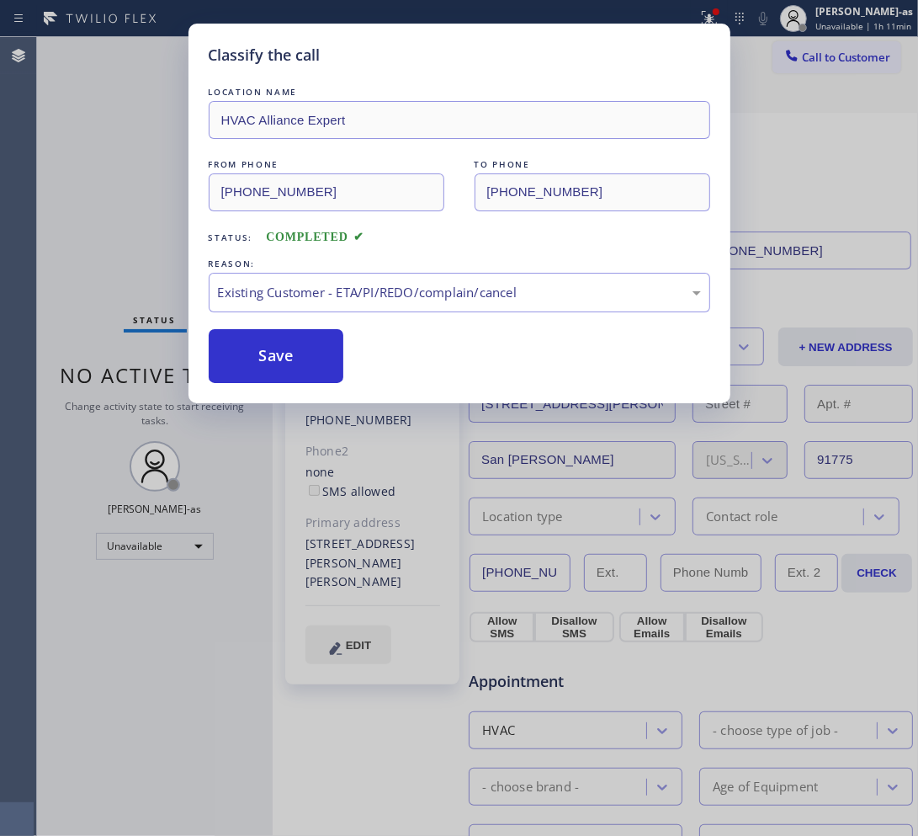
click at [322, 355] on button "Save" at bounding box center [276, 356] width 135 height 54
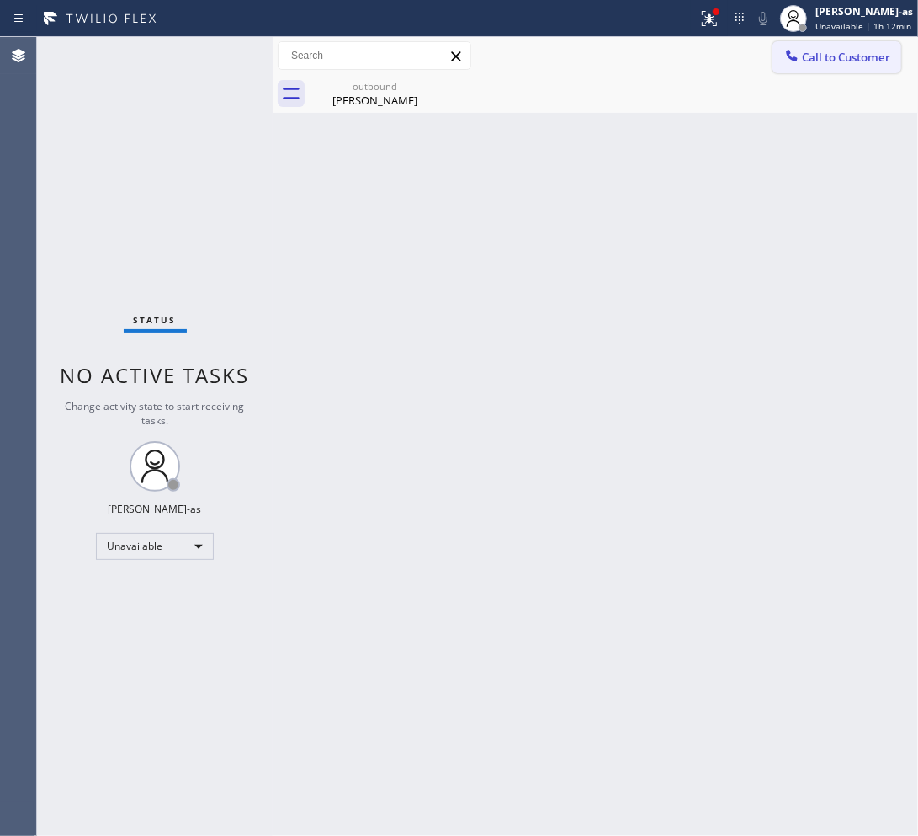
click at [809, 53] on span "Call to Customer" at bounding box center [846, 57] width 88 height 15
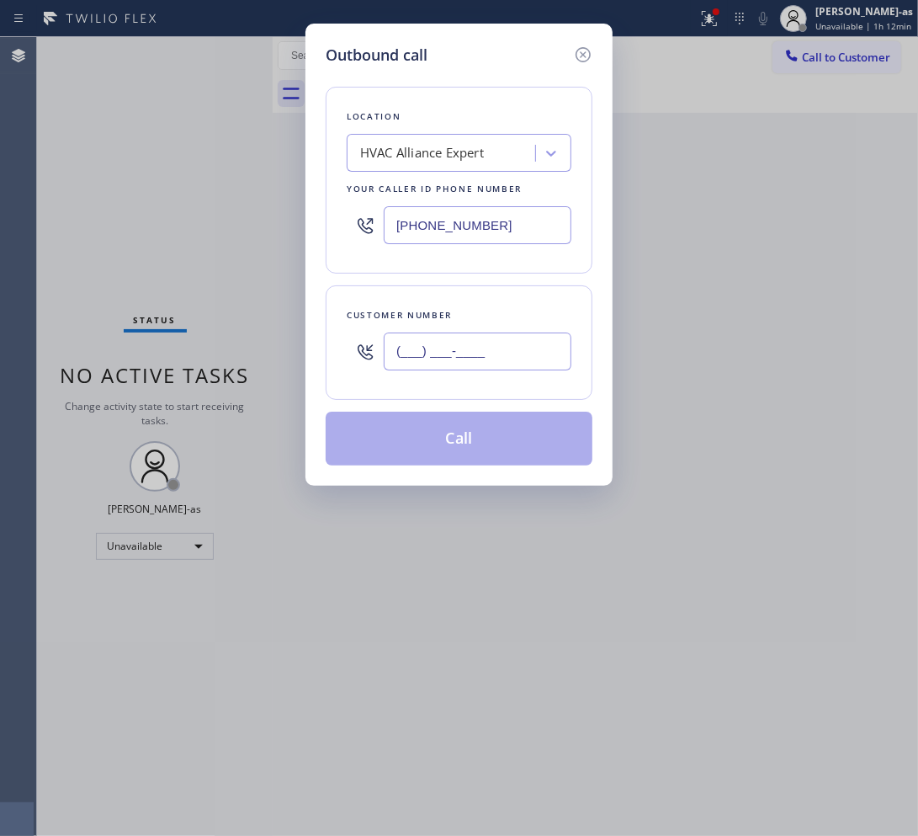
click at [459, 358] on input "(___) ___-____" at bounding box center [478, 351] width 188 height 38
paste input "323) 445-5417"
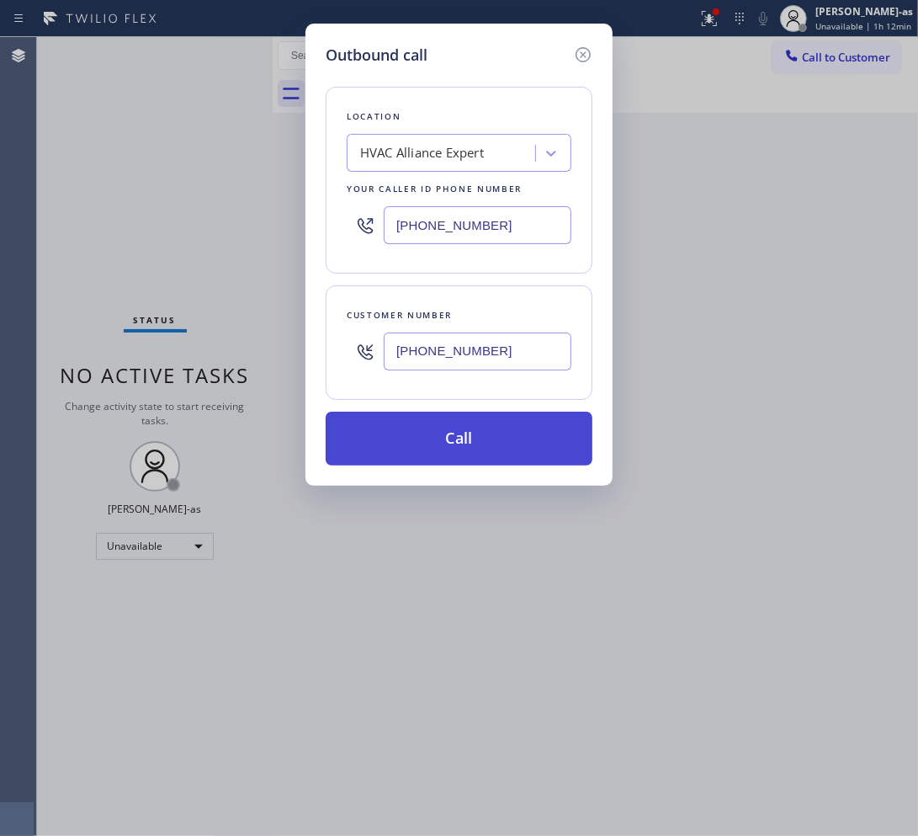
type input "(323) 445-5417"
click at [455, 431] on button "Call" at bounding box center [459, 438] width 267 height 54
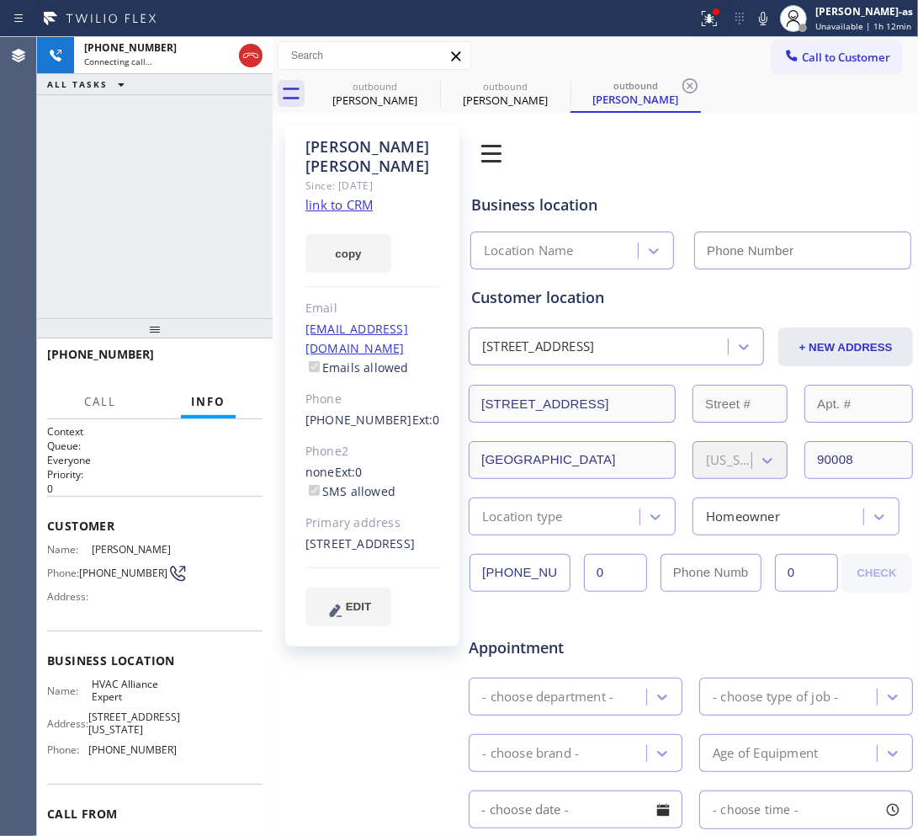
type input "(855) 999-4417"
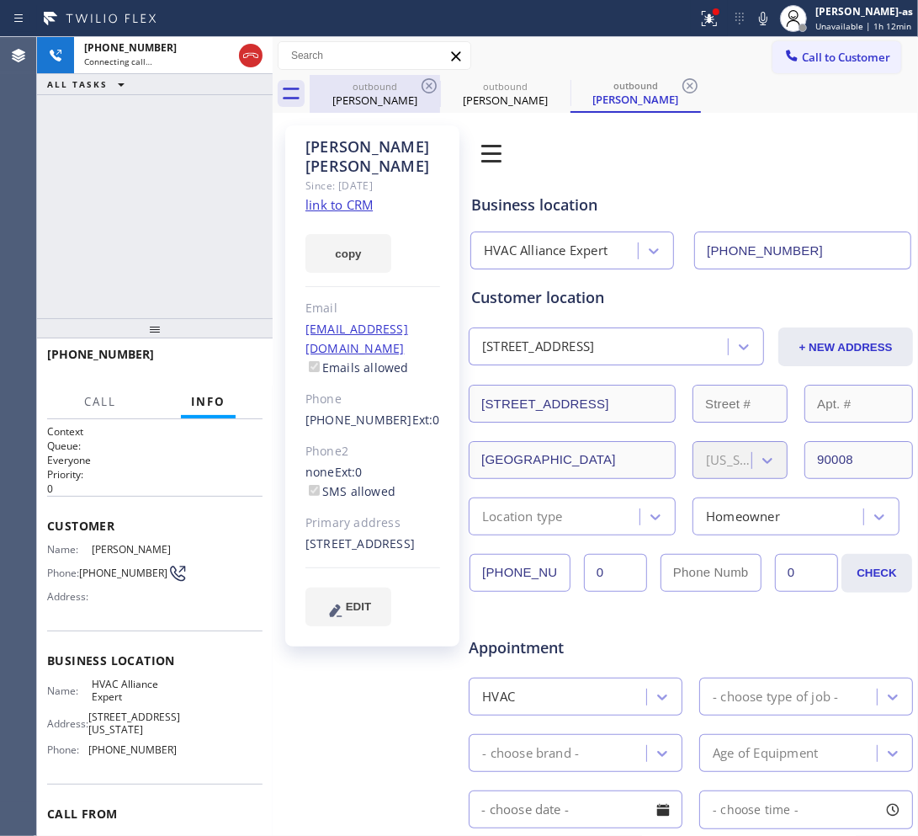
click at [362, 87] on div "outbound" at bounding box center [374, 86] width 127 height 13
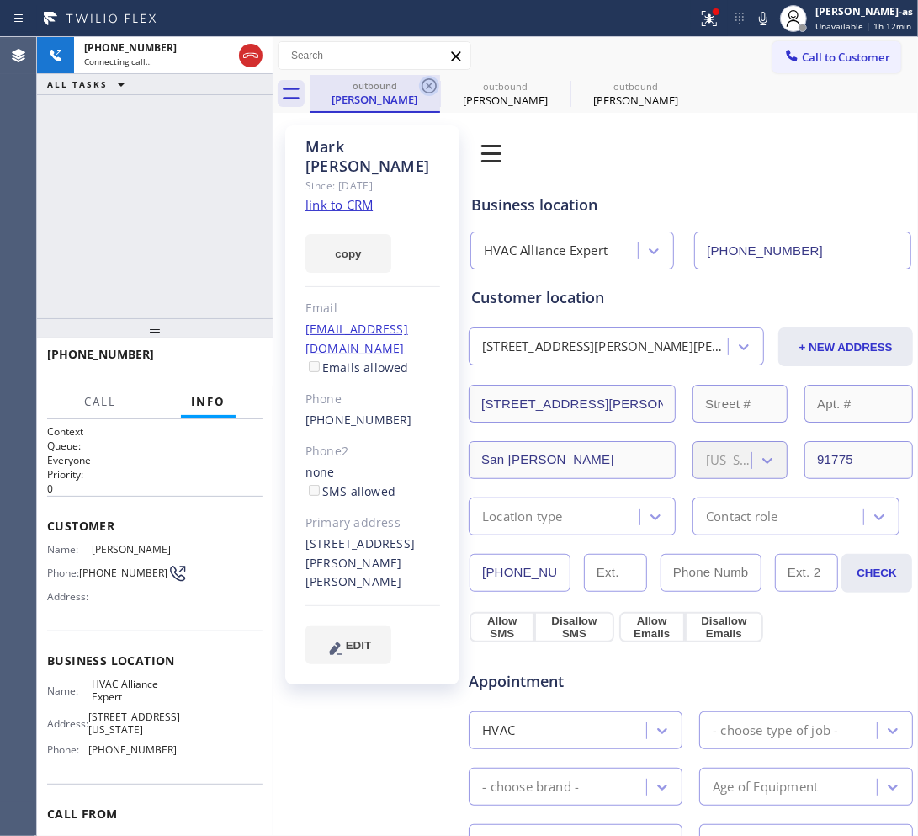
click at [425, 77] on icon at bounding box center [429, 86] width 20 height 20
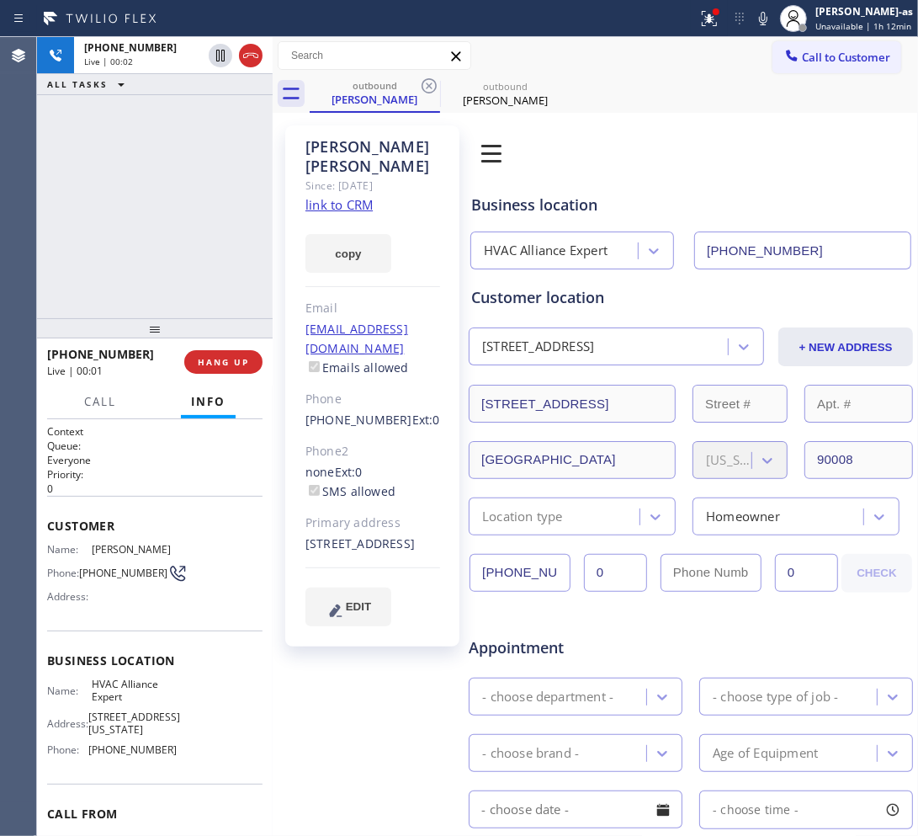
click at [182, 198] on div "+13234455417 Live | 00:02 ALL TASKS ALL TASKS ACTIVE TASKS TASKS IN WRAP UP" at bounding box center [155, 177] width 236 height 281
click at [371, 196] on link "link to CRM" at bounding box center [338, 204] width 67 height 17
click at [82, 209] on div "+13234455417 Live | 00:52 ALL TASKS ALL TASKS ACTIVE TASKS TASKS IN WRAP UP" at bounding box center [155, 177] width 236 height 281
click at [212, 369] on button "HANG UP" at bounding box center [223, 362] width 78 height 24
drag, startPoint x: 249, startPoint y: 368, endPoint x: 241, endPoint y: 369, distance: 8.5
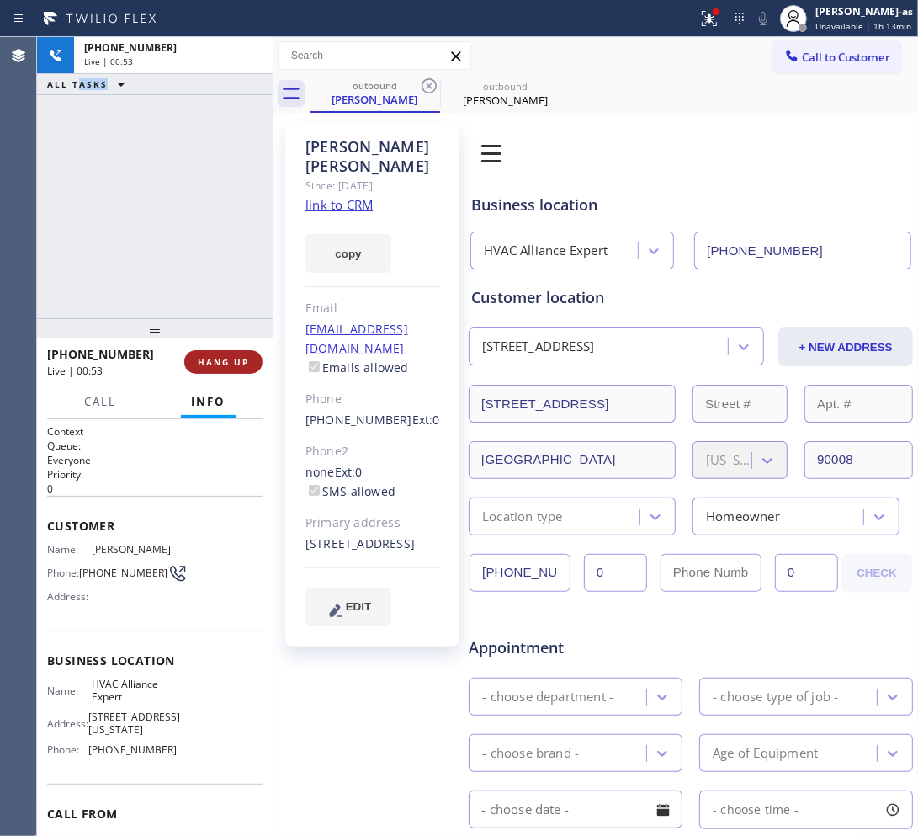
click at [248, 369] on button "HANG UP" at bounding box center [223, 362] width 78 height 24
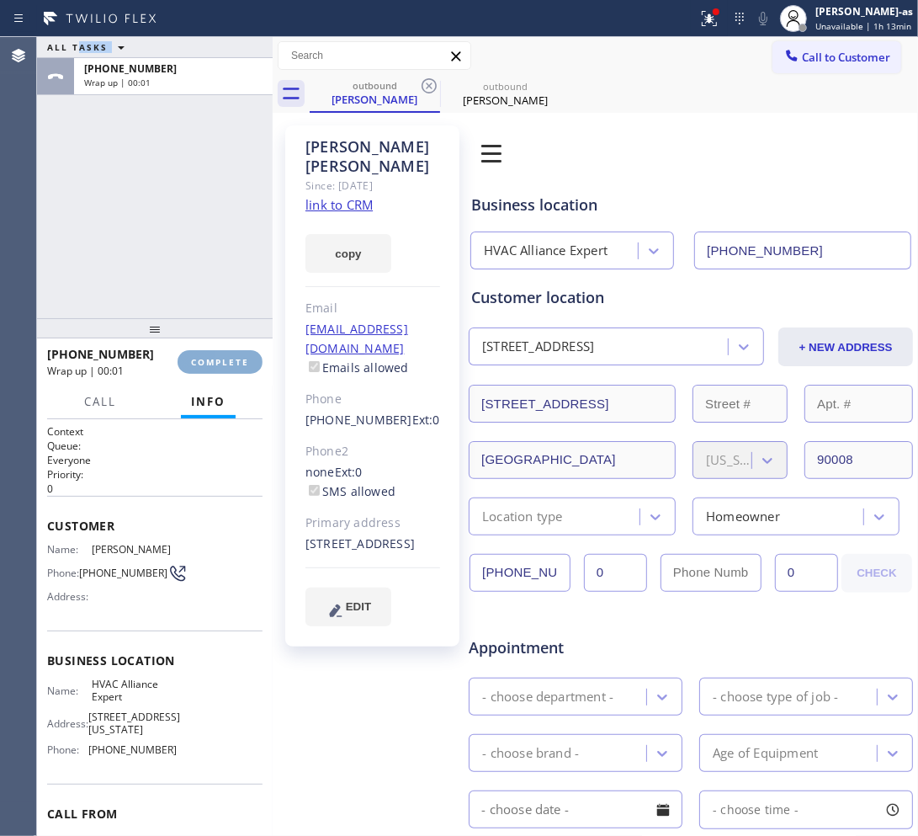
click at [233, 363] on span "COMPLETE" at bounding box center [220, 362] width 58 height 12
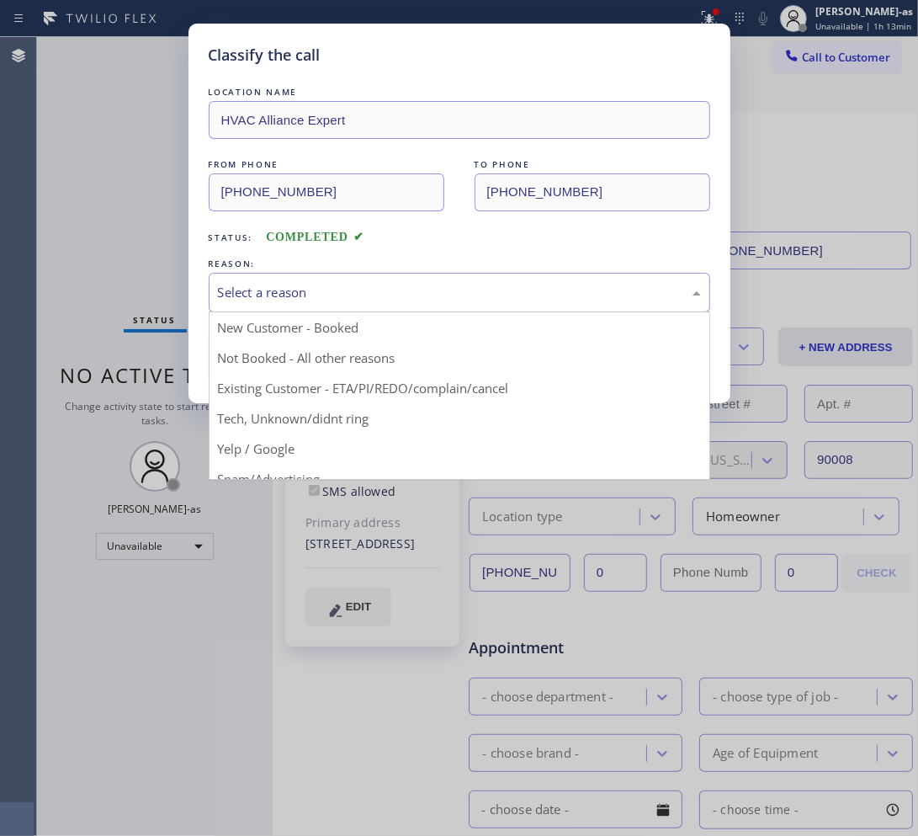
click at [292, 286] on div "Select a reason" at bounding box center [459, 292] width 483 height 19
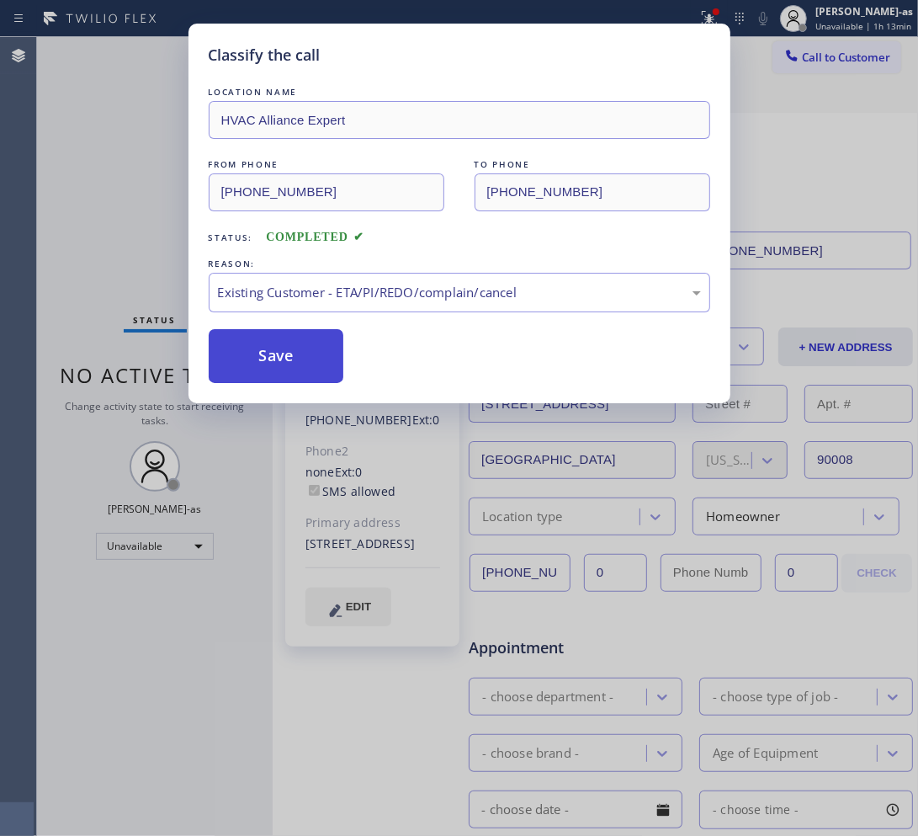
click at [254, 347] on button "Save" at bounding box center [276, 356] width 135 height 54
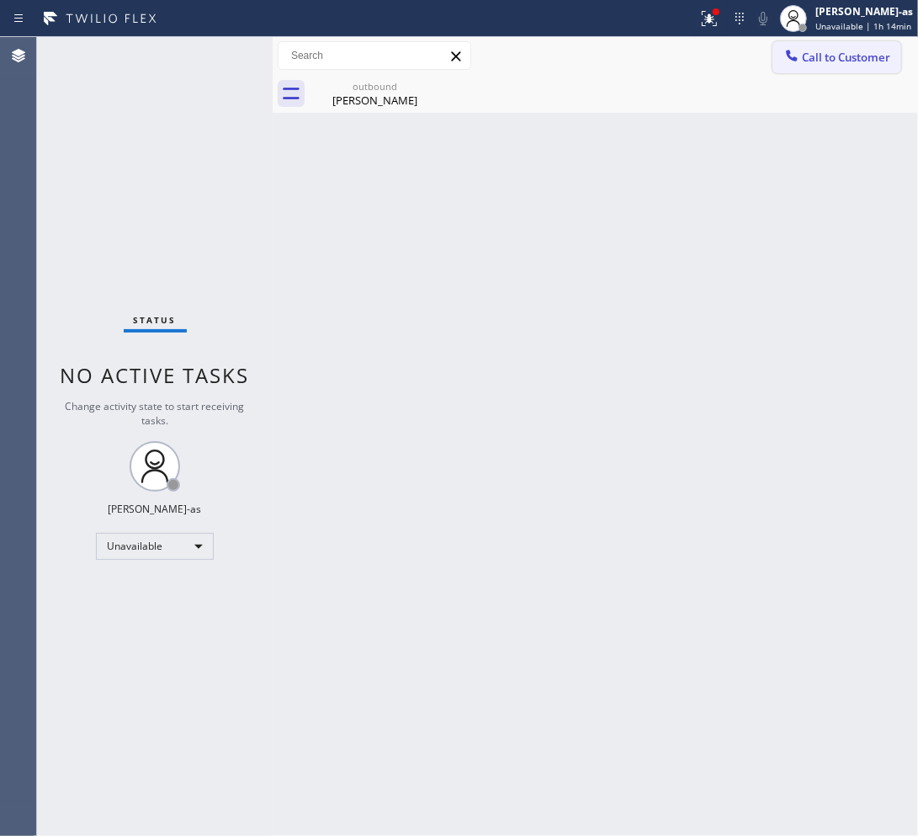
click at [818, 53] on span "Call to Customer" at bounding box center [846, 57] width 88 height 15
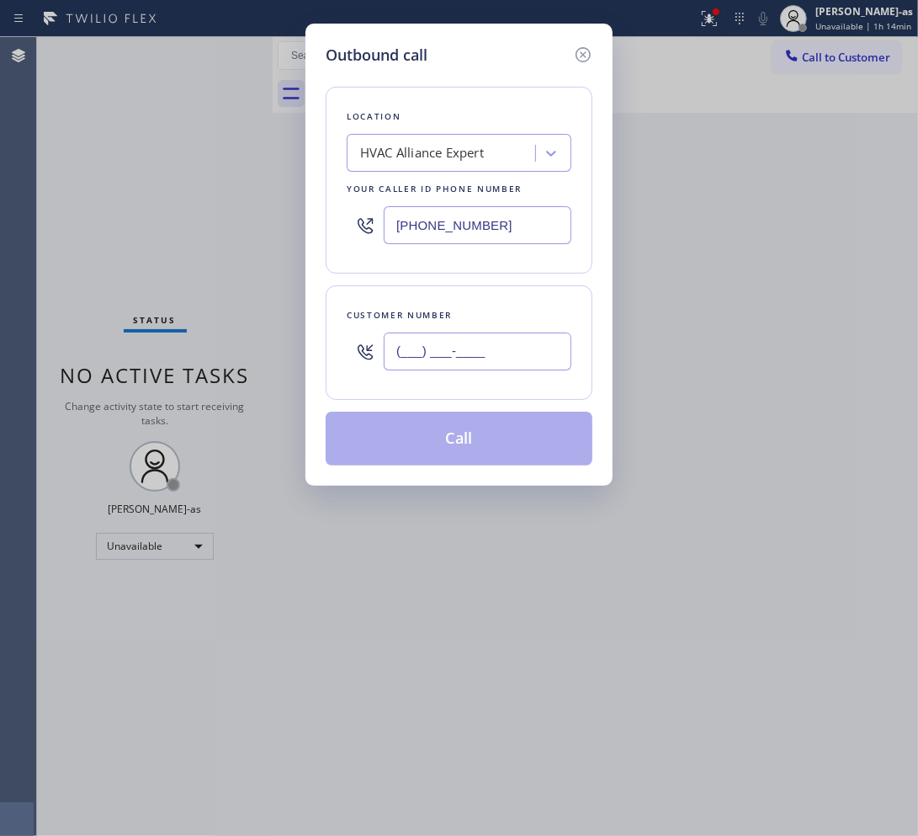
click at [502, 367] on input "(___) ___-____" at bounding box center [478, 351] width 188 height 38
paste input "323) 491-4300"
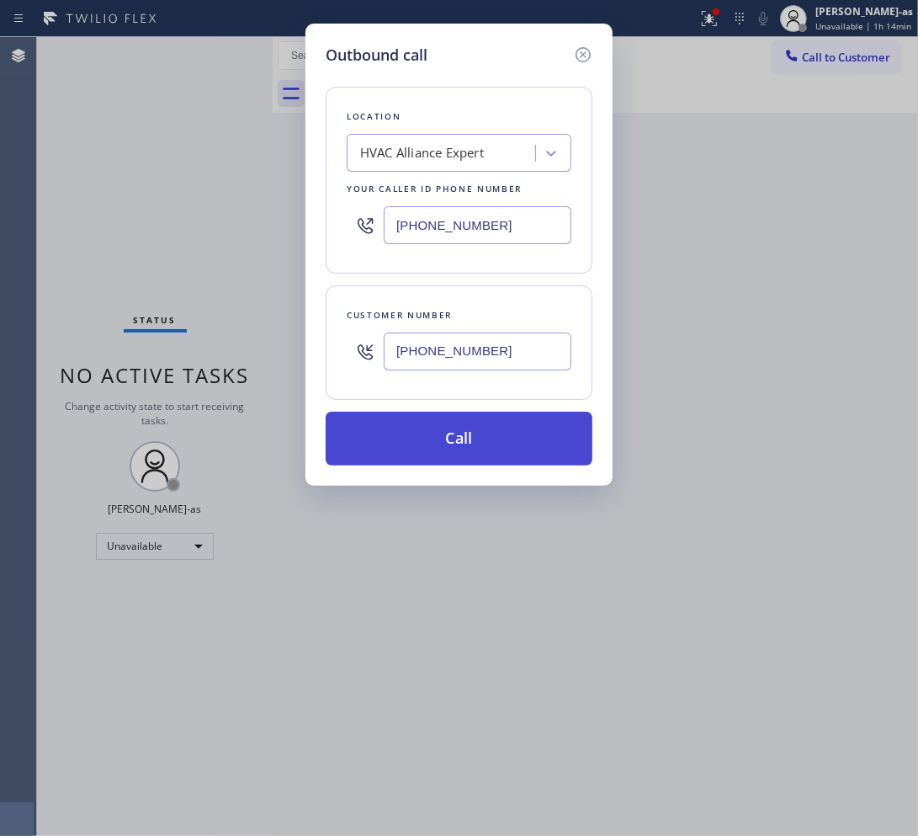
type input "(323) 491-4300"
drag, startPoint x: 522, startPoint y: 431, endPoint x: 363, endPoint y: 162, distance: 311.6
click at [520, 427] on button "Call" at bounding box center [459, 438] width 267 height 54
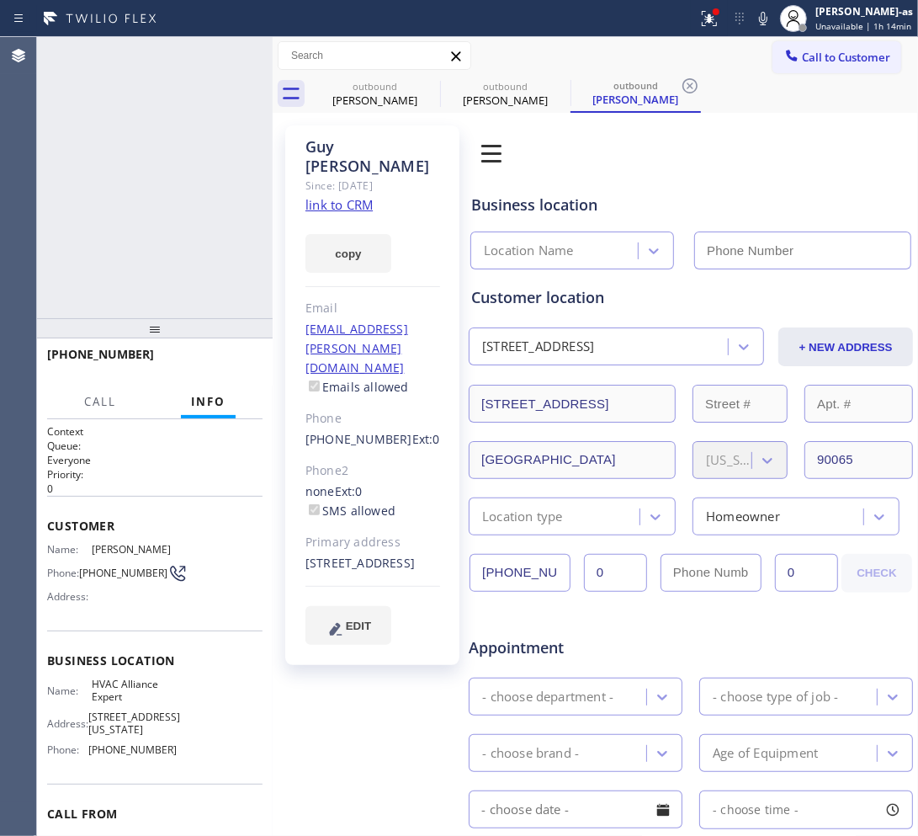
type input "(855) 999-4417"
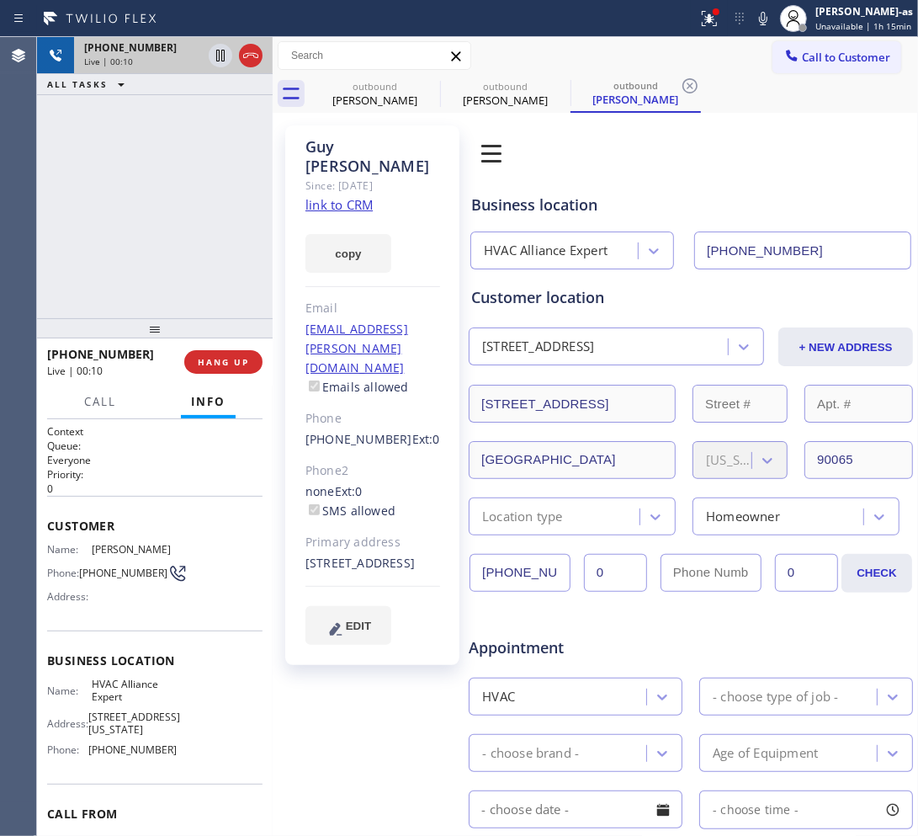
click at [266, 48] on div "+13234914300 Live | 00:10" at bounding box center [155, 55] width 236 height 37
click at [263, 53] on div at bounding box center [235, 55] width 61 height 37
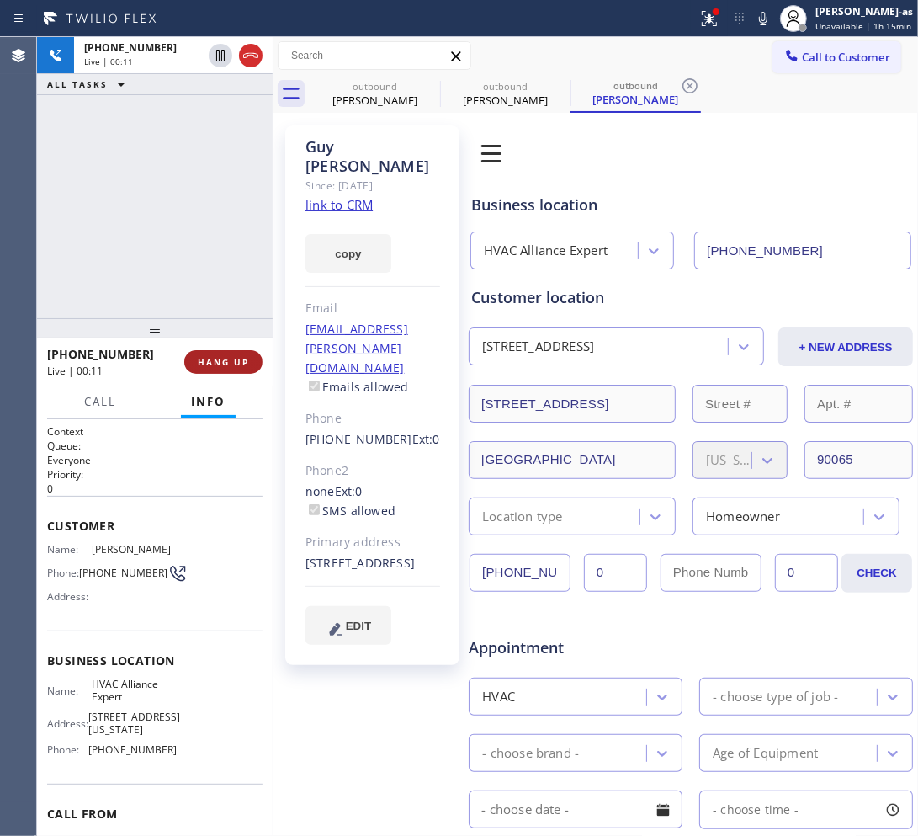
drag, startPoint x: 231, startPoint y: 362, endPoint x: 220, endPoint y: 366, distance: 11.7
click at [223, 366] on span "HANG UP" at bounding box center [223, 362] width 51 height 12
click at [220, 366] on span "HANG UP" at bounding box center [223, 362] width 51 height 12
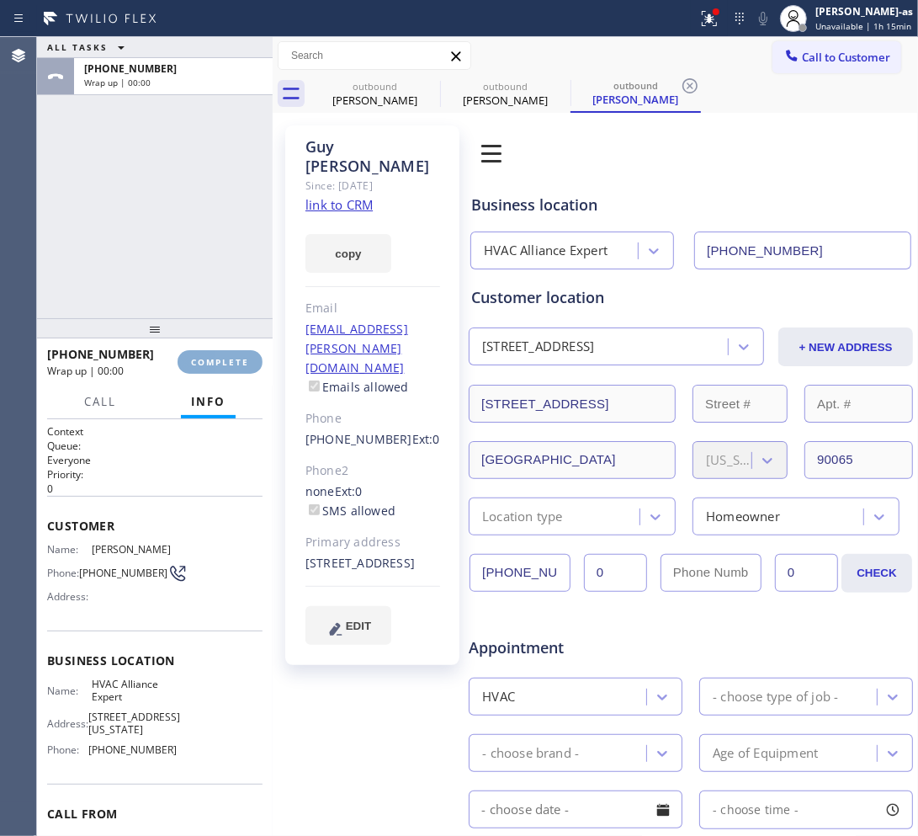
click at [217, 364] on span "COMPLETE" at bounding box center [220, 362] width 58 height 12
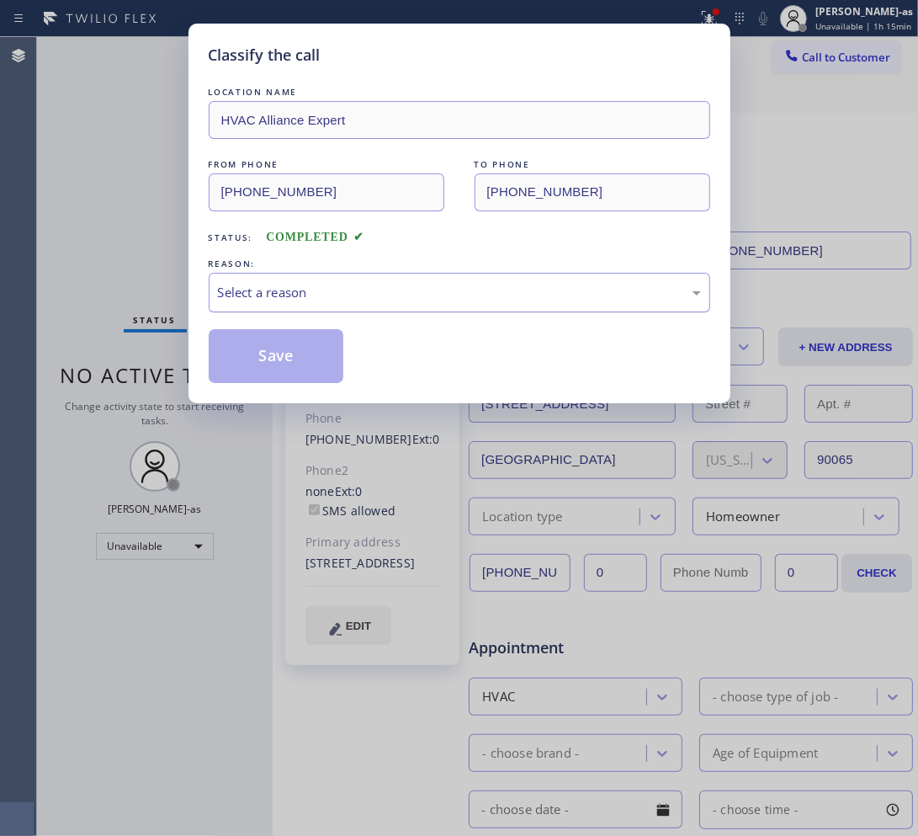
click at [363, 279] on div "Select a reason" at bounding box center [459, 293] width 501 height 40
click at [272, 356] on button "Save" at bounding box center [276, 356] width 135 height 54
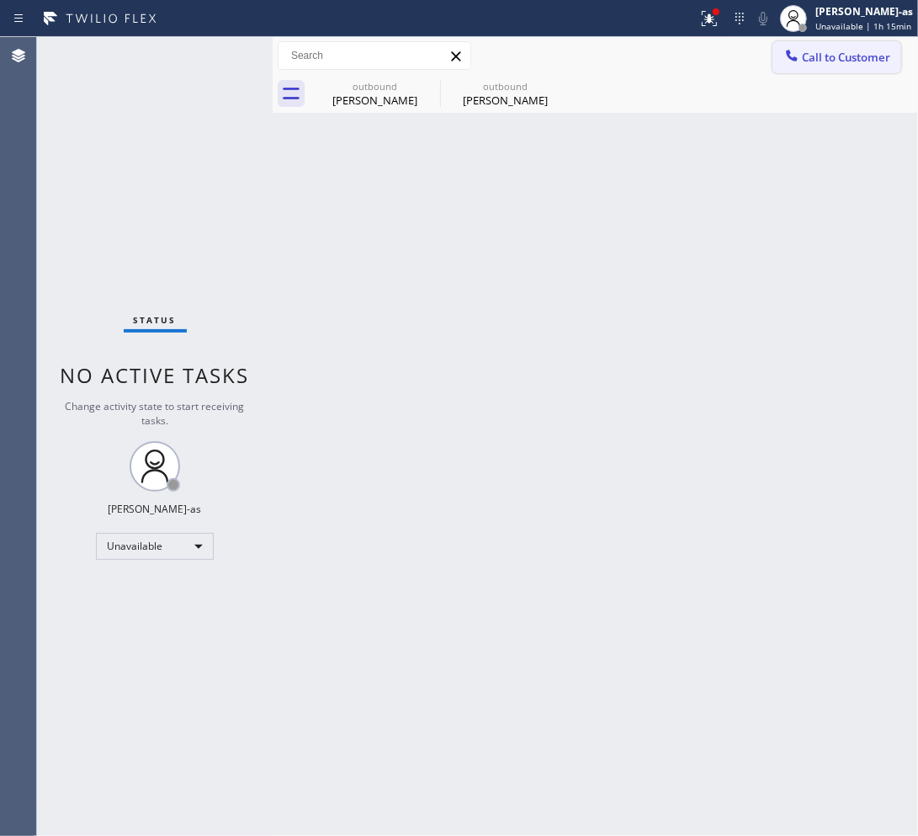
click at [859, 56] on span "Call to Customer" at bounding box center [846, 57] width 88 height 15
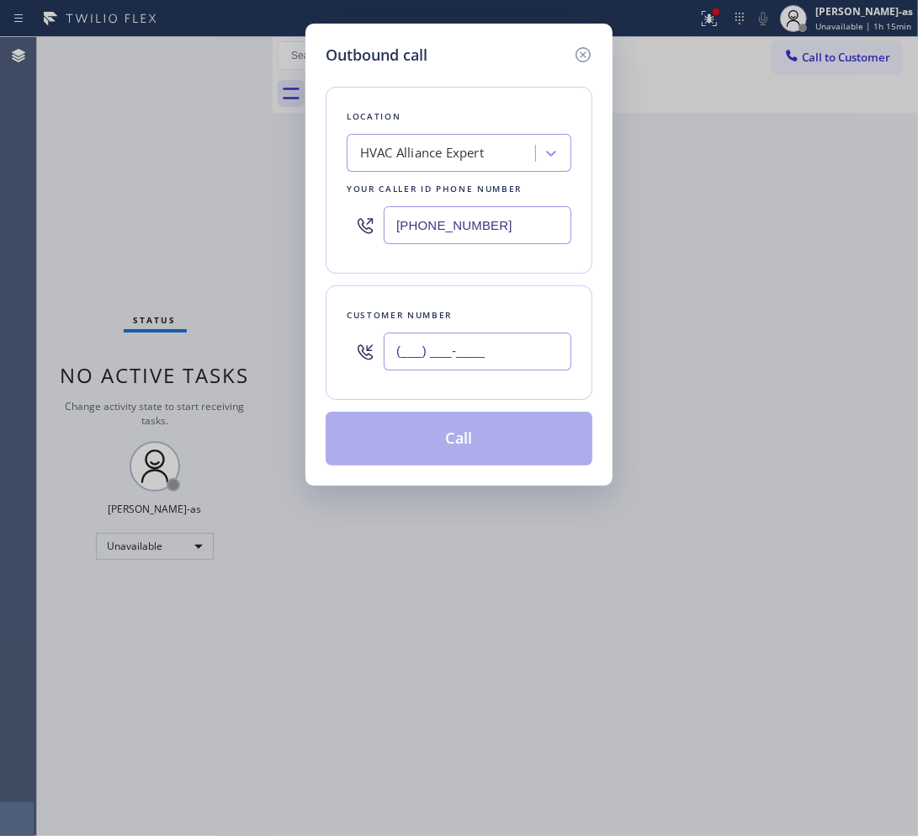
click at [456, 352] on input "(___) ___-____" at bounding box center [478, 351] width 188 height 38
paste input "410) 241-8085"
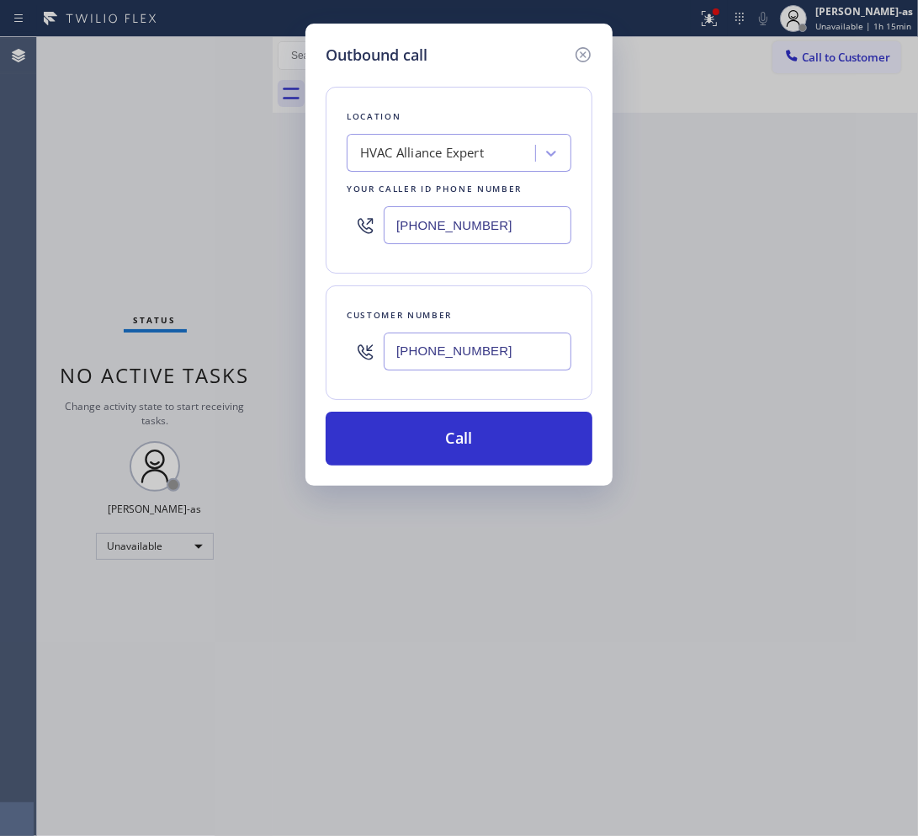
type input "(410) 241-8085"
click at [502, 143] on div "HVAC Alliance Expert" at bounding box center [443, 153] width 183 height 29
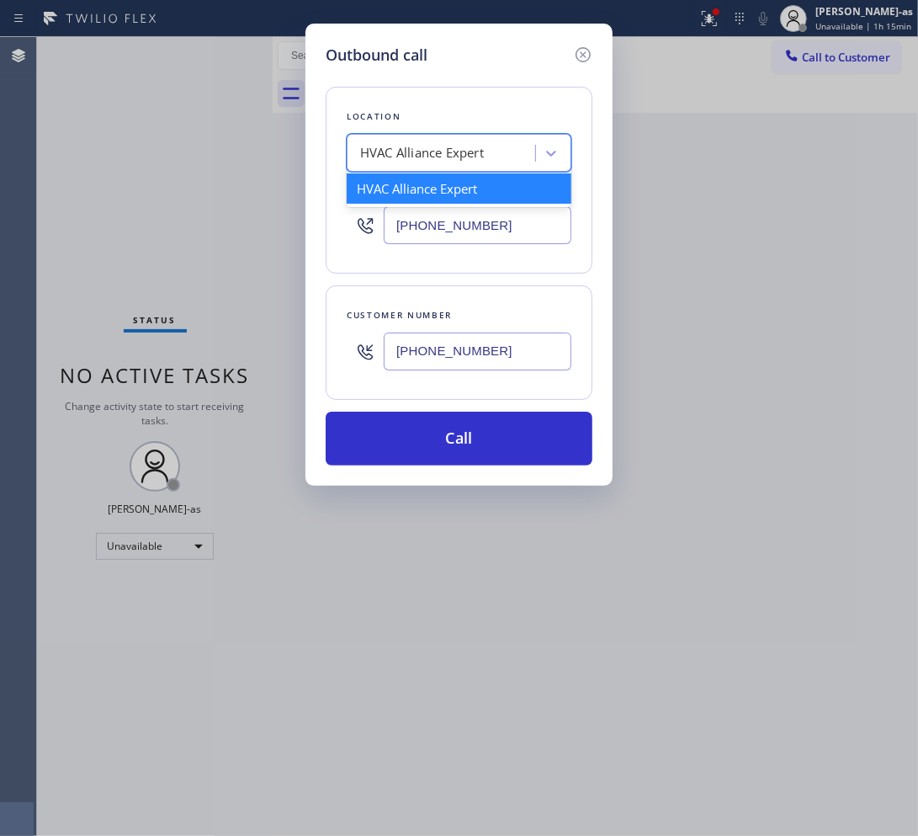
paste input "Thermador Repair Group Coral Gables"
type input "Thermador Repair Group Coral Gables"
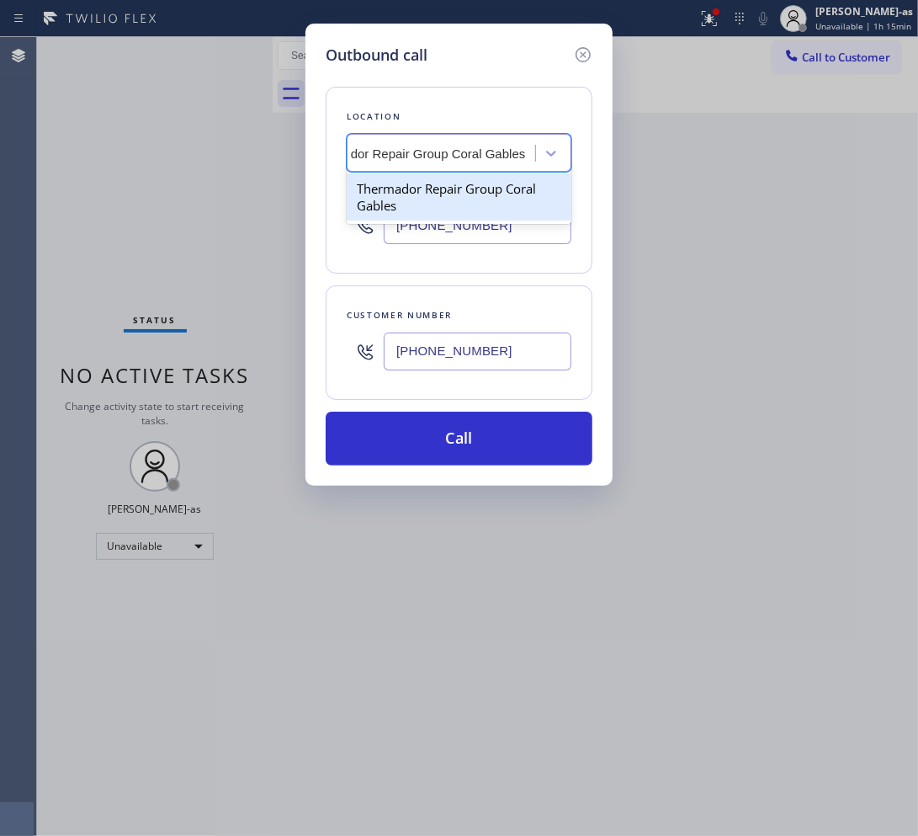
drag, startPoint x: 406, startPoint y: 202, endPoint x: 443, endPoint y: 296, distance: 101.6
click at [406, 202] on div "Thermador Repair Group Coral Gables" at bounding box center [459, 196] width 225 height 47
type input "(786) 661-1617"
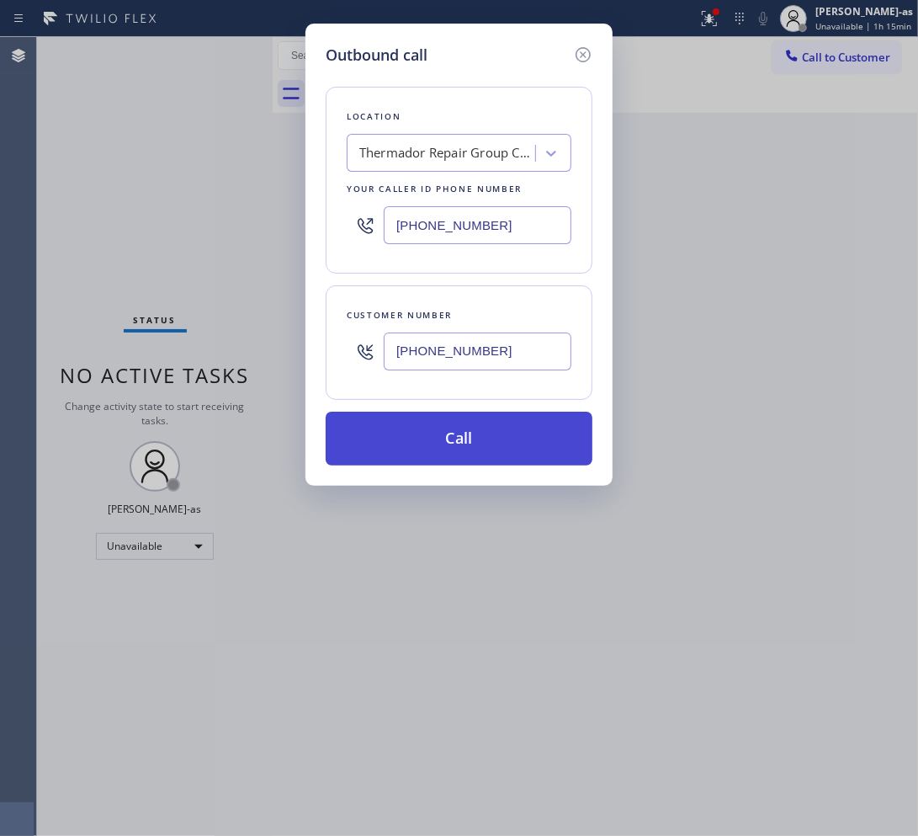
click at [461, 443] on button "Call" at bounding box center [459, 438] width 267 height 54
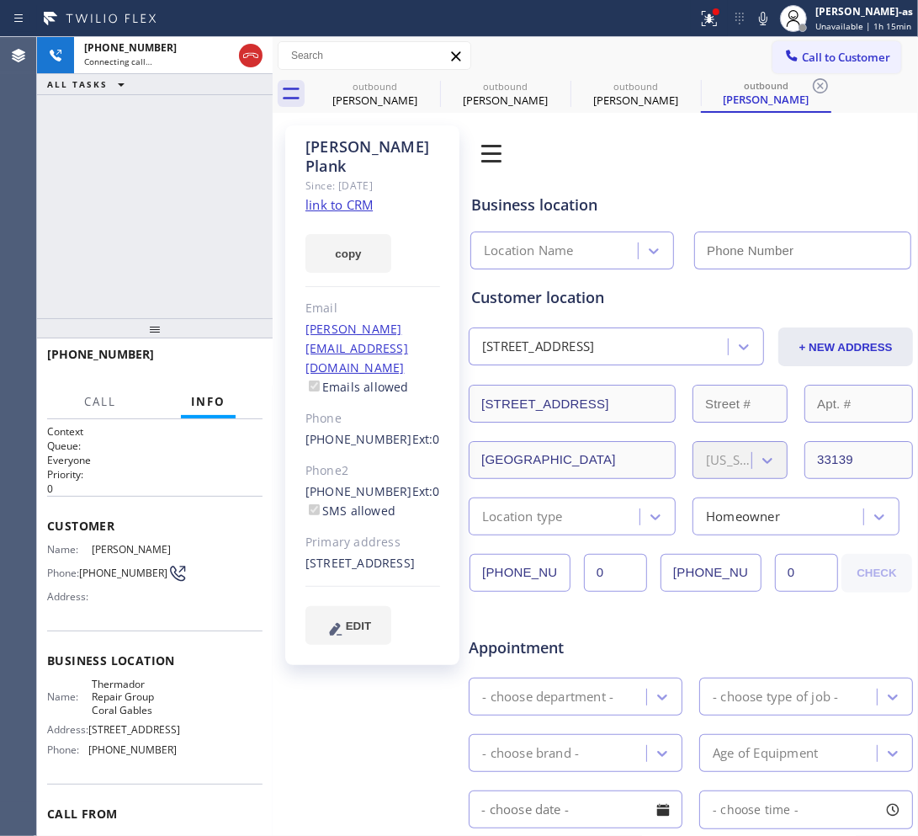
type input "(786) 661-1617"
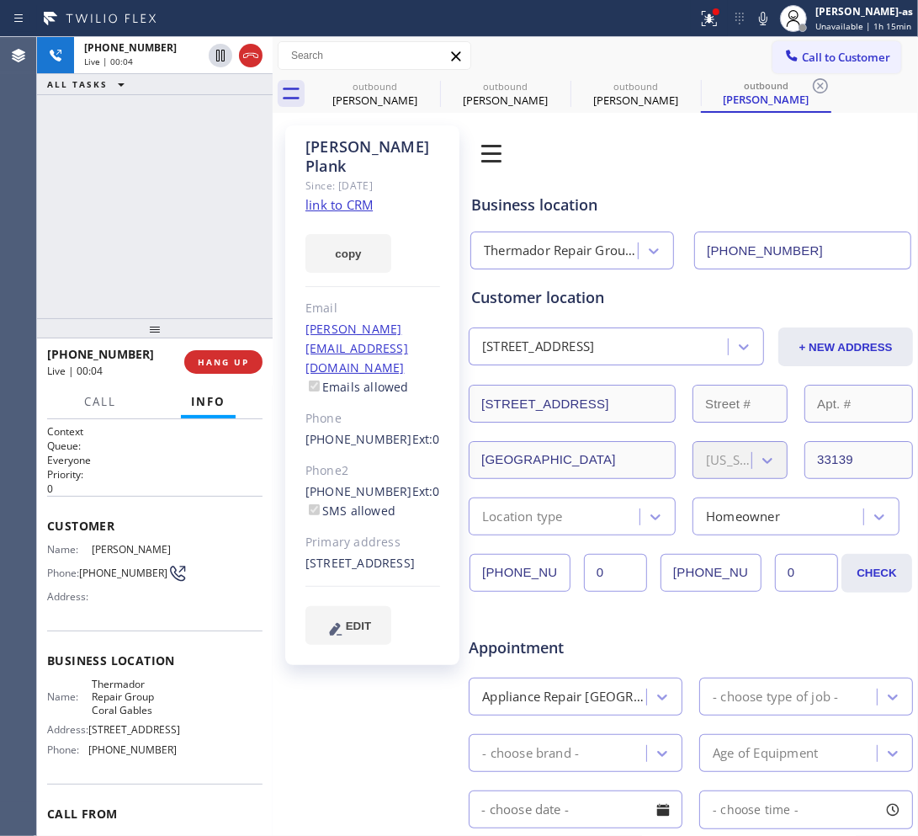
click at [356, 196] on link "link to CRM" at bounding box center [338, 204] width 67 height 17
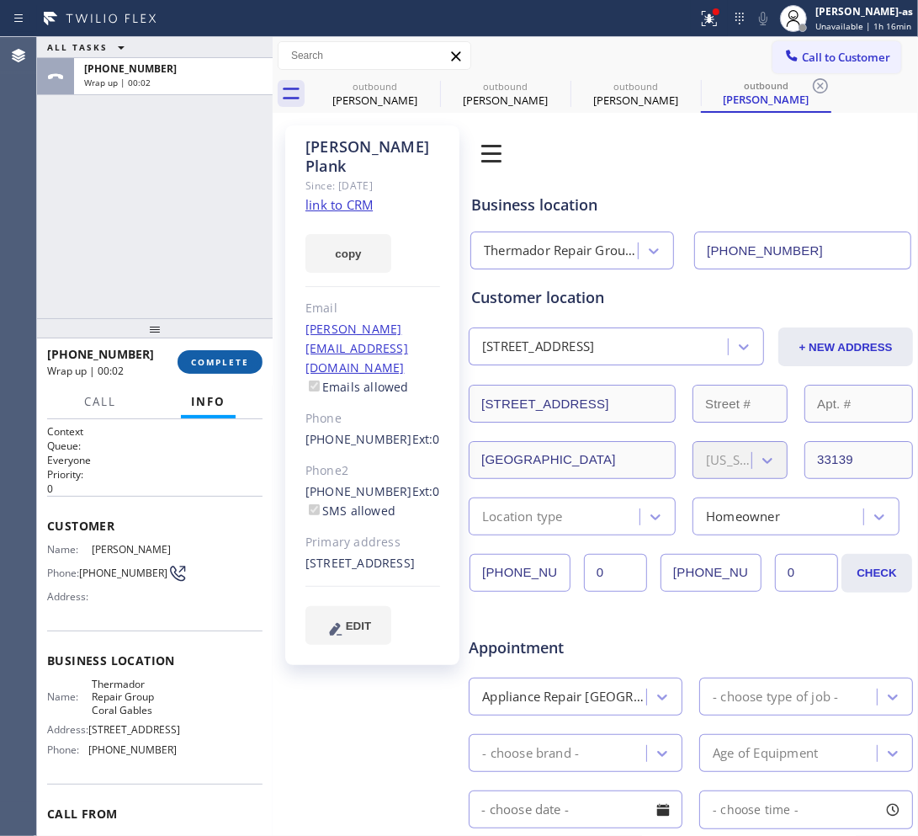
click at [225, 360] on span "COMPLETE" at bounding box center [220, 362] width 58 height 12
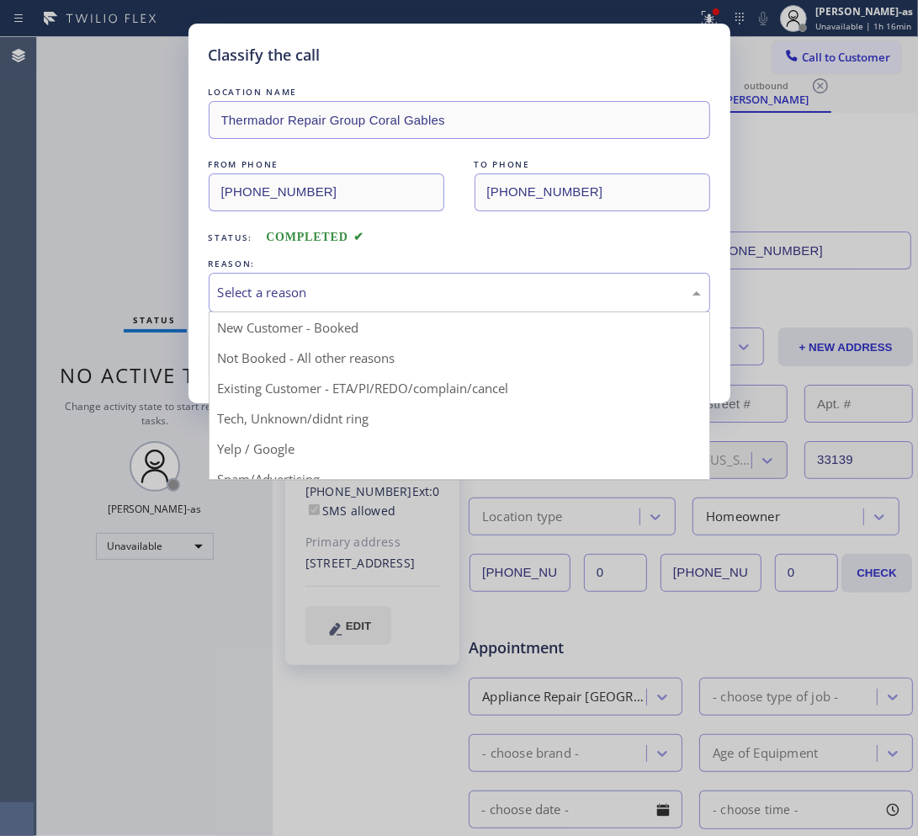
click at [274, 295] on div "Select a reason" at bounding box center [459, 292] width 483 height 19
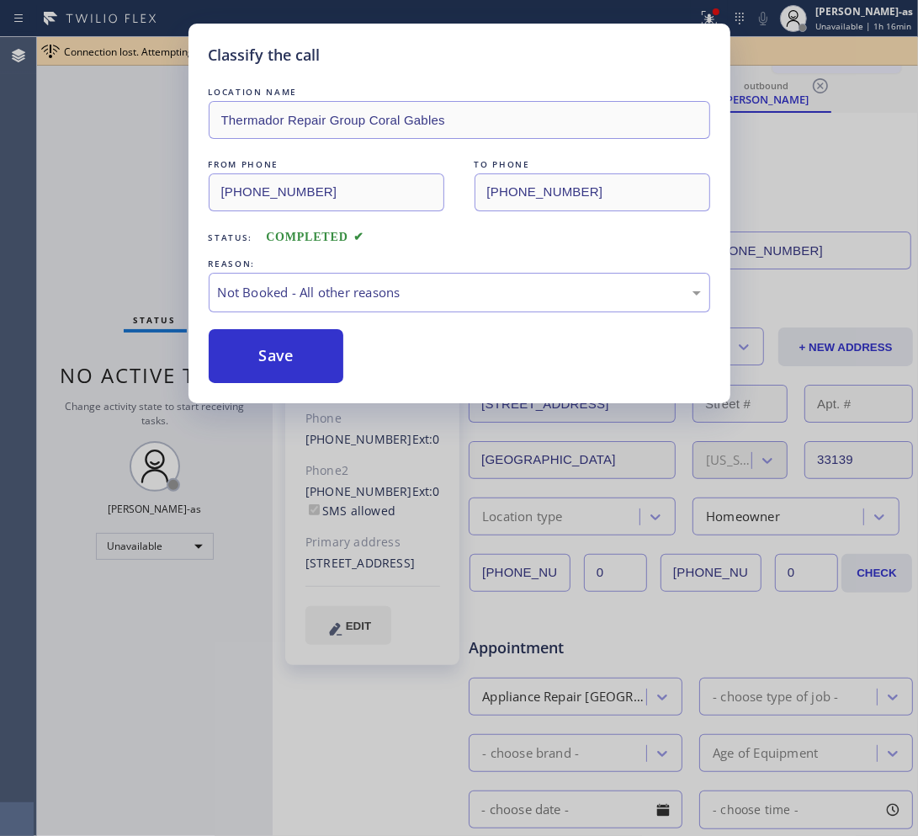
drag, startPoint x: 246, startPoint y: 379, endPoint x: 245, endPoint y: 417, distance: 37.9
click at [247, 379] on button "Save" at bounding box center [276, 356] width 135 height 54
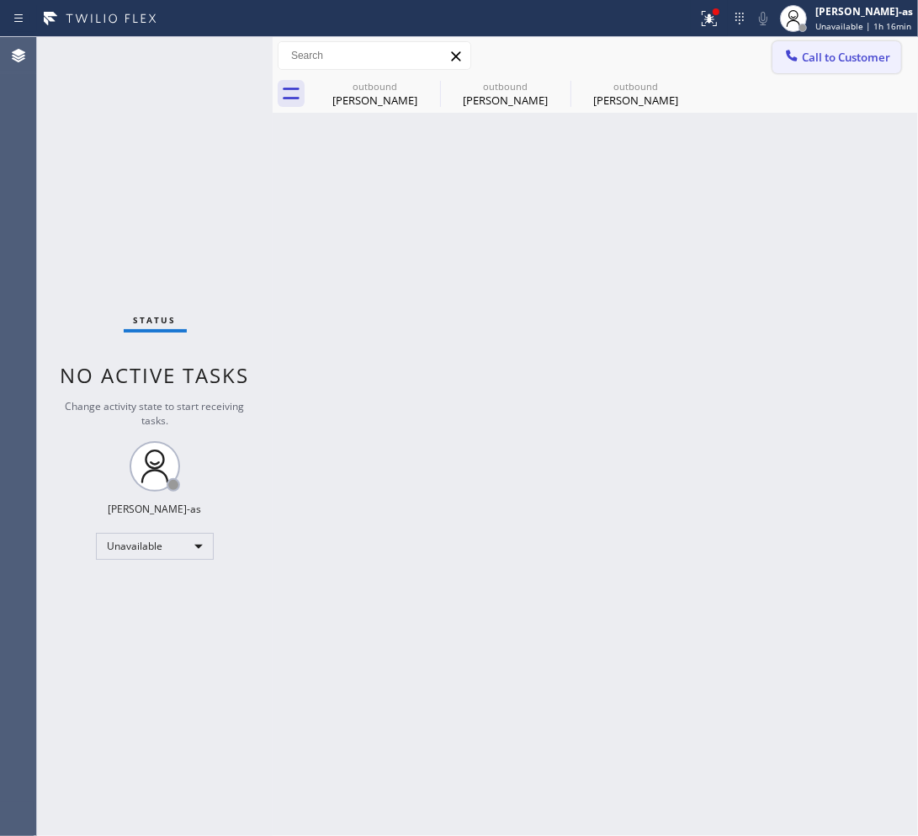
click at [830, 50] on span "Call to Customer" at bounding box center [846, 57] width 88 height 15
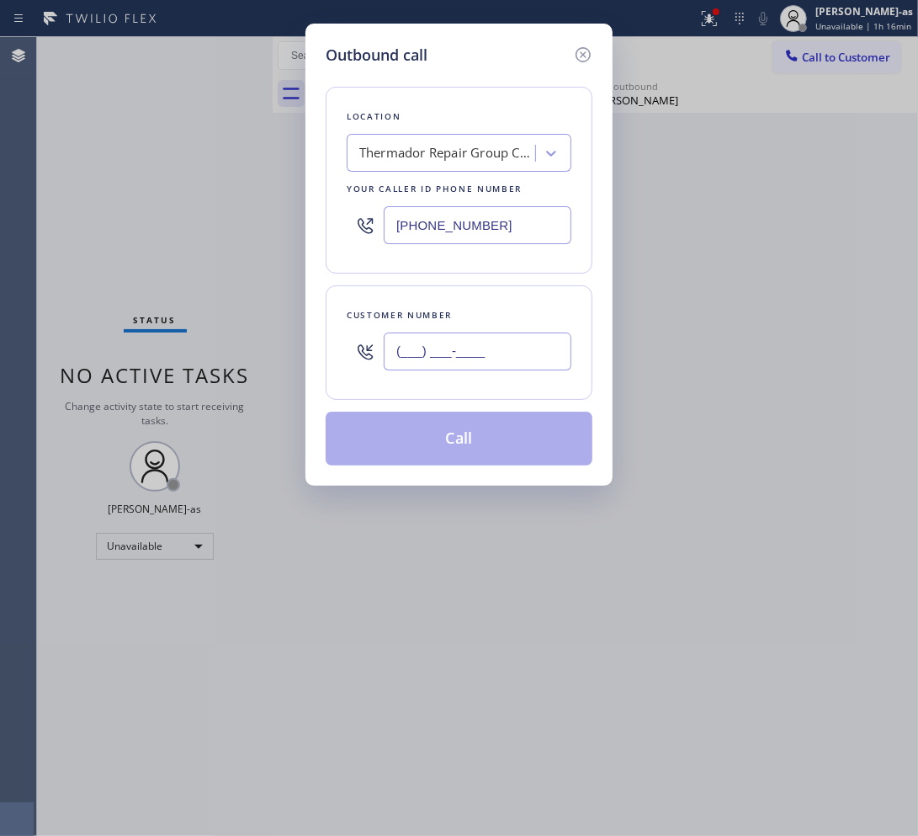
click at [484, 337] on input "(___) ___-____" at bounding box center [478, 351] width 188 height 38
paste input "909) 917-3641"
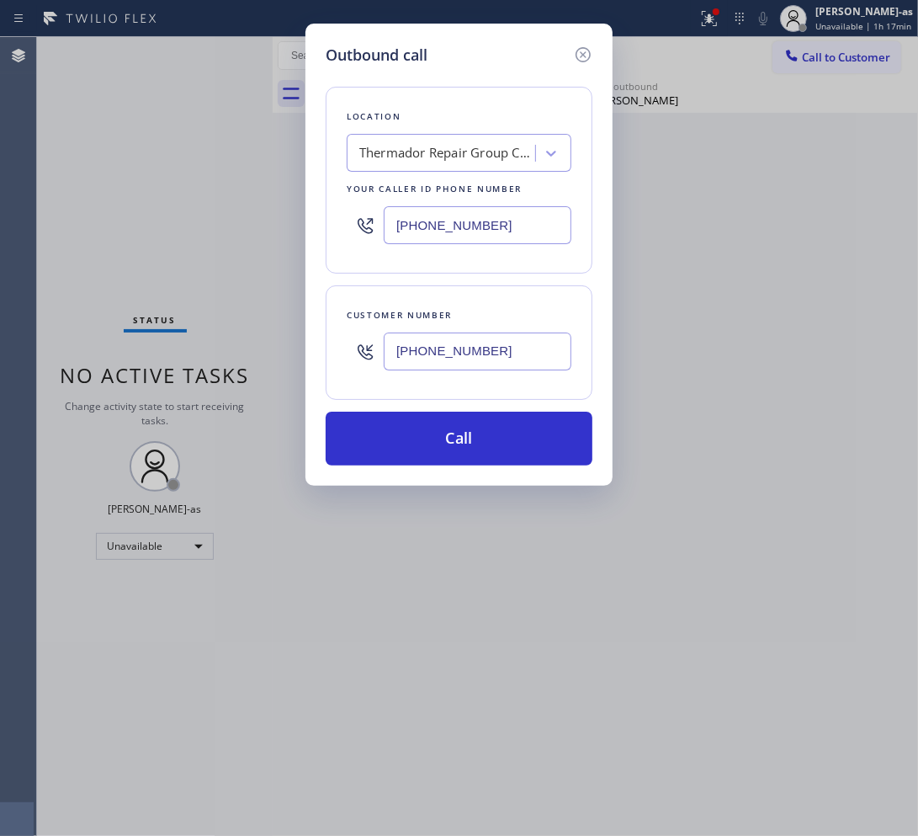
type input "(909) 917-3641"
click at [492, 227] on input "(786) 661-1617" at bounding box center [478, 225] width 188 height 38
paste input "855) 999-44"
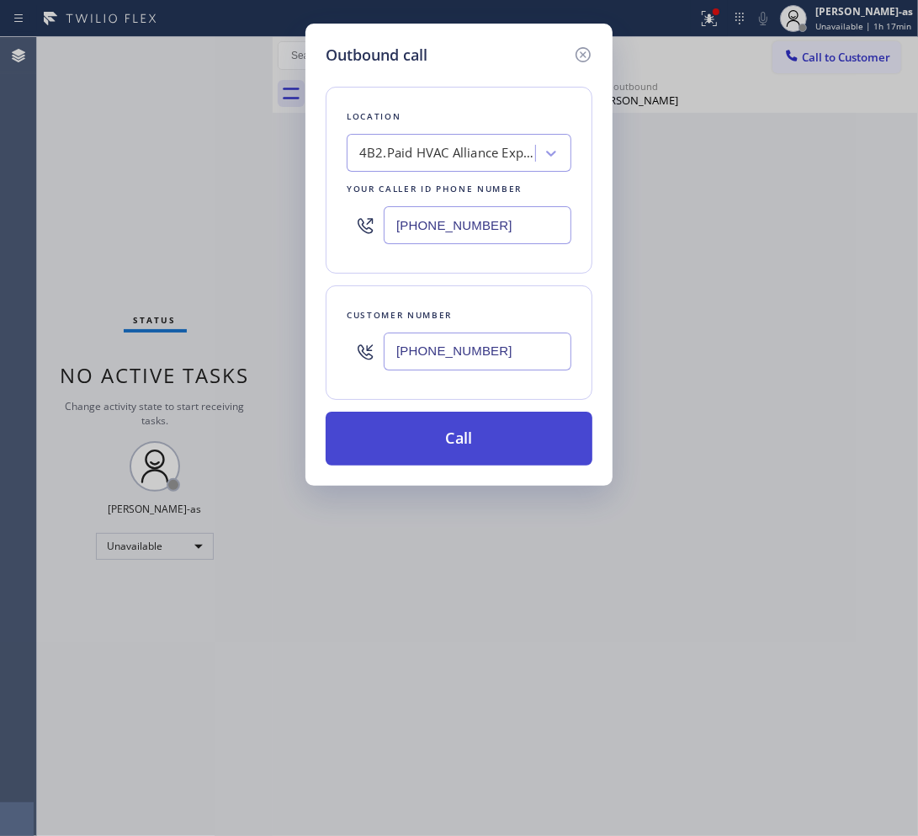
type input "(855) 999-4417"
click at [436, 452] on button "Call" at bounding box center [459, 438] width 267 height 54
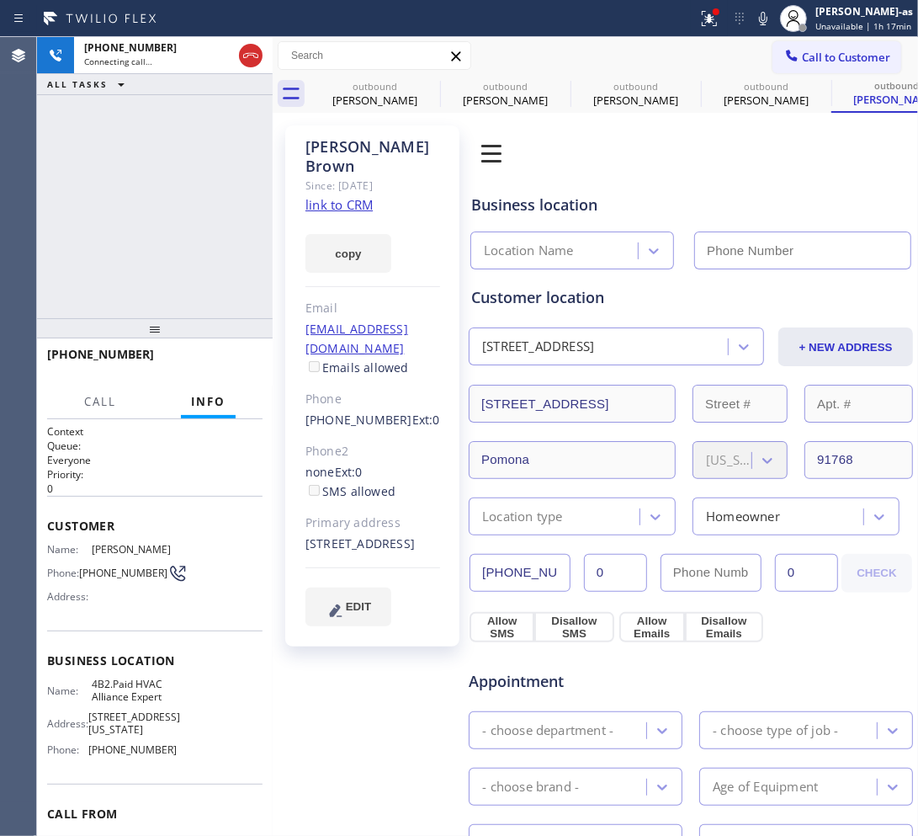
type input "(855) 999-4417"
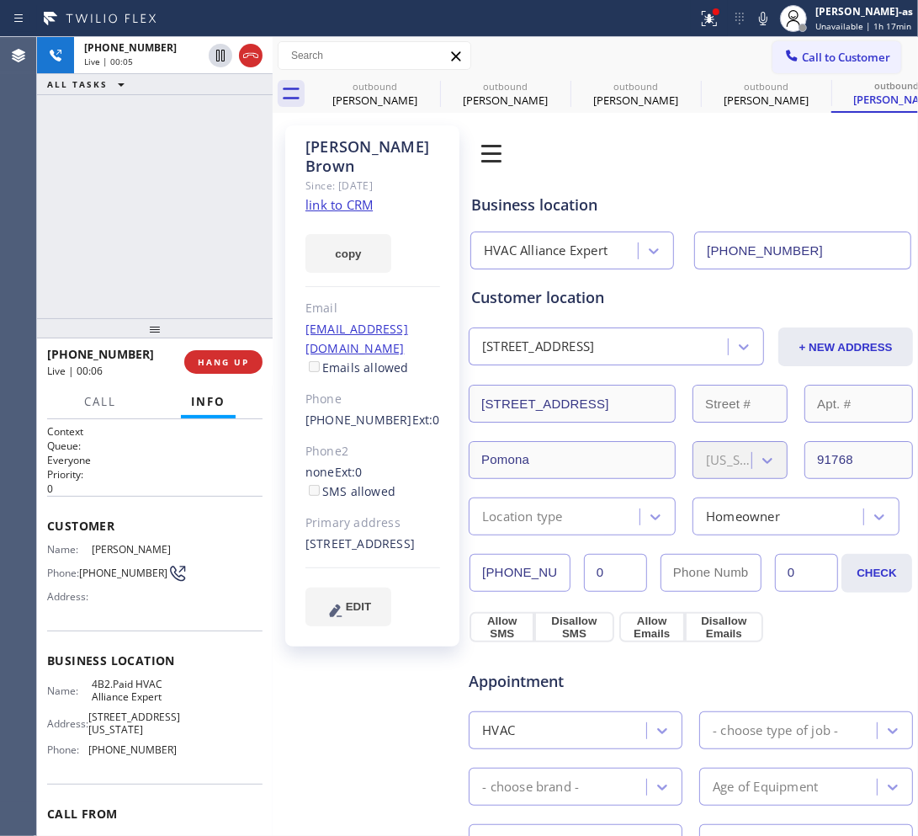
click at [157, 199] on div "+19099173641 Live | 00:05 ALL TASKS ALL TASKS ACTIVE TASKS TASKS IN WRAP UP" at bounding box center [155, 177] width 236 height 281
click at [136, 230] on div "+19099173641 Live | 00:08 ALL TASKS ALL TASKS ACTIVE TASKS TASKS IN WRAP UP" at bounding box center [155, 177] width 236 height 281
click at [221, 368] on button "HANG UP" at bounding box center [223, 362] width 78 height 24
click at [125, 258] on div "+19099173641 Live | 00:10 ALL TASKS ALL TASKS ACTIVE TASKS TASKS IN WRAP UP" at bounding box center [155, 177] width 236 height 281
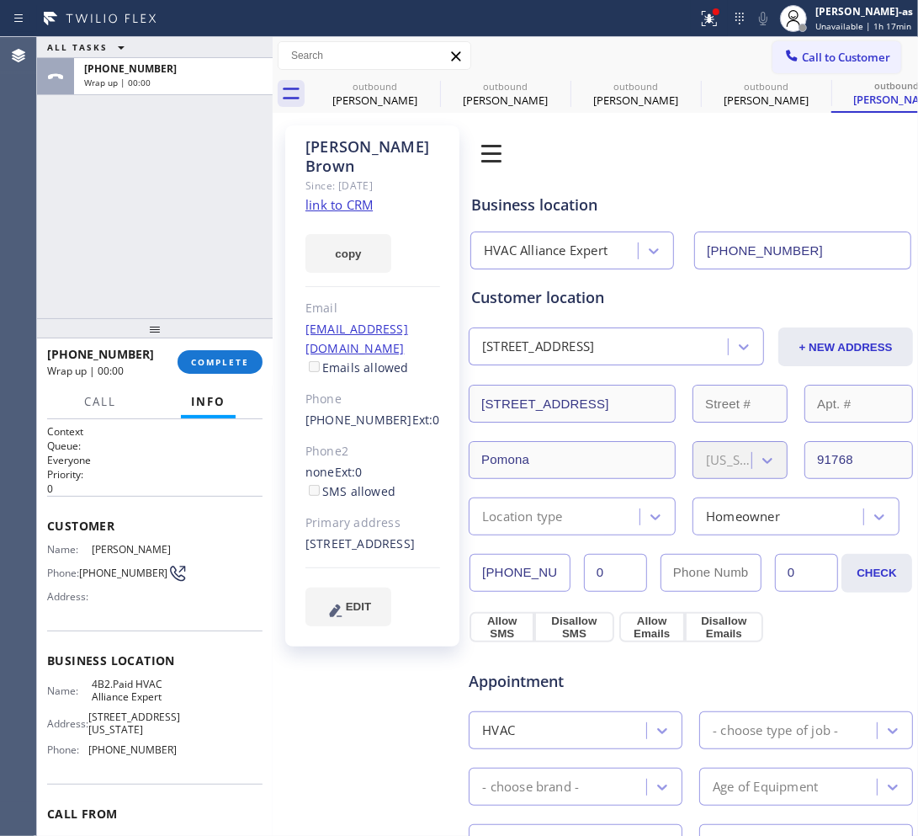
click at [130, 245] on div "ALL TASKS ALL TASKS ACTIVE TASKS TASKS IN WRAP UP +19099173641 Wrap up | 00:00" at bounding box center [155, 177] width 236 height 281
drag, startPoint x: 215, startPoint y: 371, endPoint x: 162, endPoint y: 351, distance: 57.5
click at [220, 359] on button "COMPLETE" at bounding box center [220, 362] width 85 height 24
click at [162, 262] on div "ALL TASKS ALL TASKS ACTIVE TASKS TASKS IN WRAP UP +19099173641 Wrap up | 00:01" at bounding box center [155, 177] width 236 height 281
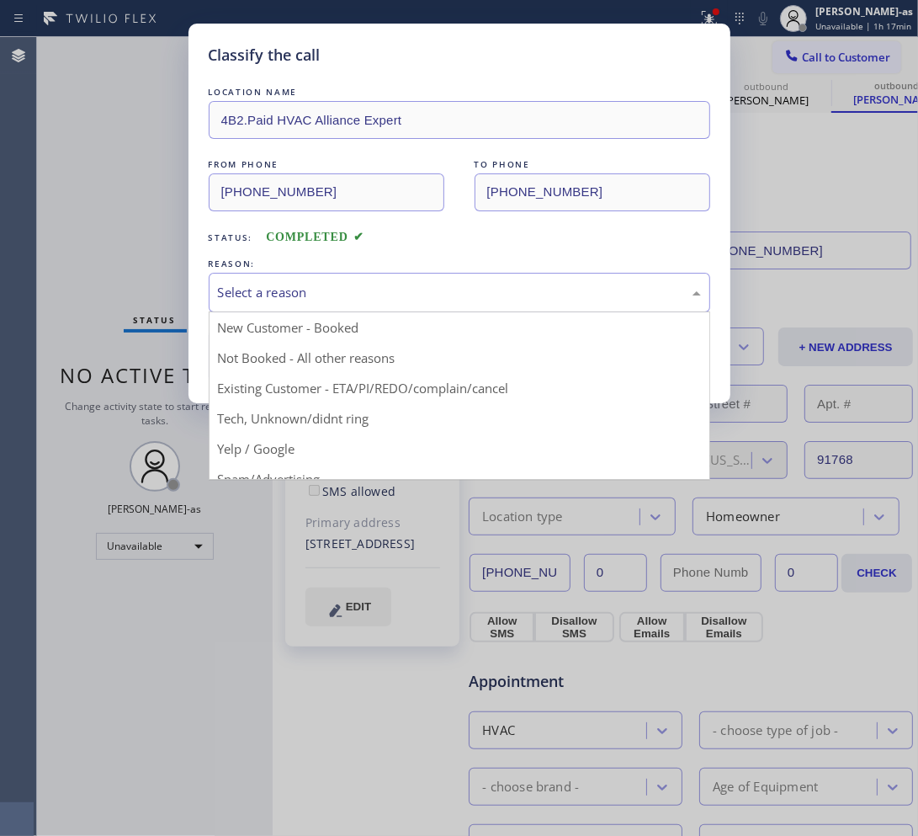
click at [263, 293] on div "Select a reason" at bounding box center [459, 292] width 483 height 19
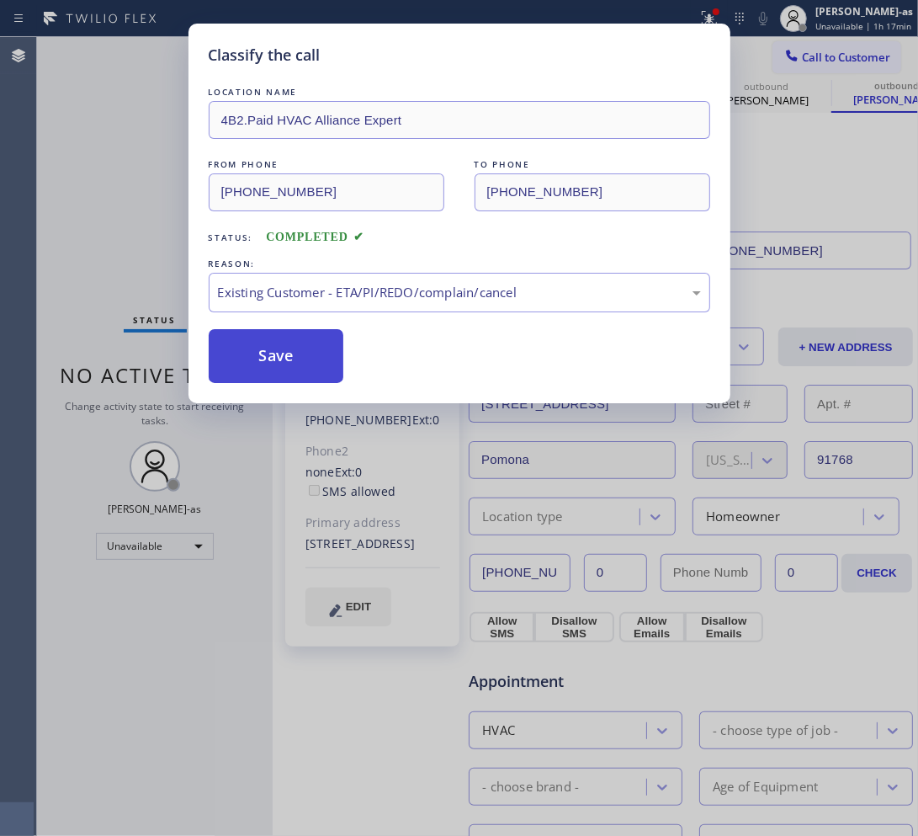
click at [276, 343] on button "Save" at bounding box center [276, 356] width 135 height 54
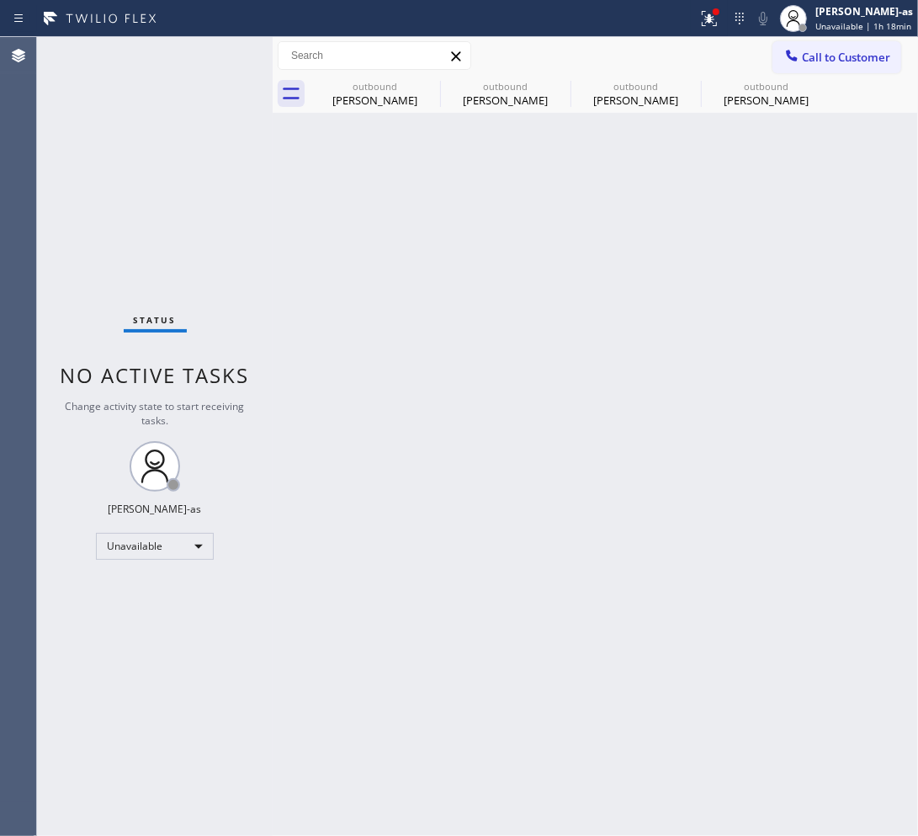
click at [249, 165] on div "Status No active tasks Change activity state to start receiving tasks. Jesica J…" at bounding box center [155, 436] width 236 height 799
drag, startPoint x: 359, startPoint y: 91, endPoint x: 417, endPoint y: 93, distance: 57.2
click at [363, 91] on div "outbound Greg Thompson" at bounding box center [374, 94] width 127 height 38
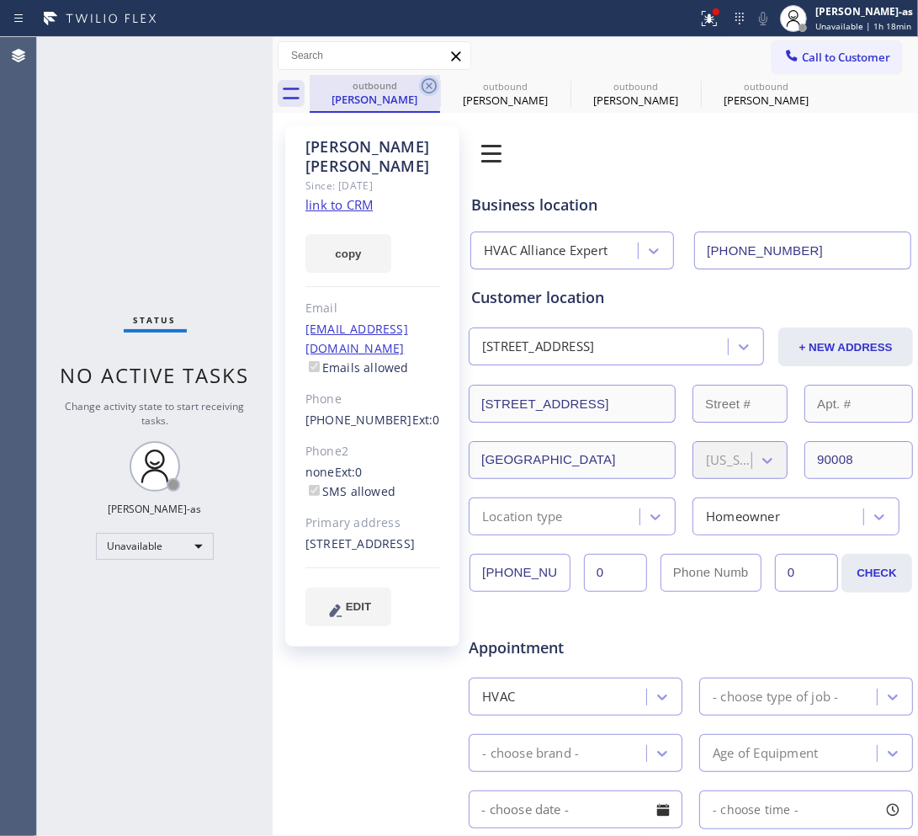
click at [419, 87] on icon at bounding box center [429, 86] width 20 height 20
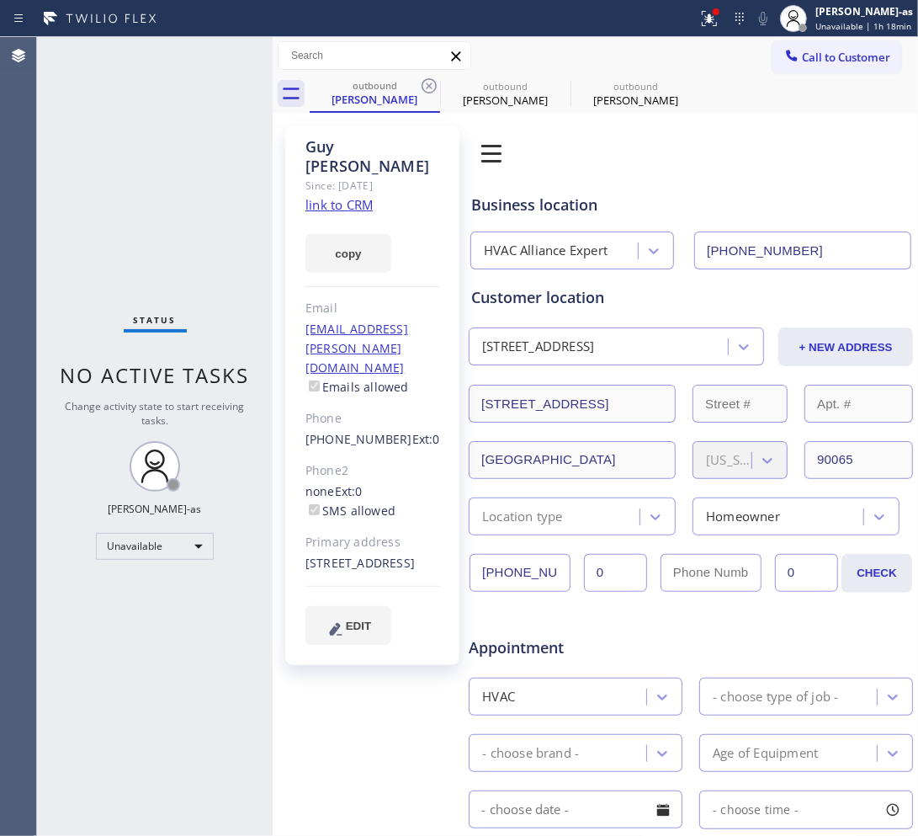
click at [419, 87] on icon at bounding box center [429, 86] width 20 height 20
type input "(786) 661-1617"
click at [0, 0] on icon at bounding box center [0, 0] width 0 height 0
type input "(855) 999-4417"
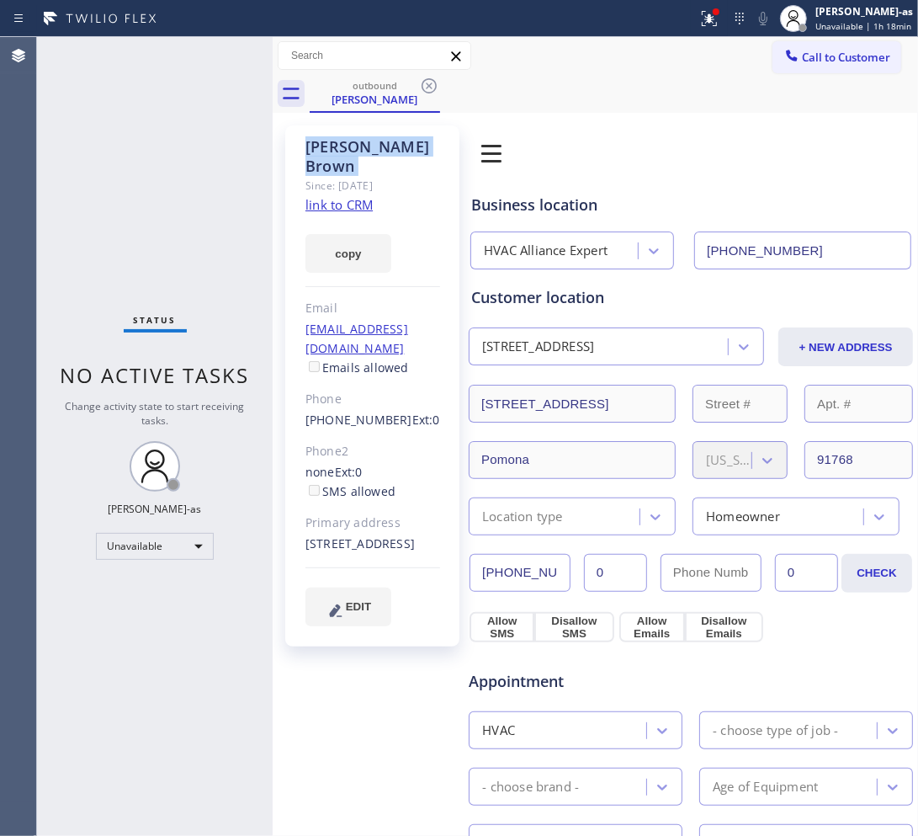
click at [419, 87] on icon at bounding box center [429, 86] width 20 height 20
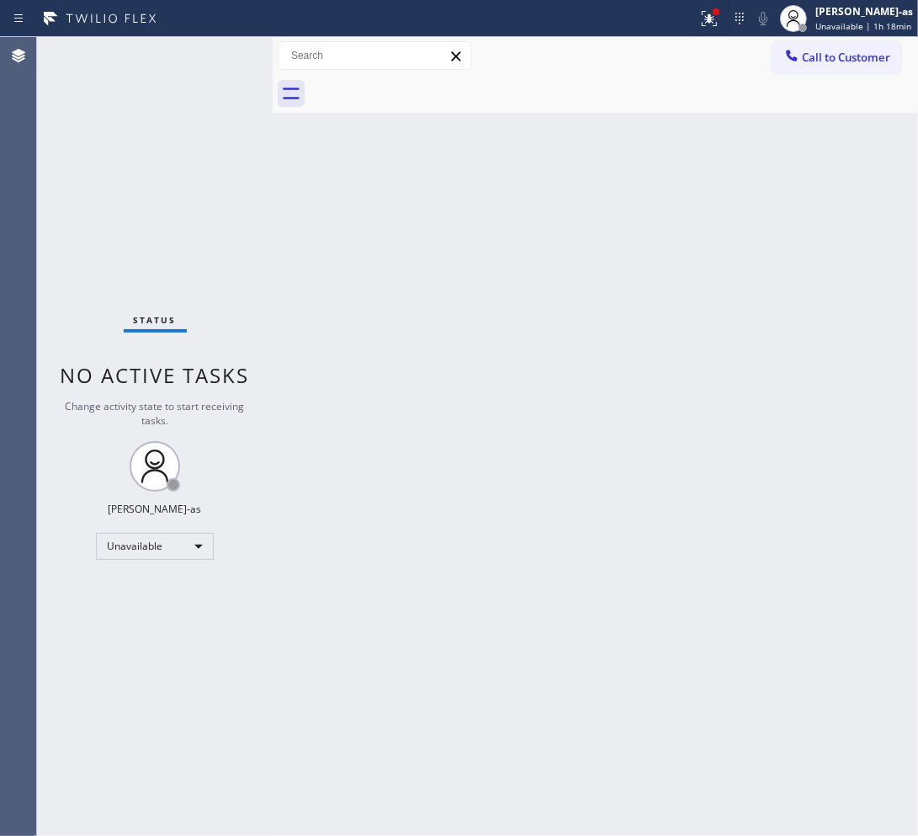
click at [375, 300] on div "Back to Dashboard Change Sender ID Customers Technicians Select a contact Outbo…" at bounding box center [595, 436] width 645 height 799
click at [830, 50] on span "Call to Customer" at bounding box center [846, 57] width 88 height 15
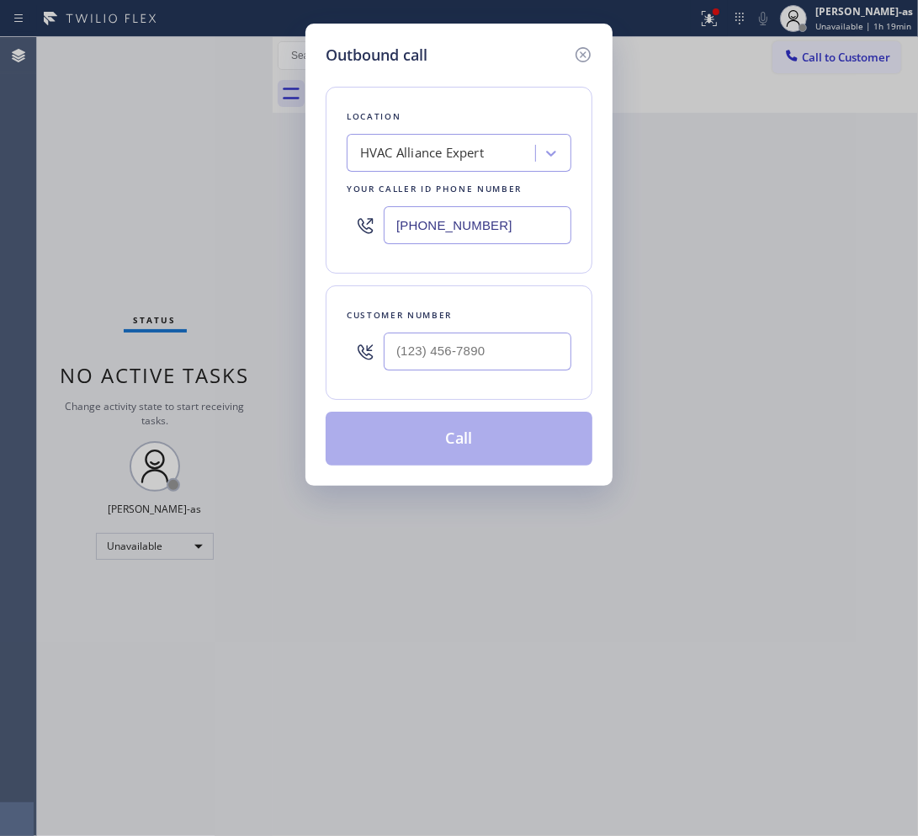
click at [530, 342] on input "text" at bounding box center [478, 351] width 188 height 38
paste input "818) 933-1739"
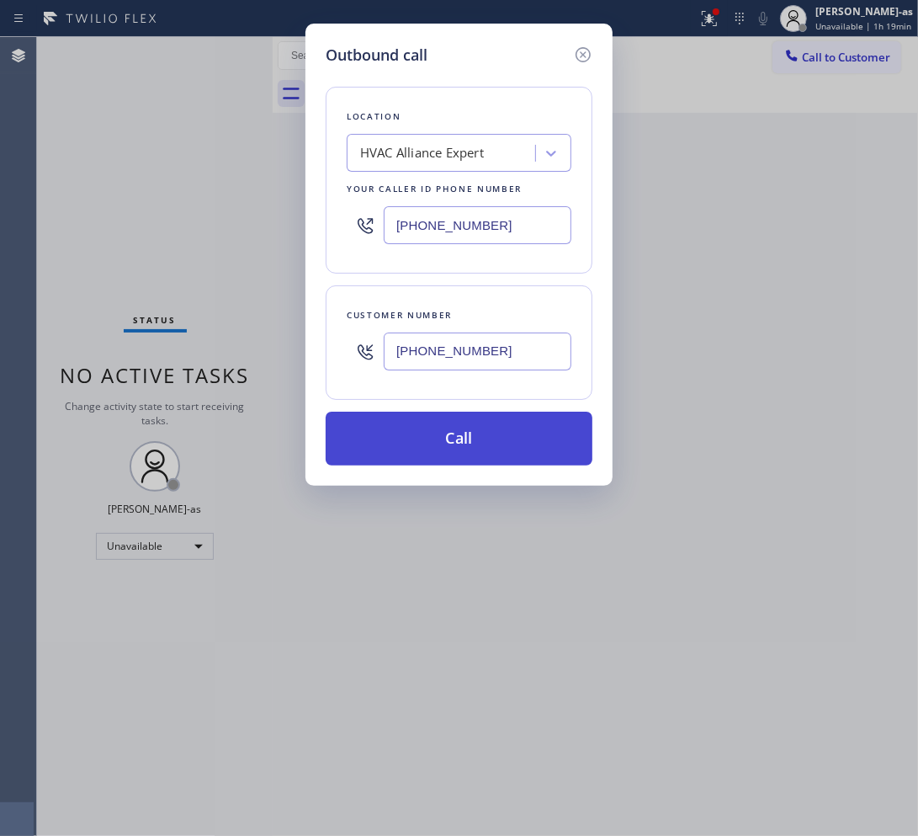
type input "(818) 933-1739"
click at [476, 443] on button "Call" at bounding box center [459, 438] width 267 height 54
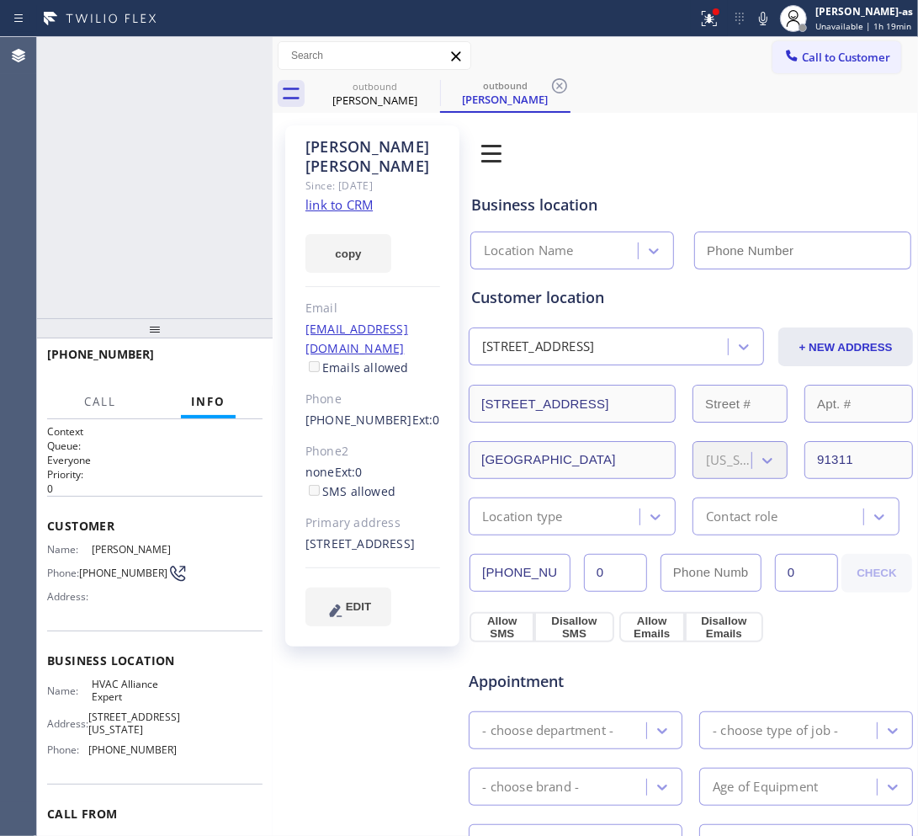
type input "(855) 999-4417"
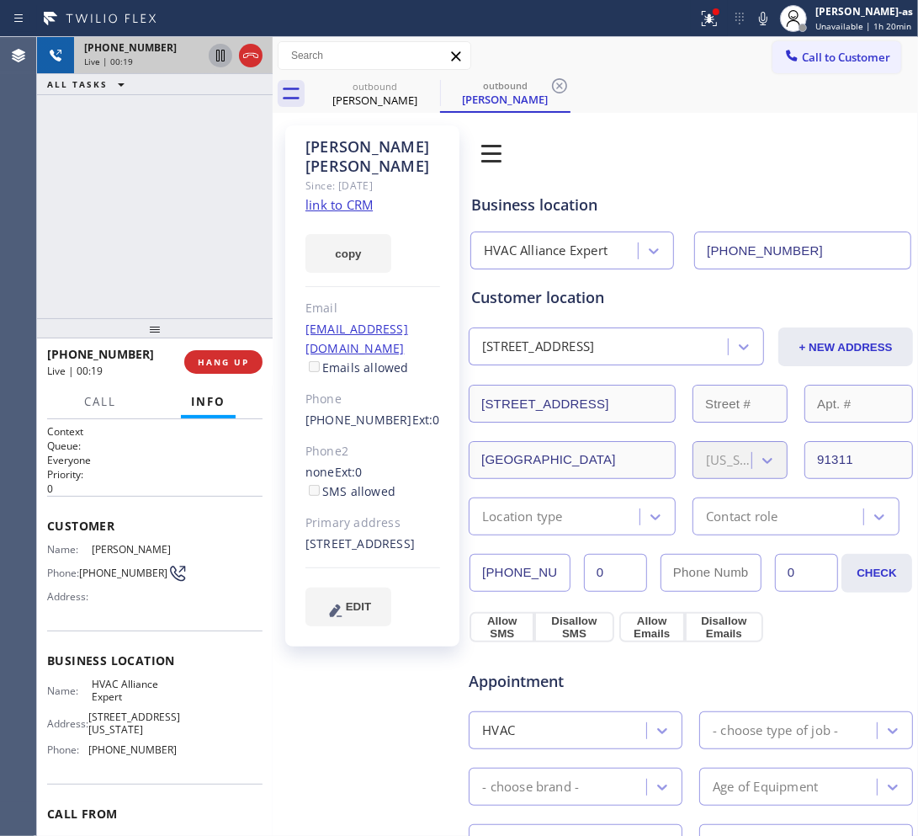
drag, startPoint x: 90, startPoint y: 119, endPoint x: 215, endPoint y: 65, distance: 136.4
click at [91, 119] on div "+18189331739 Live | 00:19 ALL TASKS ALL TASKS ACTIVE TASKS TASKS IN WRAP UP" at bounding box center [155, 177] width 236 height 281
click at [242, 55] on div at bounding box center [251, 55] width 24 height 20
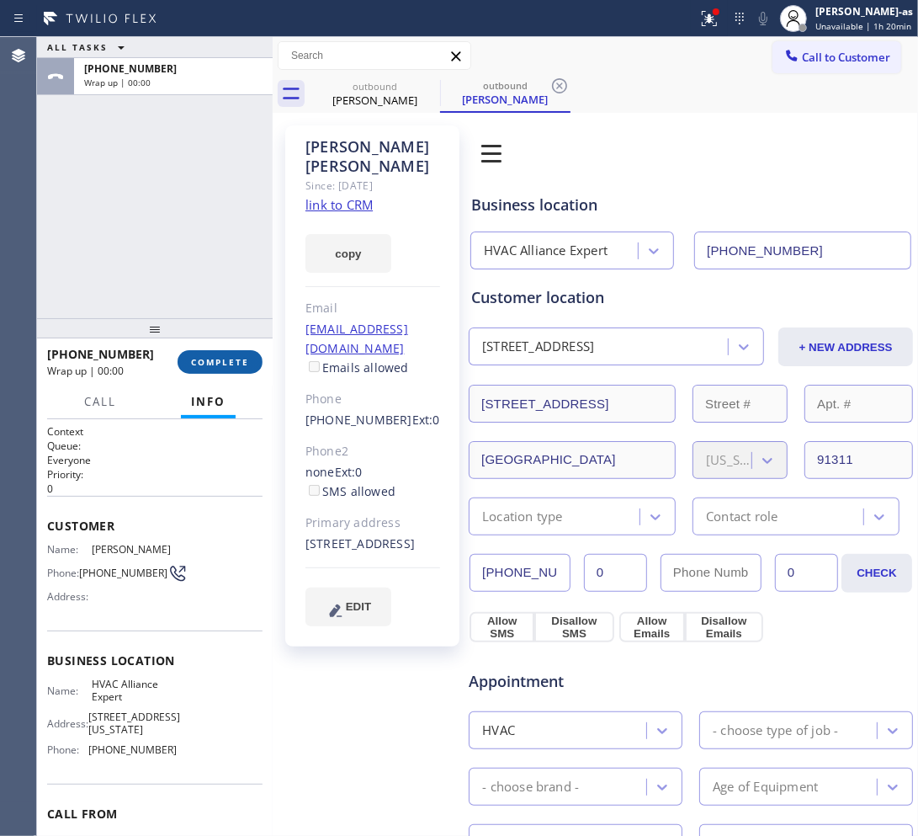
click at [216, 358] on span "COMPLETE" at bounding box center [220, 362] width 58 height 12
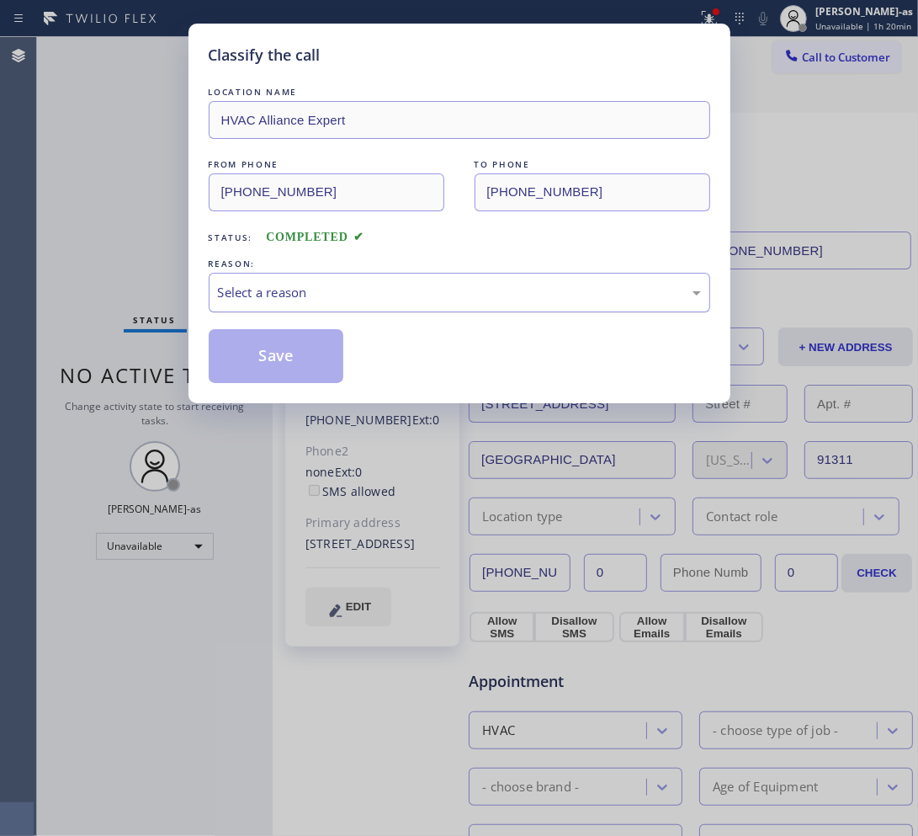
click at [300, 284] on div "Select a reason" at bounding box center [459, 292] width 483 height 19
click at [293, 355] on button "Save" at bounding box center [276, 356] width 135 height 54
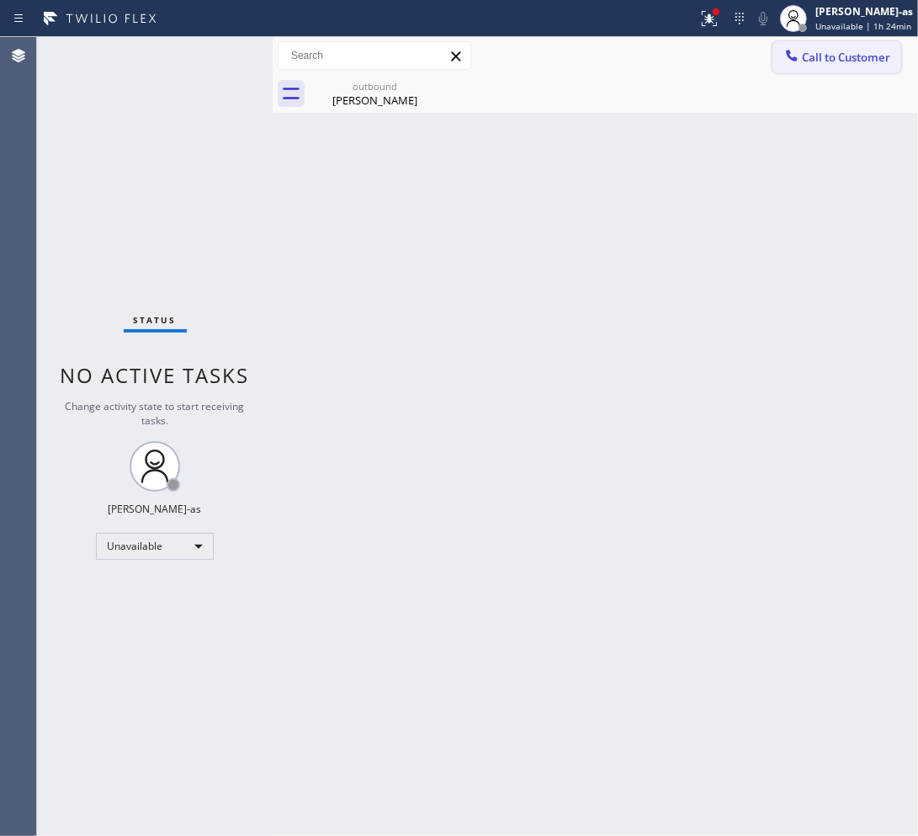
click at [825, 56] on span "Call to Customer" at bounding box center [846, 57] width 88 height 15
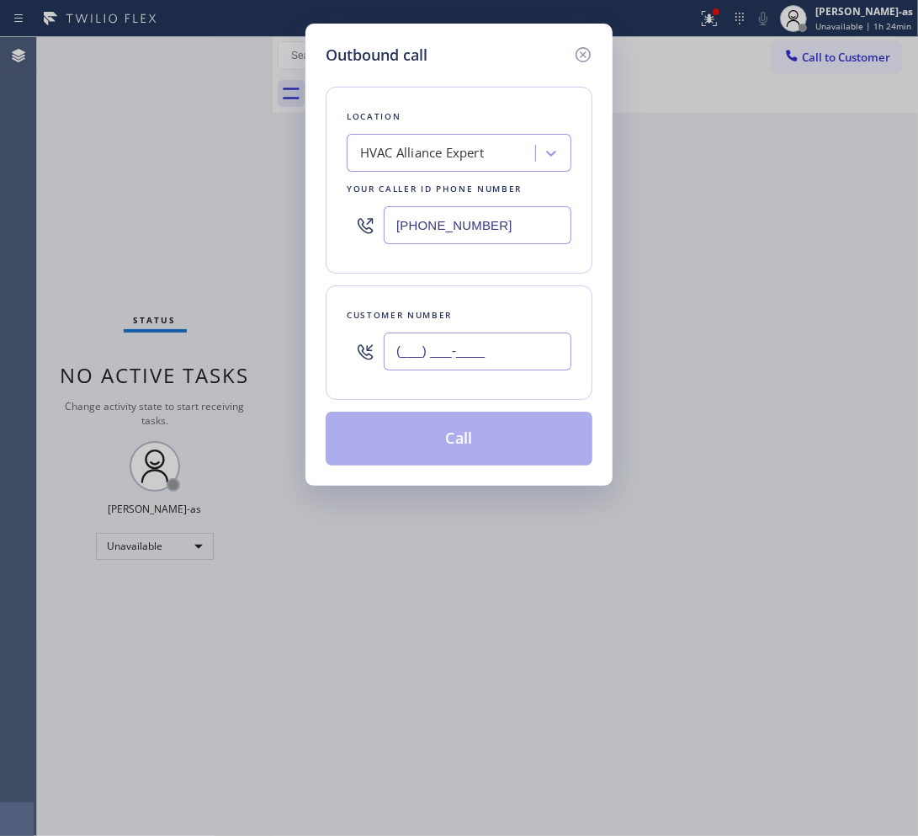
click at [491, 370] on input "(___) ___-____" at bounding box center [478, 351] width 188 height 38
paste input "619) 852-5815"
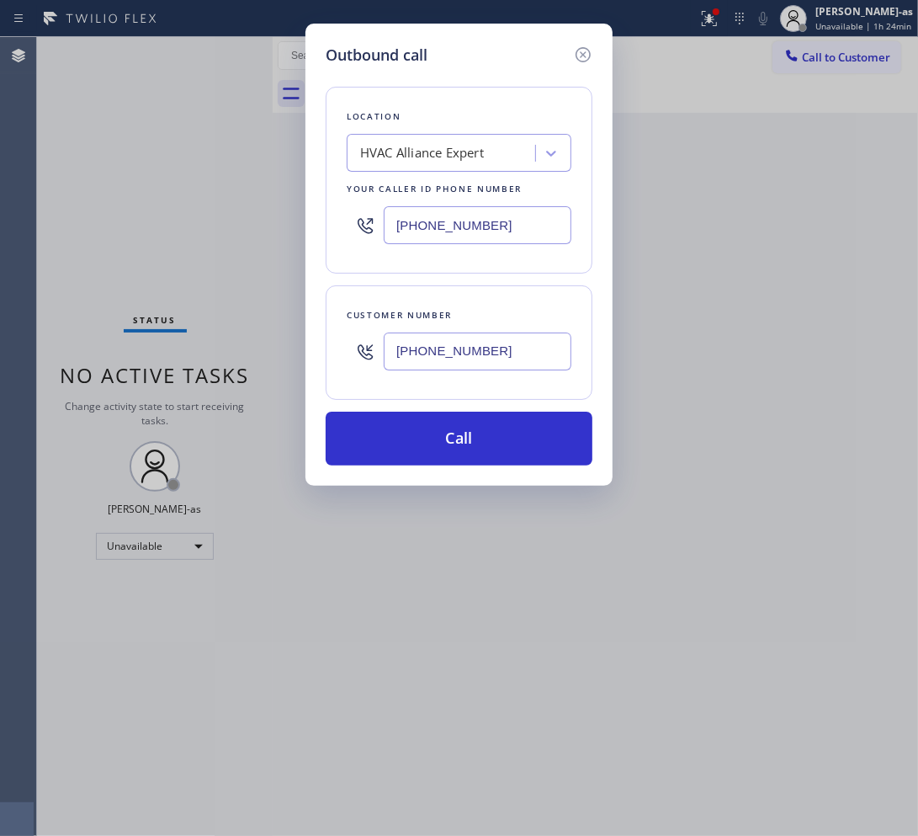
type input "(619) 852-5815"
click at [511, 226] on input "(855) 999-4417" at bounding box center [478, 225] width 188 height 38
paste input "657) 622-003"
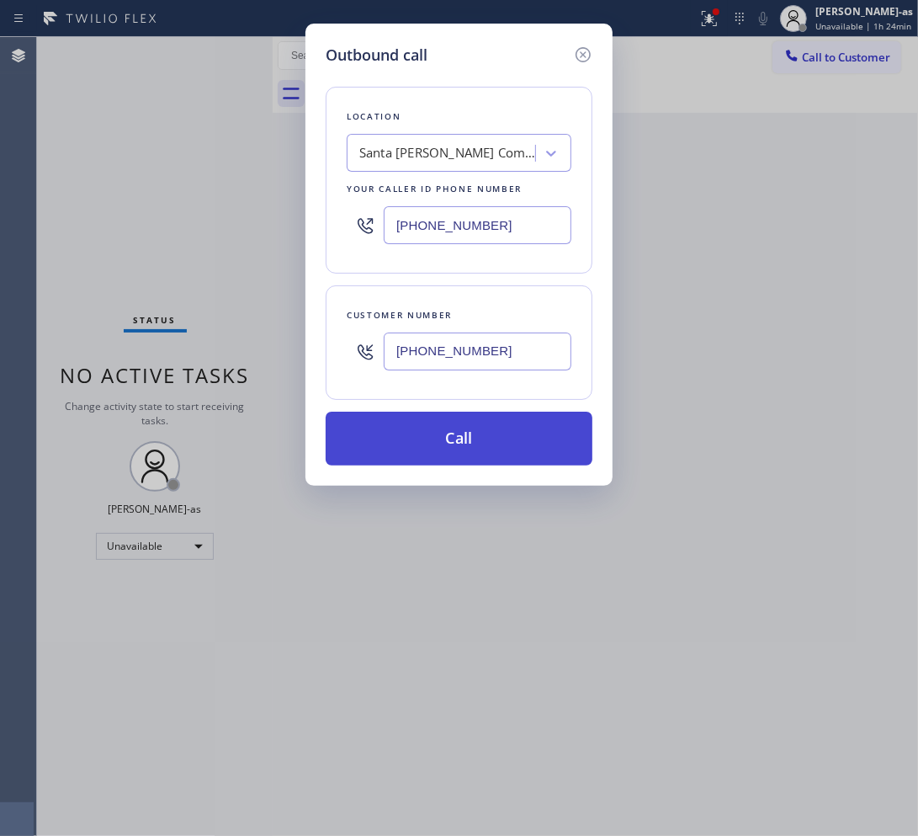
type input "(657) 622-0037"
click at [474, 448] on button "Call" at bounding box center [459, 438] width 267 height 54
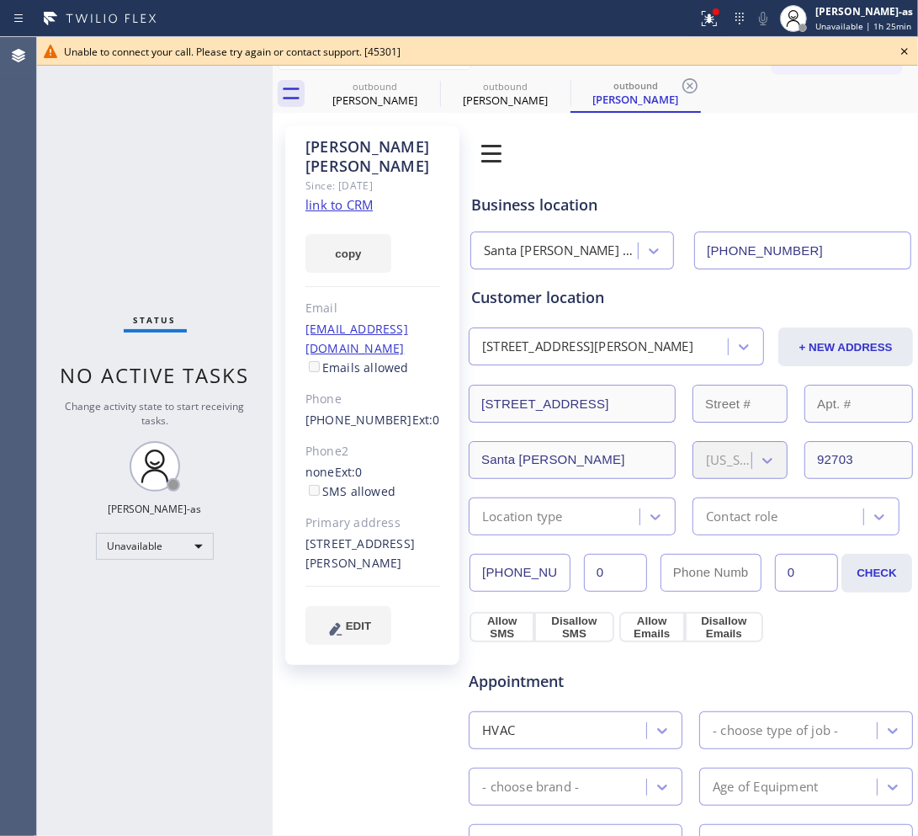
type input "(657) 622-0037"
click at [245, 237] on div "Status No active tasks Change activity state to start receiving tasks. Jesica J…" at bounding box center [155, 436] width 236 height 799
click at [376, 99] on div "Cindy Ewing" at bounding box center [374, 100] width 127 height 15
type input "(855) 999-4417"
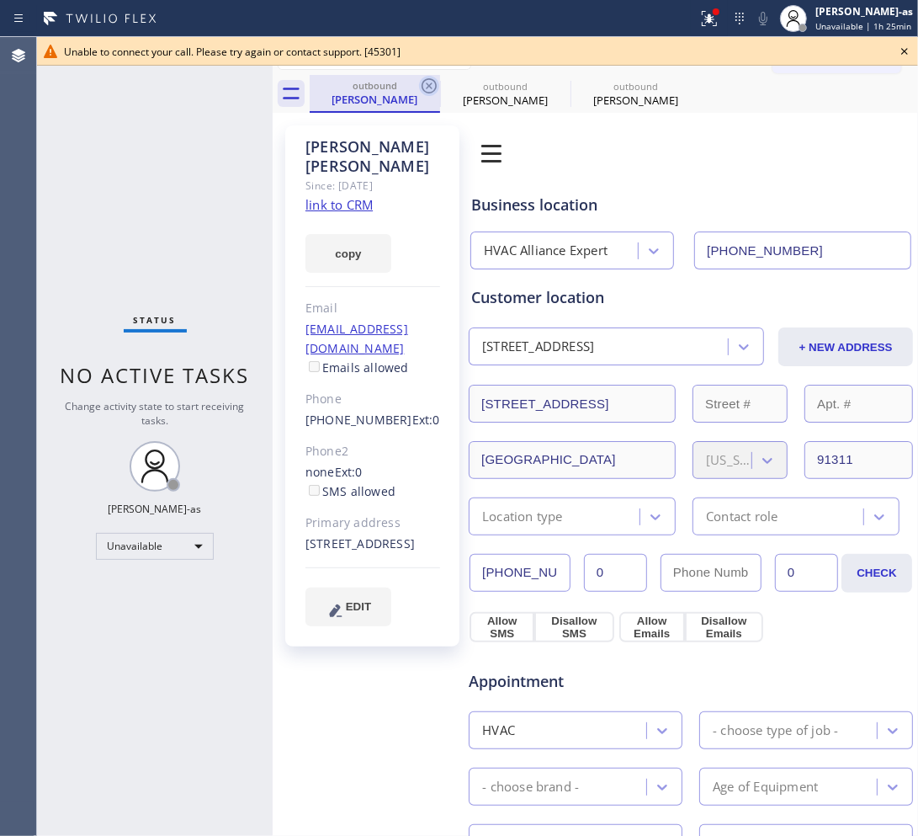
click at [433, 86] on icon at bounding box center [429, 86] width 20 height 20
type input "(657) 622-0037"
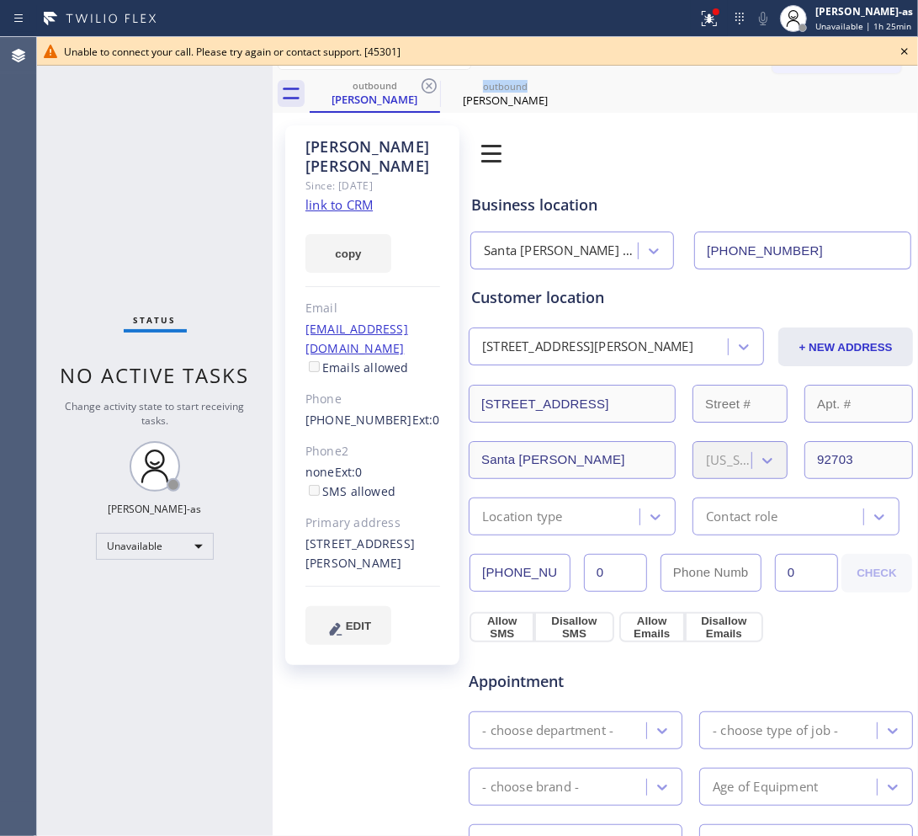
click at [433, 86] on icon at bounding box center [429, 86] width 20 height 20
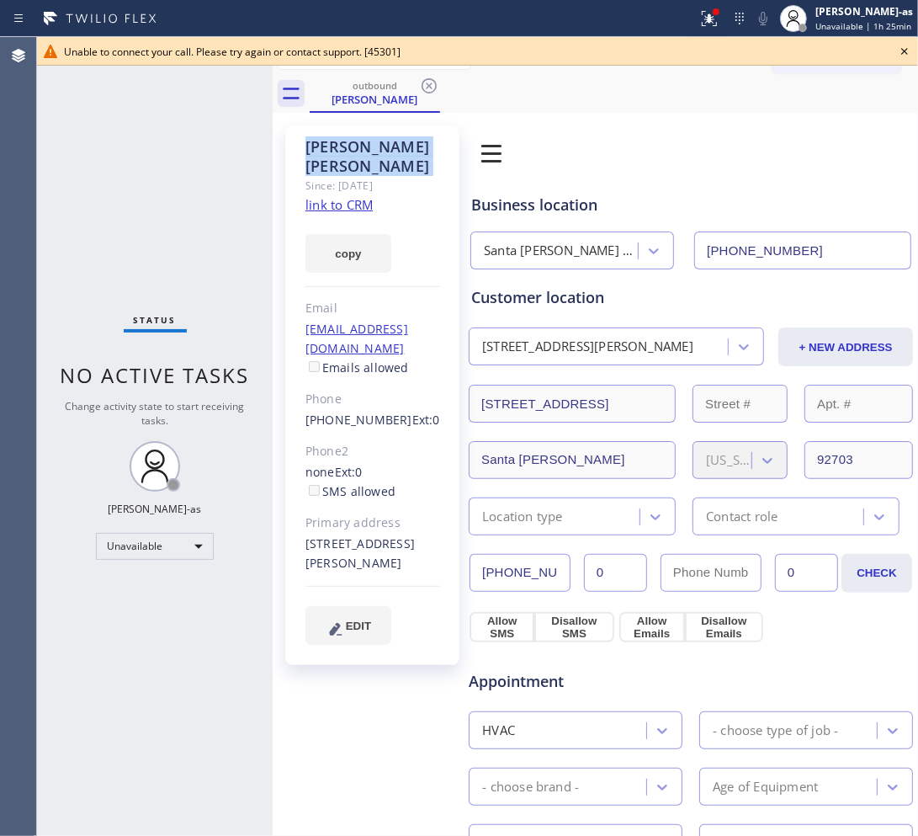
click at [433, 86] on icon at bounding box center [429, 86] width 20 height 20
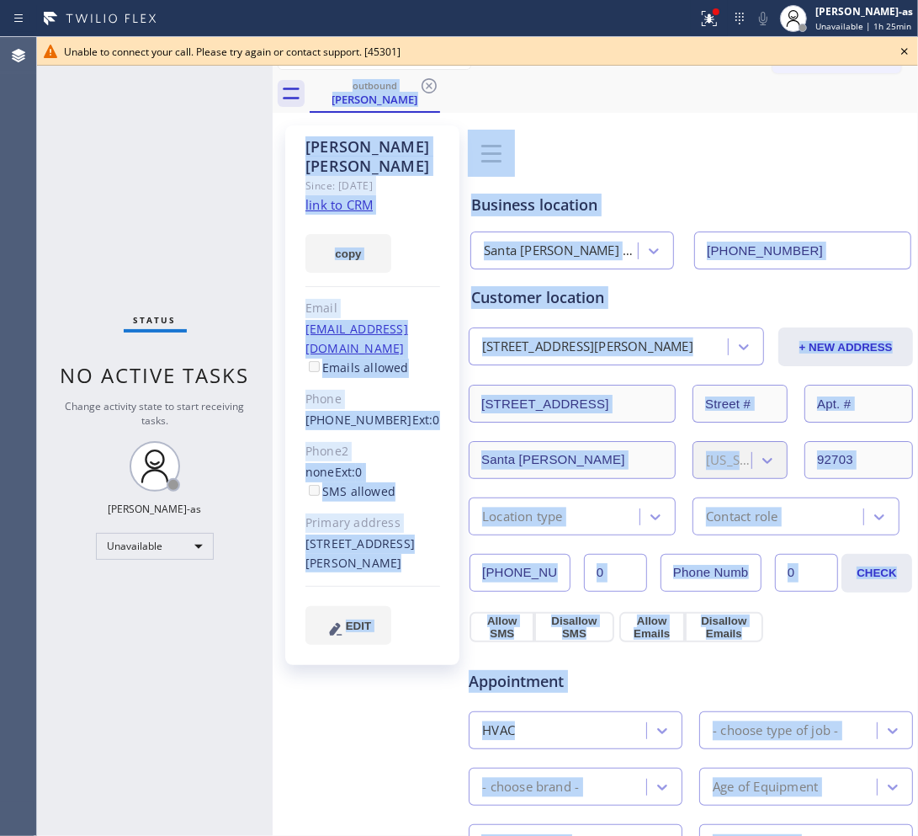
click at [433, 86] on div "outbound Daniel Quezada" at bounding box center [614, 94] width 608 height 38
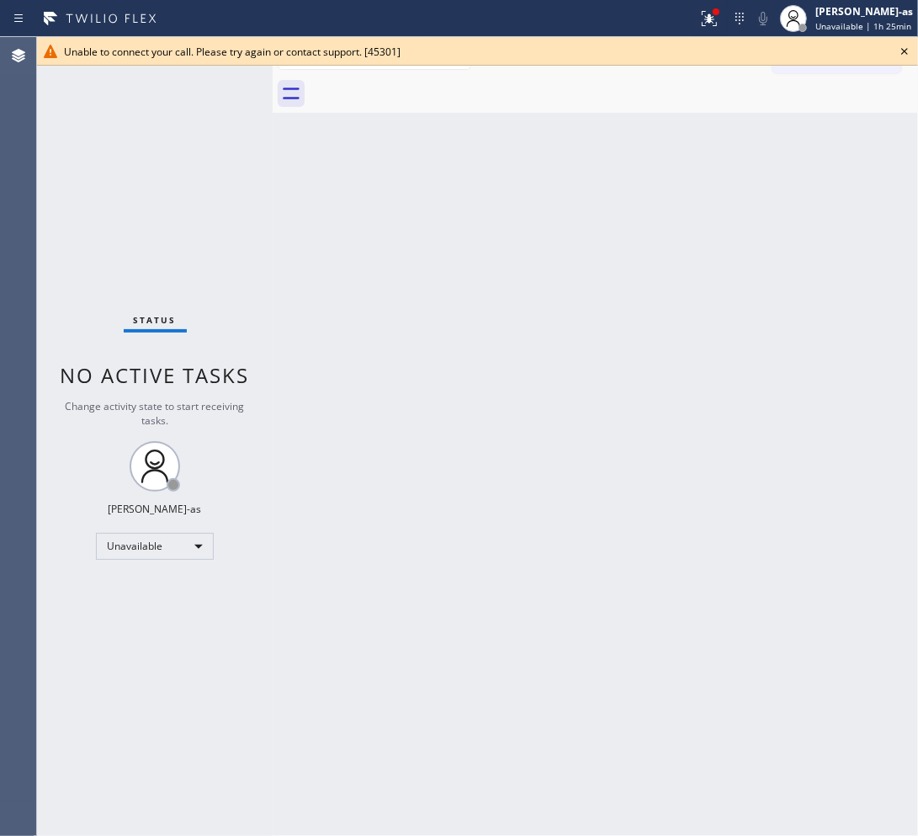
click at [433, 86] on div at bounding box center [614, 94] width 608 height 38
click at [523, 377] on div "Back to Dashboard Change Sender ID Customers Technicians Select a contact Outbo…" at bounding box center [595, 436] width 645 height 799
click at [905, 45] on icon at bounding box center [904, 51] width 20 height 20
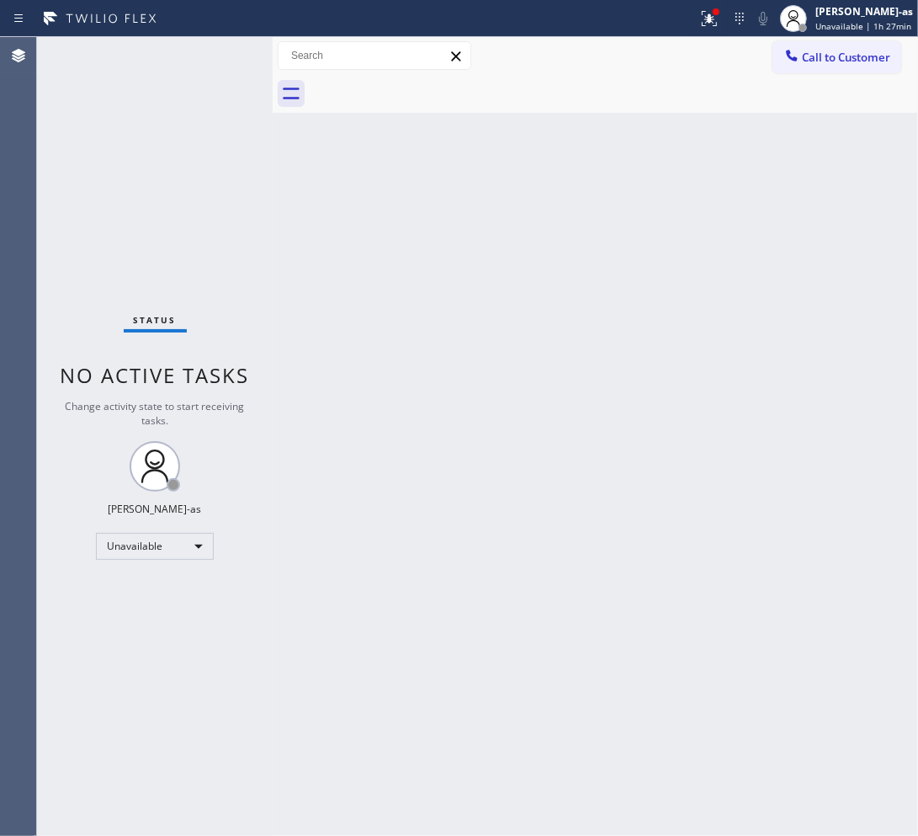
click at [834, 61] on span "Call to Customer" at bounding box center [846, 57] width 88 height 15
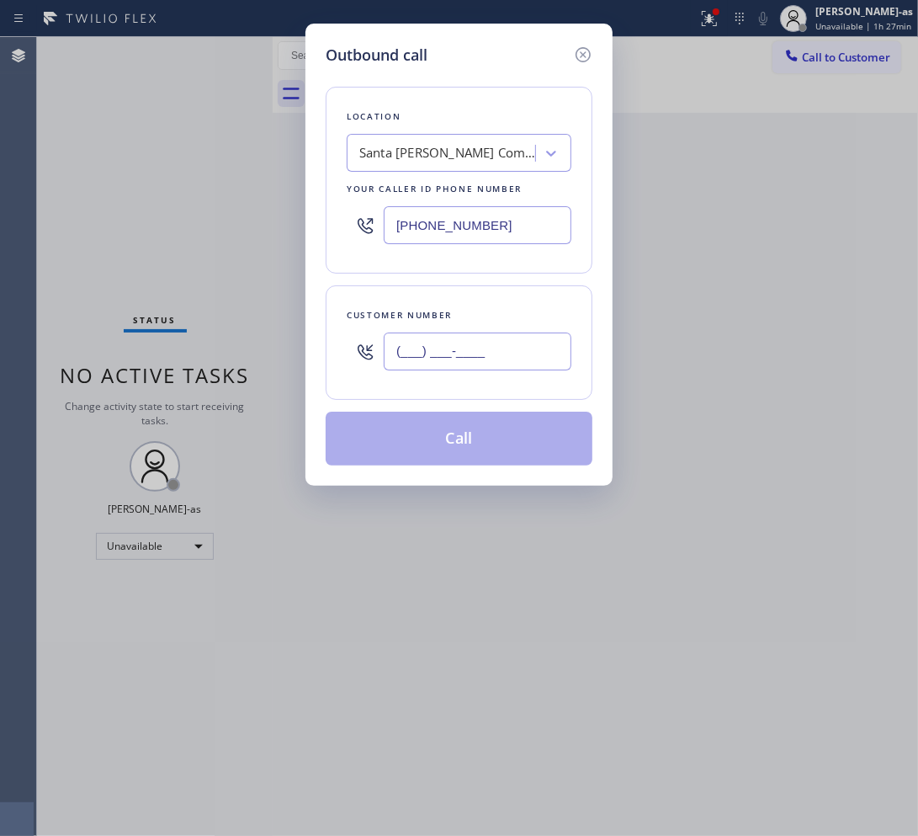
click at [461, 351] on input "(___) ___-____" at bounding box center [478, 351] width 188 height 38
paste input "323) 991-9198"
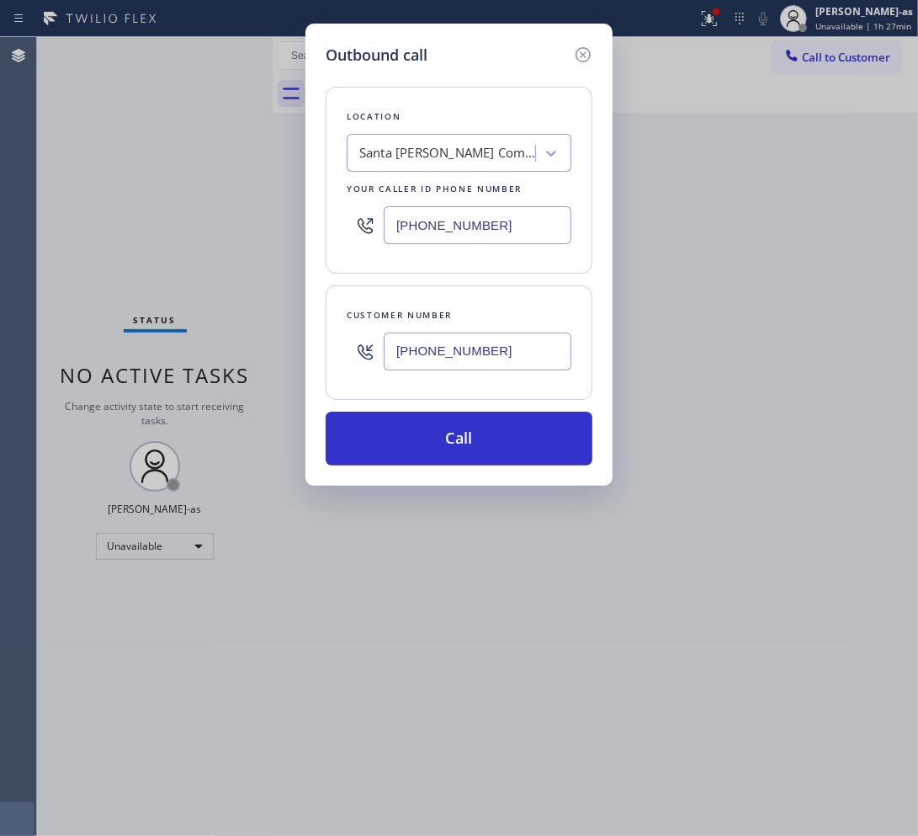
type input "(323) 991-9198"
click at [526, 225] on input "(657) 622-0037" at bounding box center [478, 225] width 188 height 38
paste input "323) 991-9198"
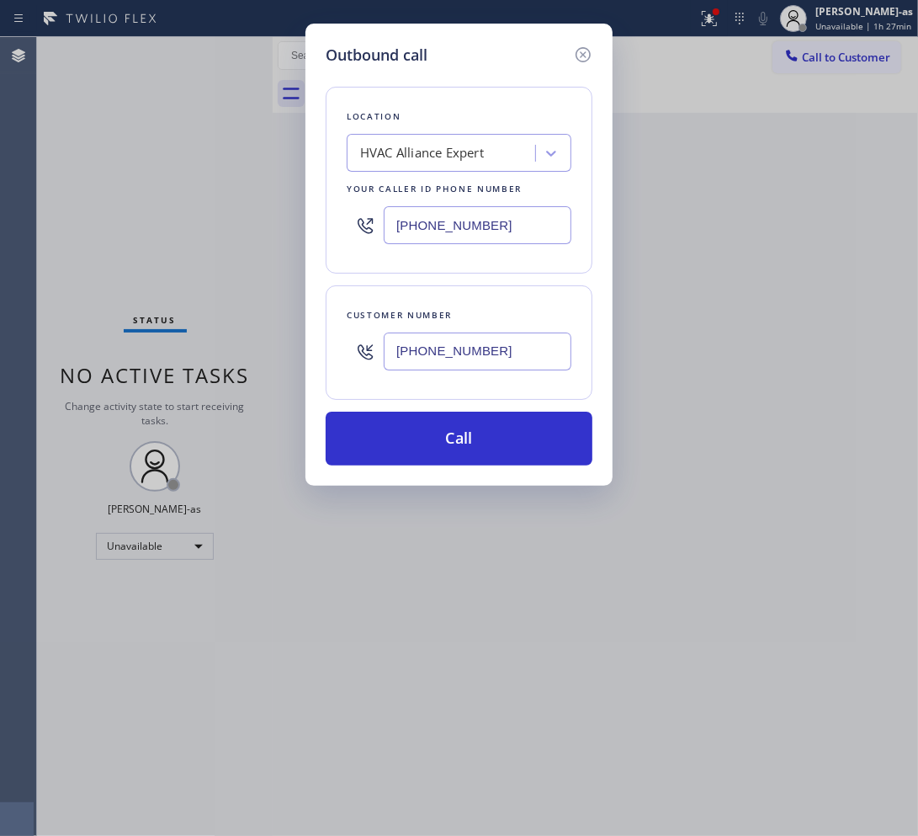
type input "(323) 991-9198"
click at [544, 342] on input "(323) 991-9198" at bounding box center [478, 351] width 188 height 38
paste input "10) 896-6215"
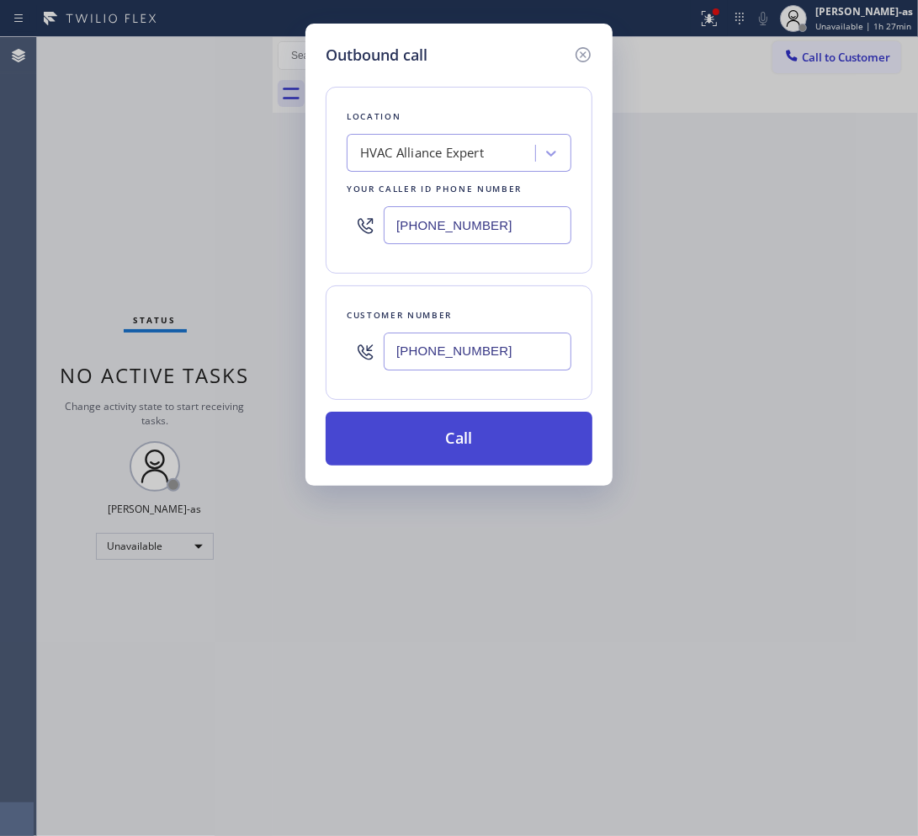
type input "(310) 896-6215"
click at [427, 447] on button "Call" at bounding box center [459, 438] width 267 height 54
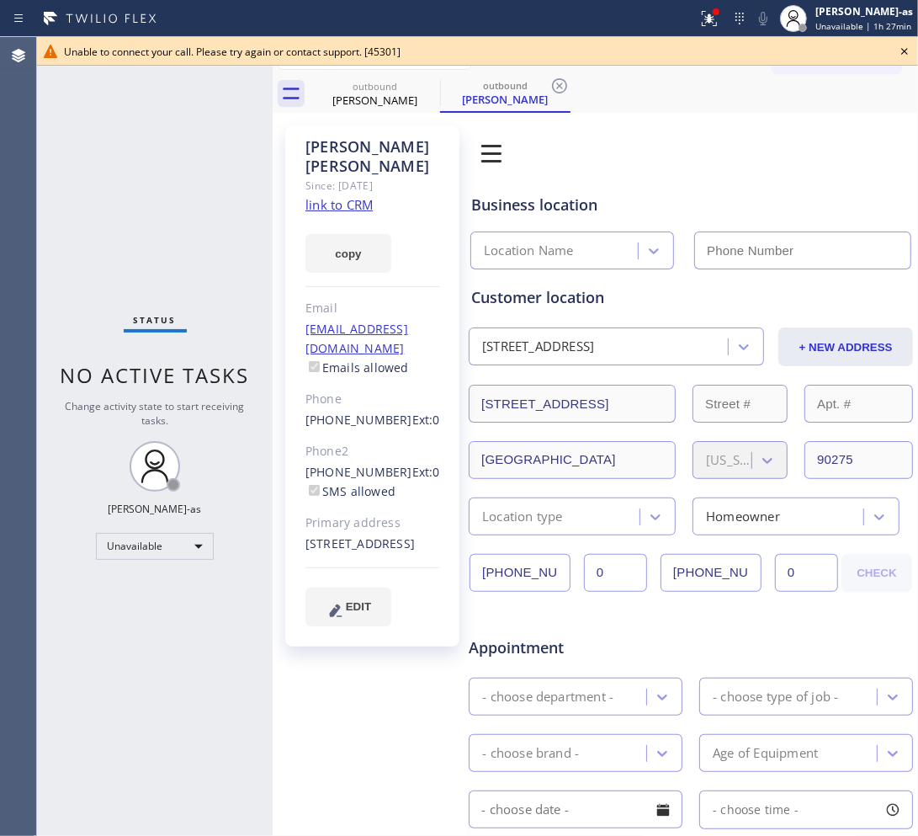
type input "(323) 991-9198"
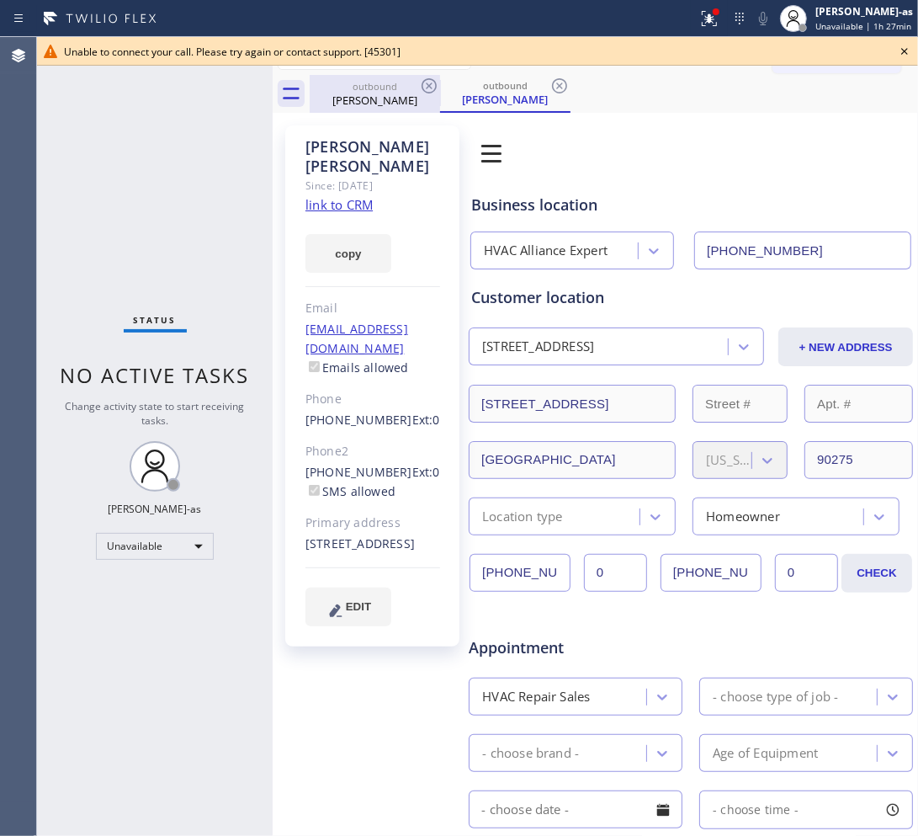
click at [349, 94] on div "Gregg Smith" at bounding box center [374, 100] width 127 height 15
click at [425, 84] on icon at bounding box center [429, 86] width 20 height 20
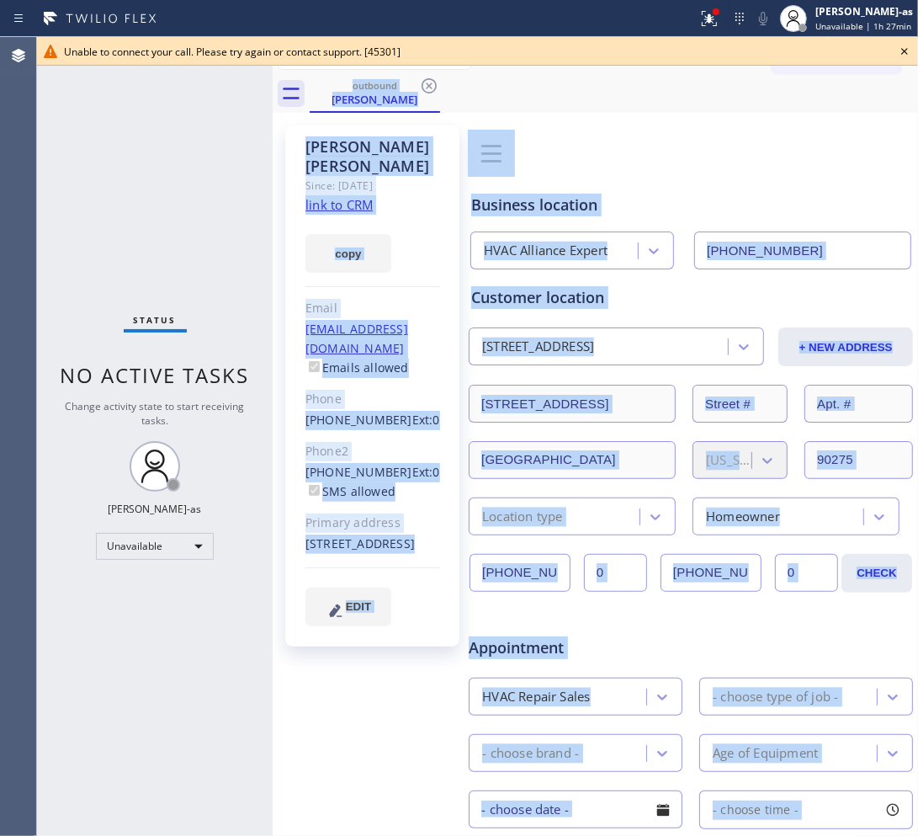
click at [425, 84] on div "outbound Gregg Smith" at bounding box center [614, 94] width 608 height 38
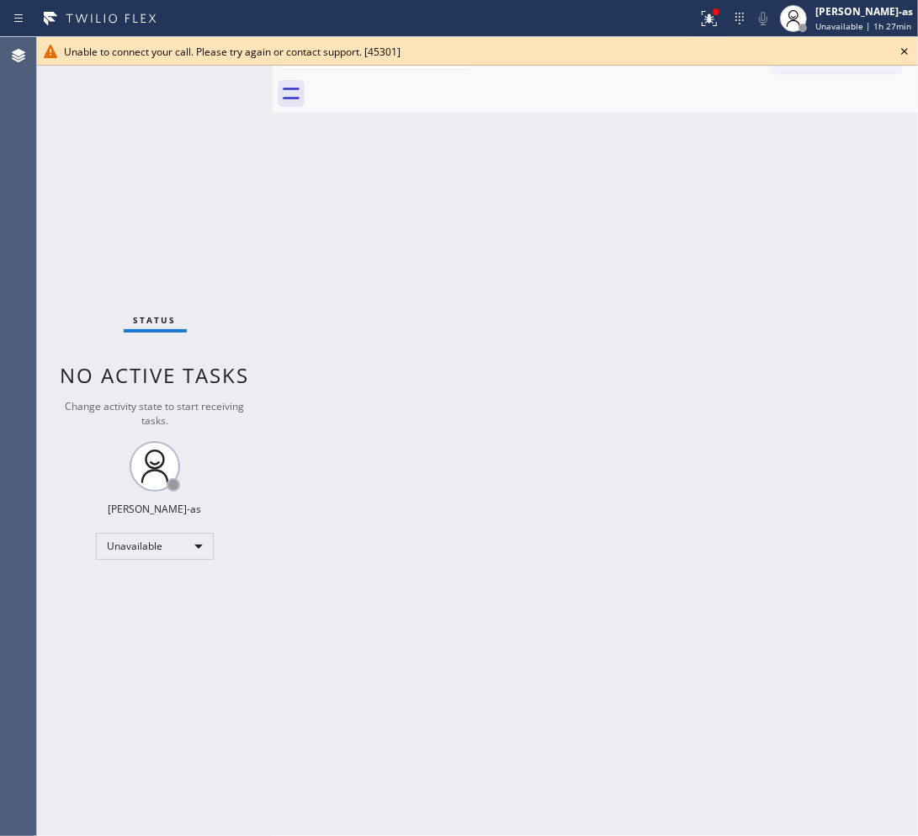
click at [425, 84] on div at bounding box center [614, 94] width 608 height 38
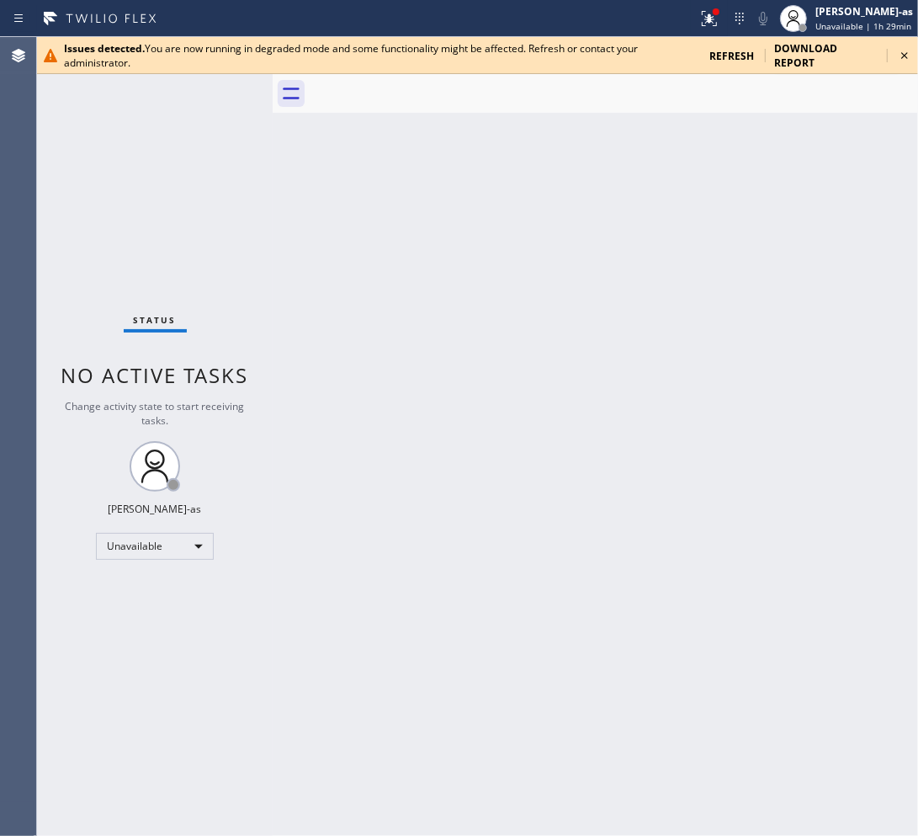
click at [217, 213] on div "Status No active tasks Change activity state to start receiving tasks. Jesica J…" at bounding box center [155, 436] width 236 height 799
click at [724, 60] on span "refresh" at bounding box center [732, 56] width 45 height 14
click at [816, 56] on span "download report" at bounding box center [826, 55] width 103 height 29
click at [902, 52] on icon at bounding box center [904, 55] width 7 height 7
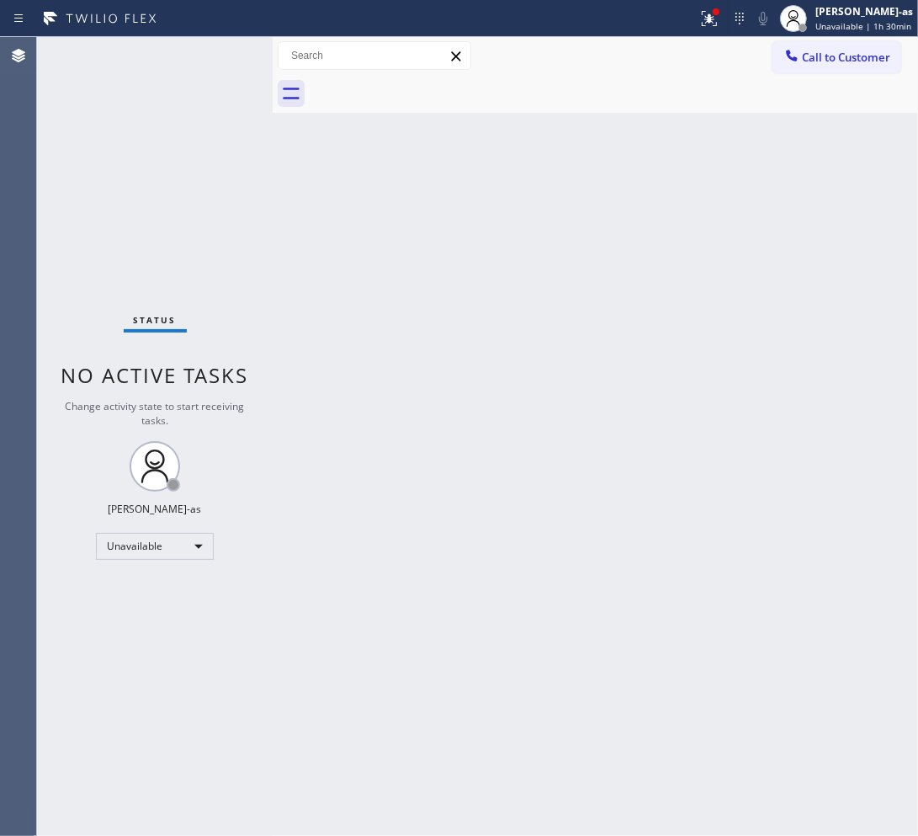
click at [427, 404] on div "Back to Dashboard Change Sender ID Customers Technicians Select a contact Outbo…" at bounding box center [595, 436] width 645 height 799
click at [87, 111] on div "Status No active tasks Change activity state to start receiving tasks. [PERSON_…" at bounding box center [155, 436] width 236 height 799
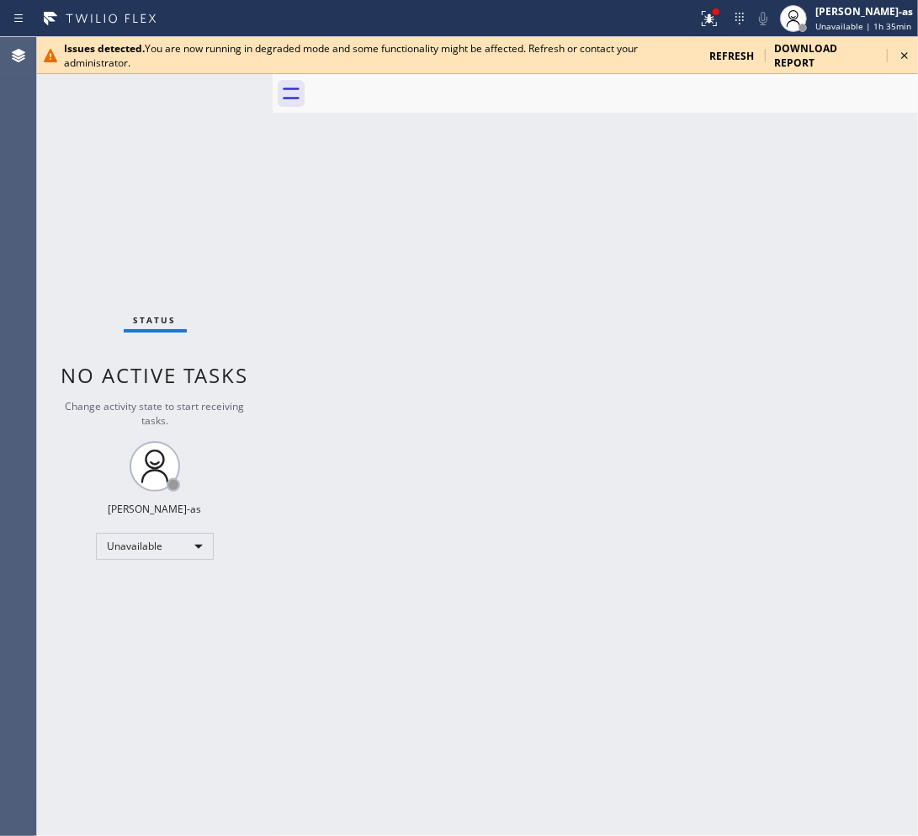
click at [119, 204] on div "Status No active tasks Change activity state to start receiving tasks. [PERSON_…" at bounding box center [155, 436] width 236 height 799
click at [735, 50] on span "refresh" at bounding box center [732, 56] width 45 height 14
click at [899, 56] on icon at bounding box center [904, 55] width 20 height 20
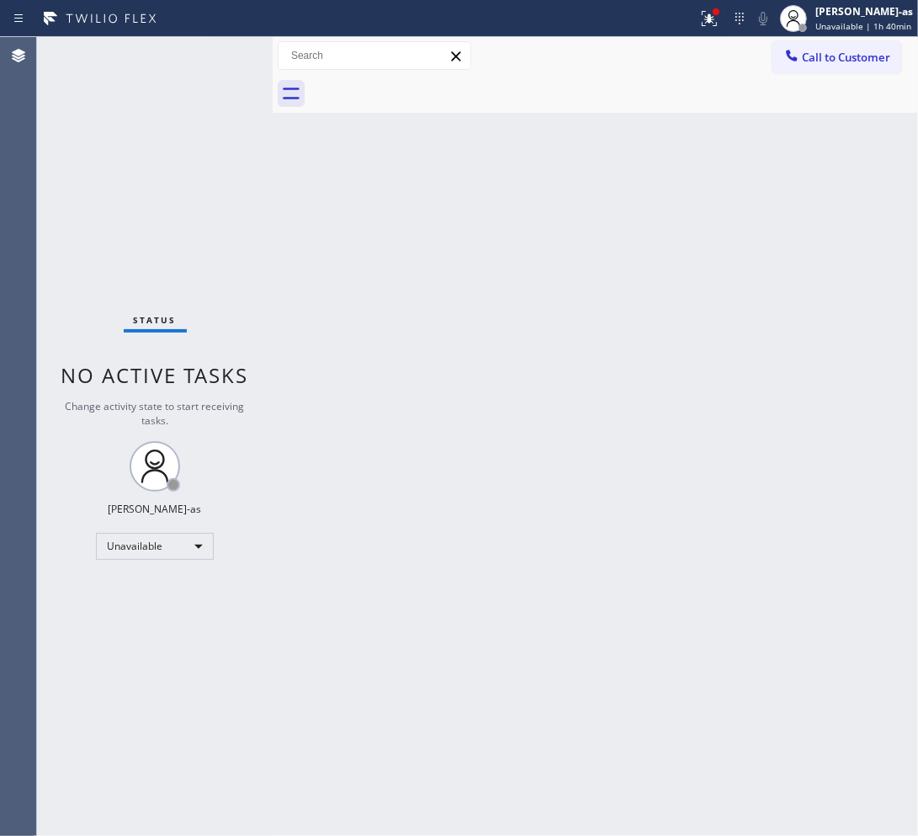
click at [544, 258] on div "Back to Dashboard Change Sender ID Customers Technicians Select a contact Outbo…" at bounding box center [595, 436] width 645 height 799
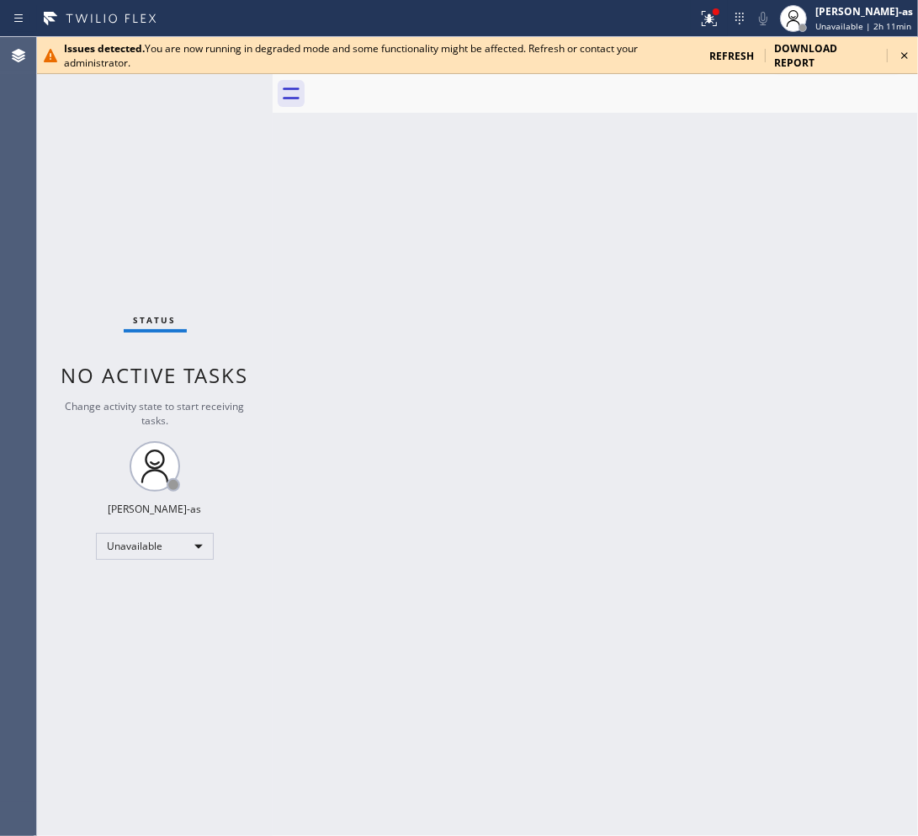
click at [743, 50] on span "refresh" at bounding box center [732, 56] width 45 height 14
